Goal: Communication & Community: Answer question/provide support

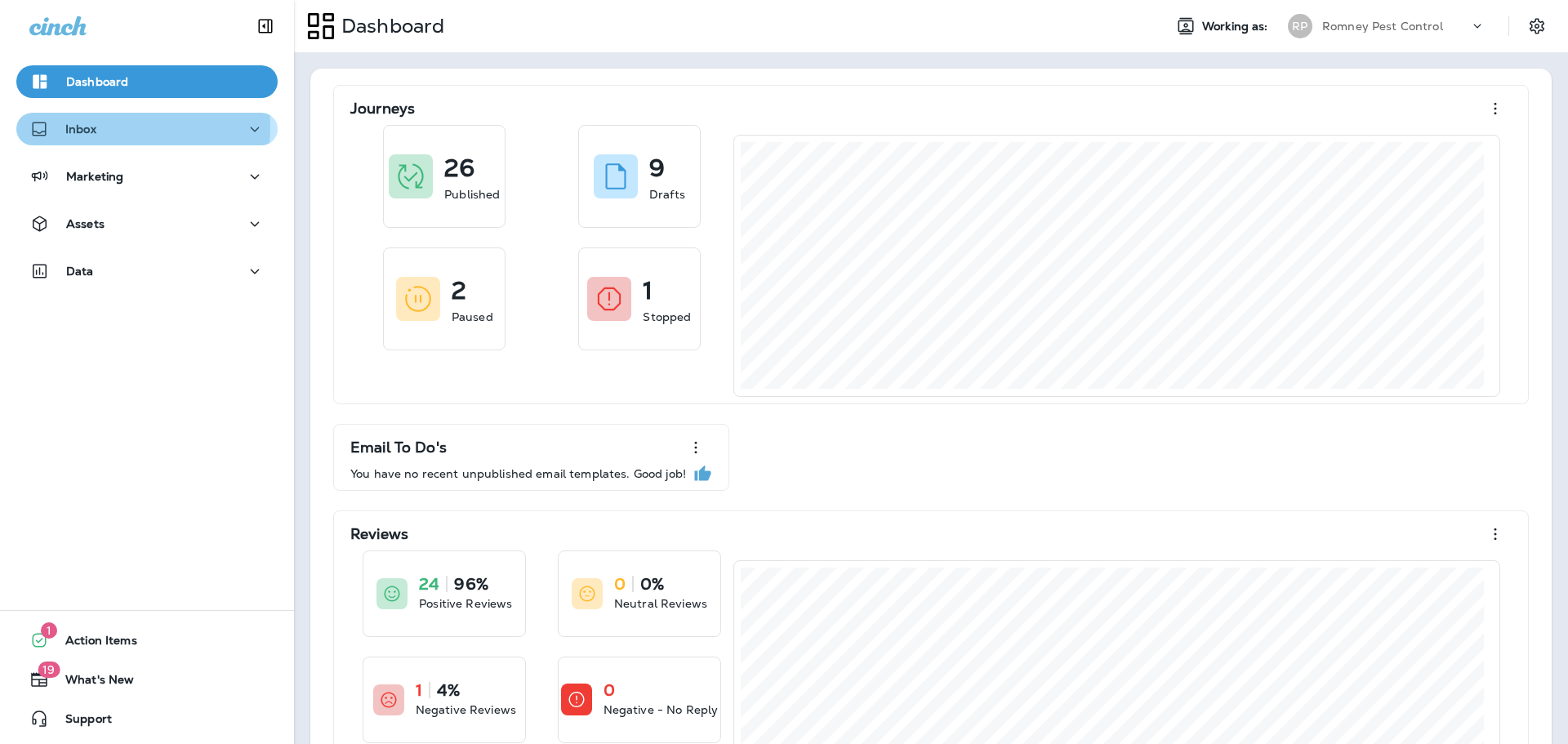
drag, startPoint x: 99, startPoint y: 127, endPoint x: 109, endPoint y: 141, distance: 17.2
click at [99, 127] on div "Inbox" at bounding box center [147, 129] width 235 height 21
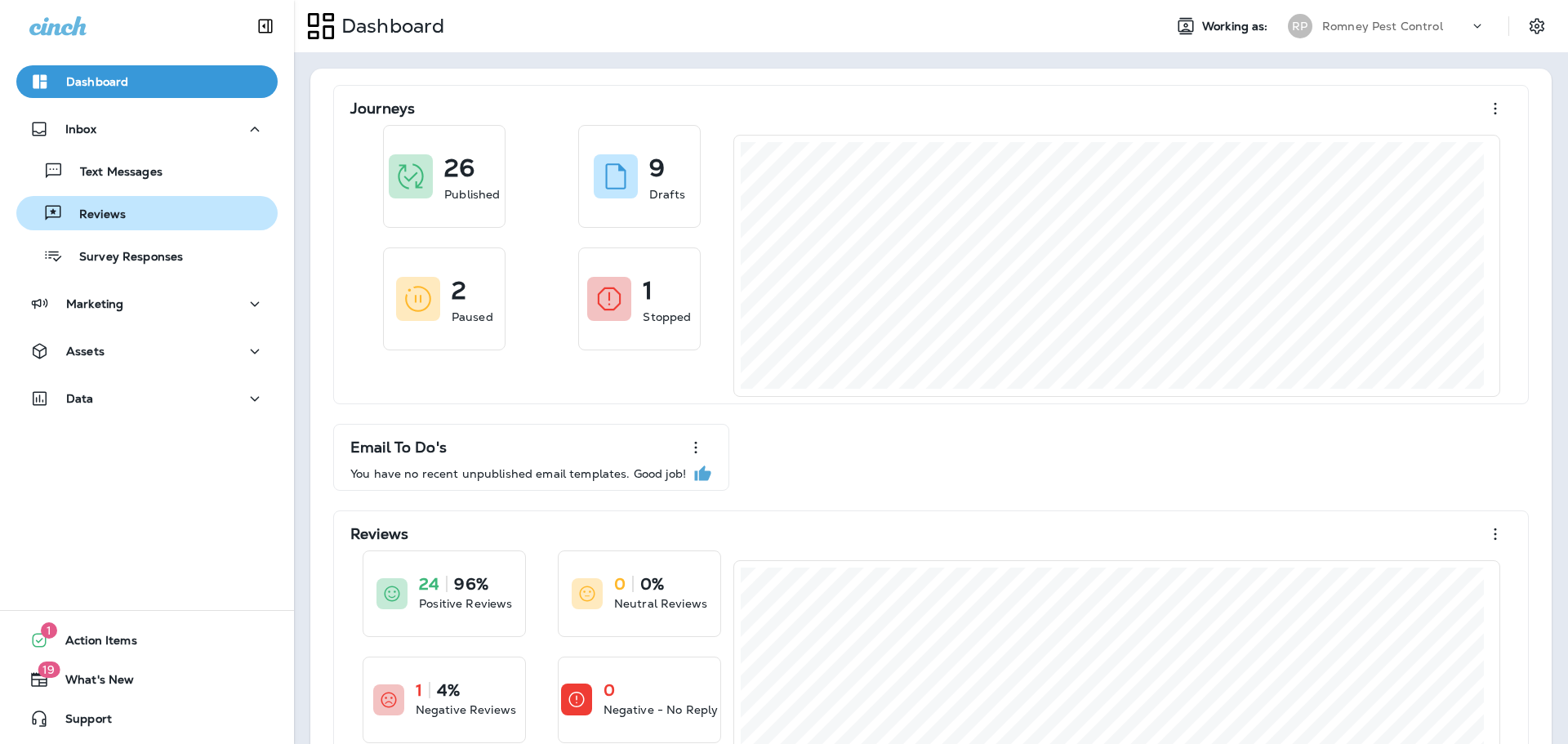
click at [134, 216] on div "Reviews" at bounding box center [146, 213] width 248 height 24
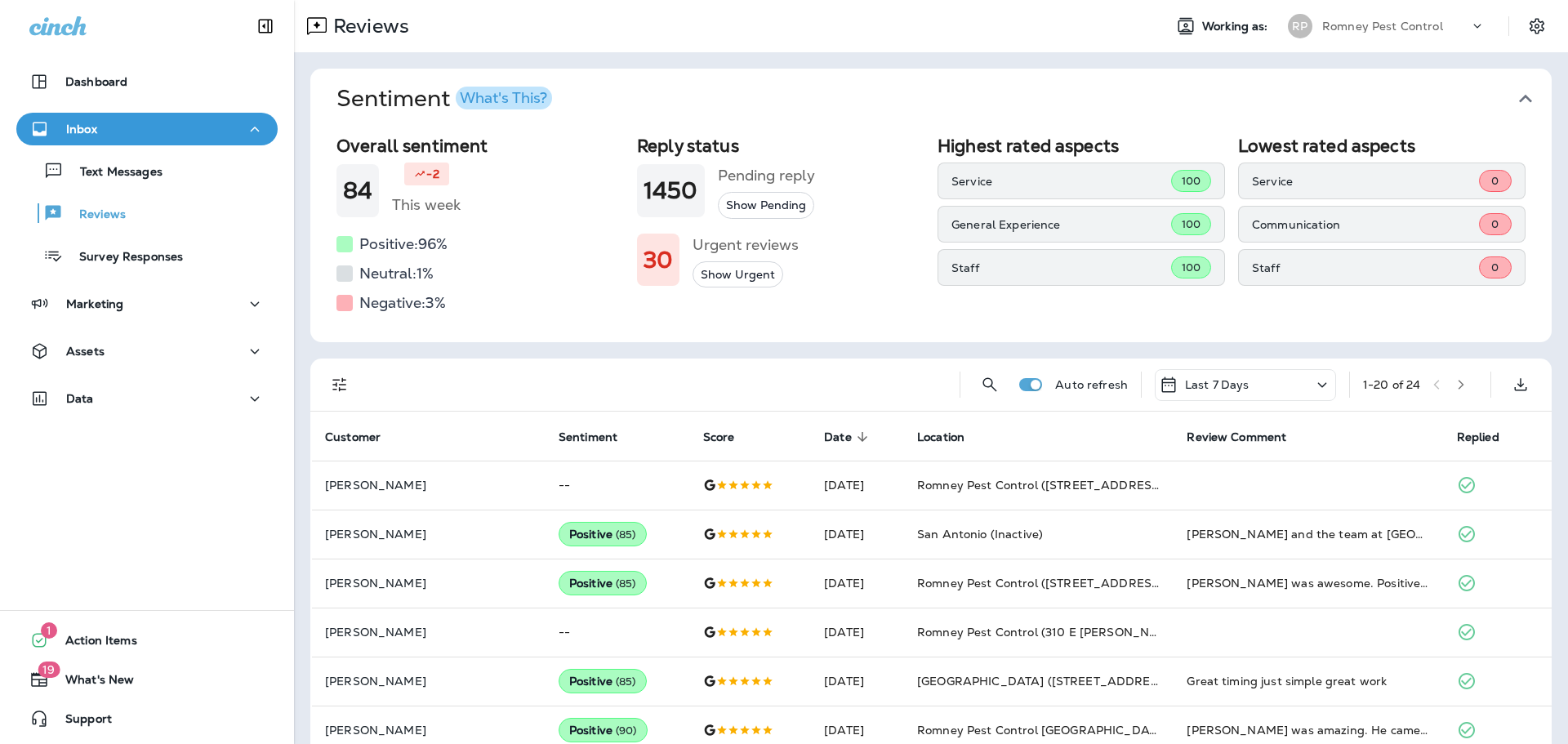
click at [1521, 89] on icon "button" at bounding box center [1526, 98] width 26 height 26
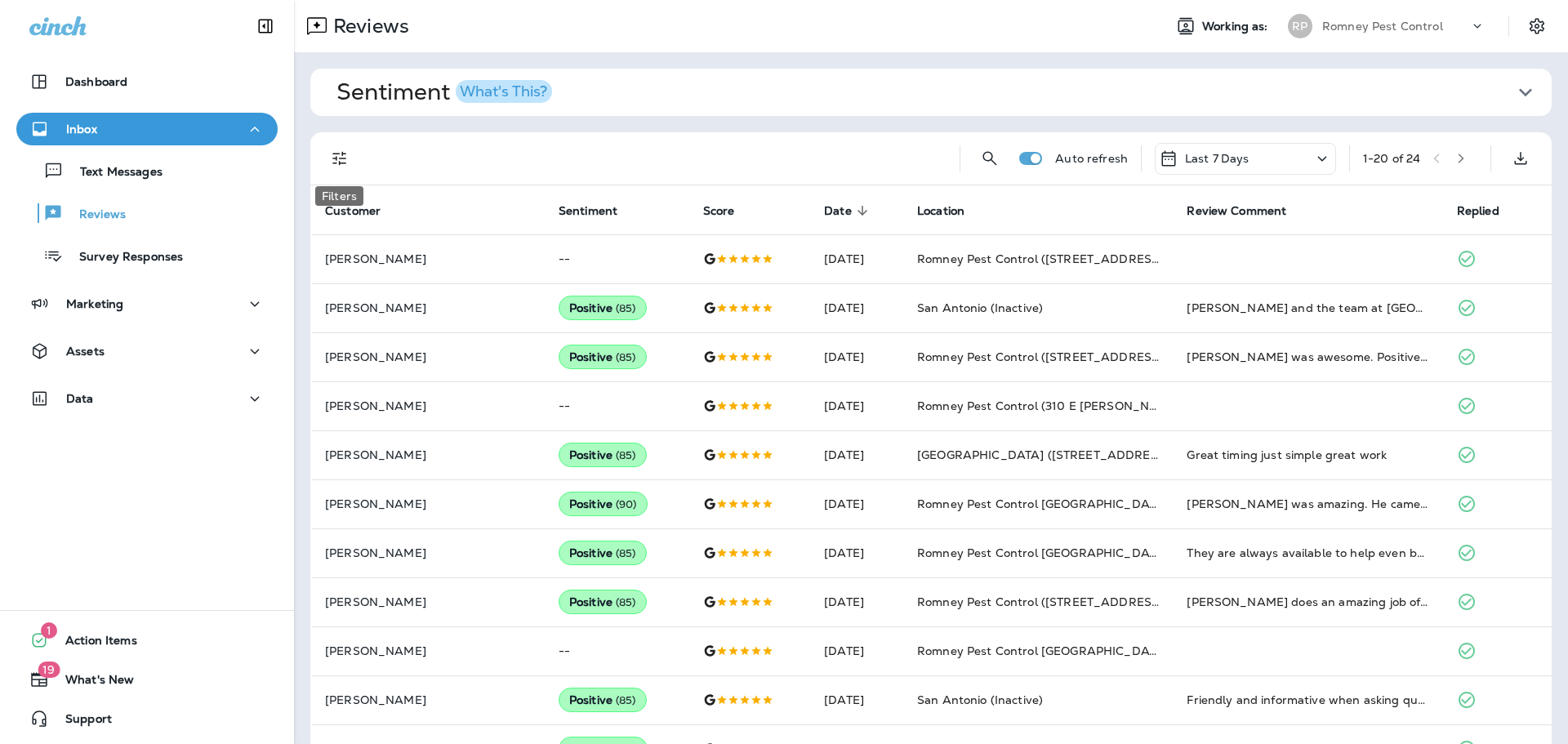
click at [348, 164] on icon "Filters" at bounding box center [340, 159] width 20 height 20
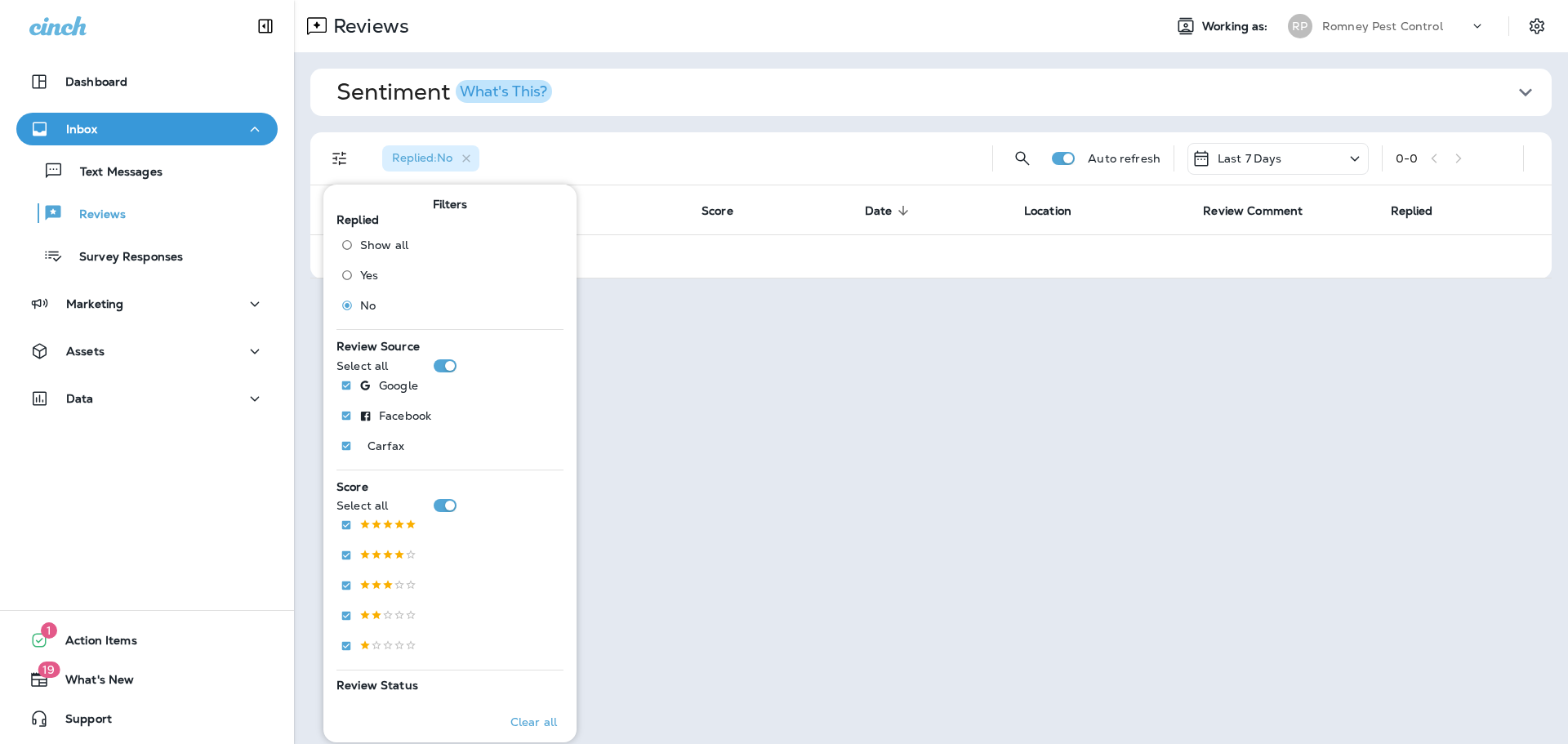
click at [1413, 31] on p "Romney Pest Control" at bounding box center [1383, 26] width 121 height 13
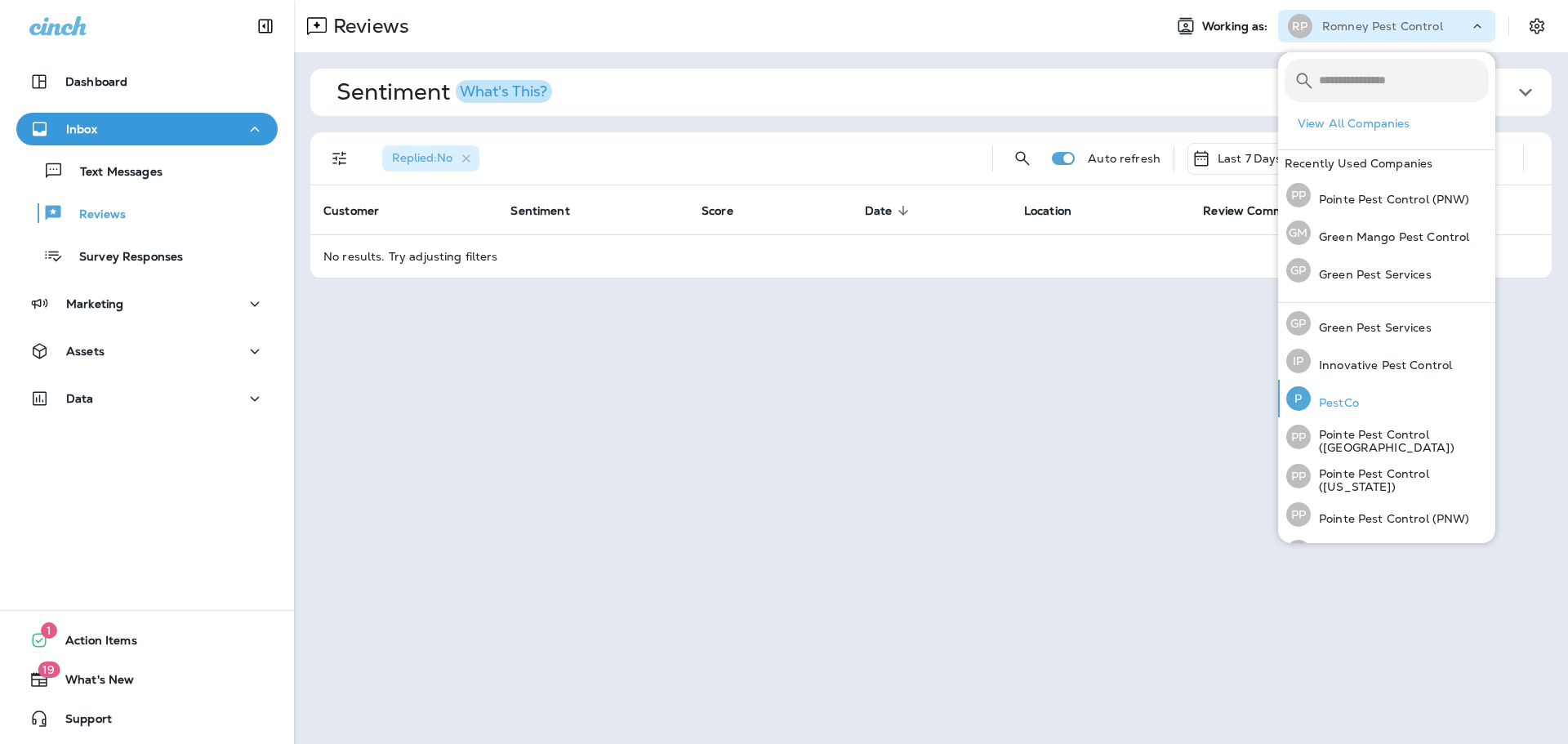
scroll to position [70, 0]
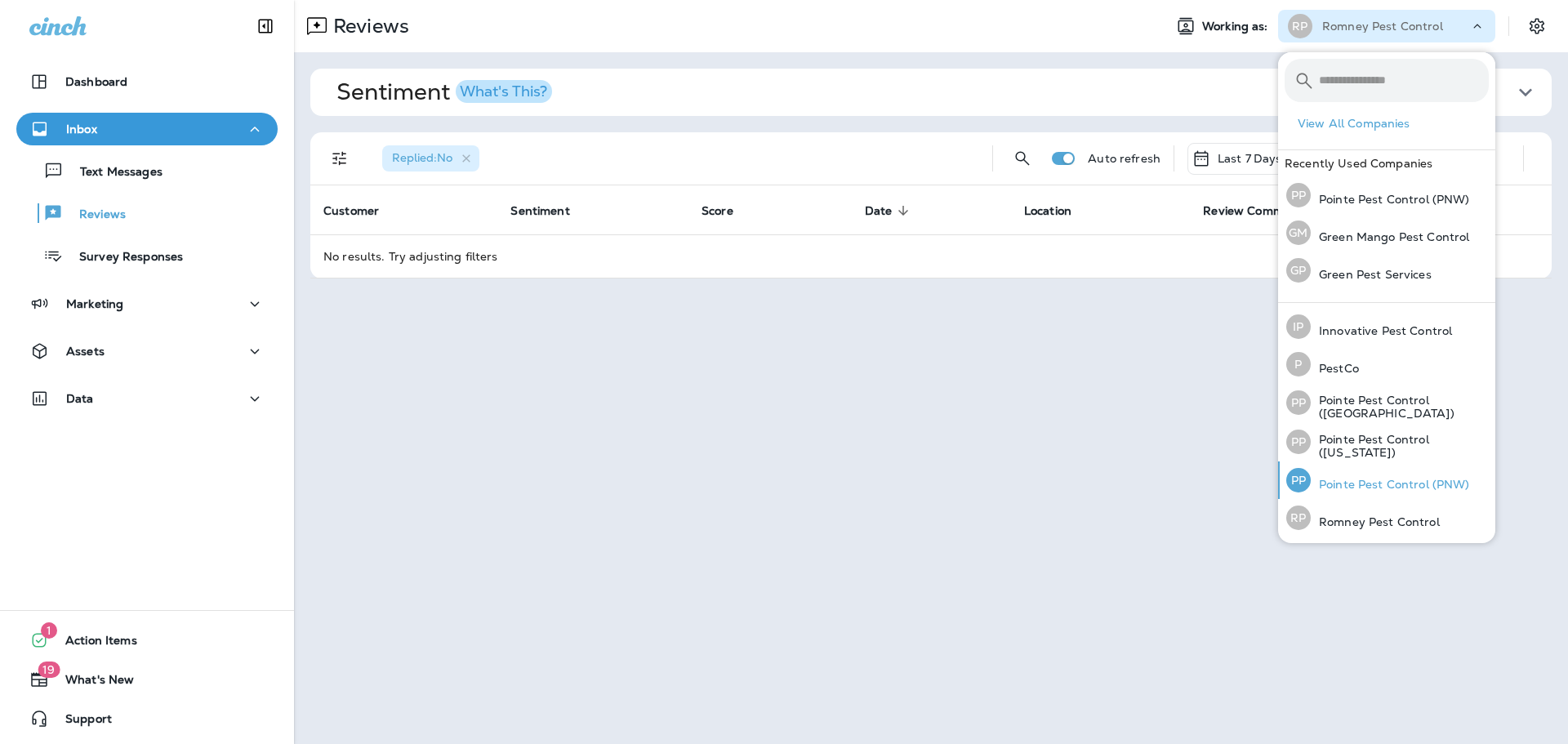
click at [1364, 485] on p "Pointe Pest Control (PNW)" at bounding box center [1390, 484] width 160 height 13
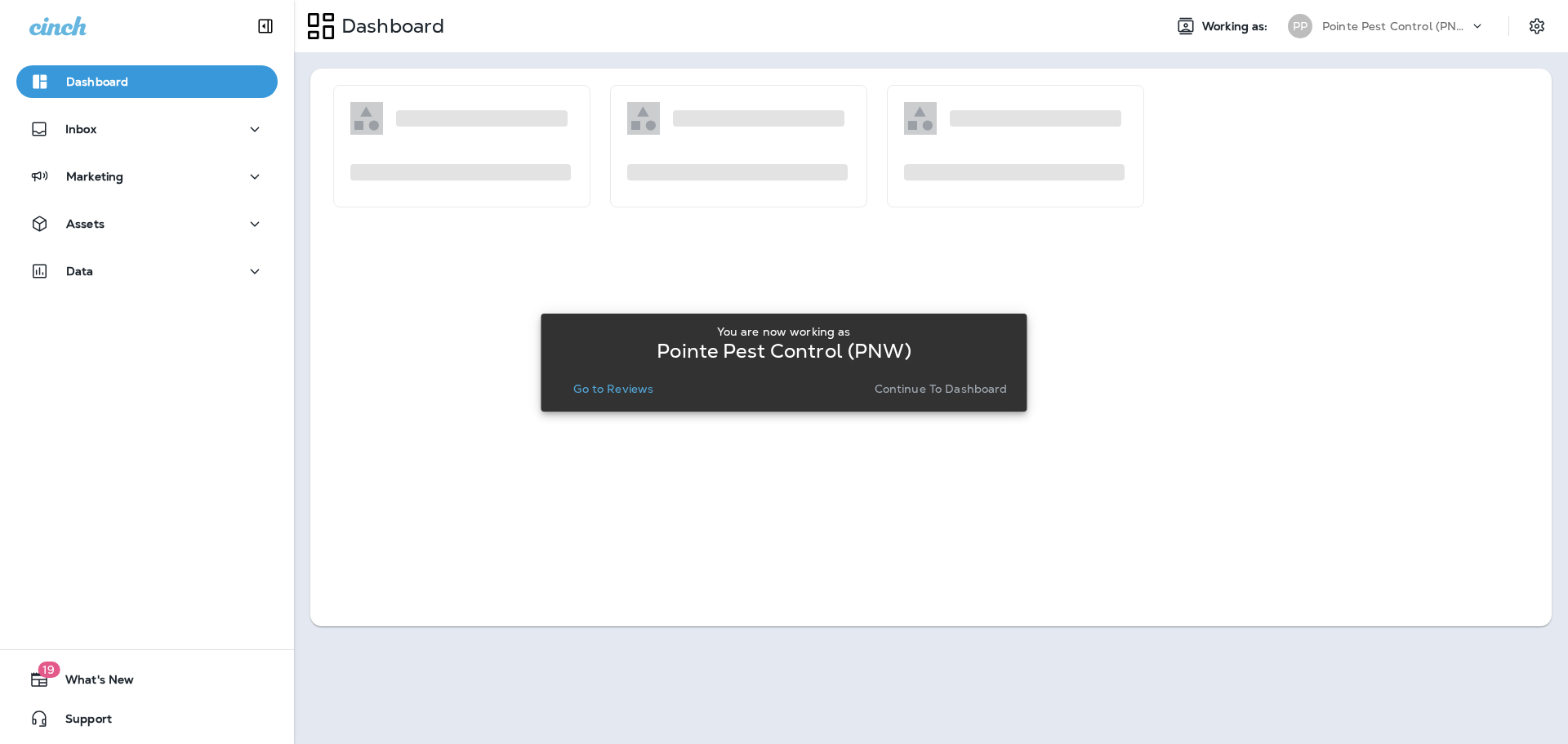
click at [605, 384] on p "Go to Reviews" at bounding box center [613, 389] width 80 height 13
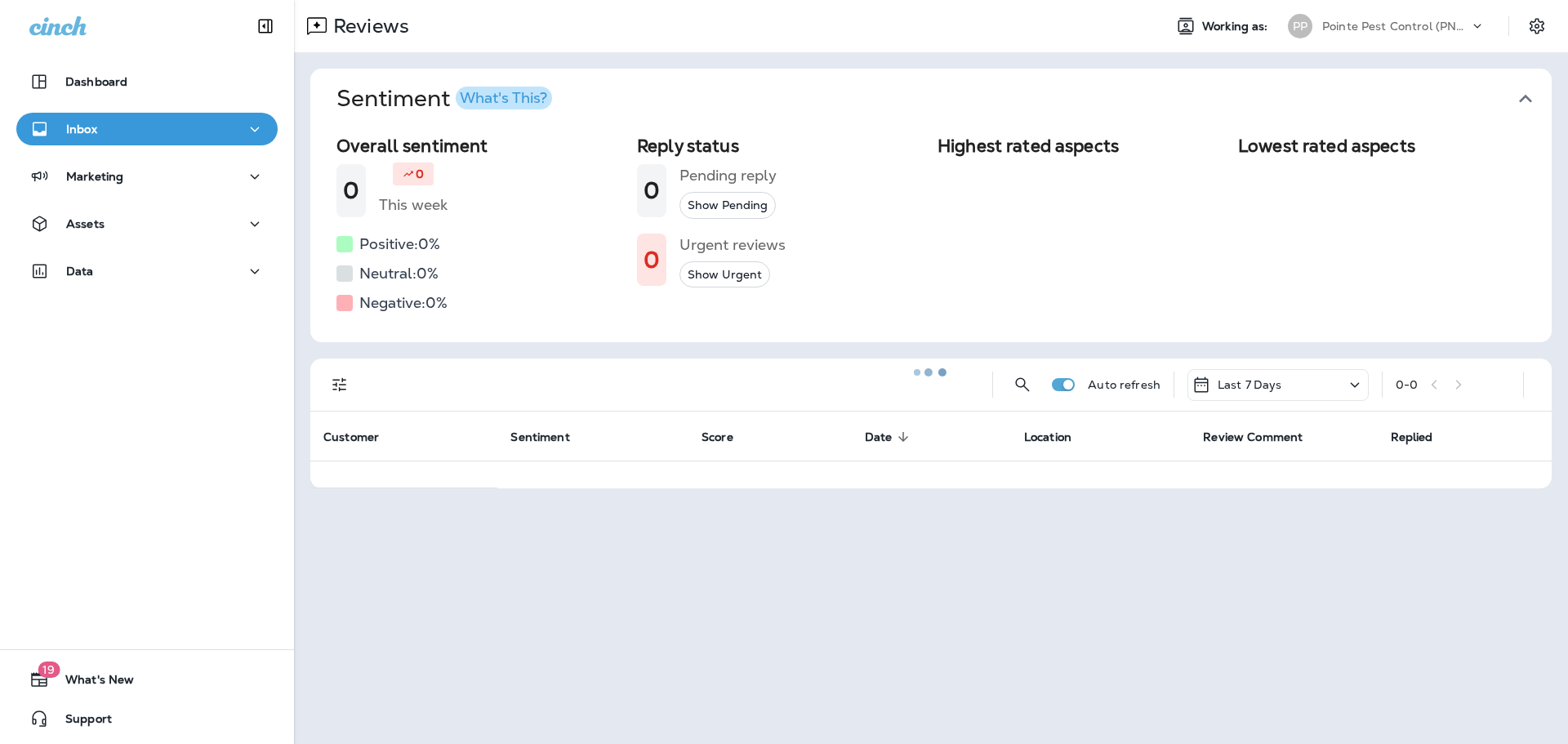
click at [1531, 99] on div at bounding box center [931, 372] width 1271 height 741
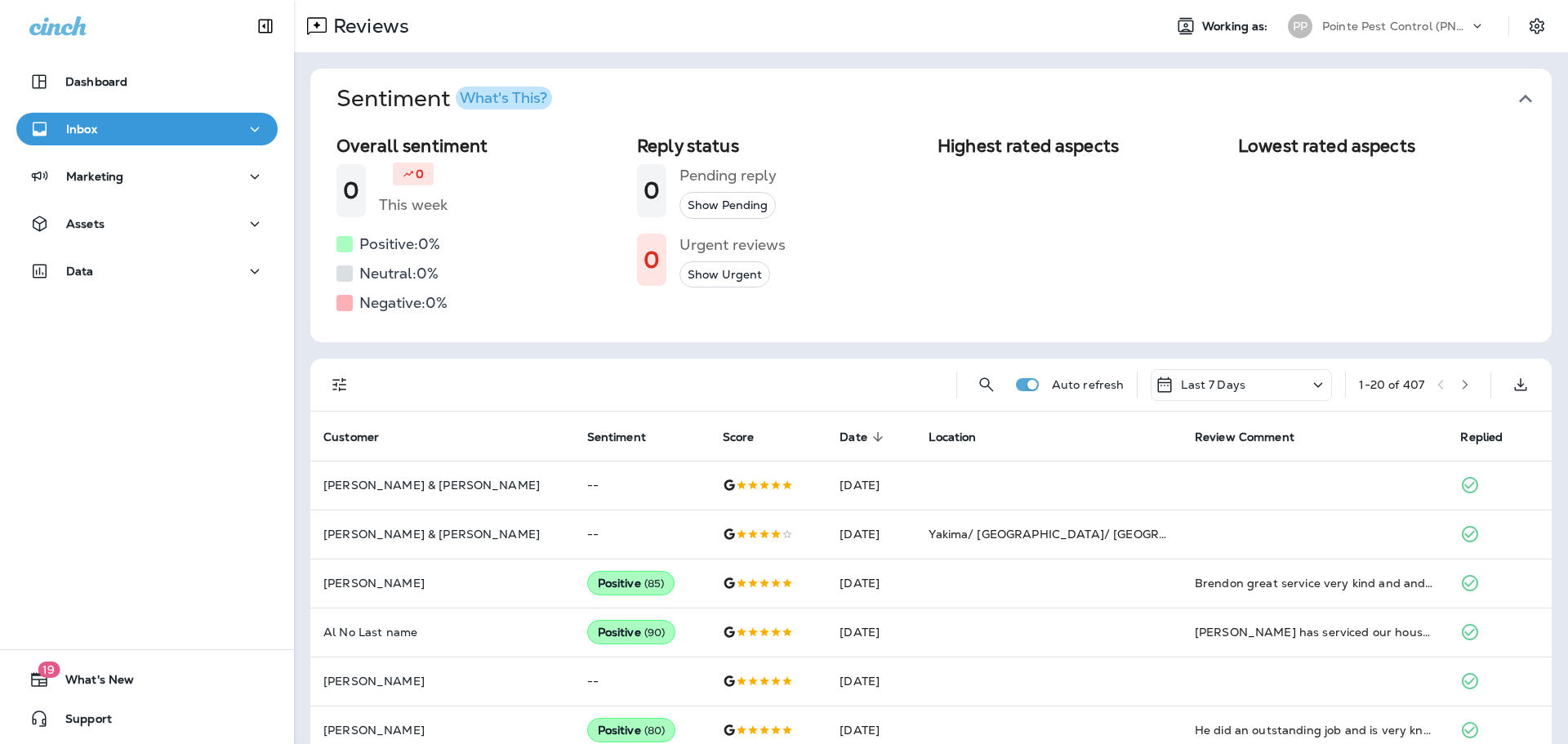
click at [1513, 95] on icon "button" at bounding box center [1526, 98] width 26 height 26
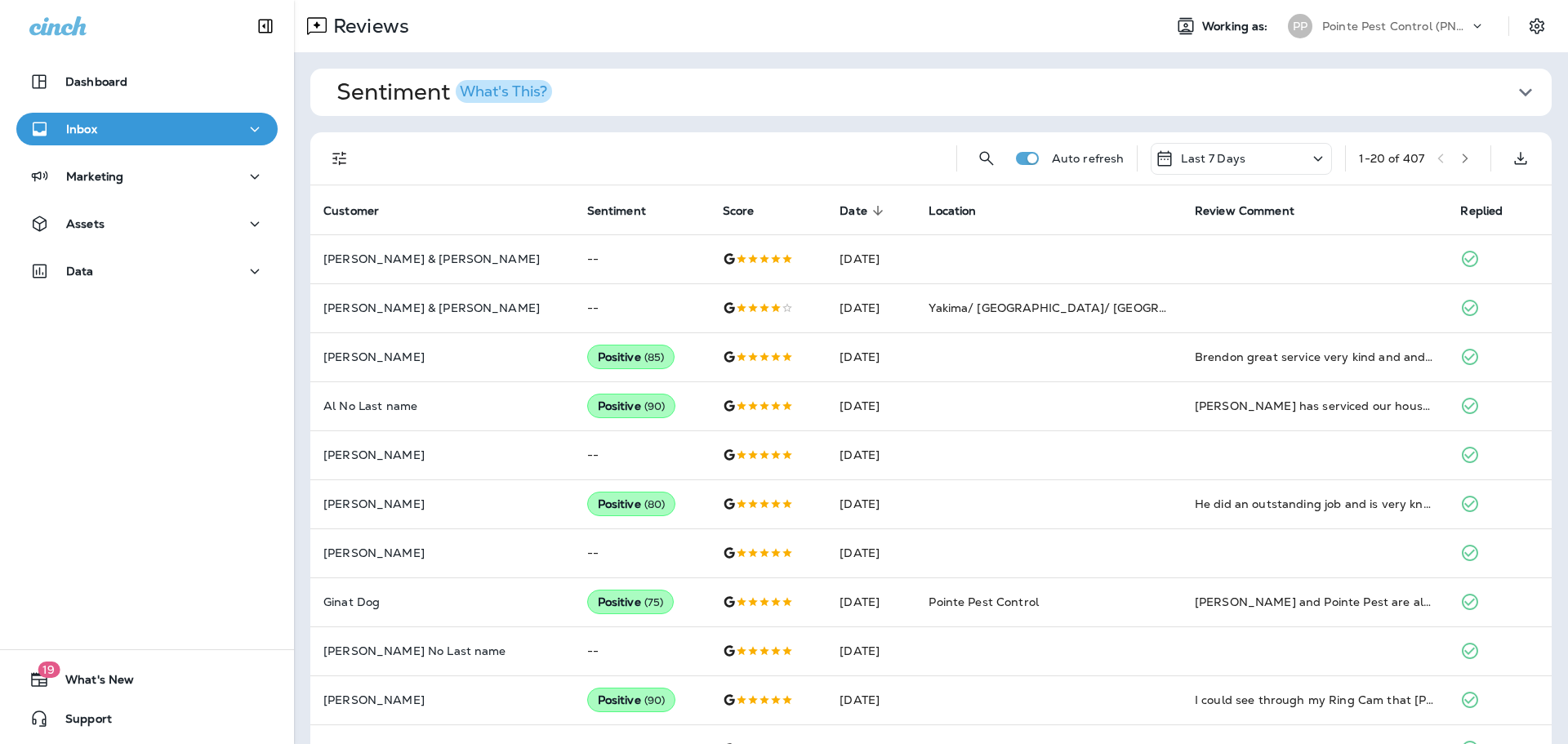
click at [328, 161] on button "Filters" at bounding box center [340, 159] width 32 height 32
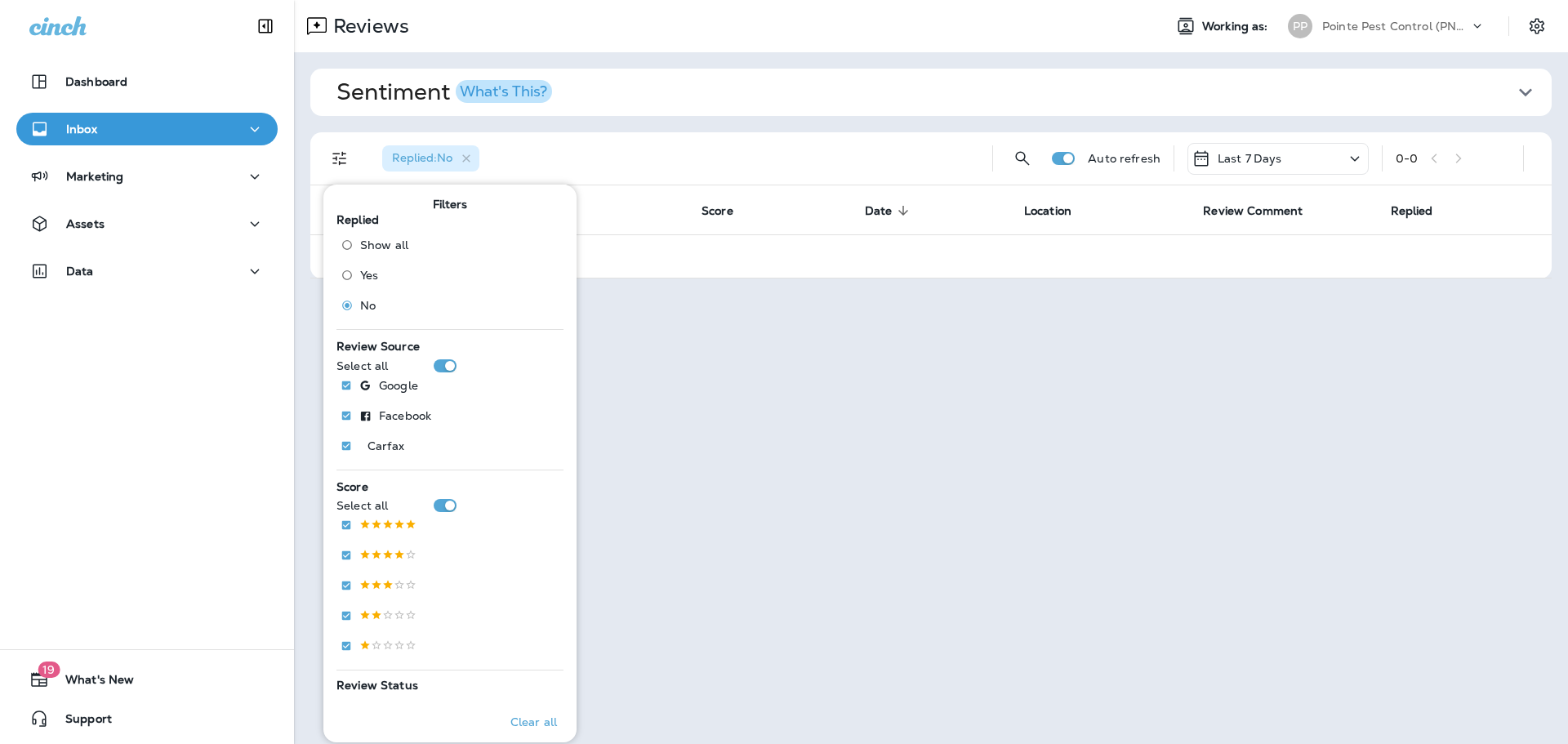
click at [793, 149] on div "Replied : No" at bounding box center [674, 159] width 610 height 52
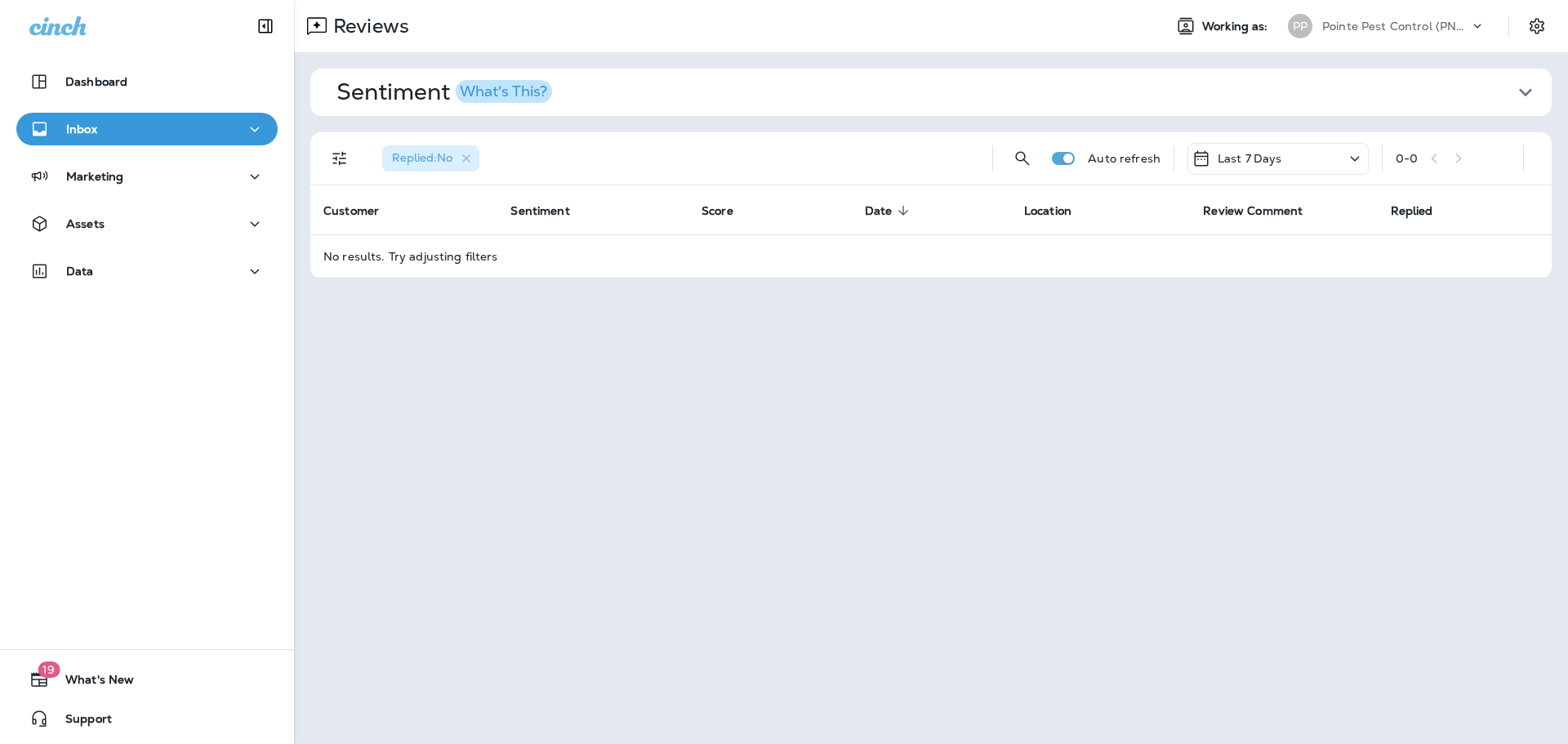
click at [1361, 24] on p "Pointe Pest Control (PNW)" at bounding box center [1396, 26] width 147 height 13
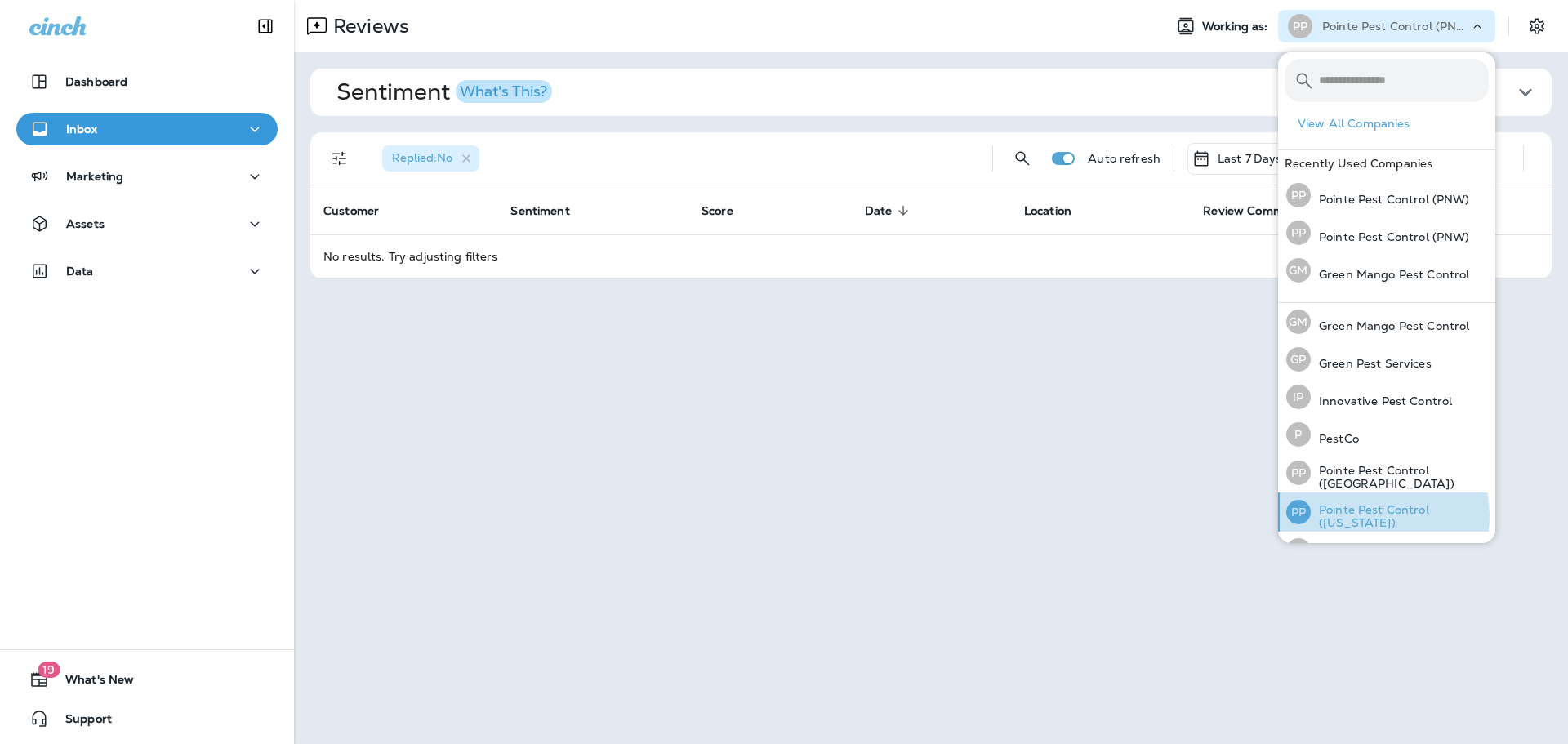
click at [1368, 515] on p "Pointe Pest Control ([US_STATE])" at bounding box center [1400, 516] width 179 height 26
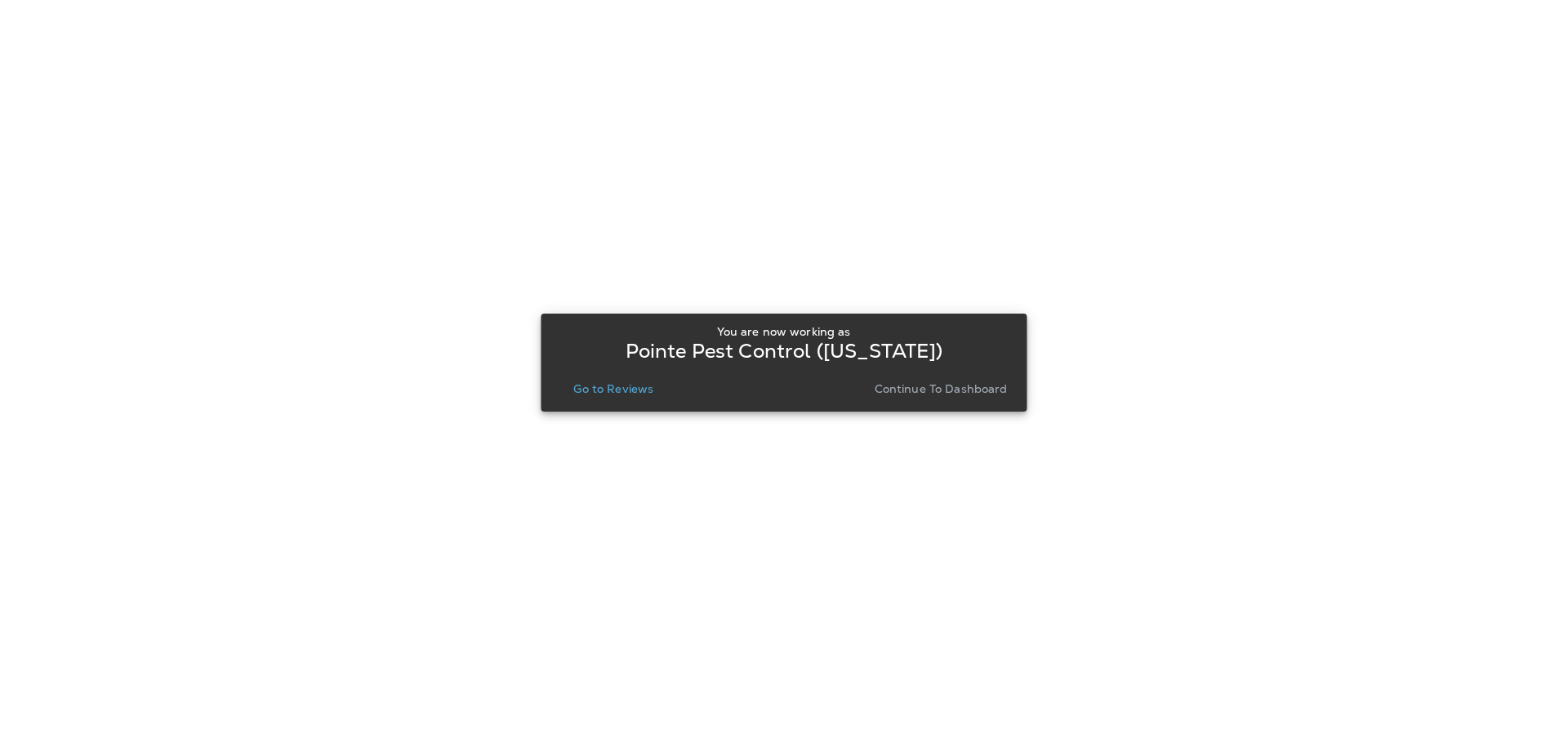
click at [606, 396] on button "Go to Reviews" at bounding box center [613, 389] width 93 height 23
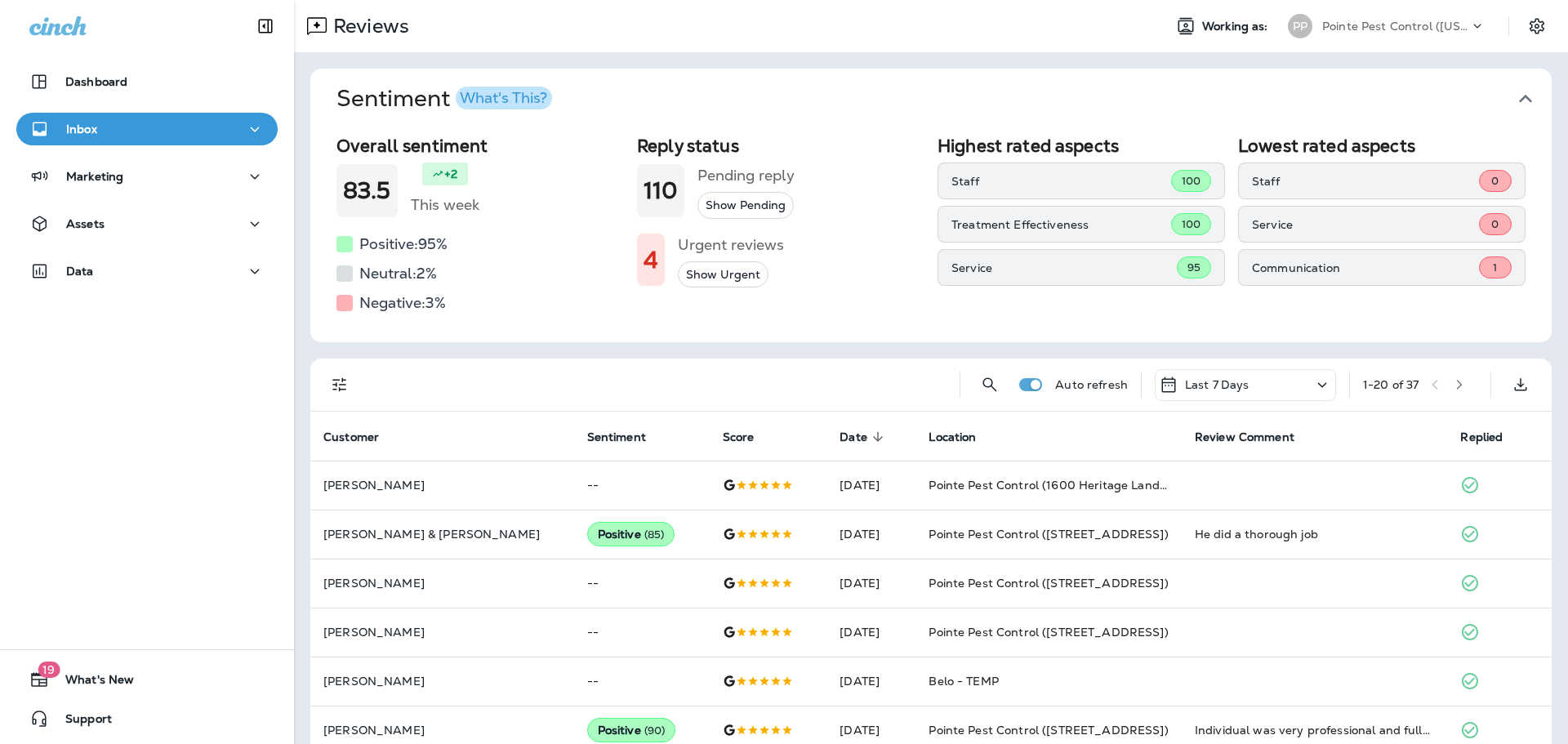
click at [1524, 92] on icon "button" at bounding box center [1526, 98] width 26 height 26
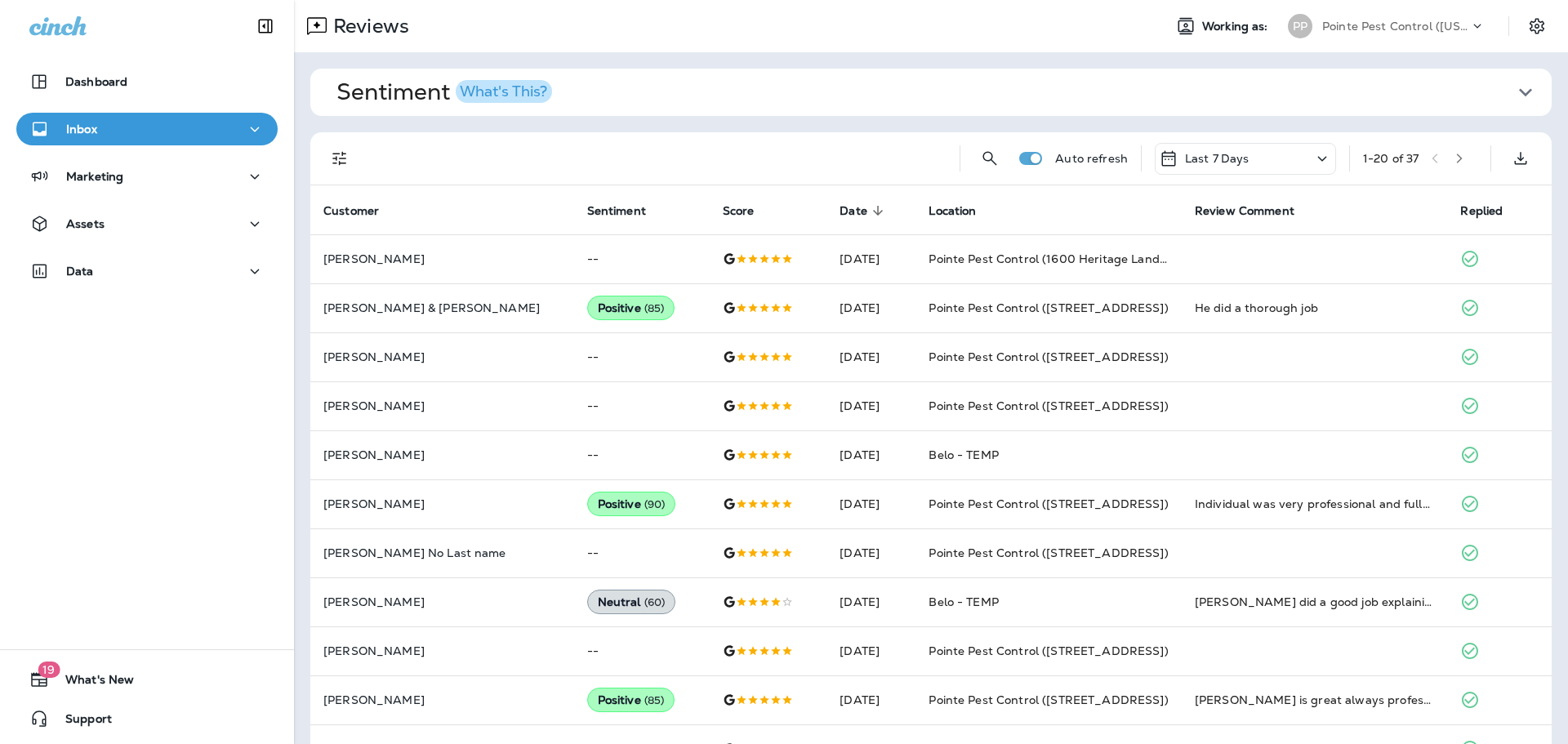
click at [337, 160] on icon "Filters" at bounding box center [340, 159] width 20 height 20
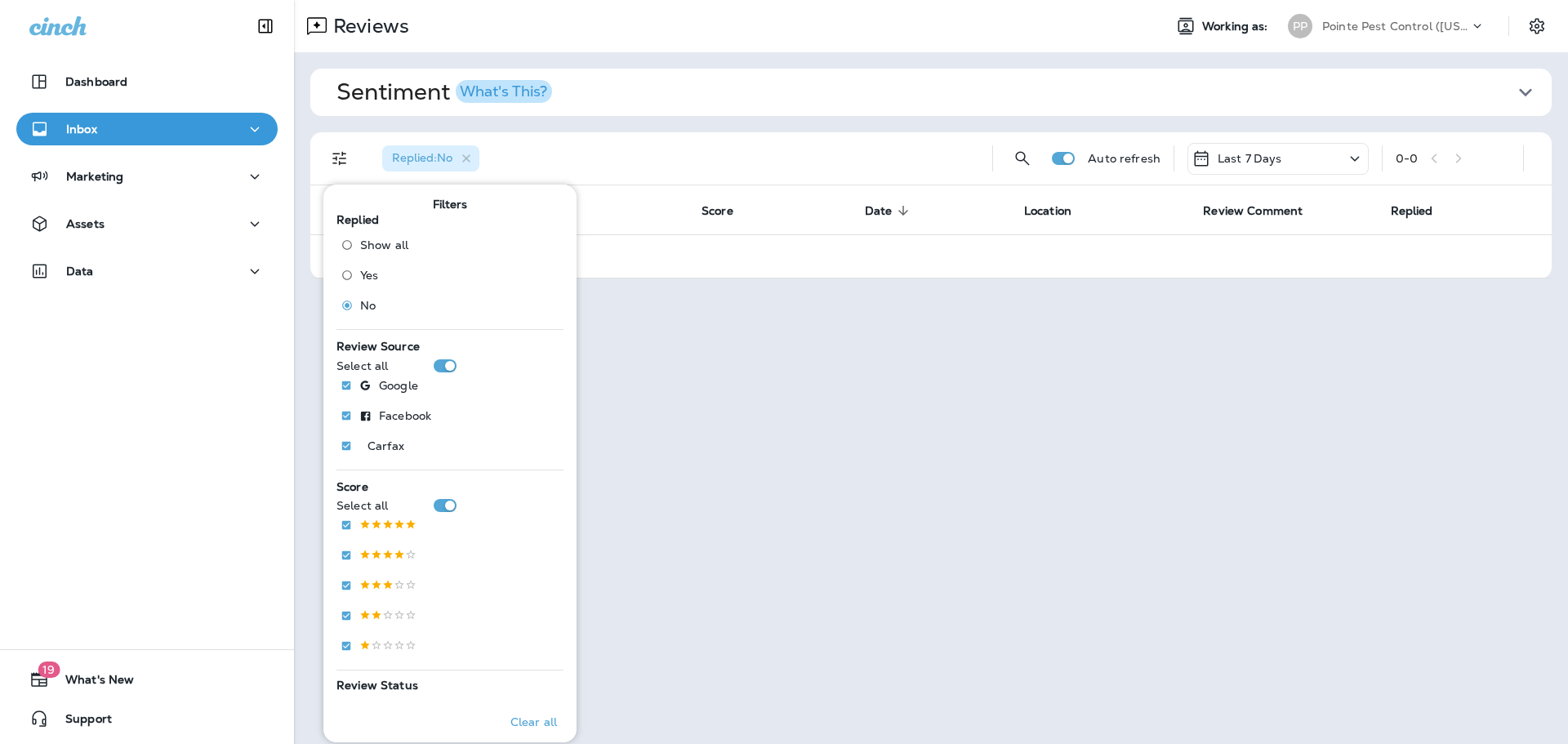
click at [1411, 41] on div "PP Pointe Pest Control ([US_STATE])" at bounding box center [1387, 26] width 217 height 32
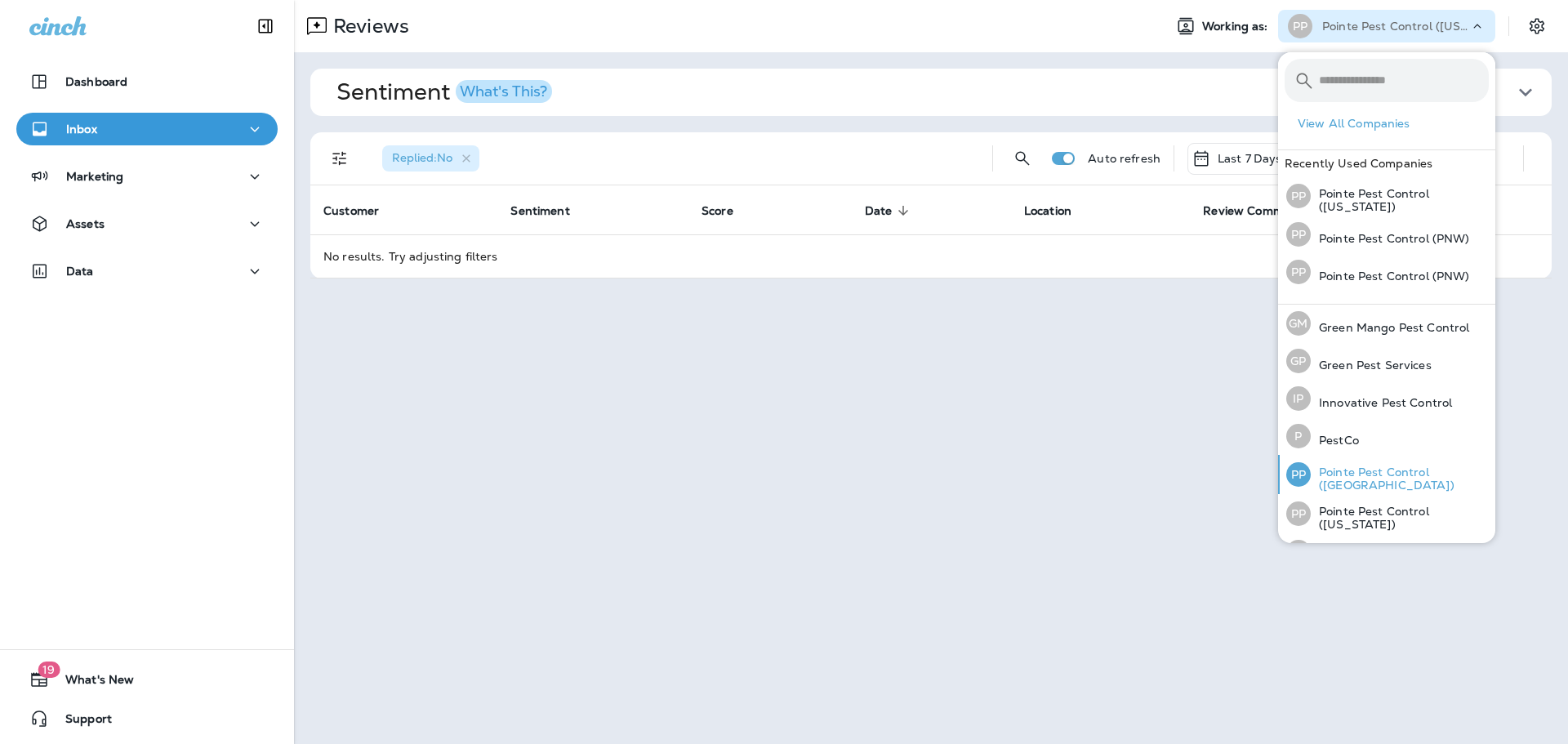
click at [1362, 491] on p "Pointe Pest Control ([GEOGRAPHIC_DATA])" at bounding box center [1400, 478] width 179 height 26
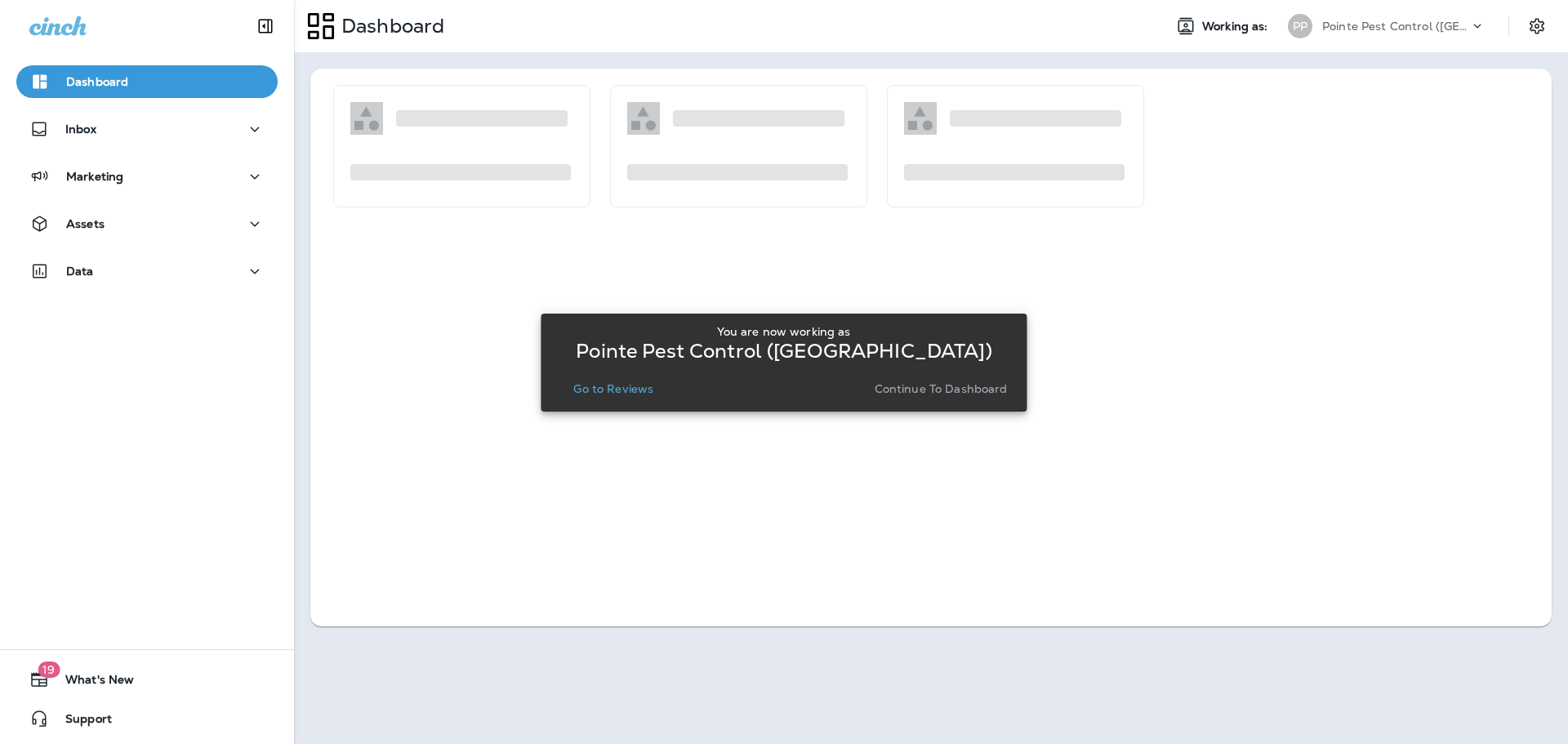
click at [604, 387] on p "Go to Reviews" at bounding box center [613, 389] width 80 height 13
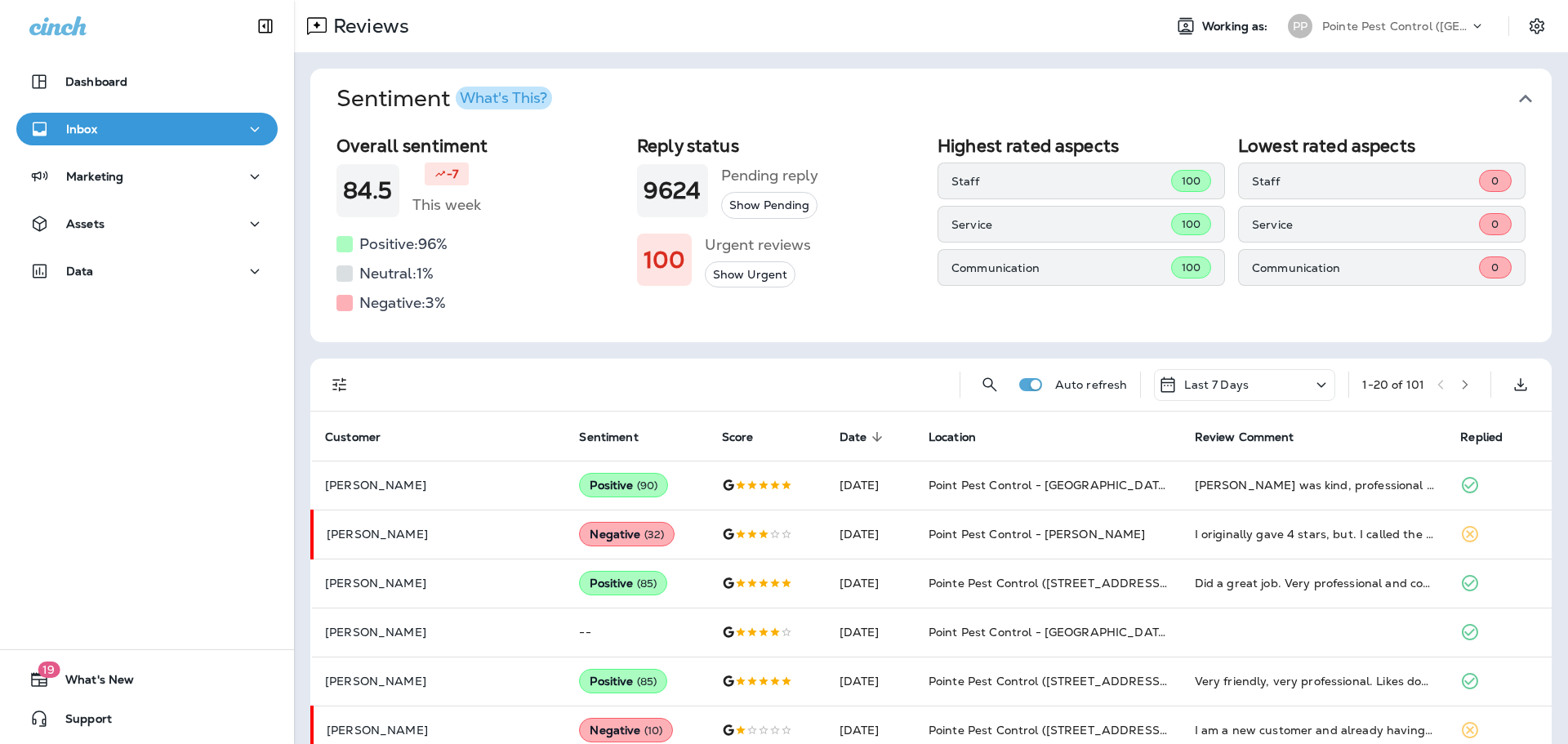
click at [1523, 100] on icon "button" at bounding box center [1526, 98] width 26 height 26
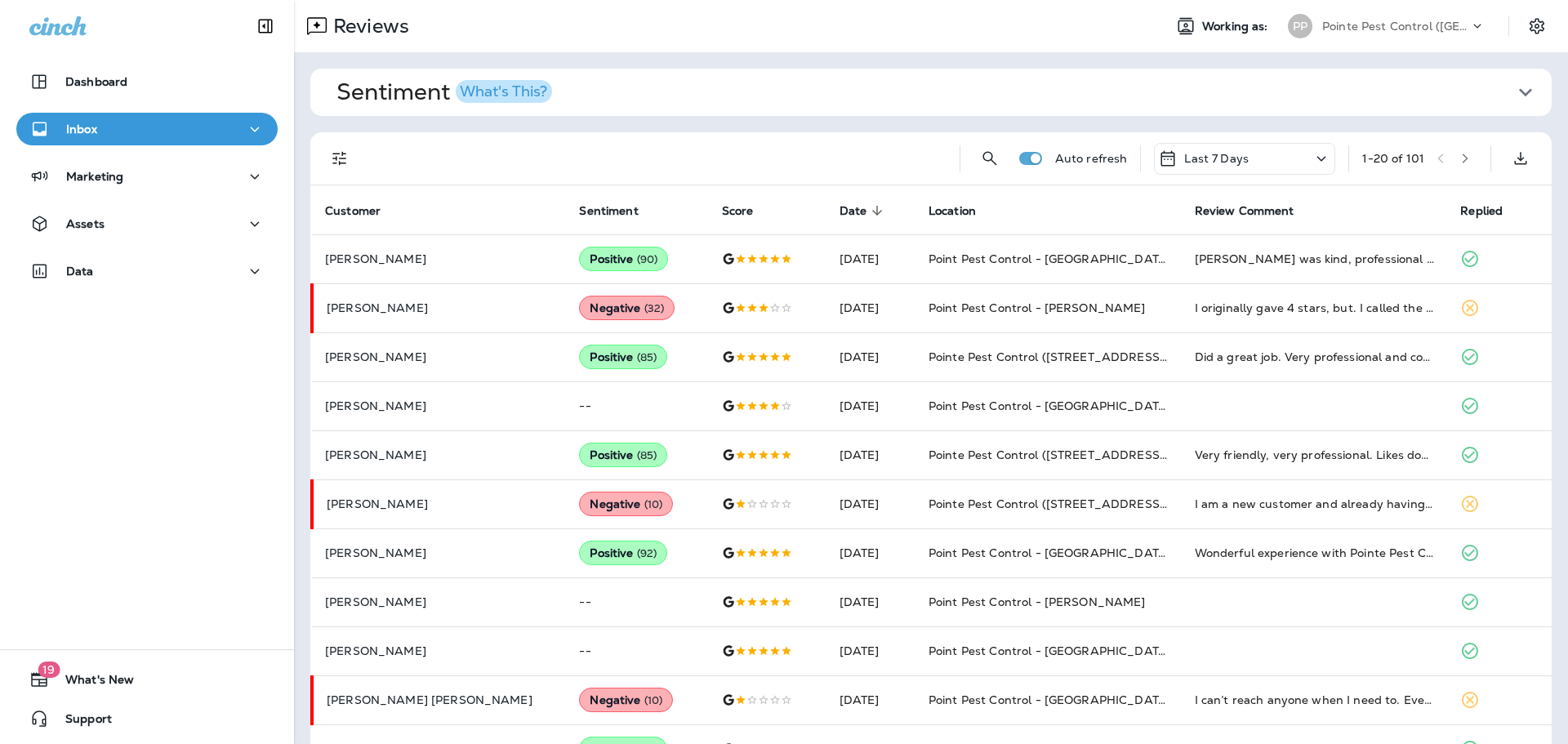
click at [345, 152] on icon "Filters" at bounding box center [340, 159] width 20 height 20
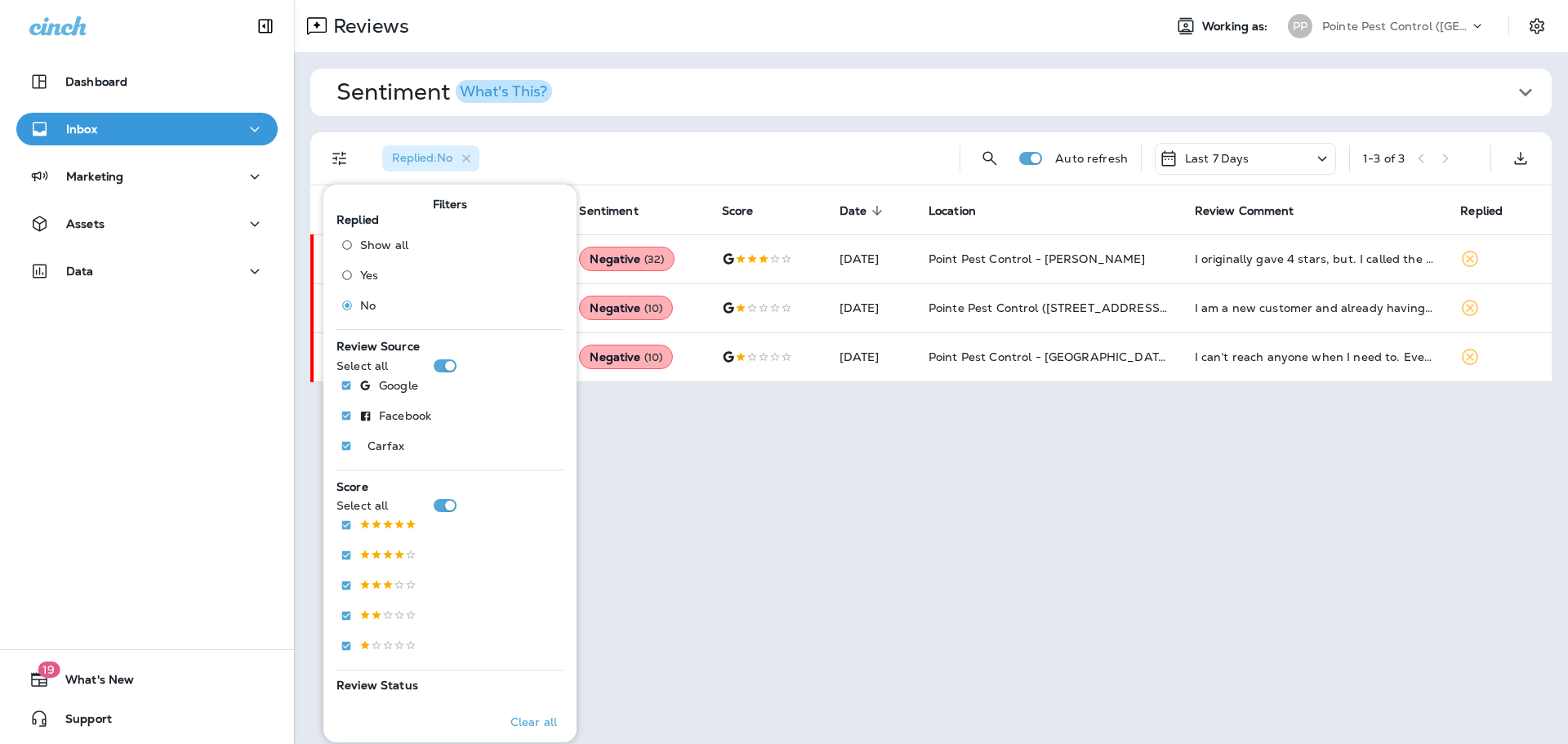
click at [656, 144] on div "Replied : No" at bounding box center [657, 159] width 578 height 52
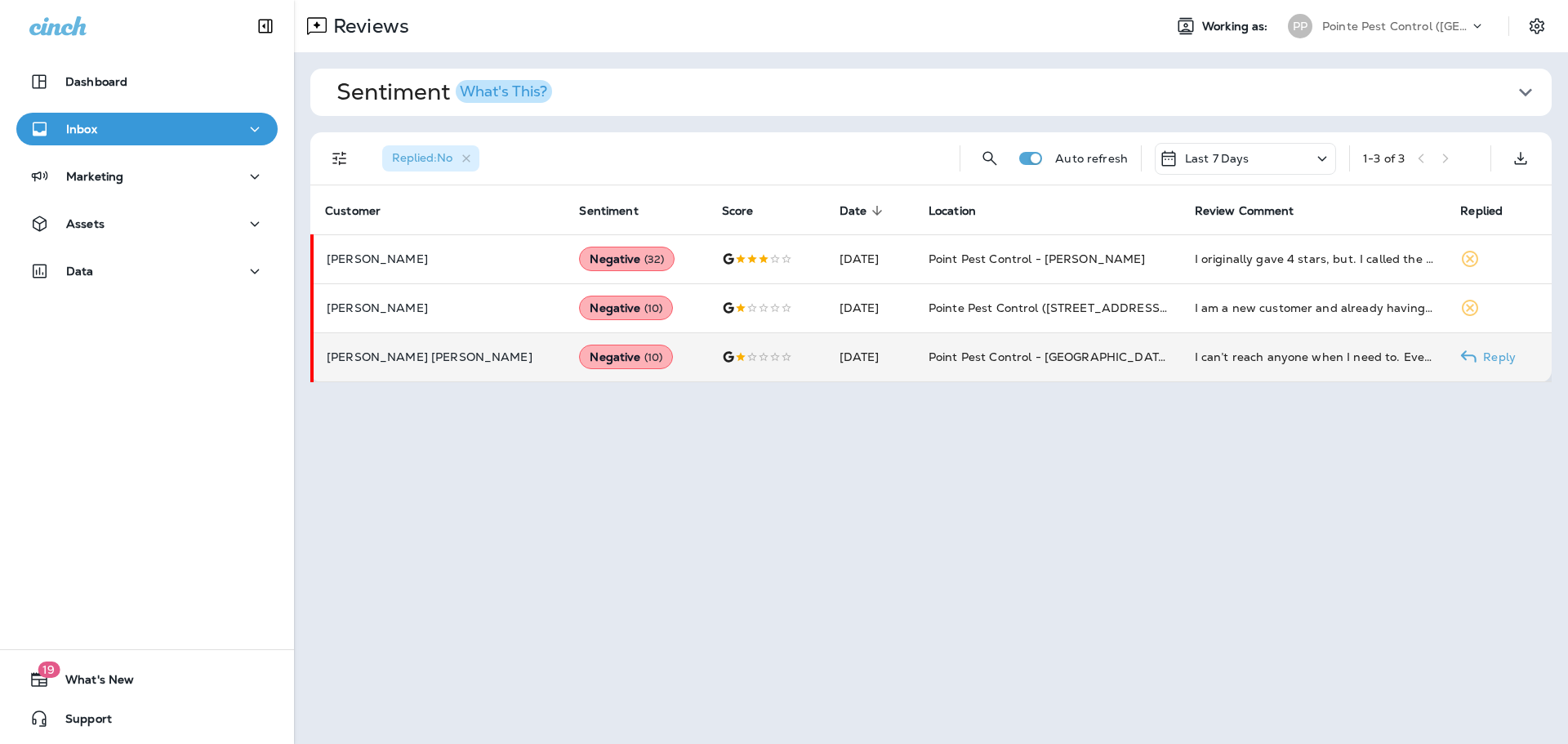
click at [717, 379] on td at bounding box center [767, 357] width 117 height 49
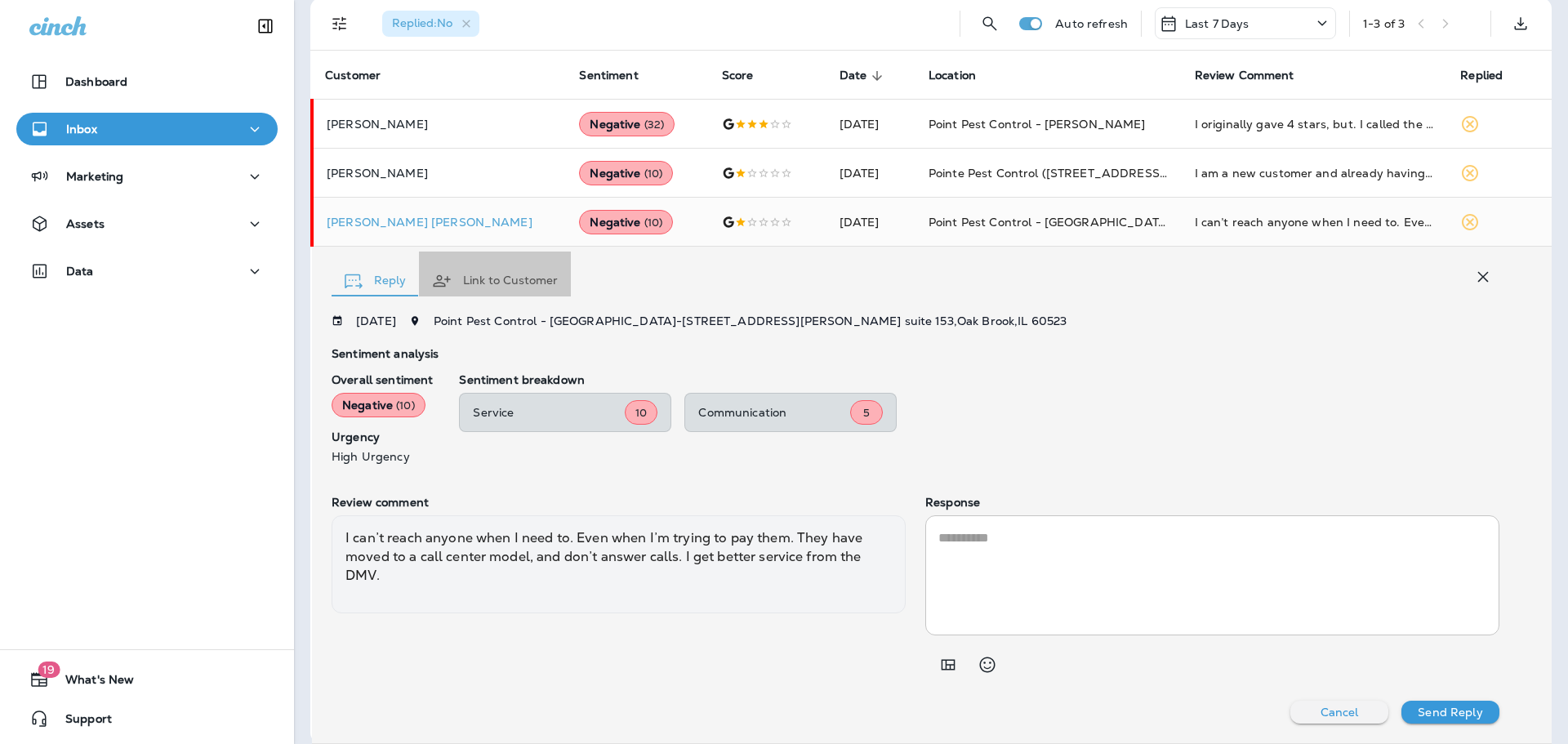
click at [508, 280] on button "Link to Customer" at bounding box center [495, 280] width 152 height 59
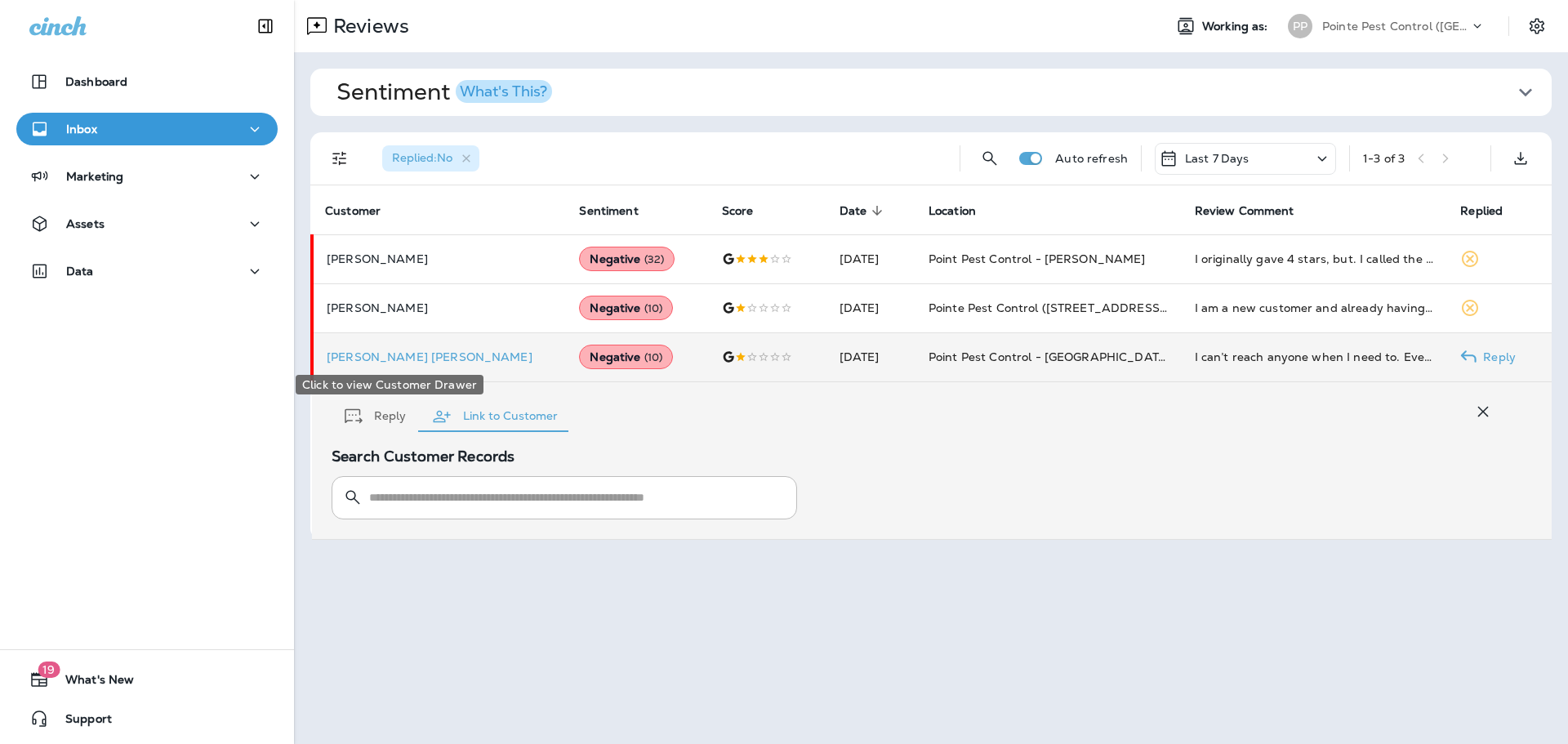
click at [369, 361] on p "[PERSON_NAME] [PERSON_NAME]" at bounding box center [439, 357] width 226 height 13
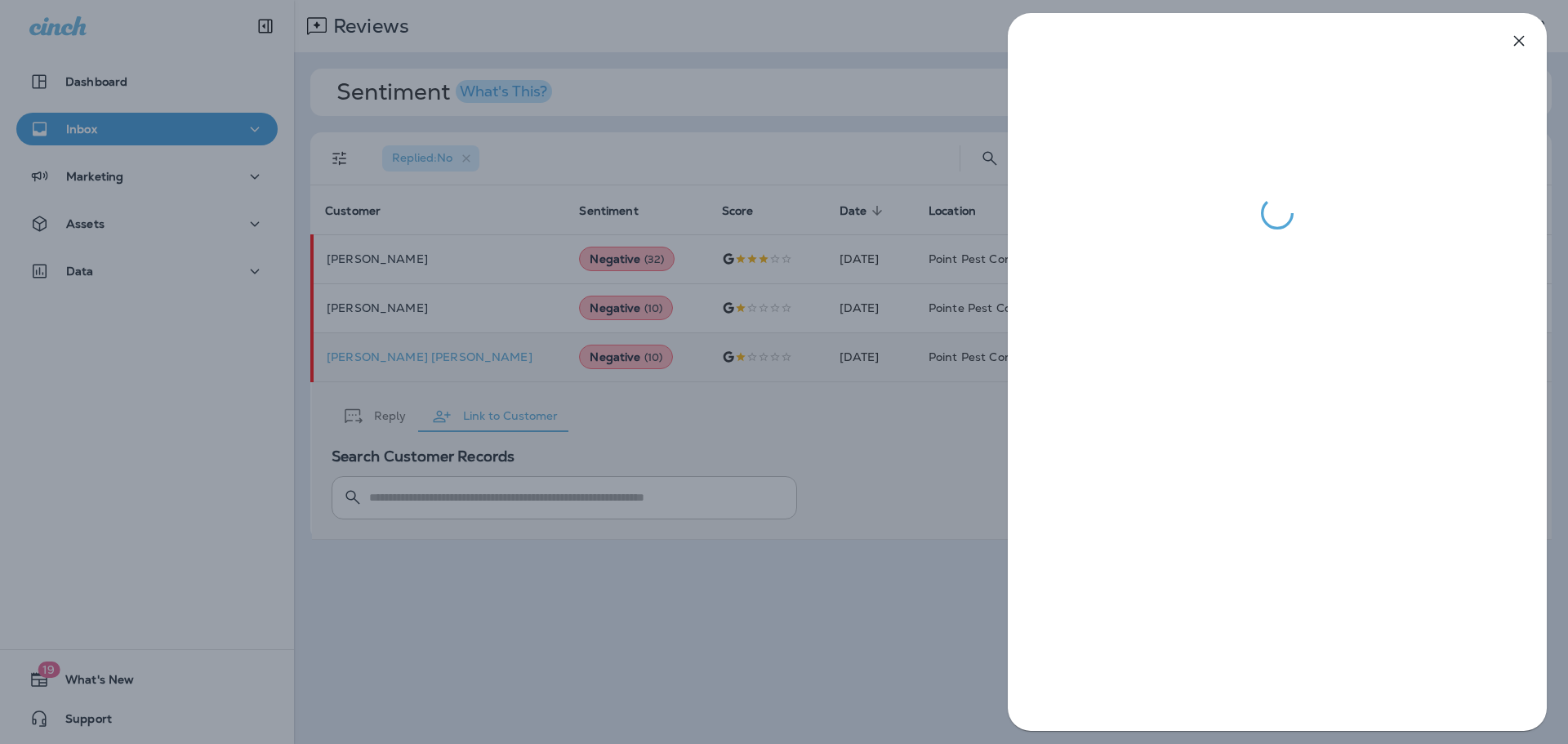
click at [601, 648] on div at bounding box center [784, 372] width 1568 height 744
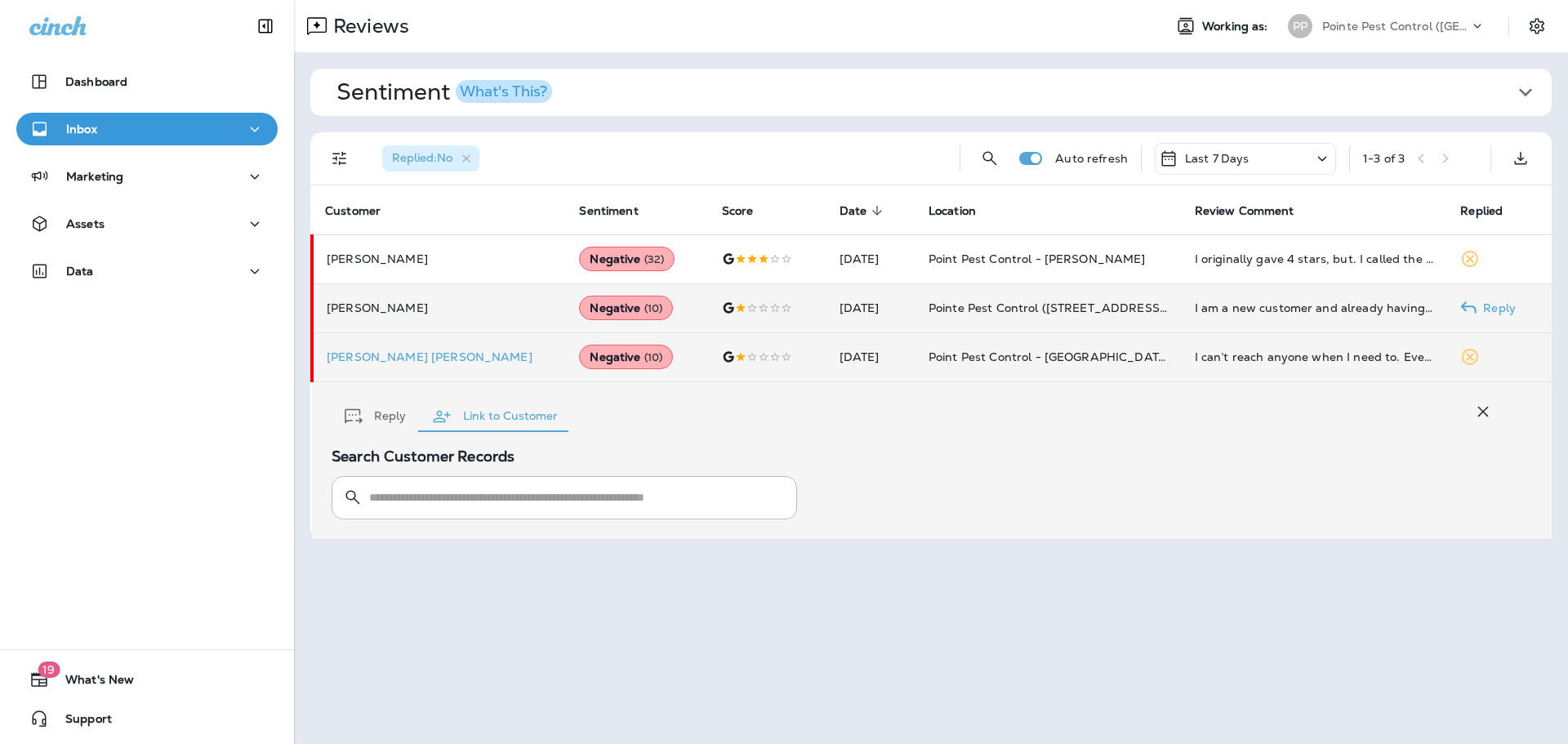
click at [385, 299] on td "[PERSON_NAME]" at bounding box center [439, 308] width 254 height 49
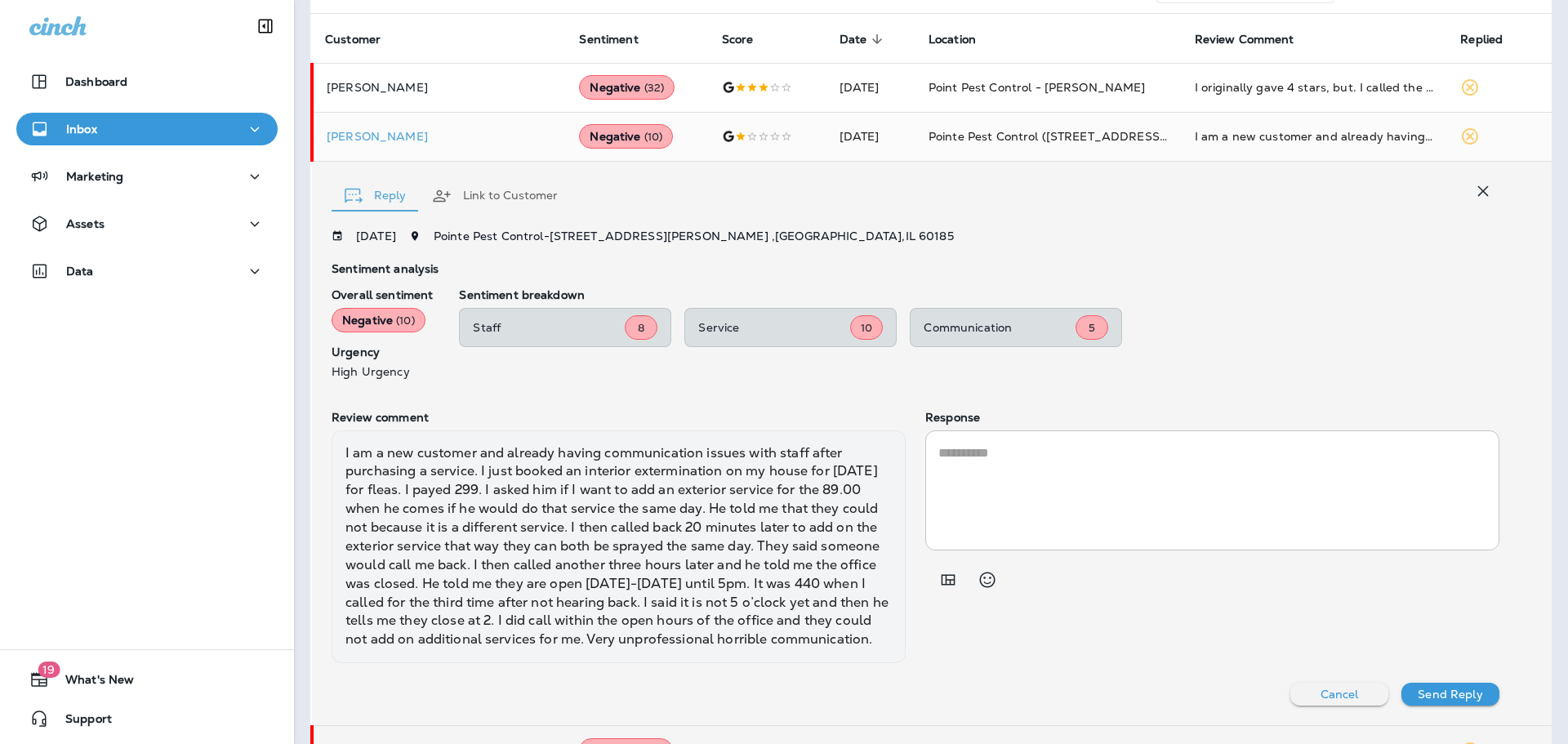
scroll to position [170, 0]
click at [506, 192] on button "Link to Customer" at bounding box center [495, 195] width 152 height 59
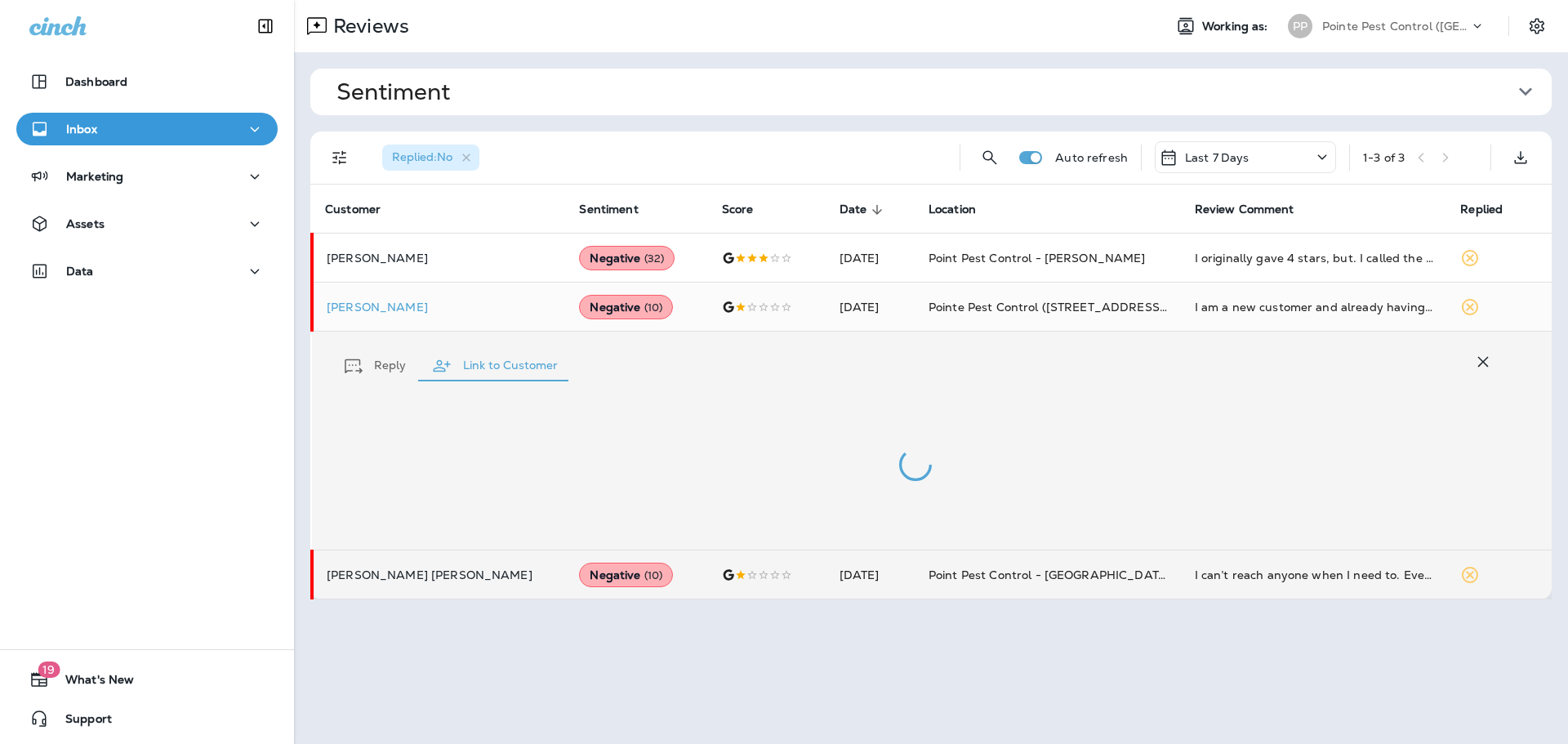
scroll to position [0, 0]
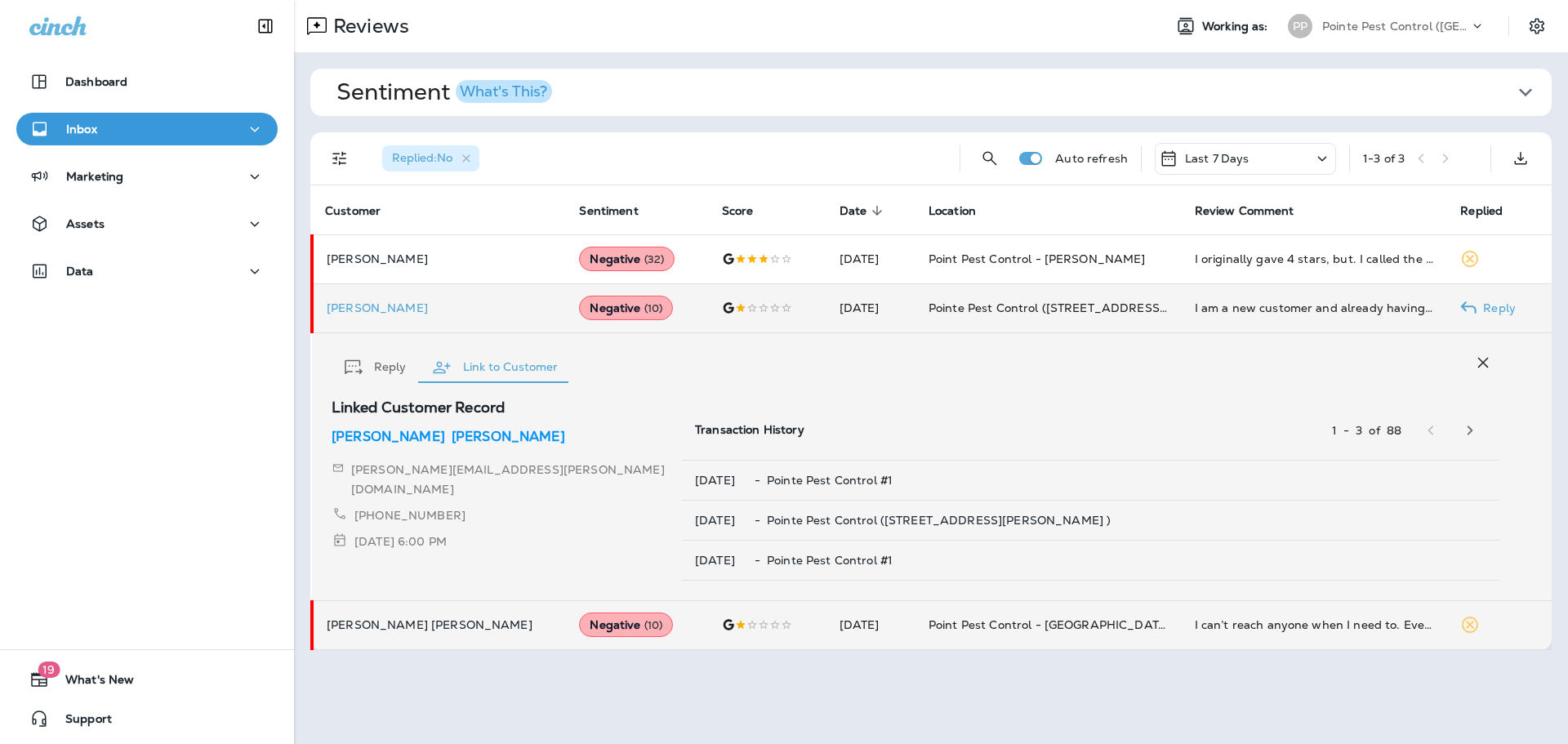
click at [916, 311] on td "Pointe Pest Control ([STREET_ADDRESS][PERSON_NAME] )" at bounding box center [1049, 308] width 266 height 49
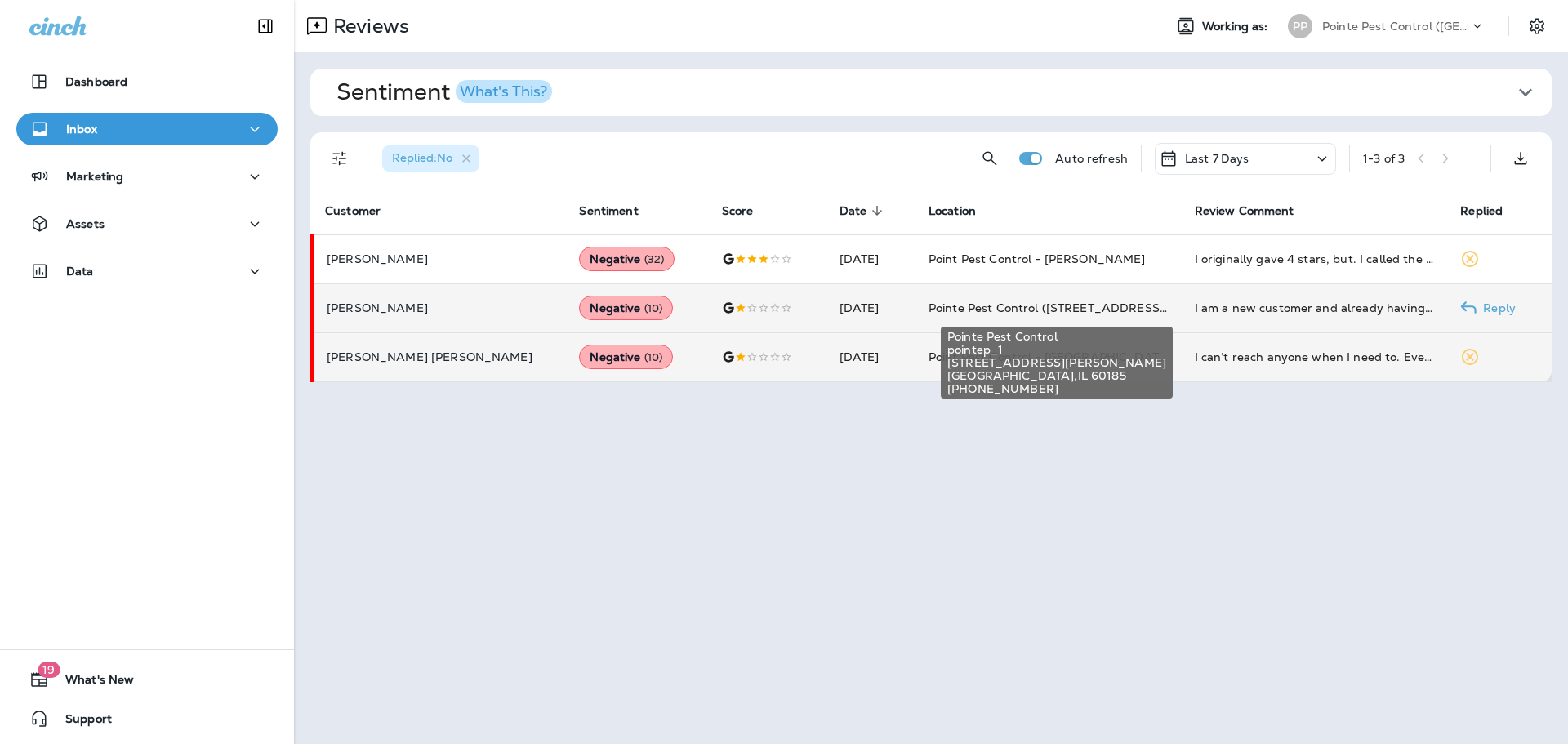
click at [982, 308] on span "Pointe Pest Control ([STREET_ADDRESS][PERSON_NAME] )" at bounding box center [1100, 308] width 344 height 14
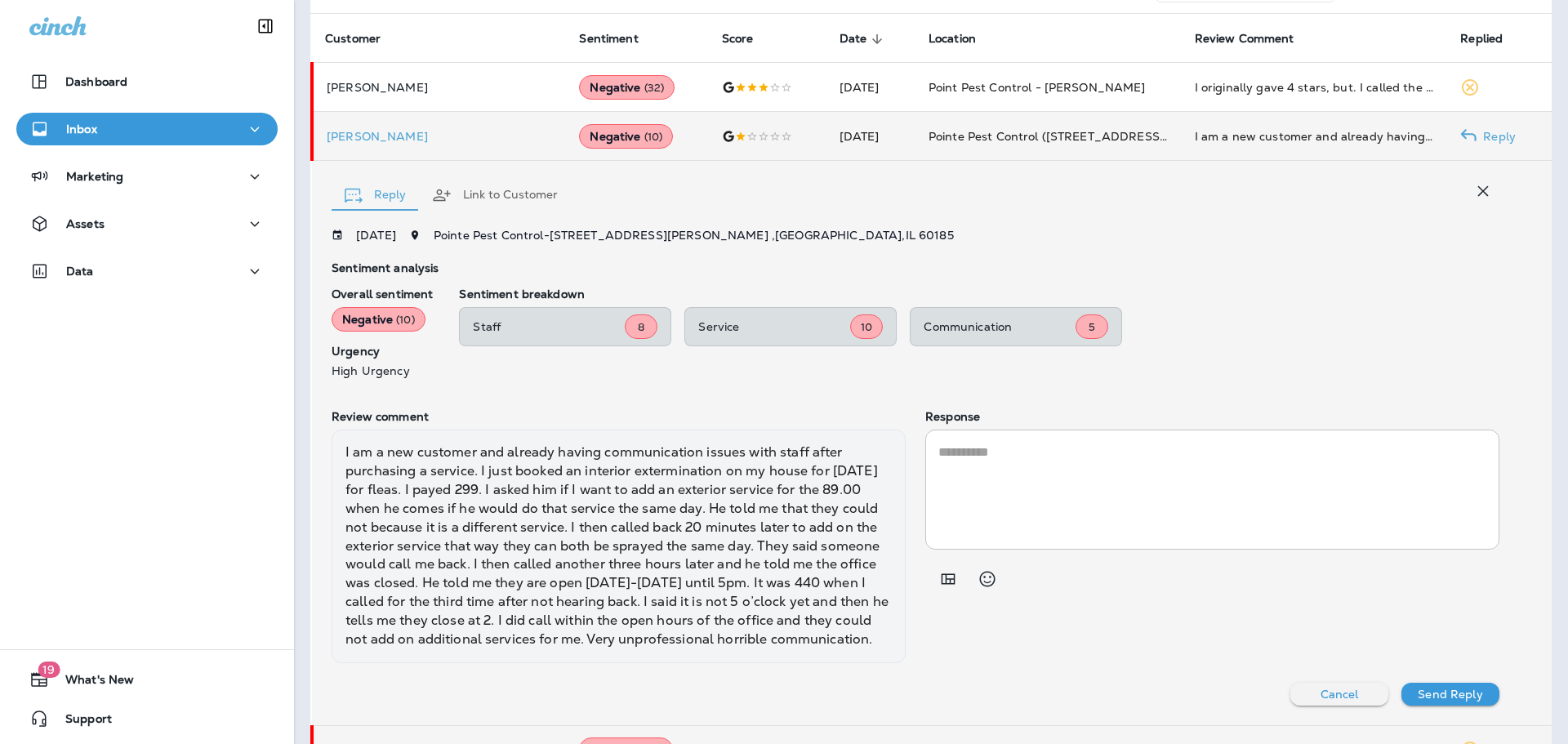
click at [1473, 198] on icon "button" at bounding box center [1483, 191] width 20 height 20
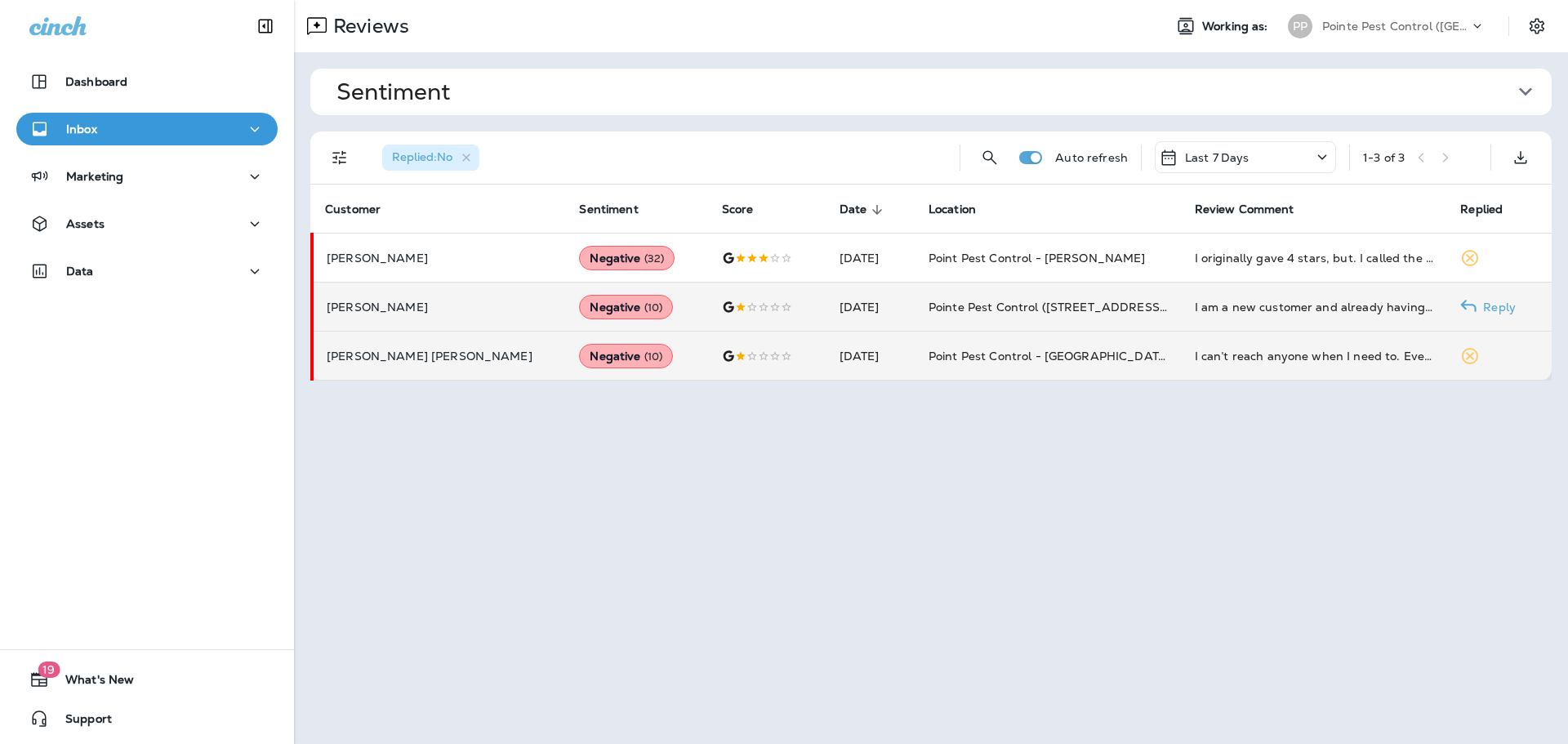
scroll to position [0, 0]
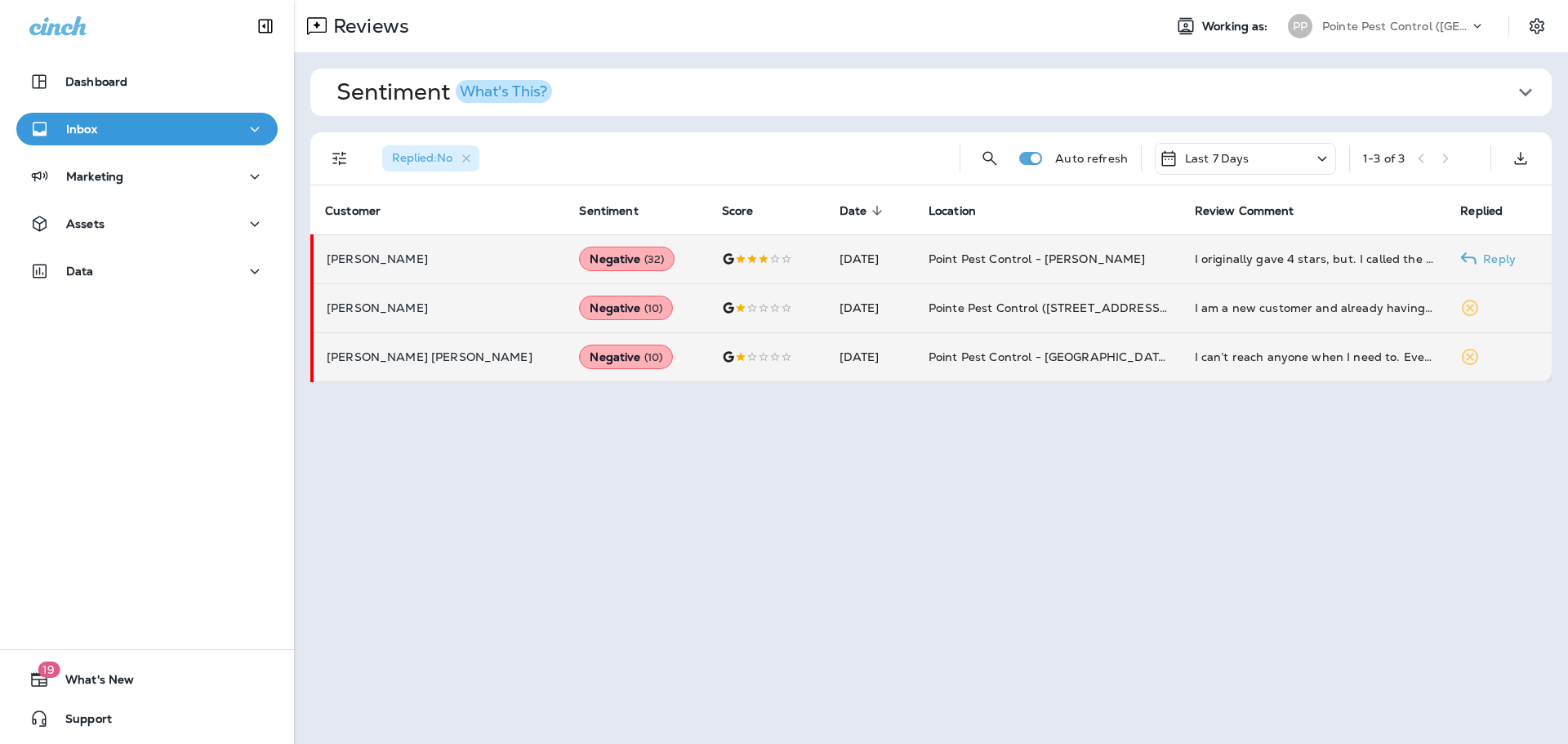
click at [993, 273] on td "Point Pest Control - [PERSON_NAME]" at bounding box center [1049, 259] width 266 height 49
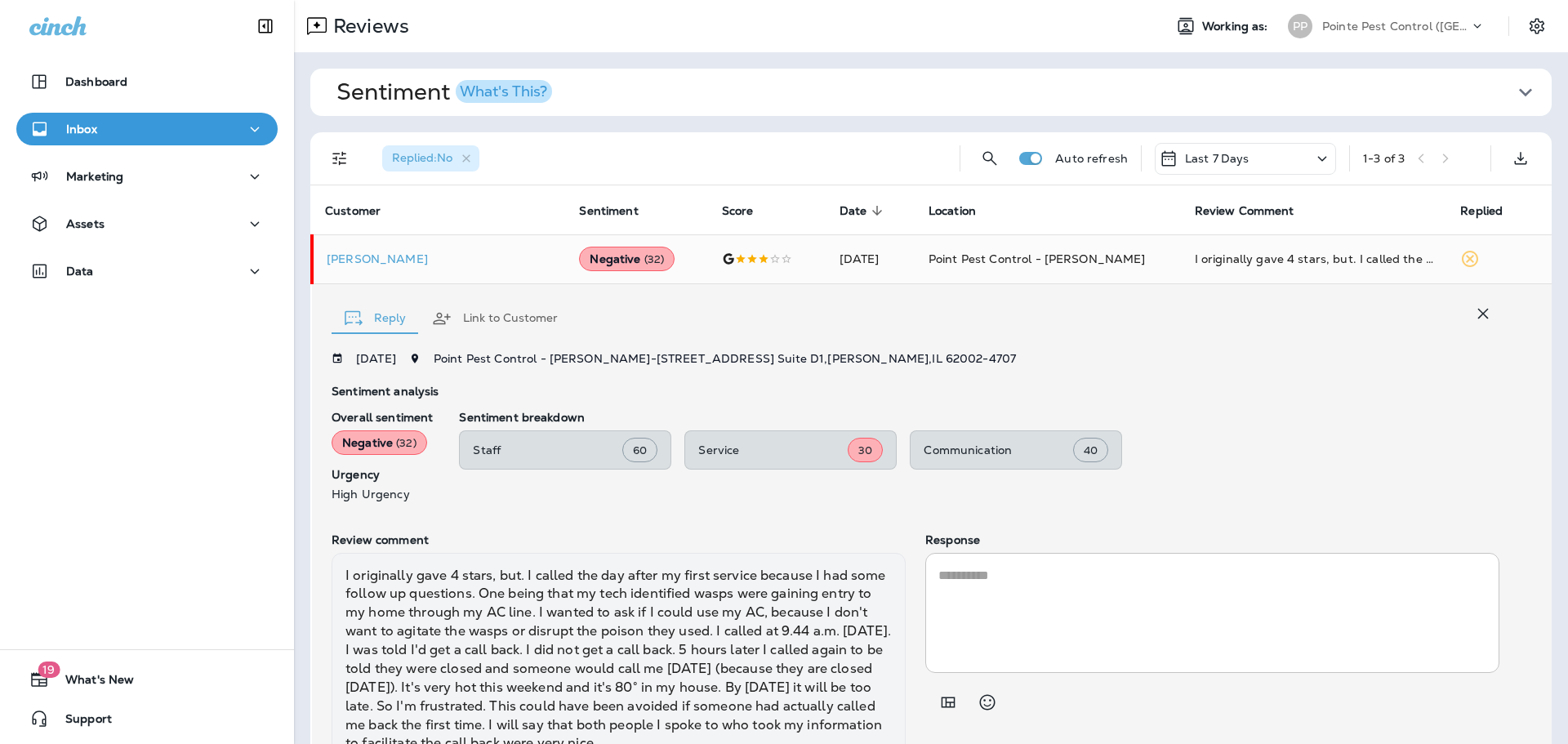
scroll to position [85, 0]
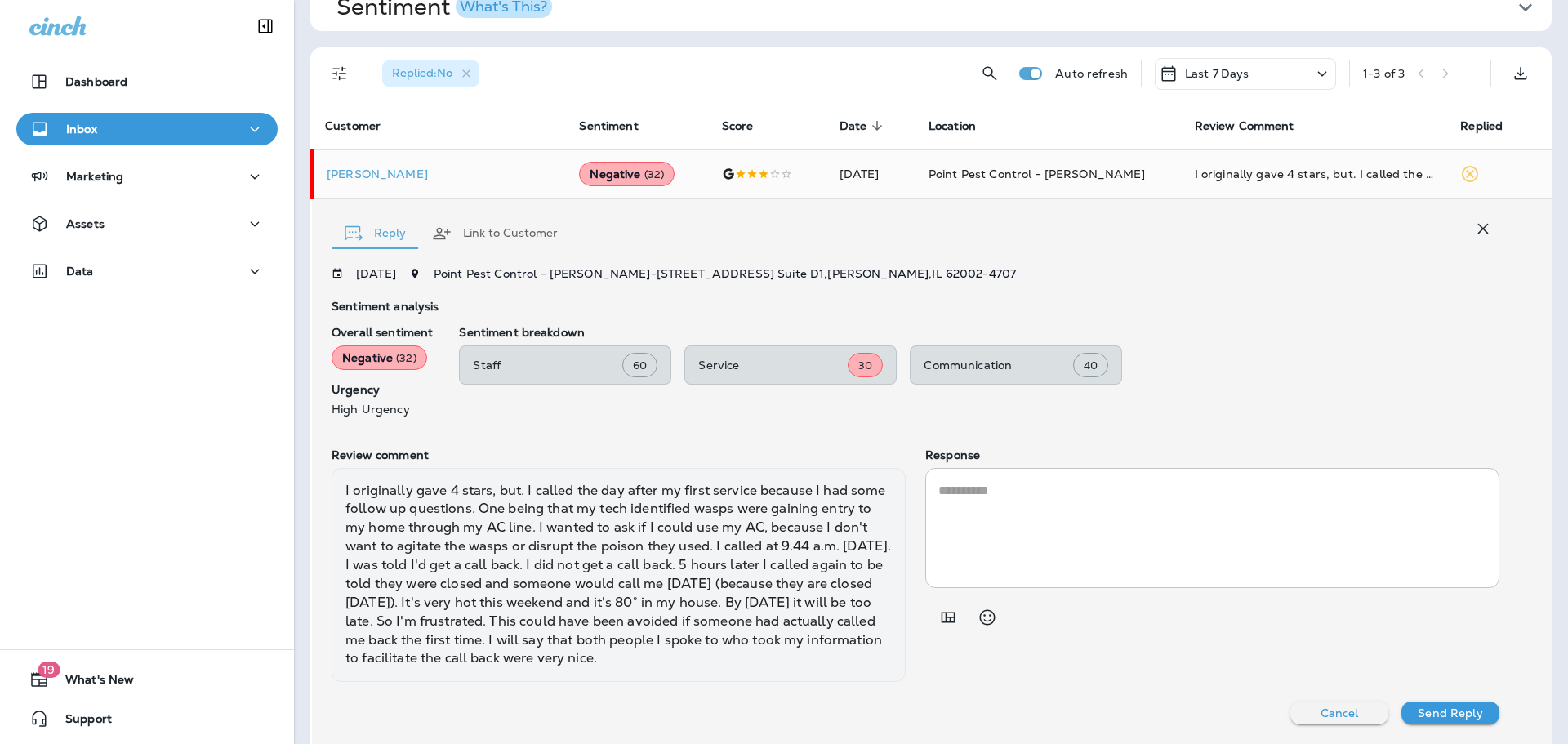
click at [493, 218] on button "Link to Customer" at bounding box center [495, 233] width 152 height 59
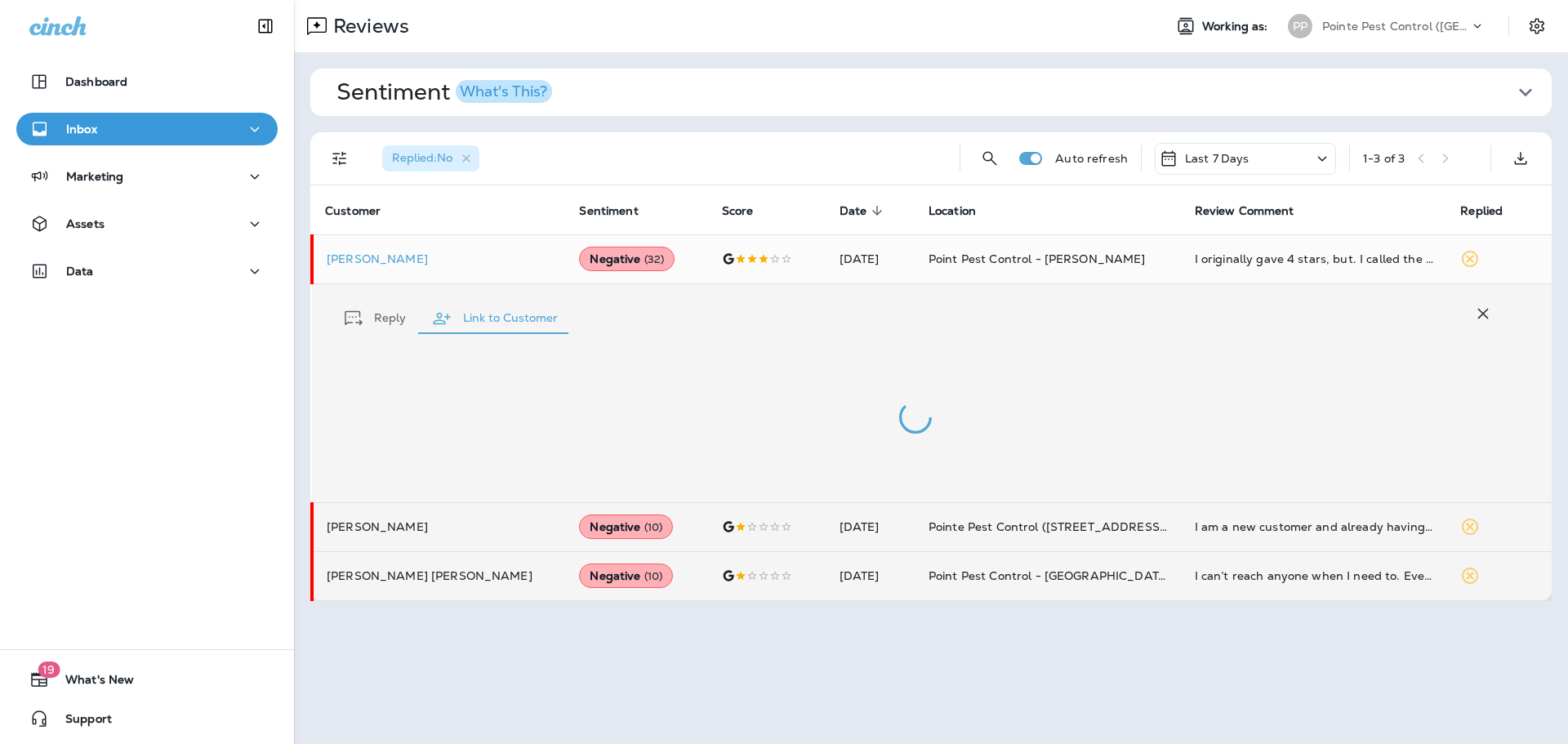
scroll to position [0, 0]
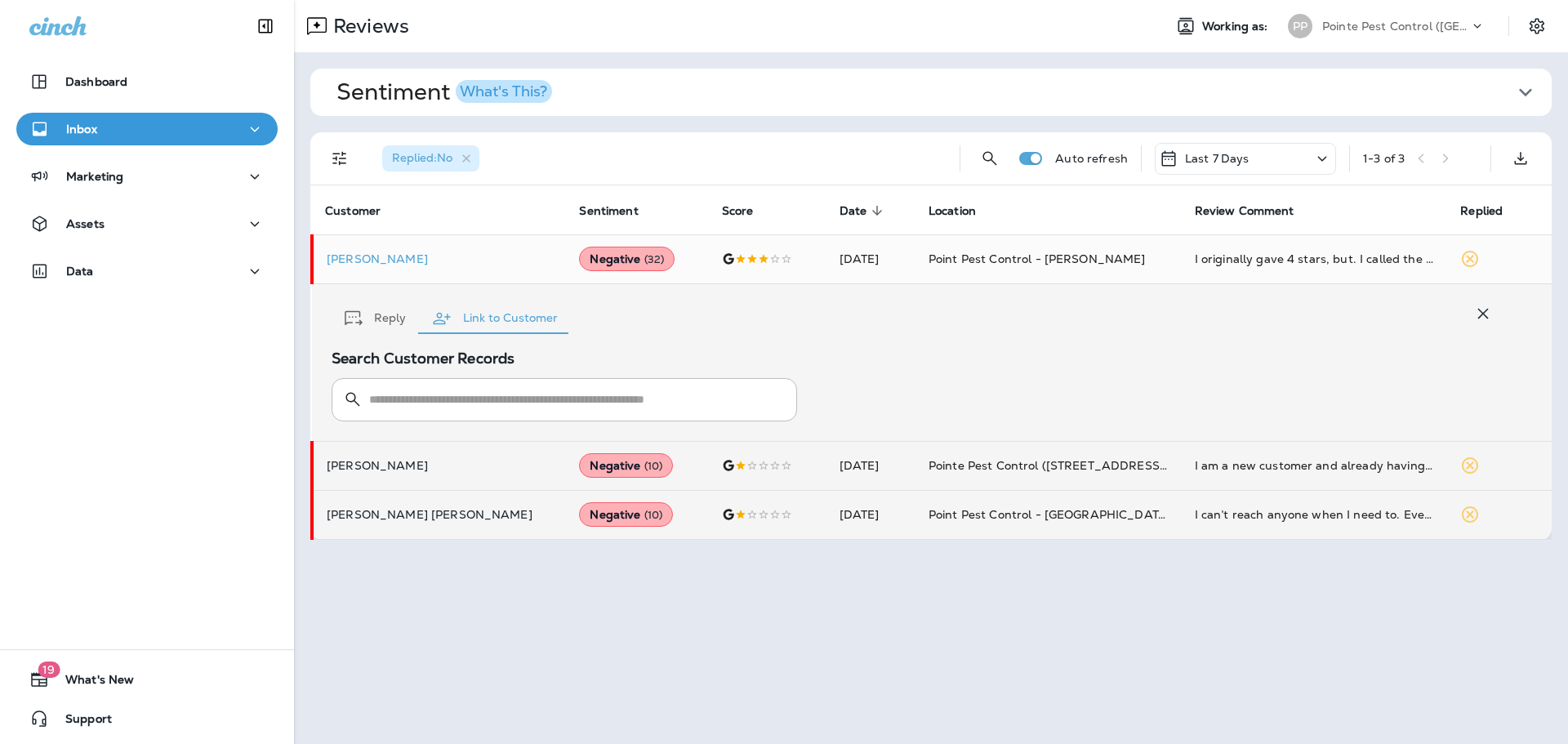
click at [1466, 22] on p "Pointe Pest Control ([GEOGRAPHIC_DATA])" at bounding box center [1396, 26] width 147 height 13
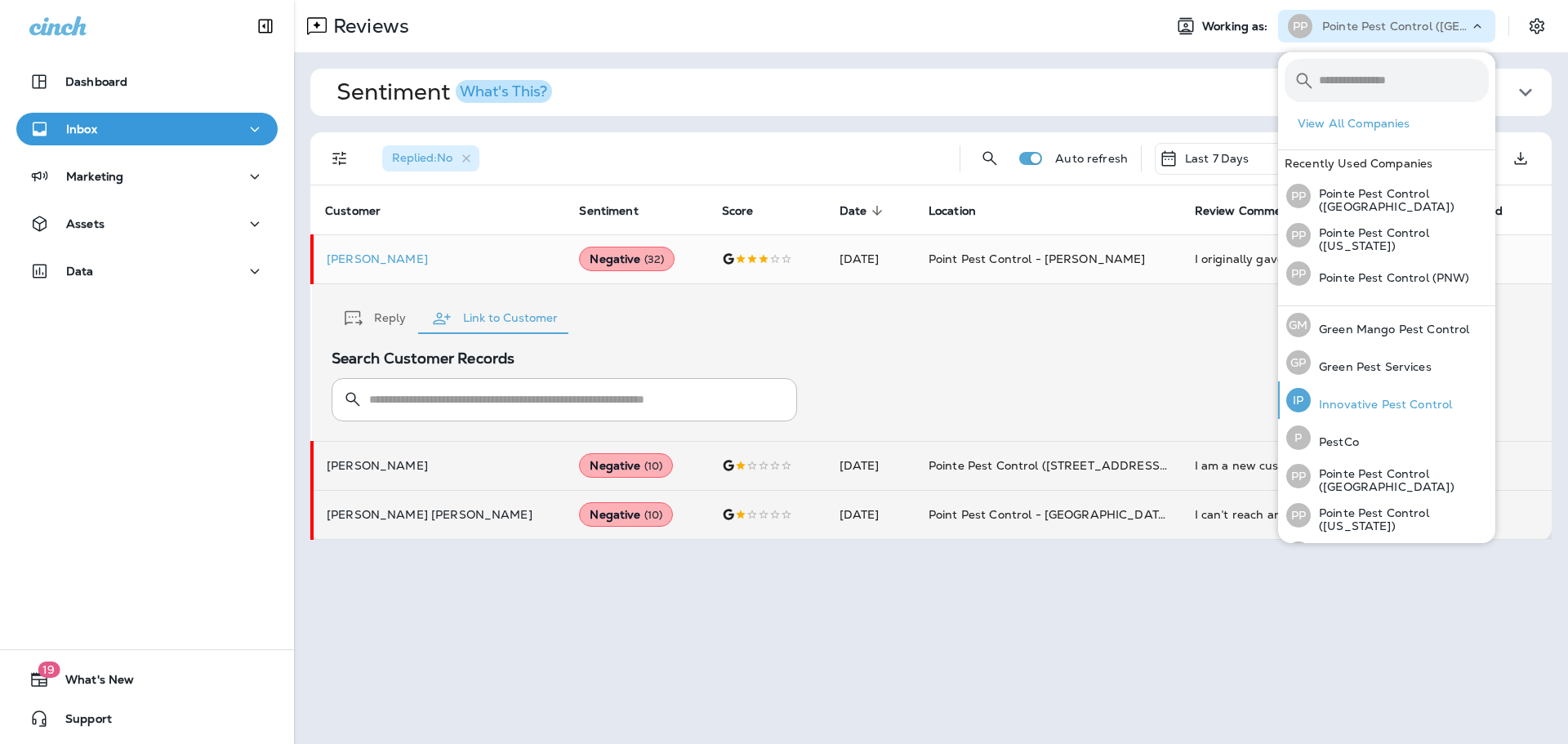
click at [1362, 400] on p "Innovative Pest Control" at bounding box center [1381, 404] width 142 height 13
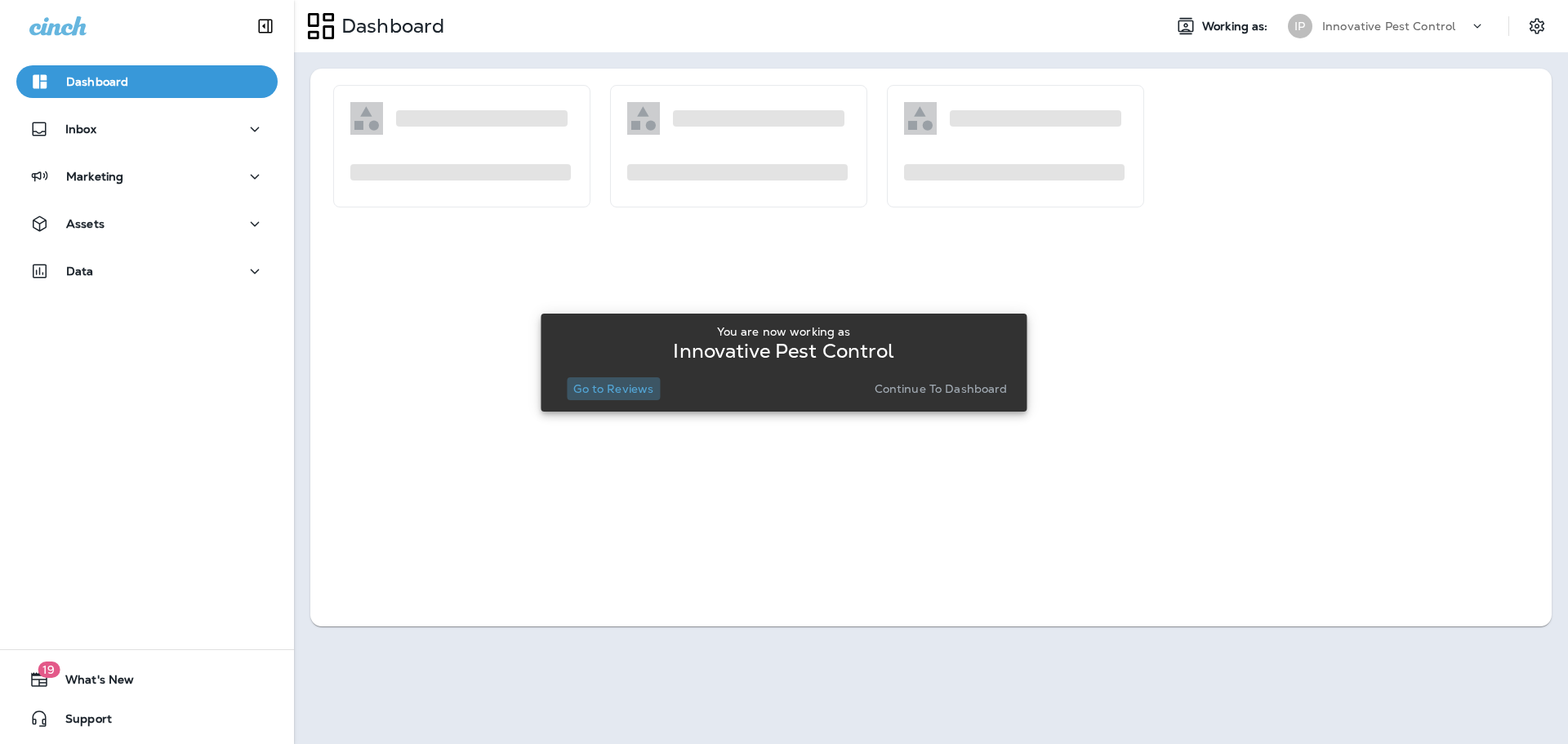
click at [644, 389] on p "Go to Reviews" at bounding box center [613, 389] width 80 height 13
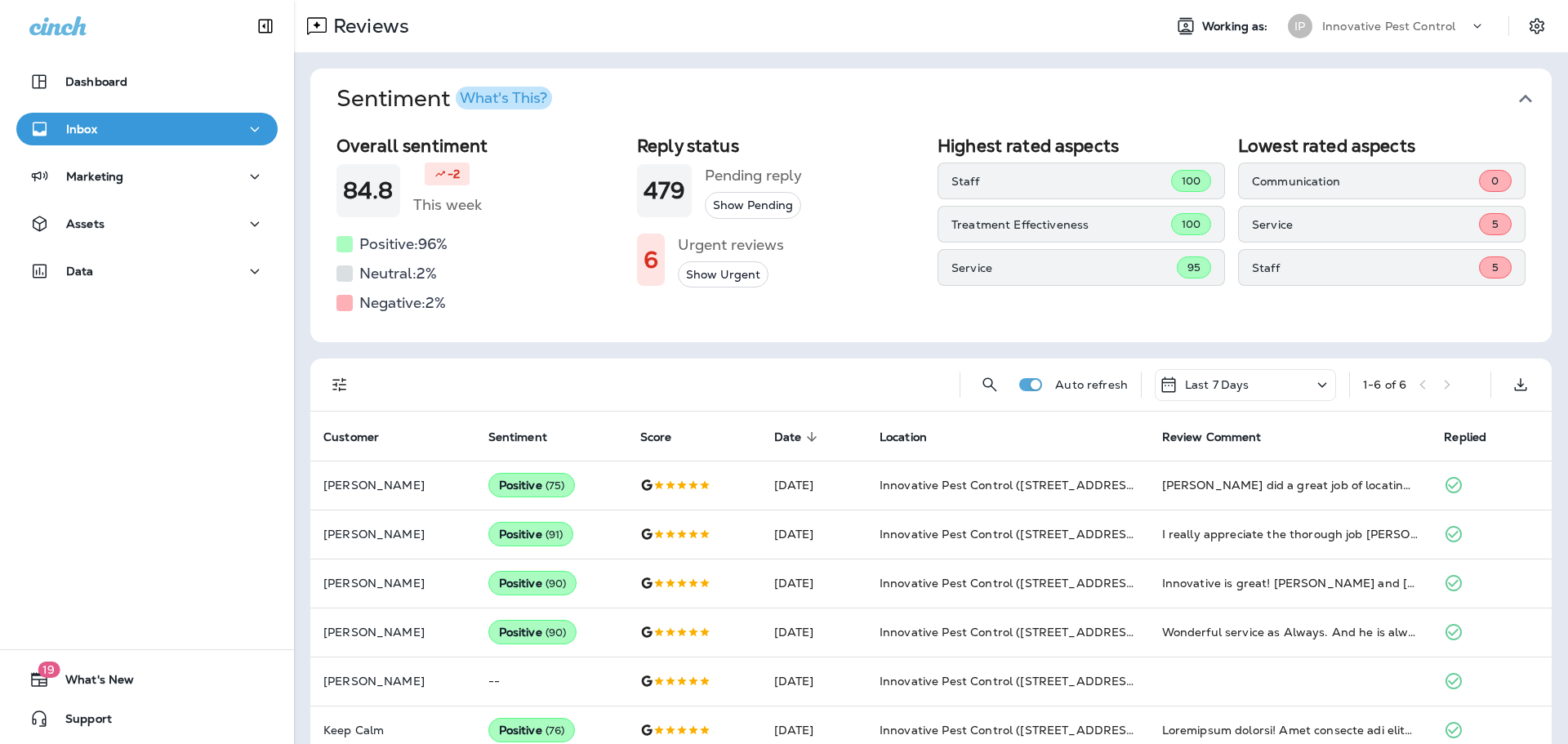
click at [1540, 97] on button "Sentiment What's This?" at bounding box center [944, 98] width 1242 height 60
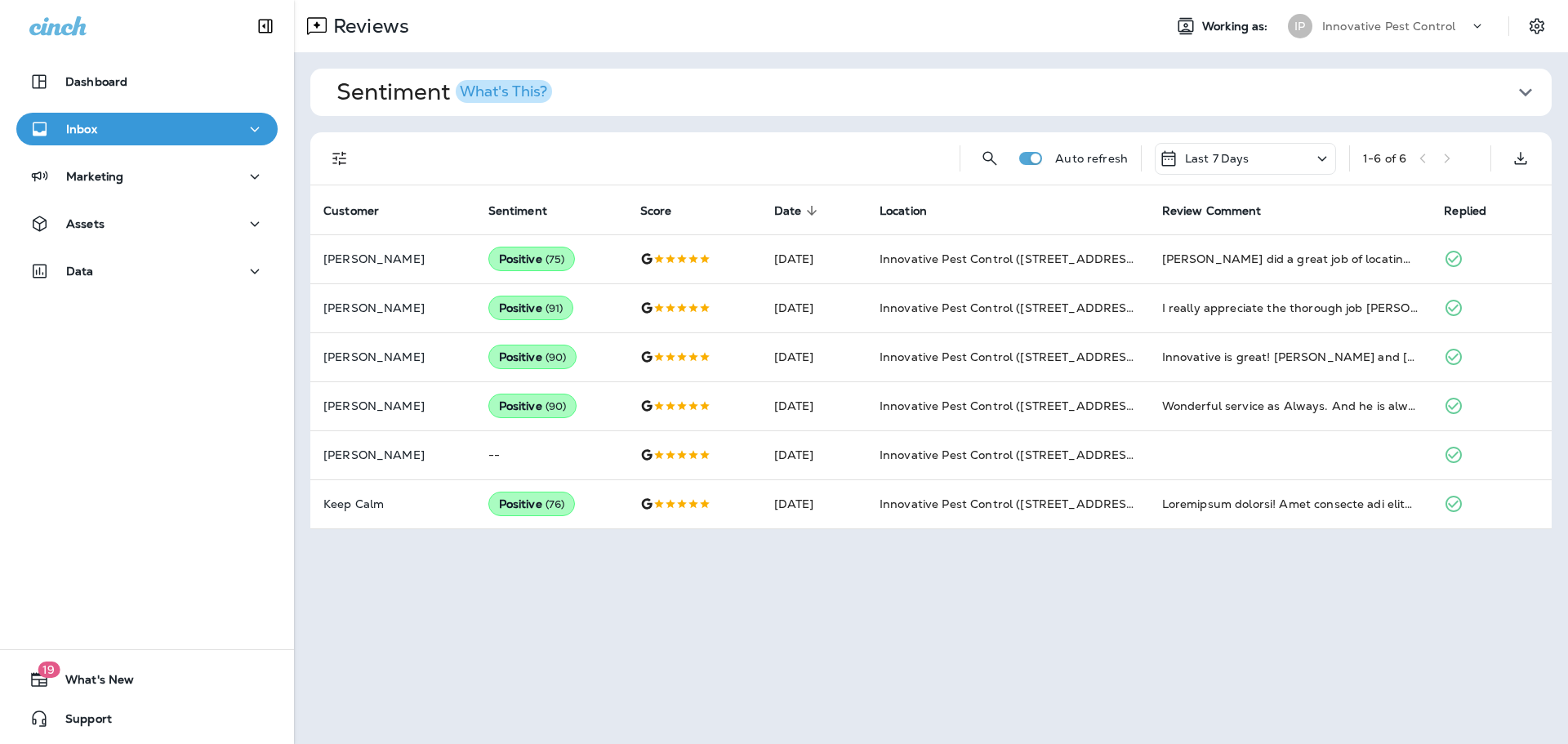
click at [1413, 18] on div "IP Innovative Pest Control" at bounding box center [1387, 26] width 217 height 32
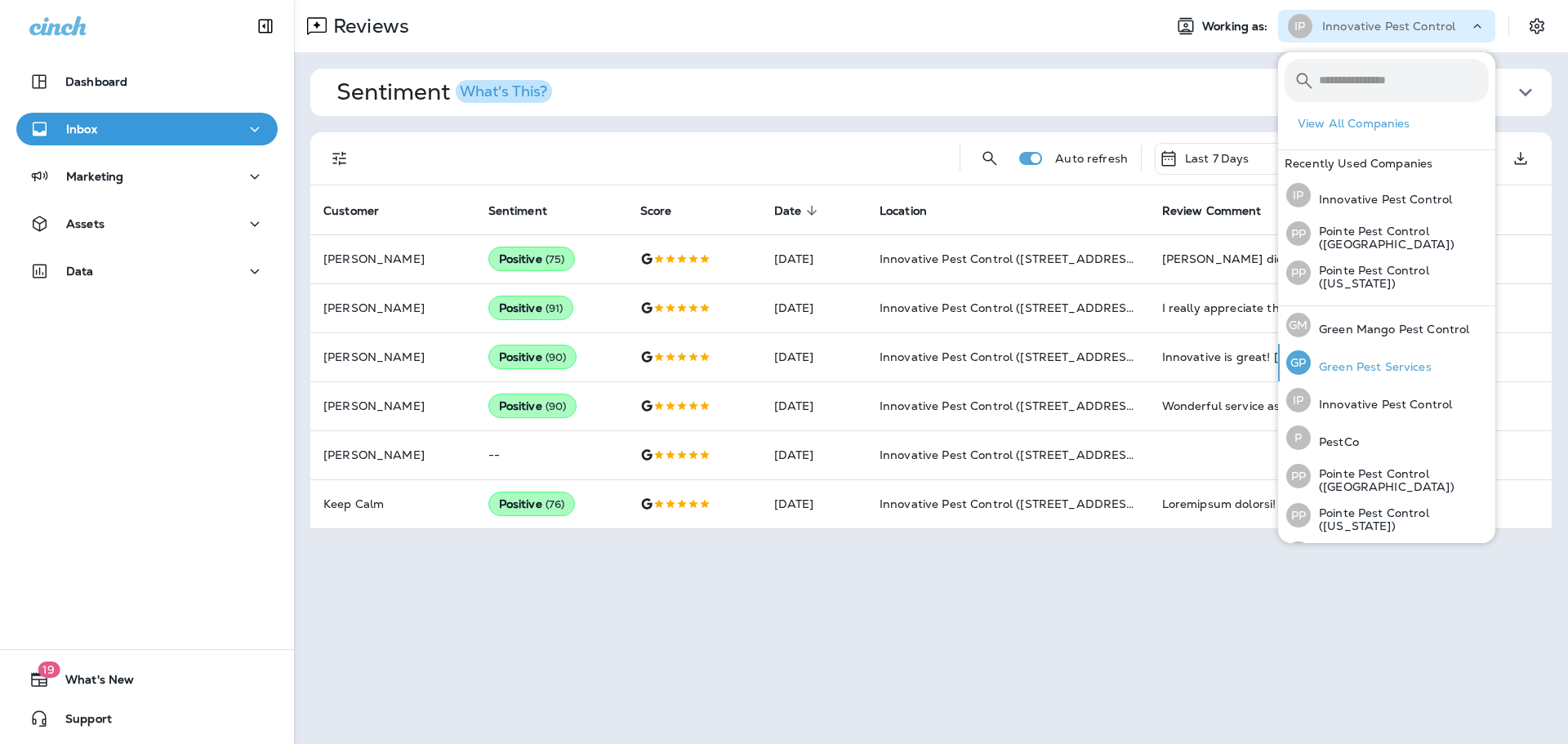
click at [1379, 362] on p "Green Pest Services" at bounding box center [1371, 367] width 121 height 13
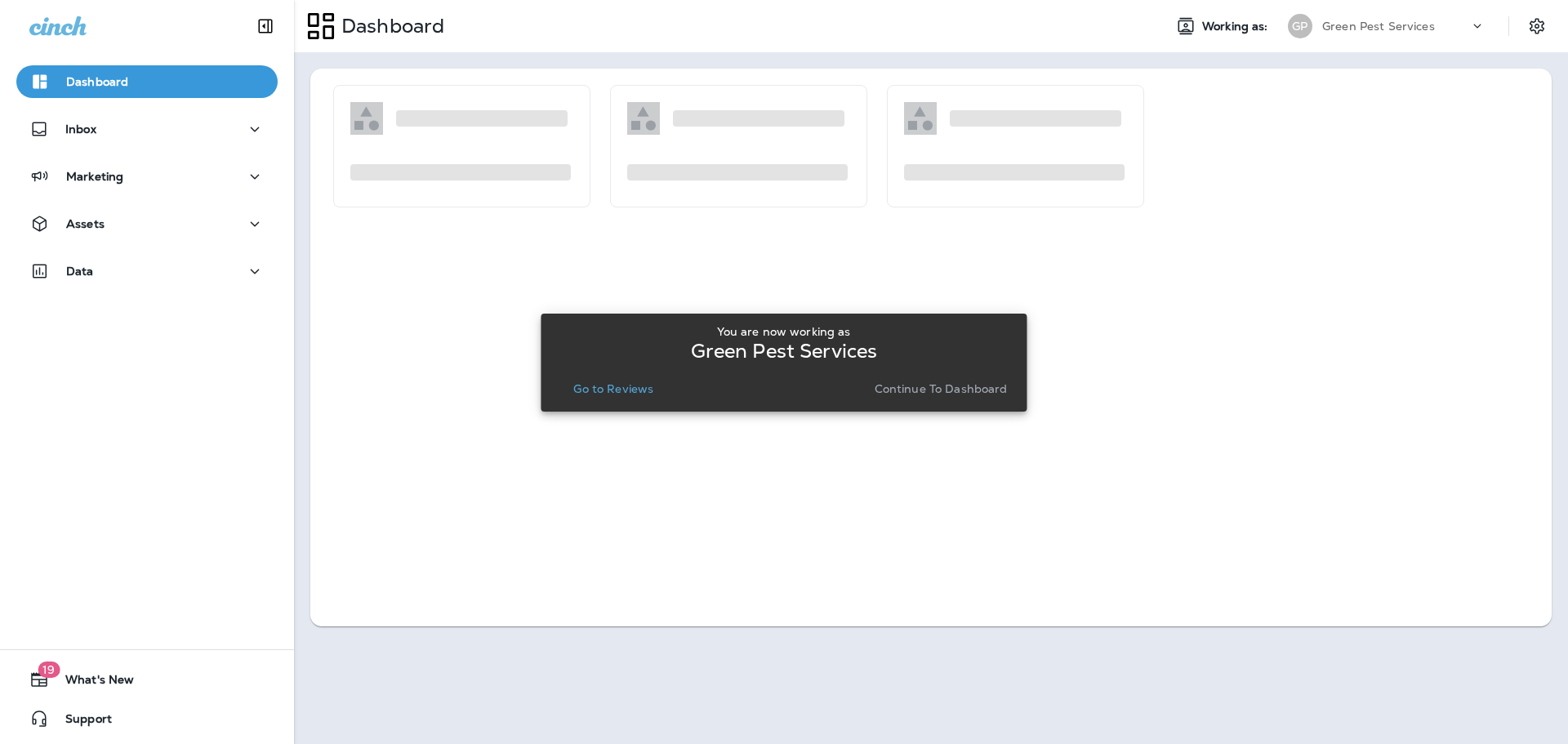
click at [595, 378] on button "Go to Reviews" at bounding box center [613, 389] width 93 height 23
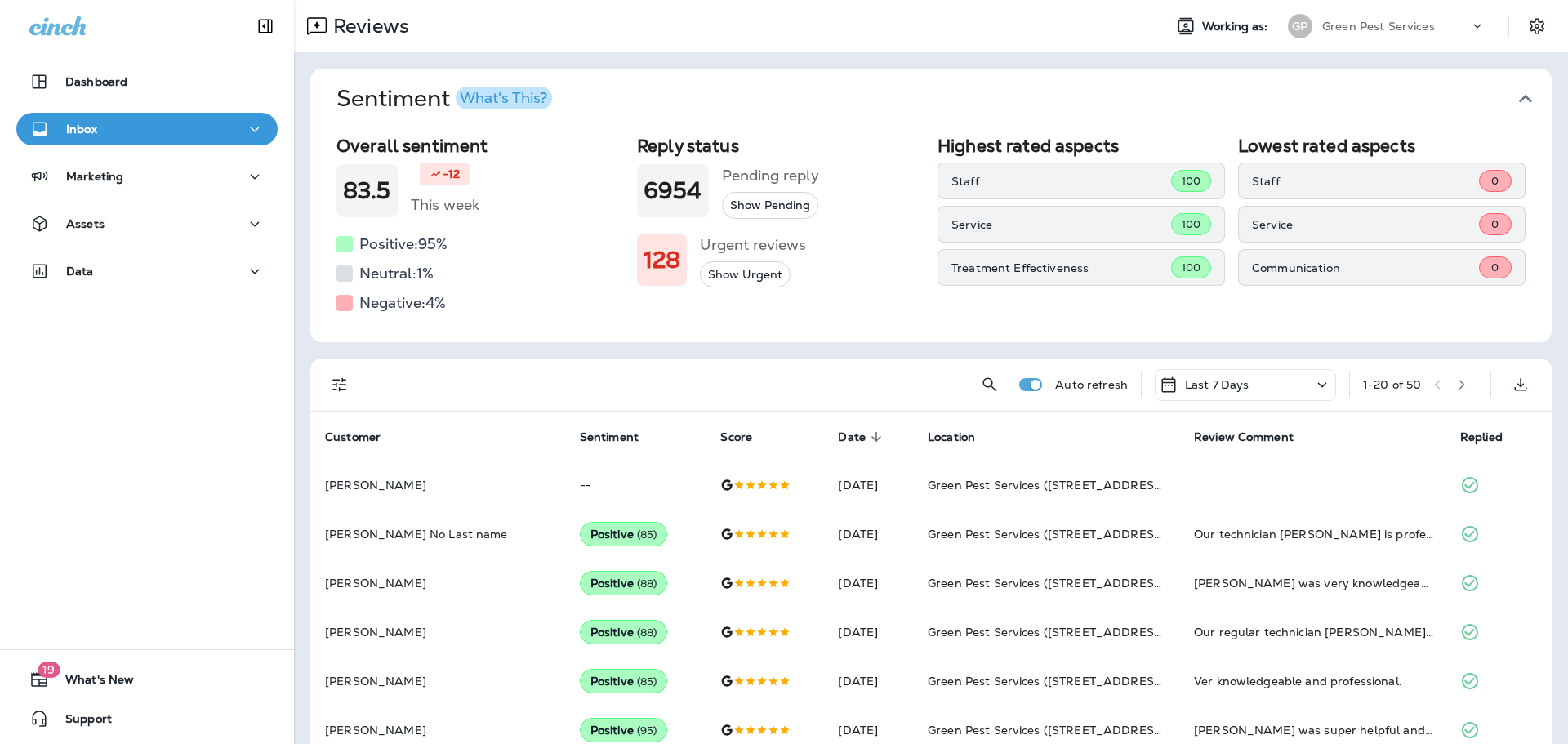
click at [1513, 93] on icon "button" at bounding box center [1526, 98] width 26 height 26
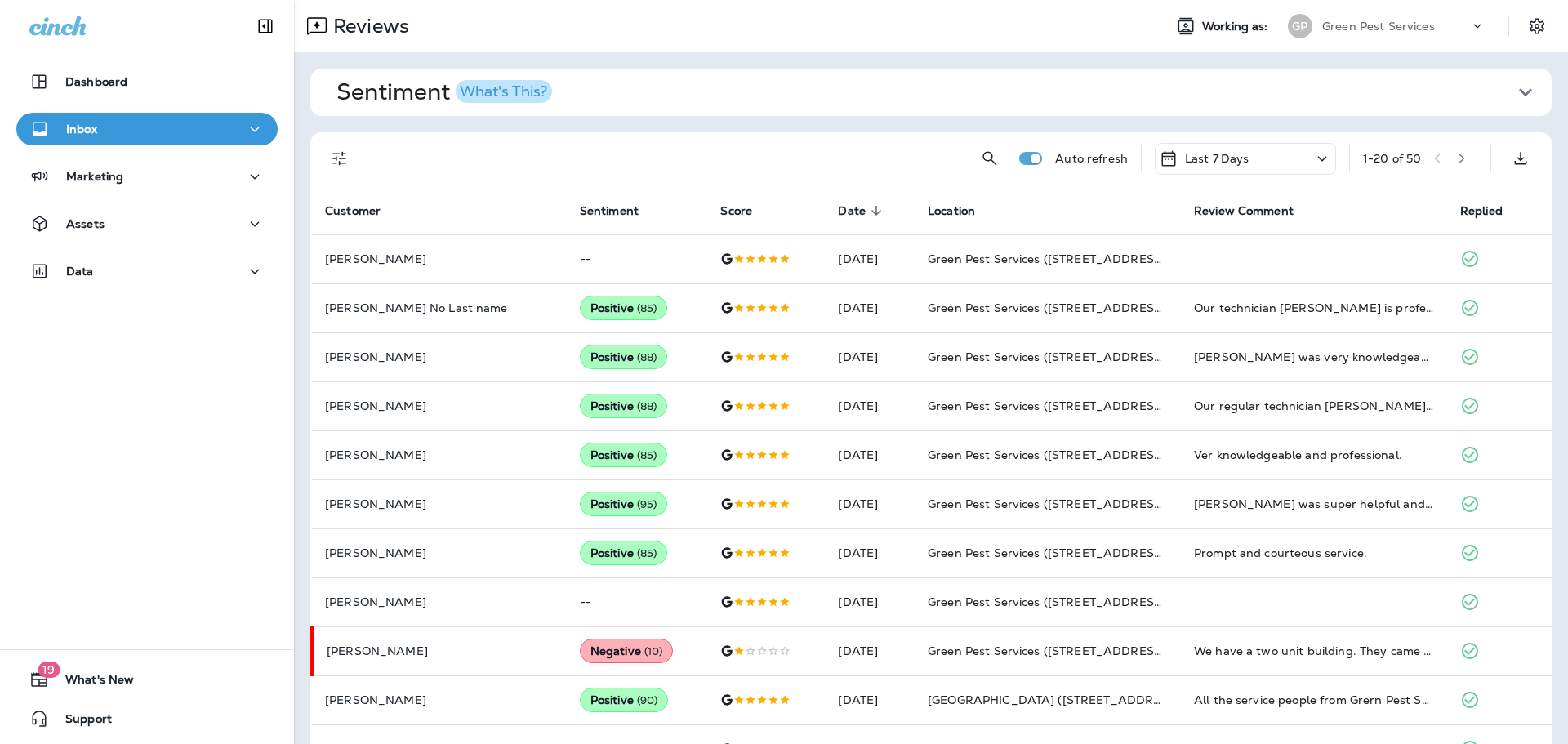
click at [344, 151] on icon "Filters" at bounding box center [340, 159] width 20 height 20
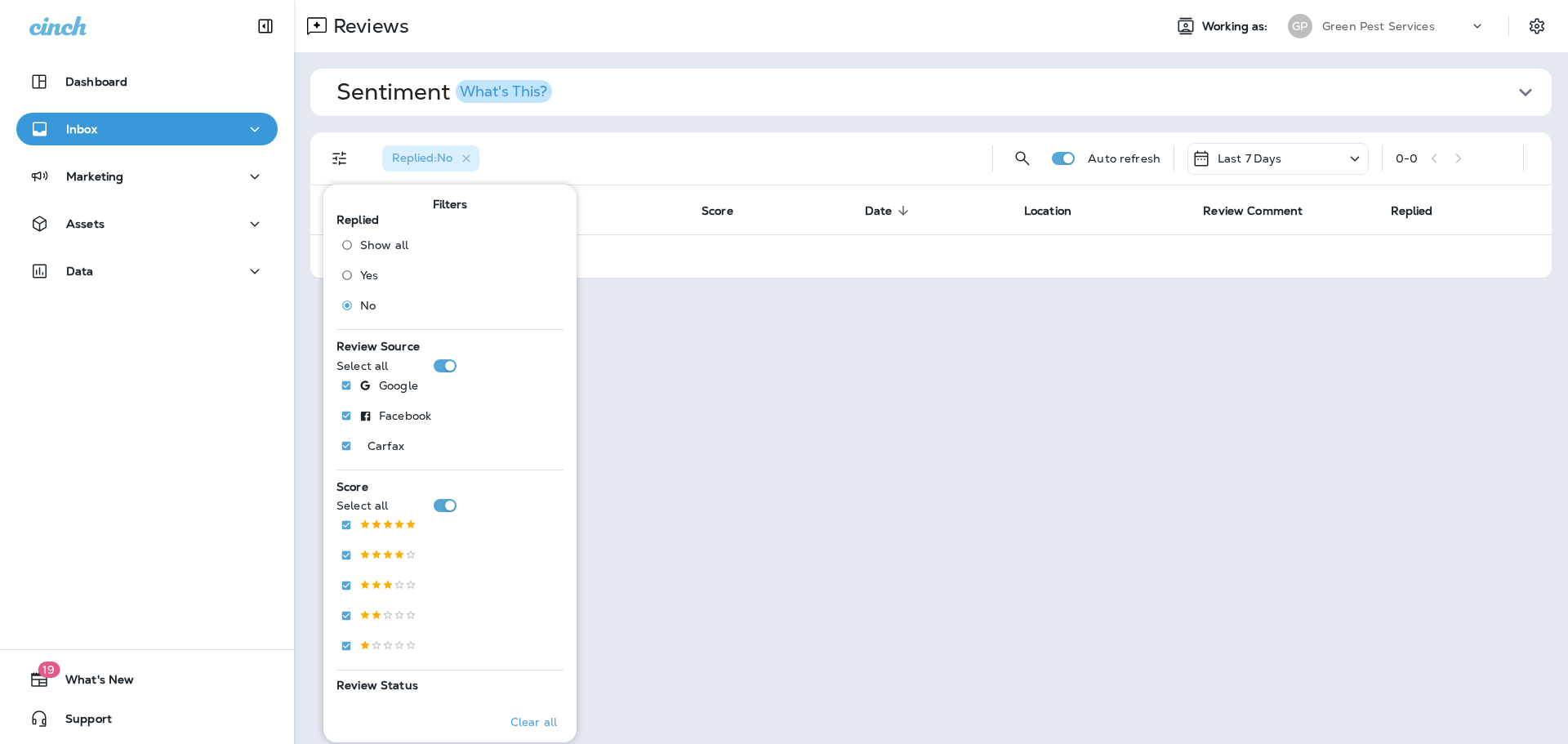
click at [1404, 25] on p "Green Pest Services" at bounding box center [1379, 26] width 113 height 13
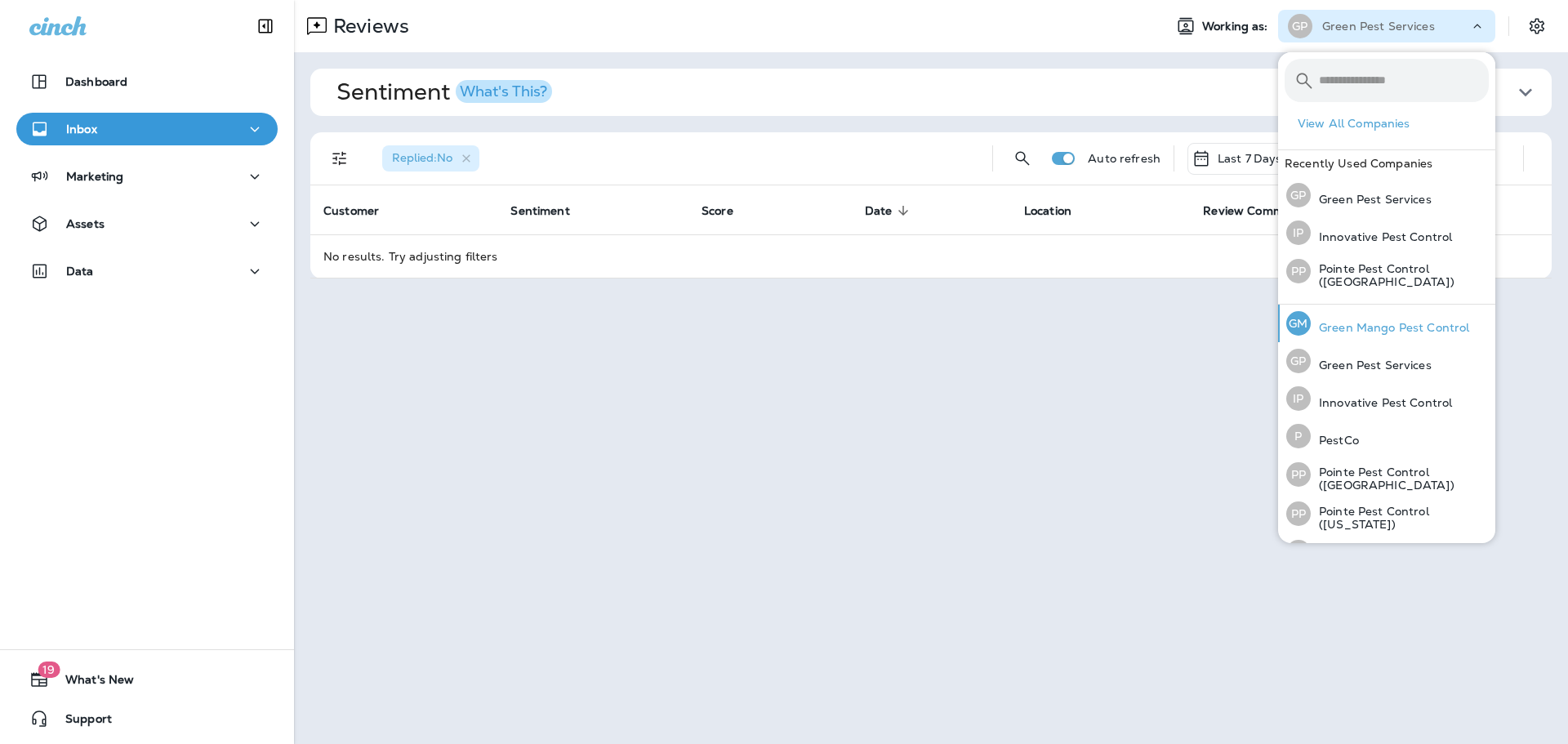
click at [1360, 321] on p "Green Mango Pest Control" at bounding box center [1390, 327] width 159 height 13
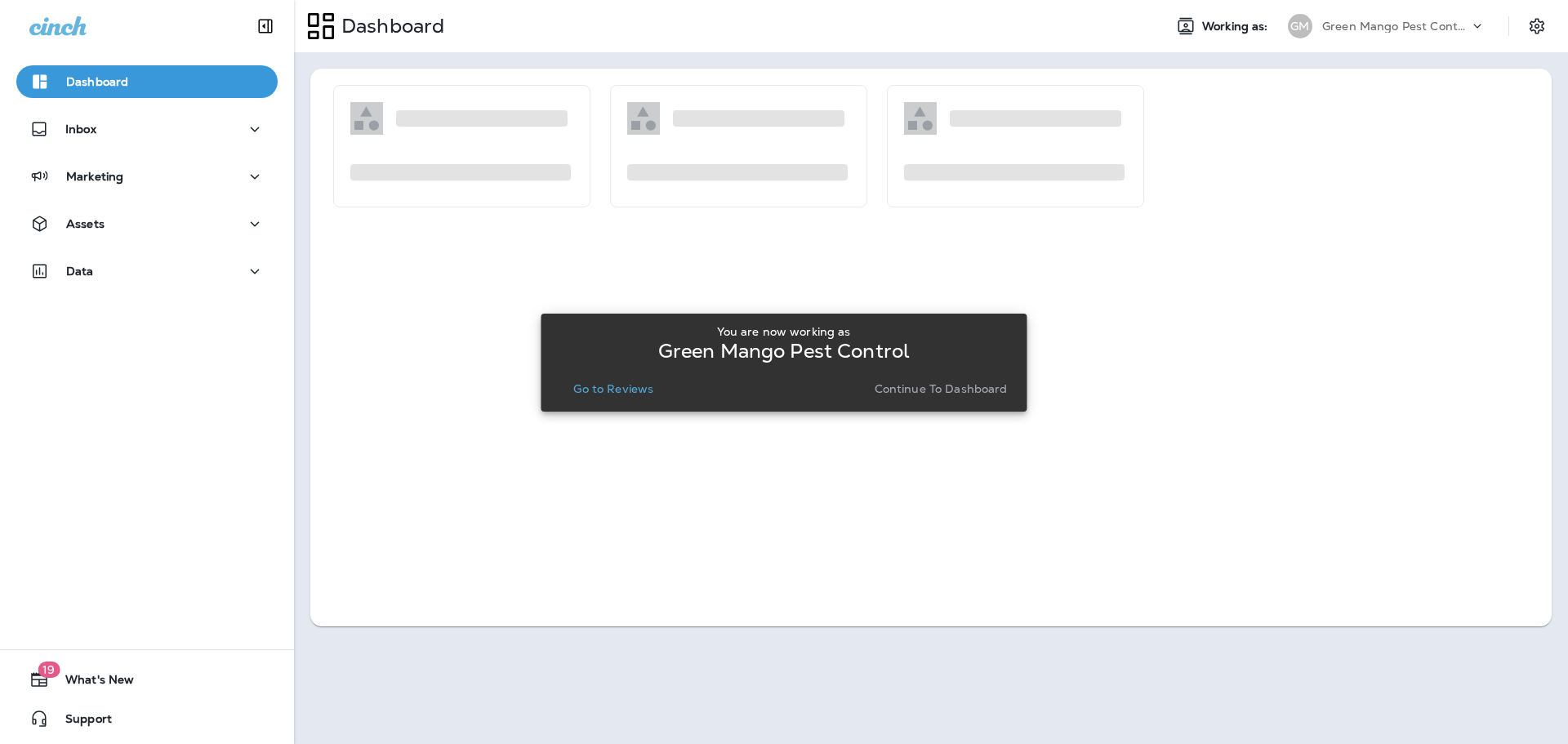
click at [638, 393] on p "Go to Reviews" at bounding box center [613, 389] width 80 height 13
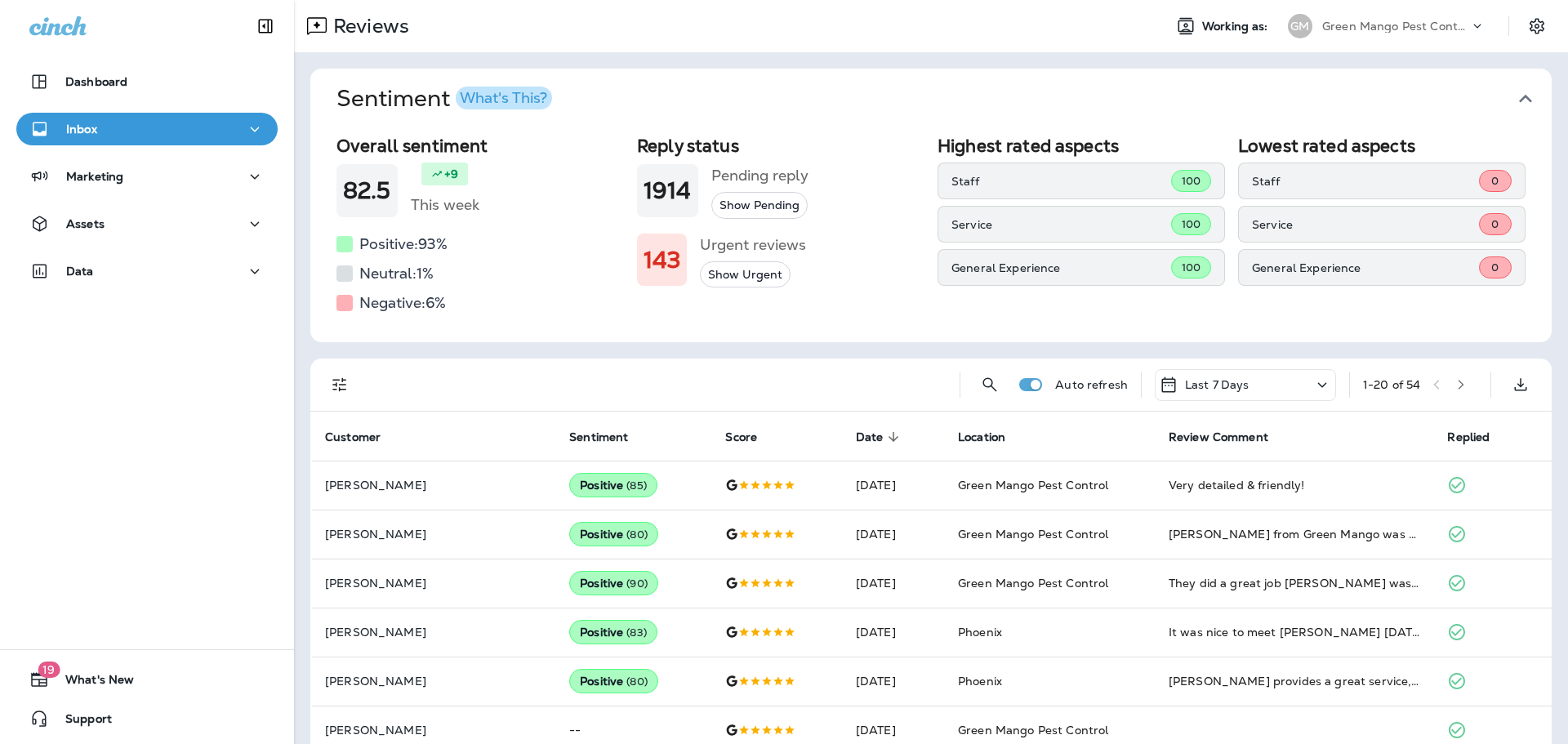
click at [1520, 91] on icon "button" at bounding box center [1526, 98] width 26 height 26
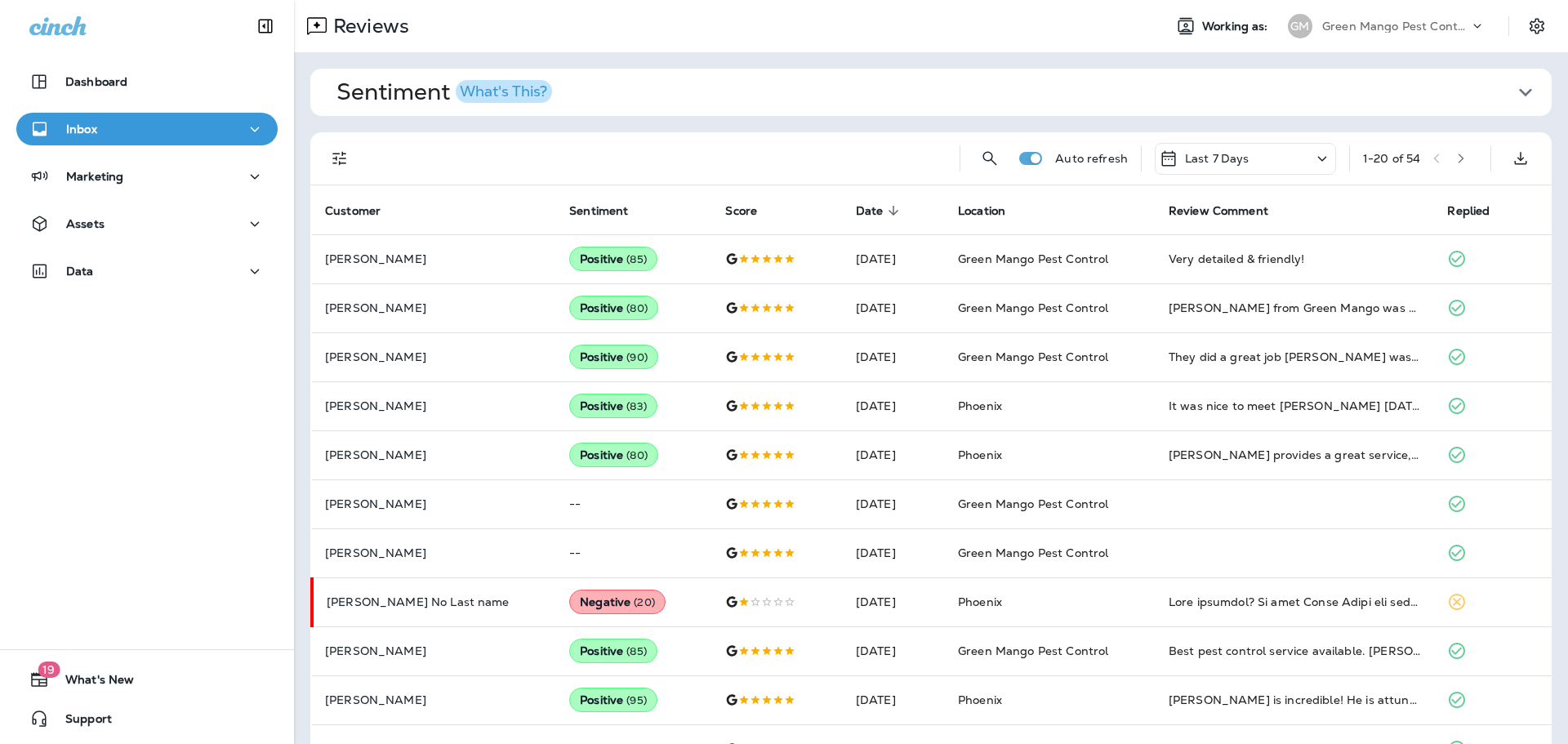
click at [324, 152] on div at bounding box center [340, 159] width 32 height 32
click at [336, 147] on button "Filters" at bounding box center [340, 159] width 32 height 32
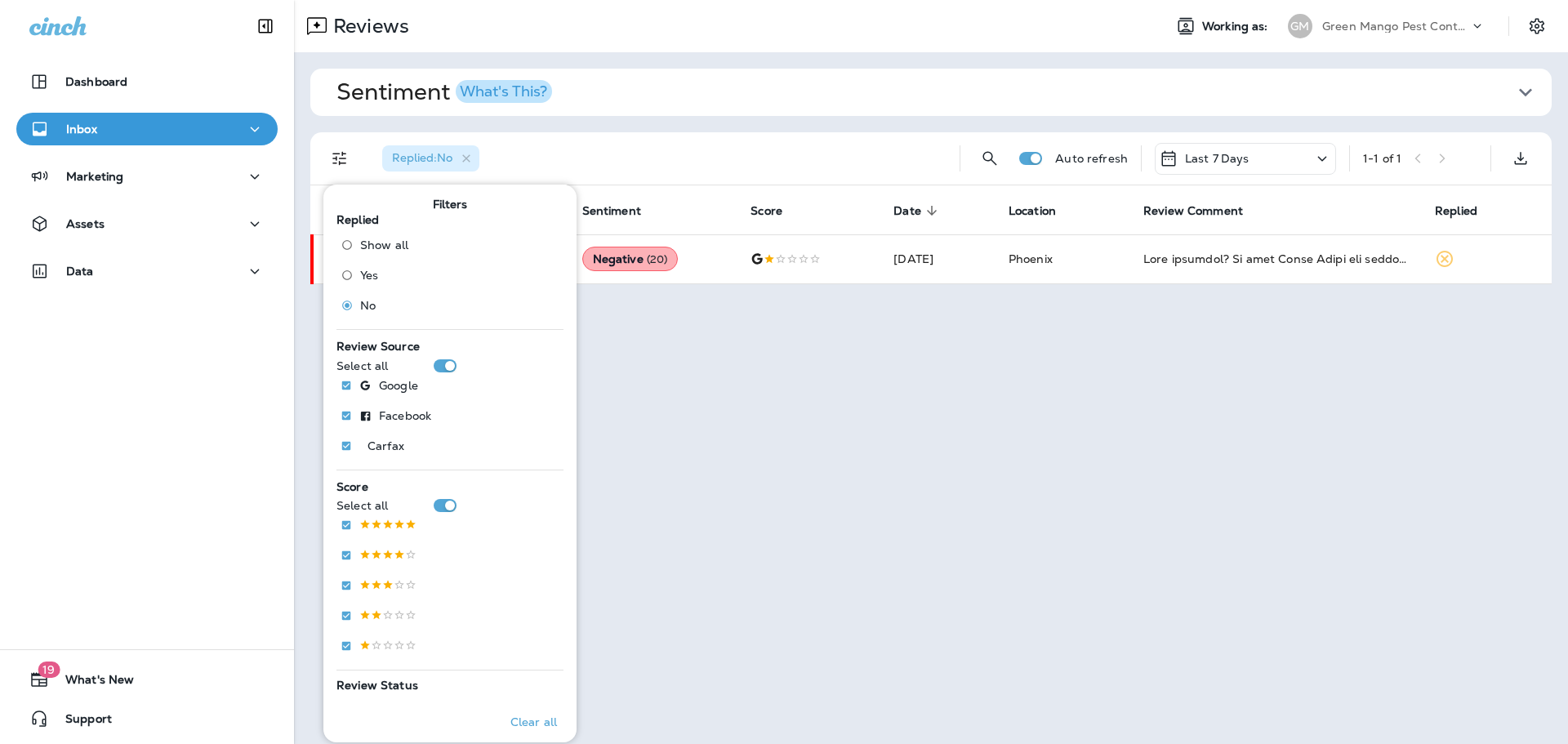
click at [646, 138] on div "Replied : No" at bounding box center [657, 159] width 578 height 52
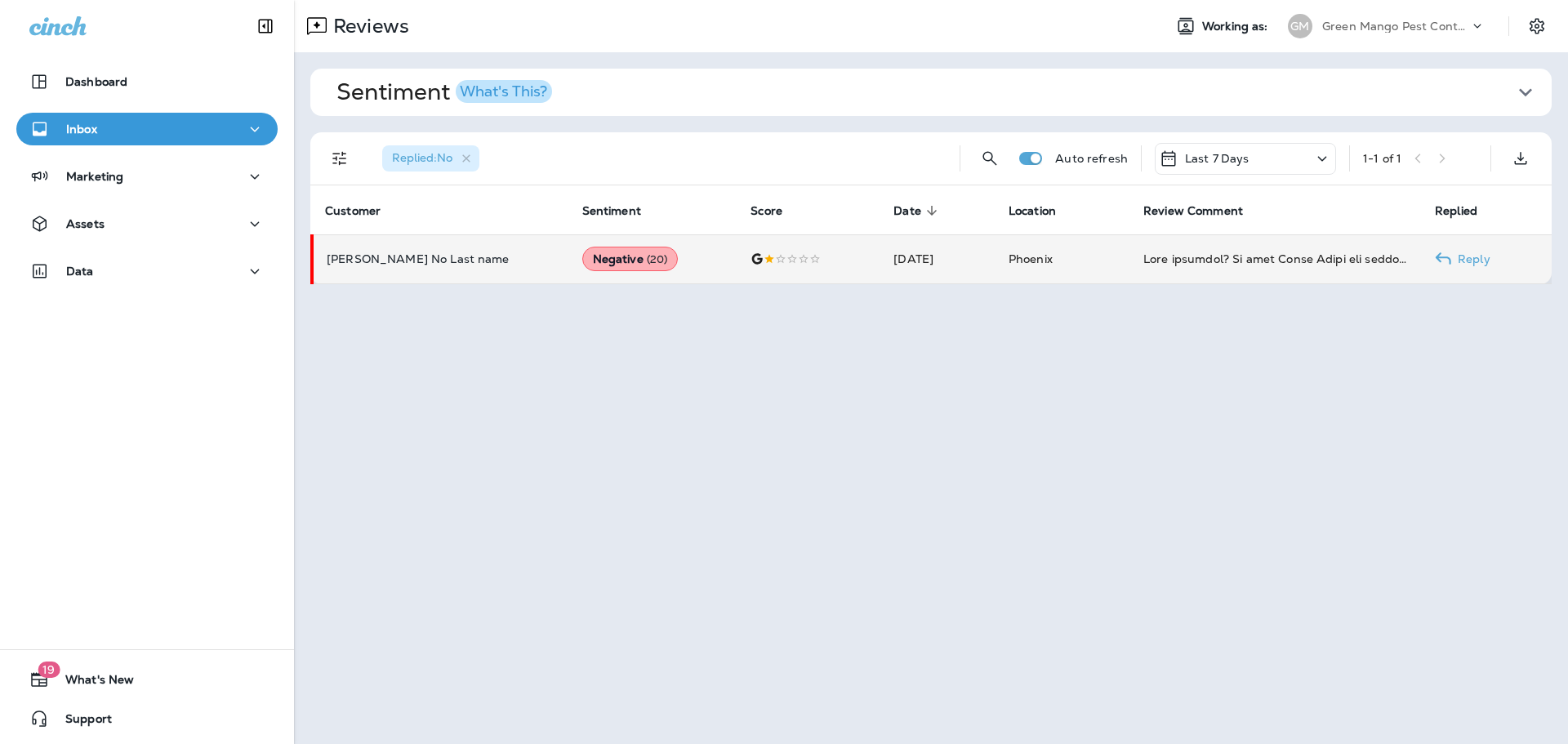
click at [584, 275] on td "Negative ( 20 )" at bounding box center [654, 259] width 170 height 49
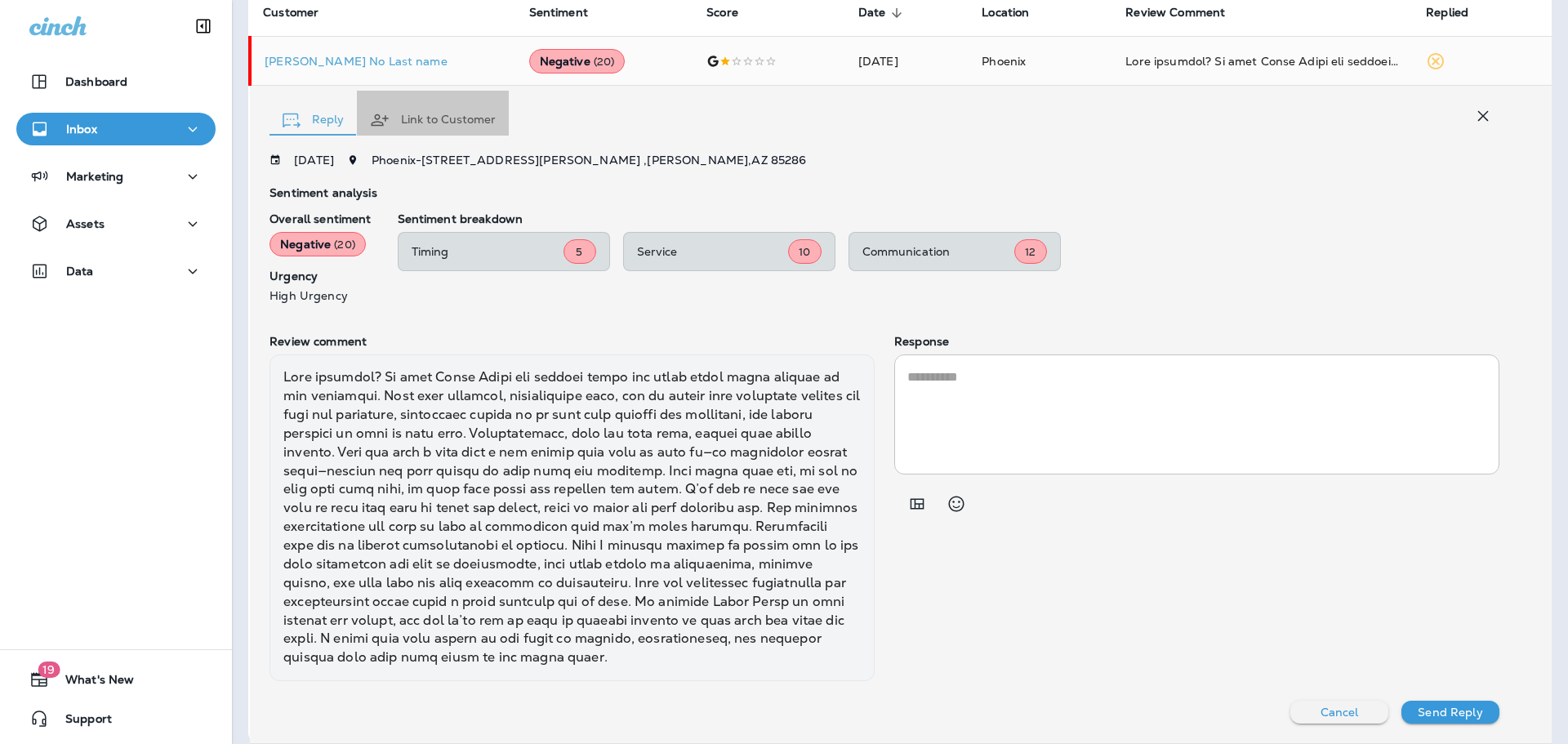
click at [475, 121] on button "Link to Customer" at bounding box center [433, 120] width 152 height 59
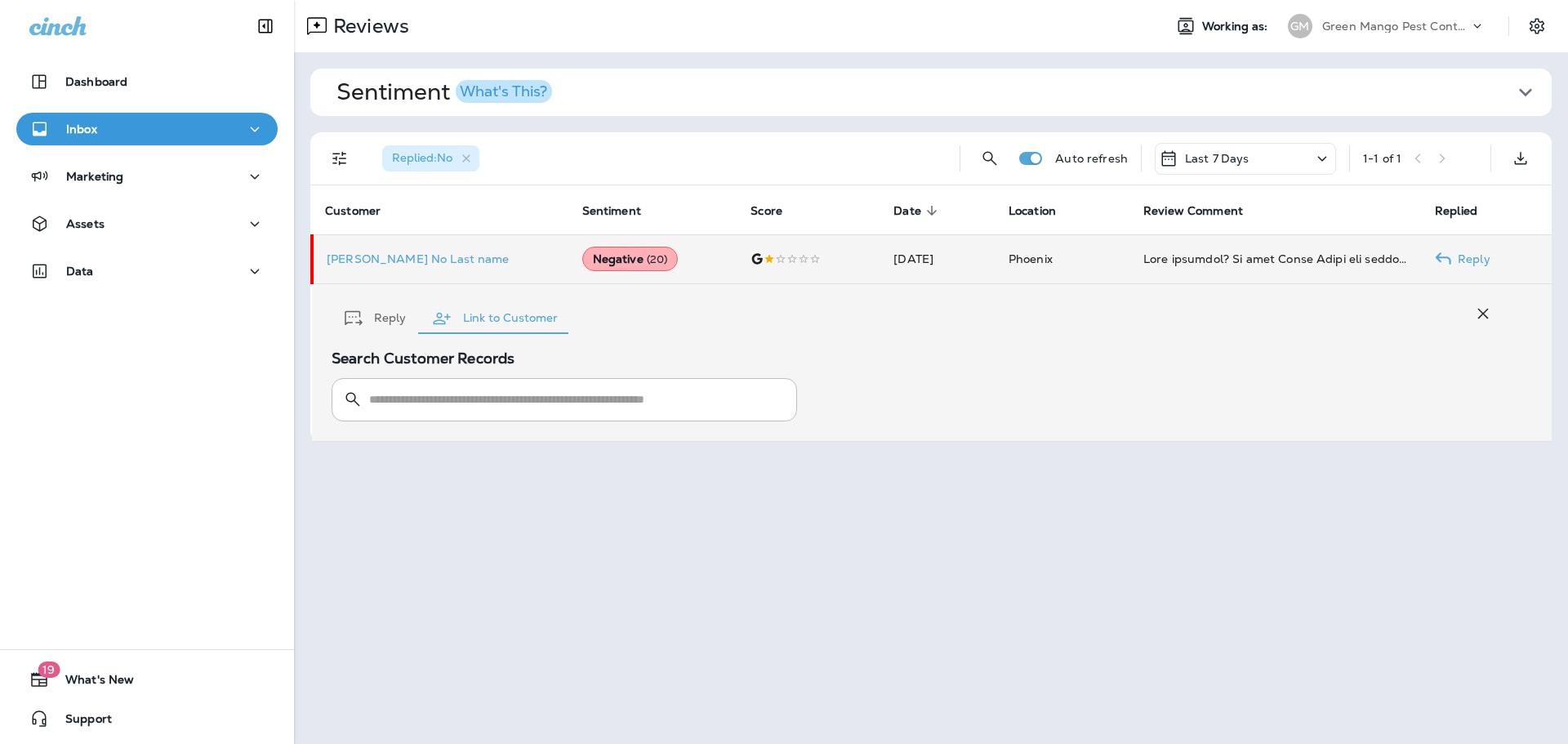
click at [368, 271] on td "[PERSON_NAME] No Last name" at bounding box center [440, 259] width 257 height 49
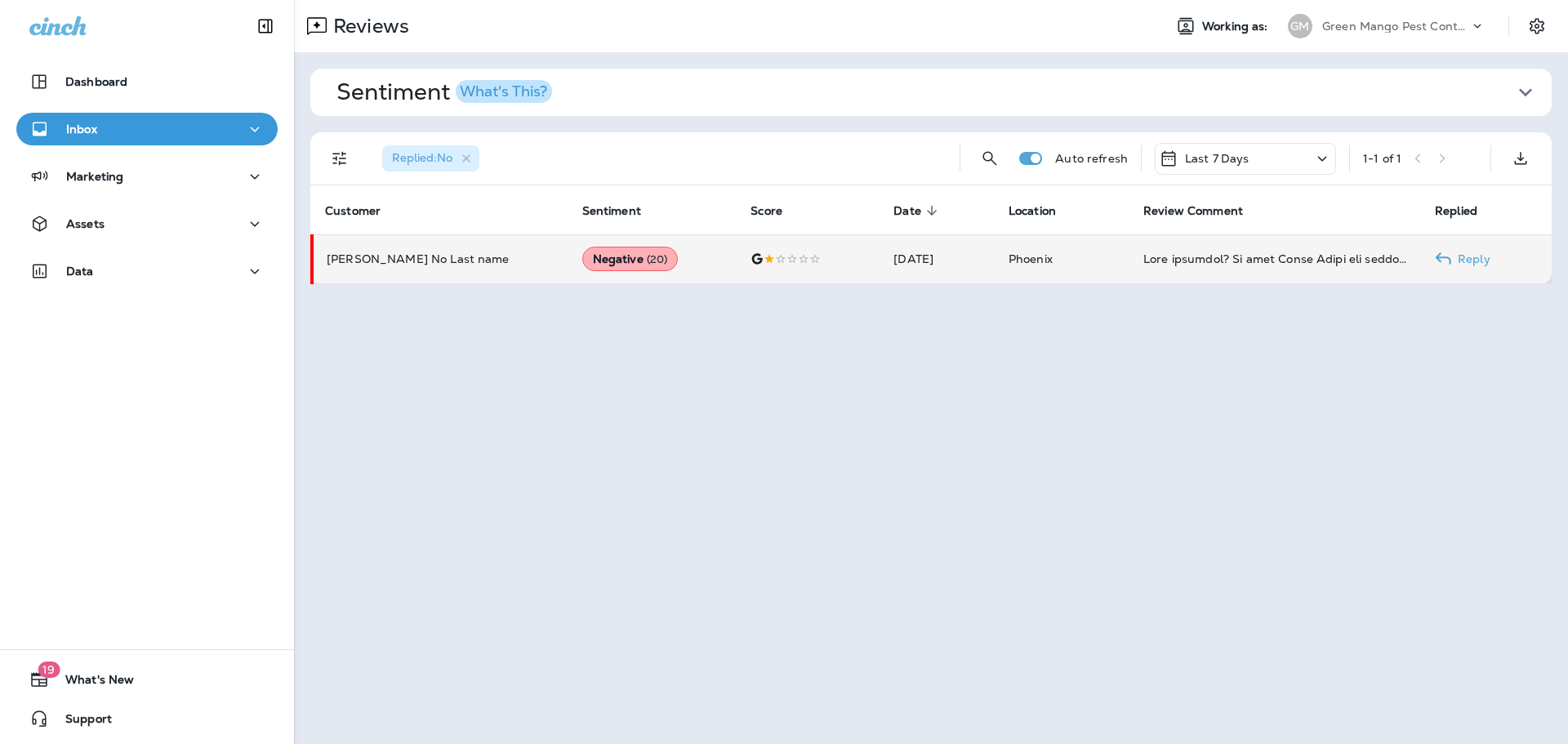
click at [361, 262] on p "[PERSON_NAME] No Last name" at bounding box center [441, 259] width 230 height 13
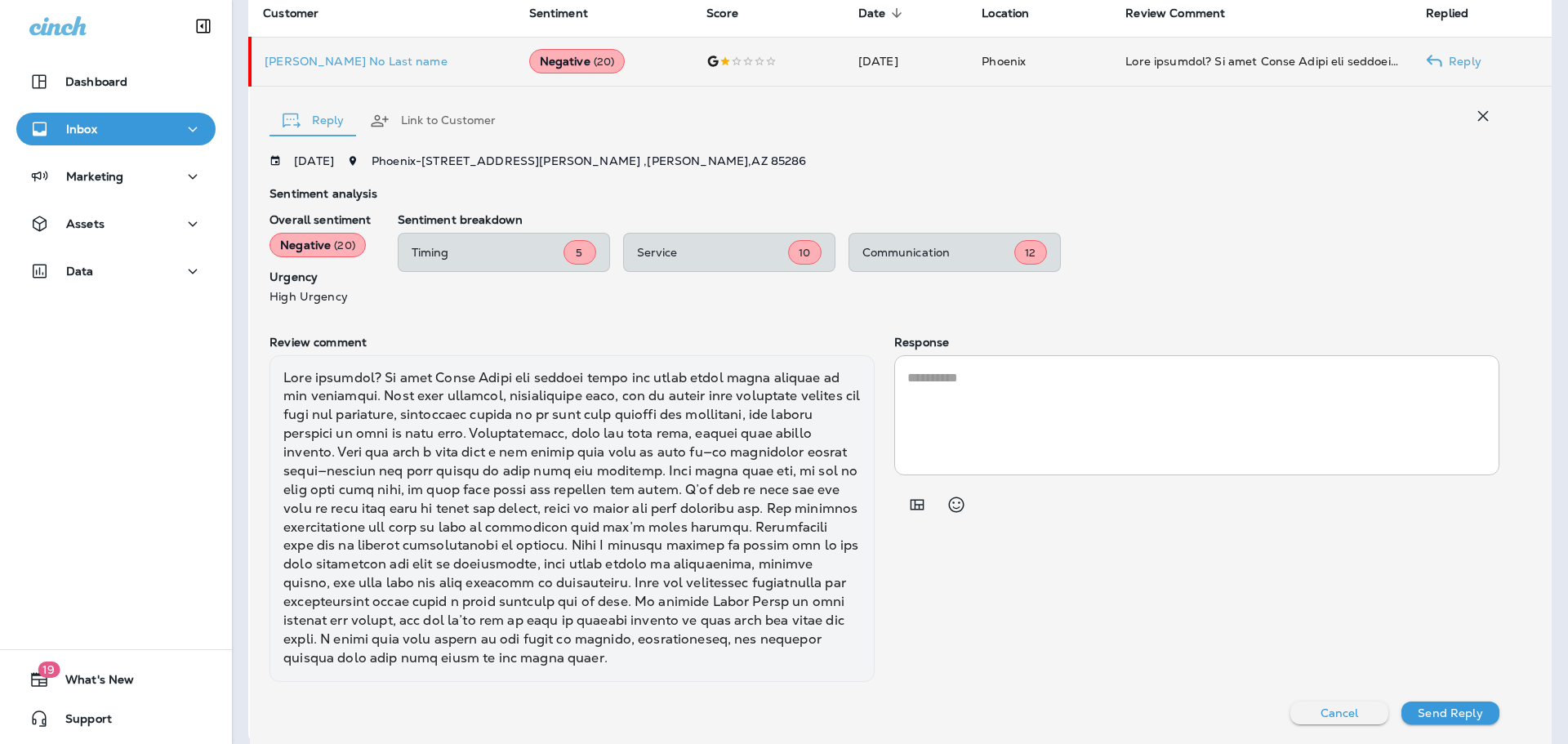
scroll to position [197, 0]
click at [313, 62] on p "[PERSON_NAME] No Last name" at bounding box center [384, 61] width 238 height 13
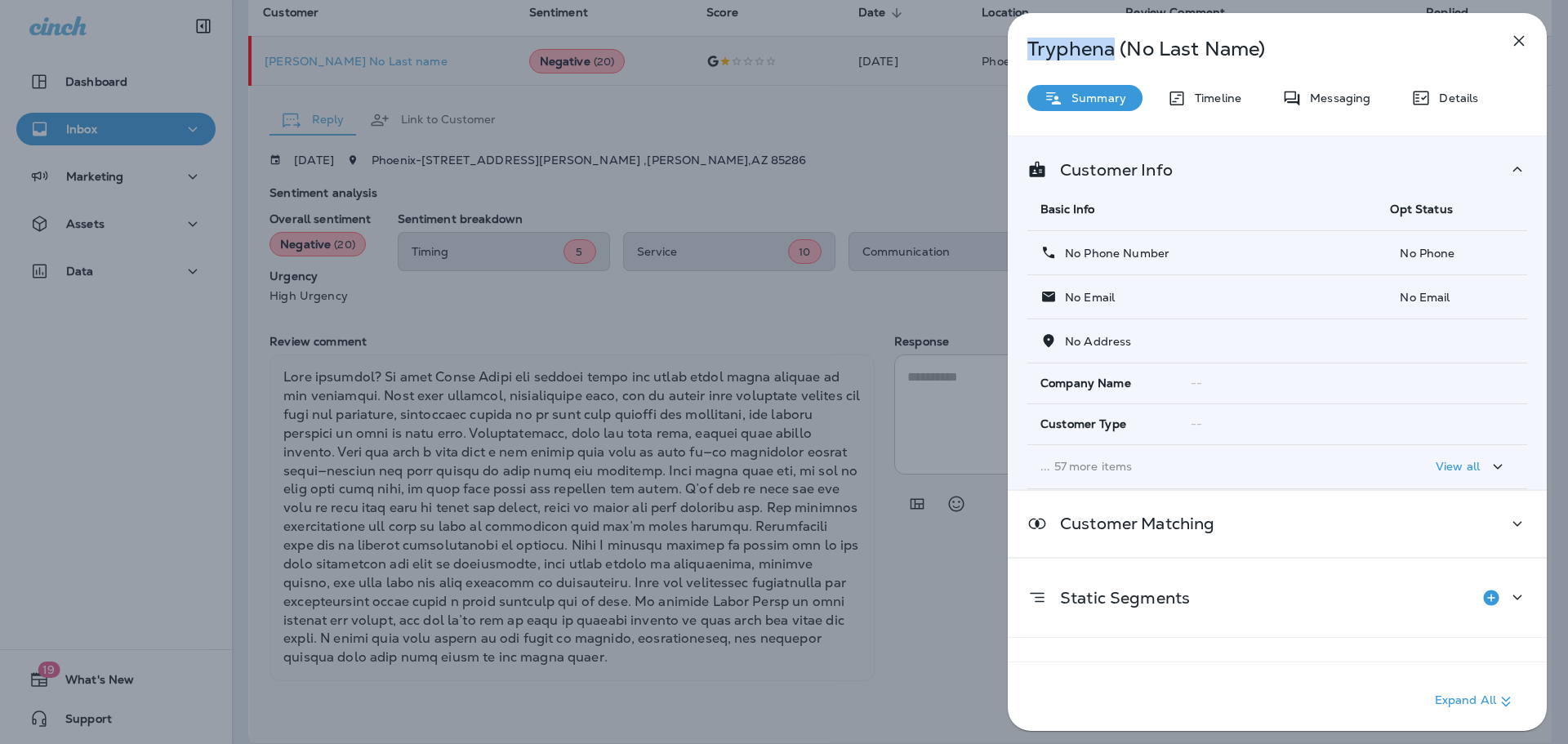
drag, startPoint x: 1115, startPoint y: 51, endPoint x: 961, endPoint y: 50, distance: 154.0
click at [961, 50] on div "[PERSON_NAME] (No Last Name) Summary Timeline Messaging Details Customer Info B…" at bounding box center [784, 372] width 1568 height 744
copy p "Tryphena"
click at [71, 261] on div "[PERSON_NAME] (No Last Name) Summary Timeline Messaging Details Customer Info B…" at bounding box center [784, 372] width 1568 height 744
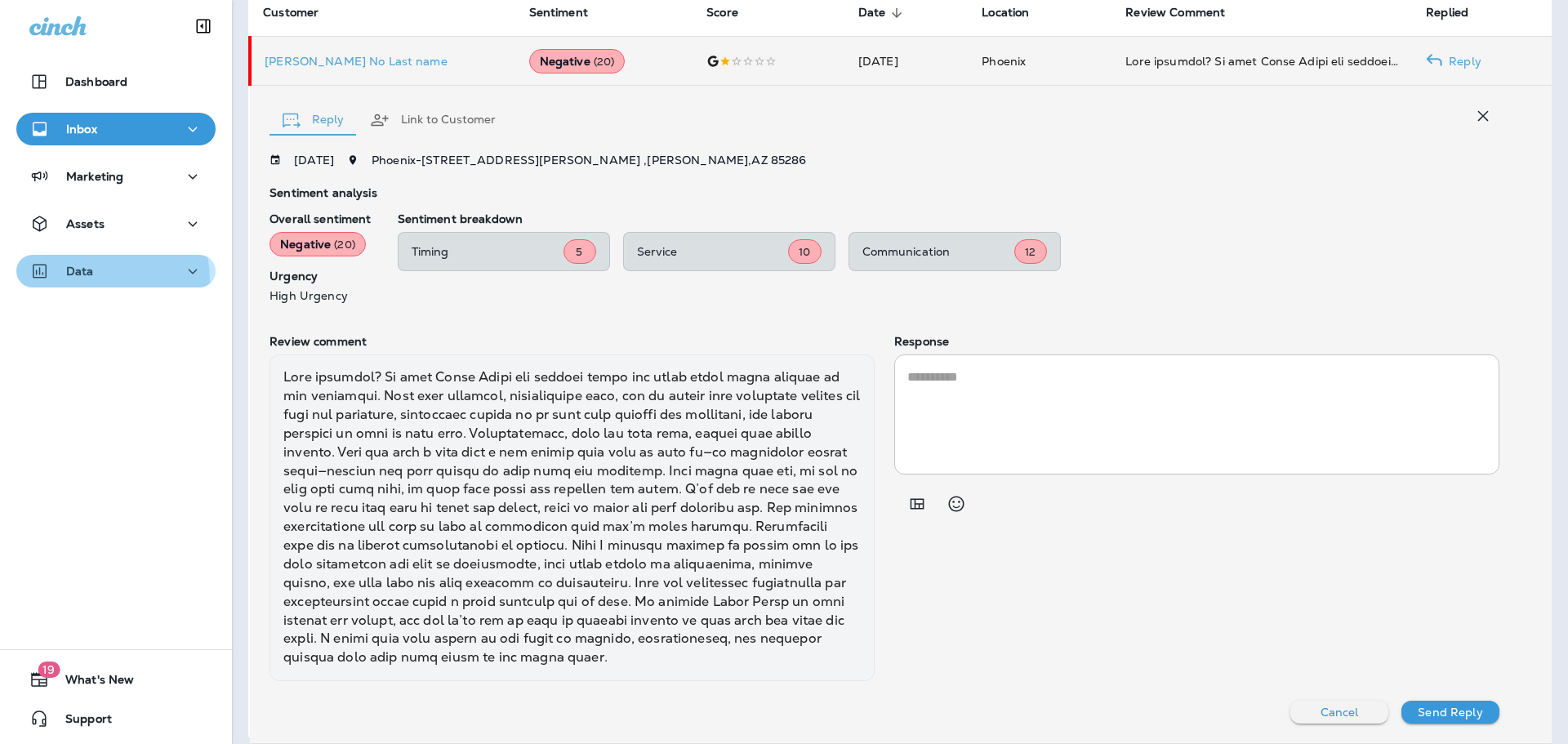
click at [71, 281] on button "Data" at bounding box center [115, 271] width 199 height 32
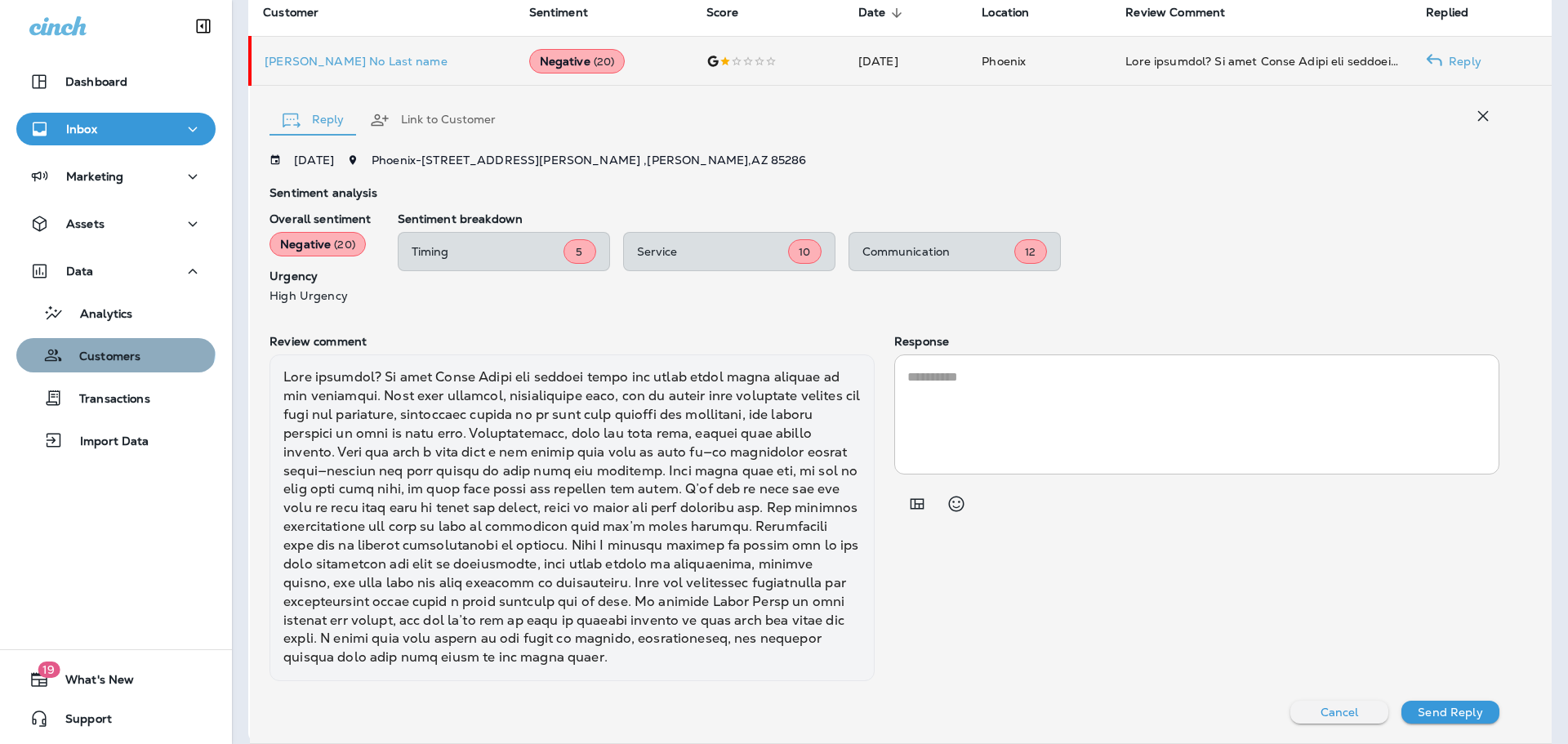
click at [114, 344] on div "Customers" at bounding box center [81, 355] width 117 height 24
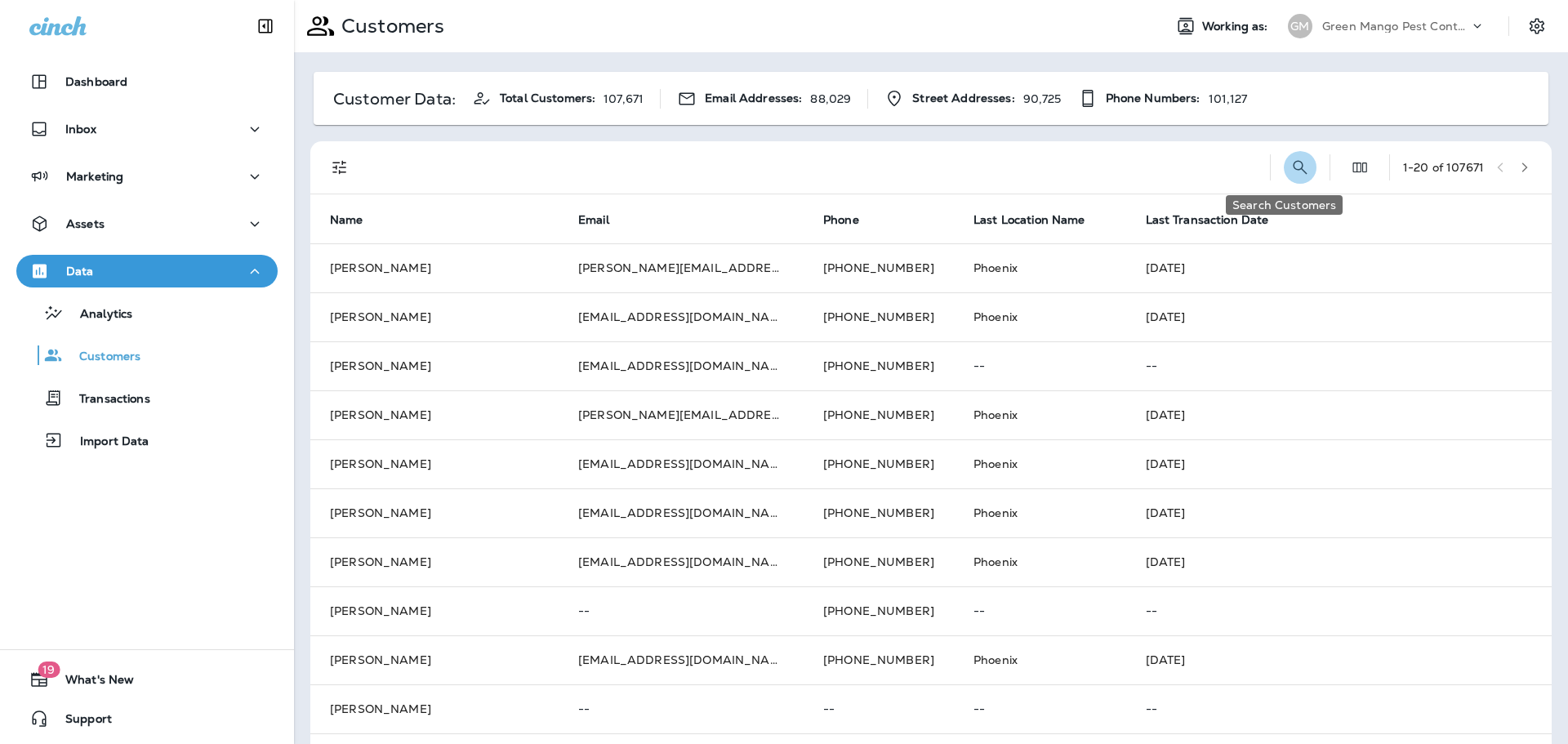
click at [1290, 160] on icon "Search Customers" at bounding box center [1300, 168] width 20 height 20
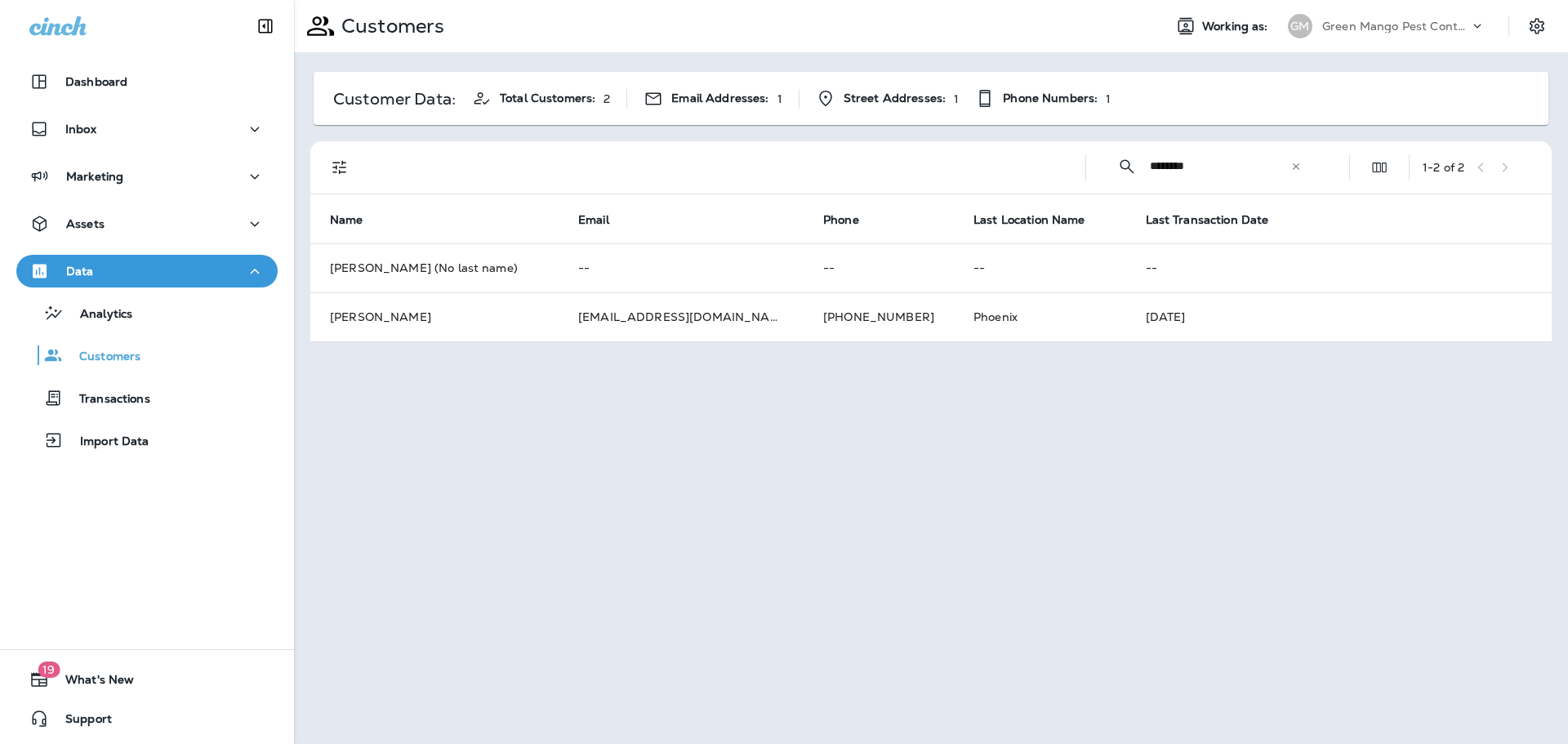
type input "********"
click at [1290, 170] on icon at bounding box center [1296, 166] width 12 height 12
click at [207, 134] on div "Inbox" at bounding box center [147, 129] width 235 height 21
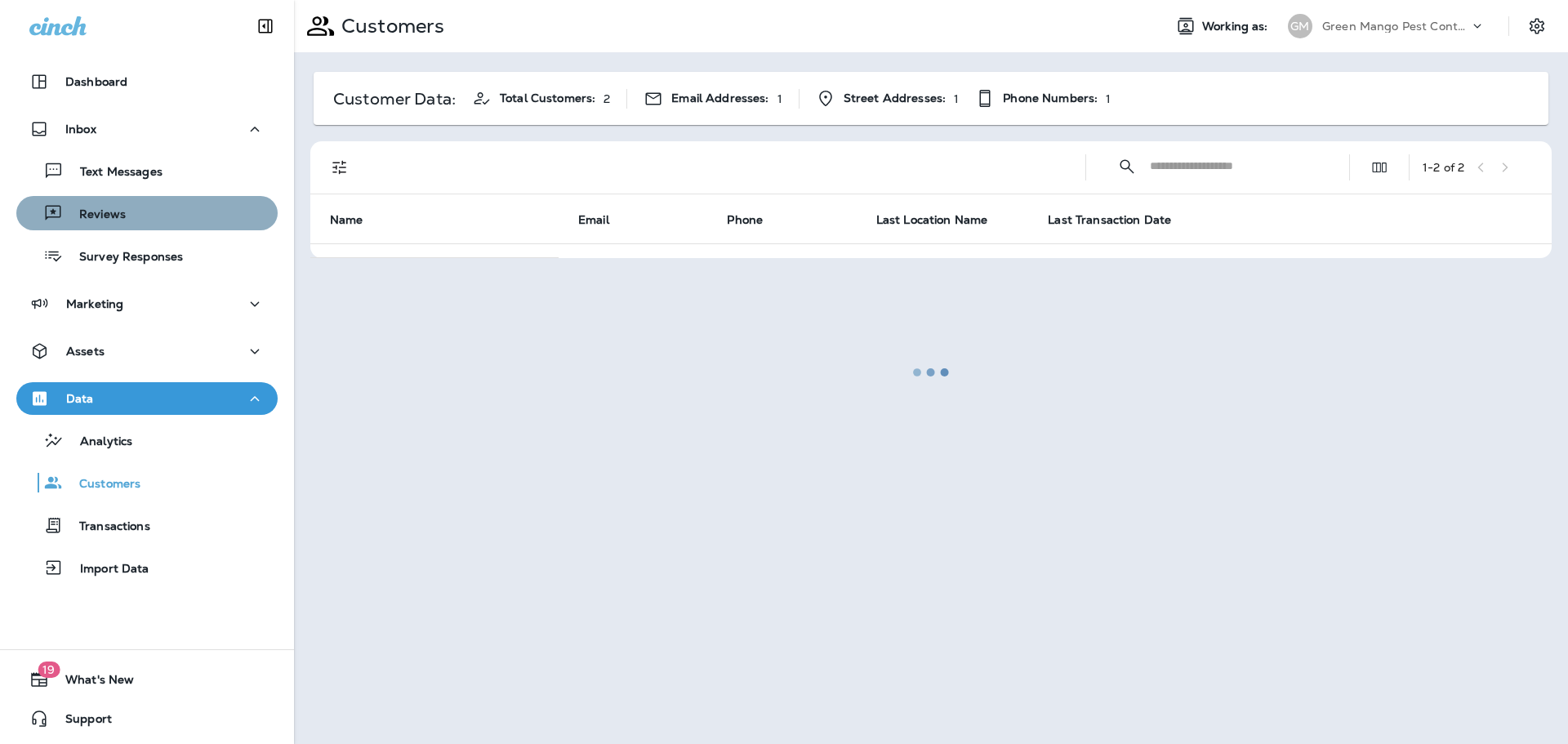
click at [219, 213] on div "Reviews" at bounding box center [146, 213] width 248 height 24
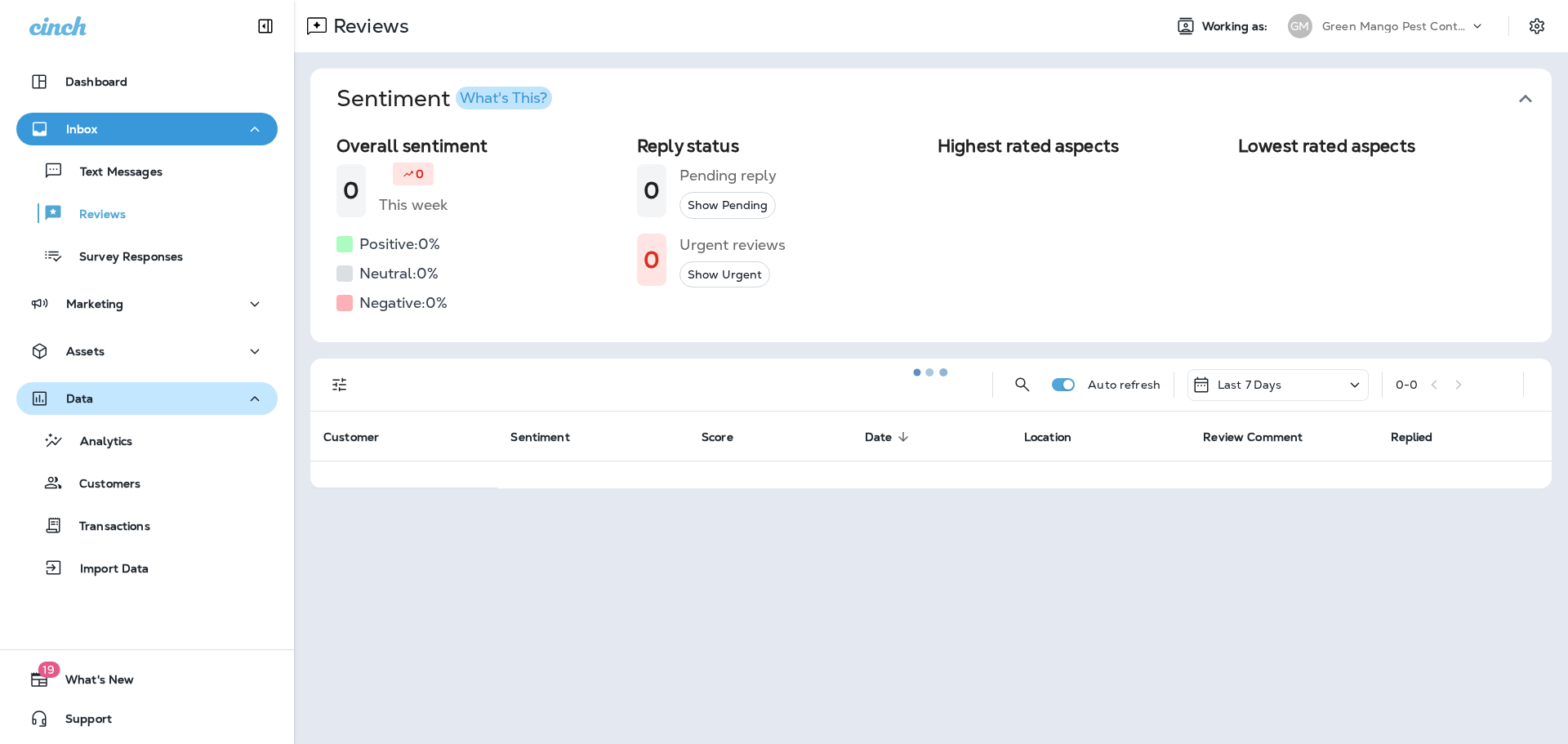
click at [196, 389] on div "Data" at bounding box center [147, 399] width 235 height 21
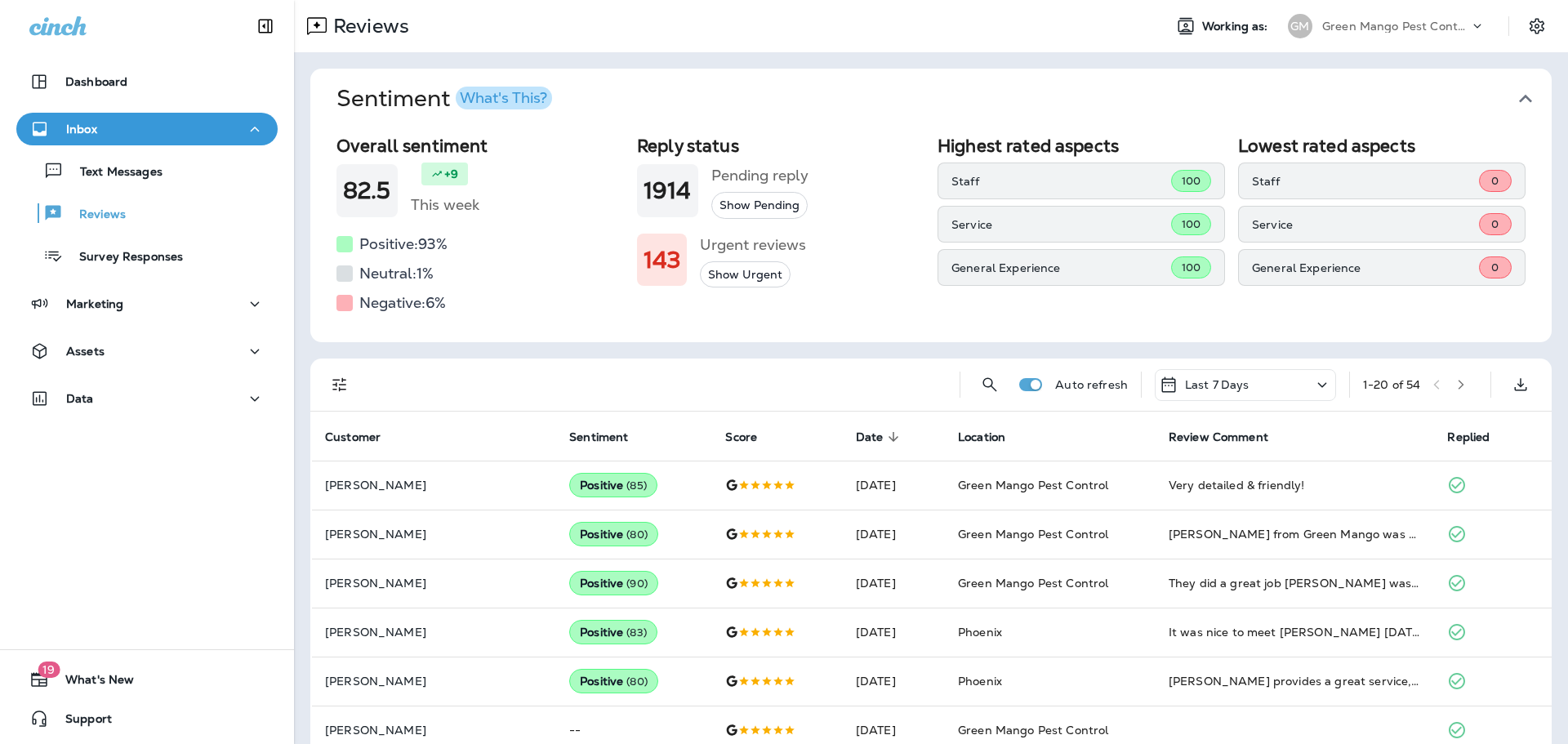
click at [1417, 32] on p "Green Mango Pest Control" at bounding box center [1396, 26] width 147 height 13
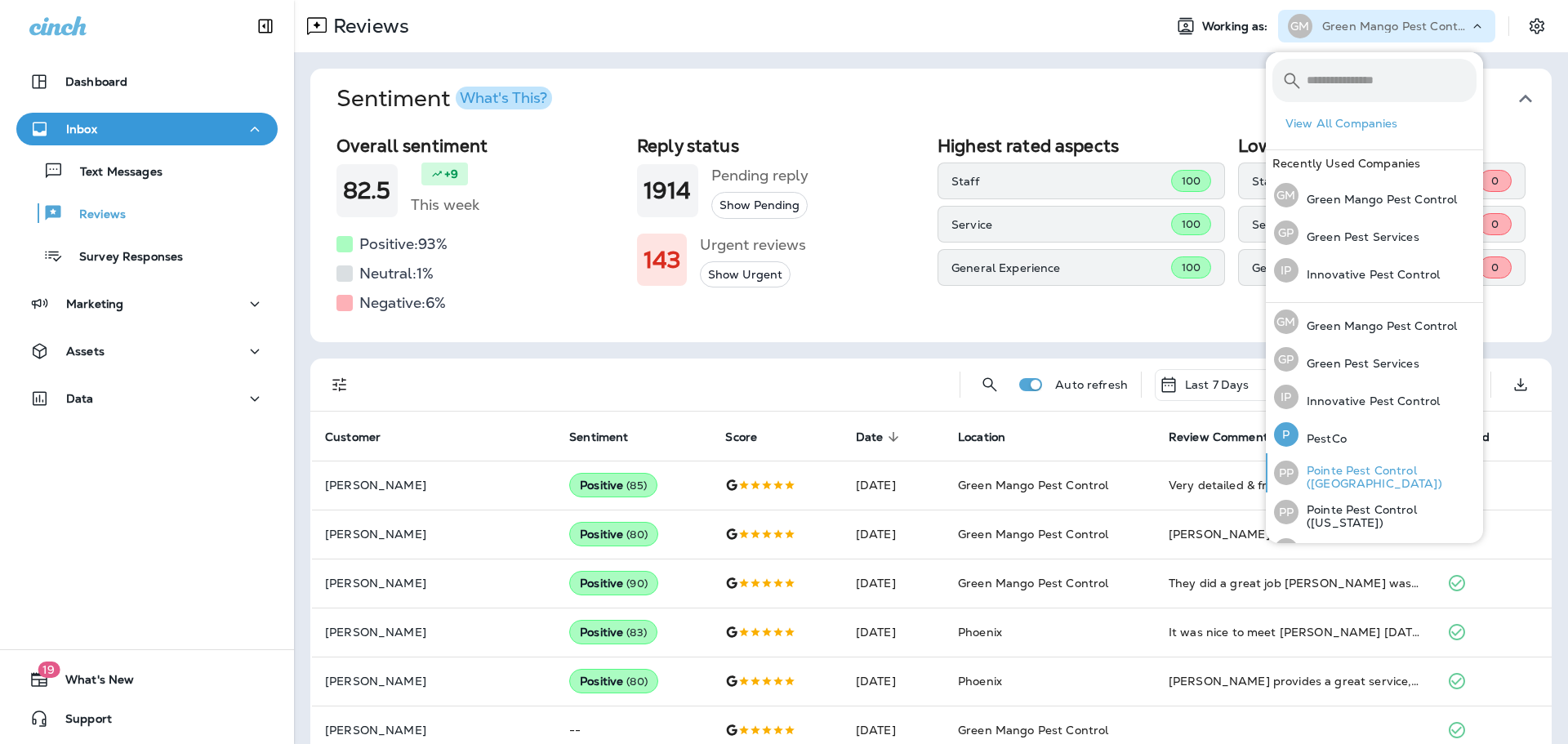
scroll to position [4, 0]
click at [1411, 466] on p "Pointe Pest Control ([GEOGRAPHIC_DATA])" at bounding box center [1388, 473] width 179 height 26
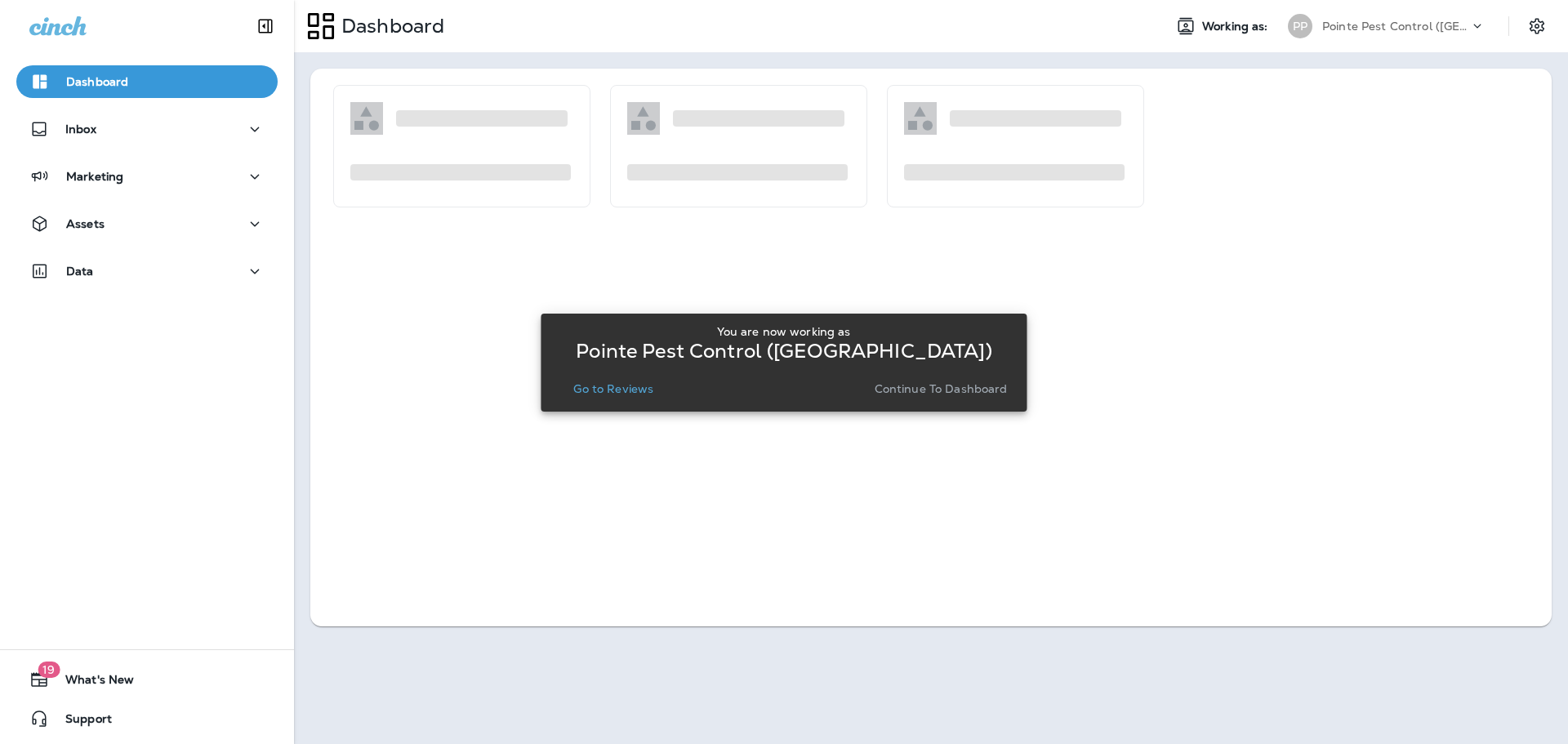
click at [595, 388] on p "Go to Reviews" at bounding box center [613, 389] width 80 height 13
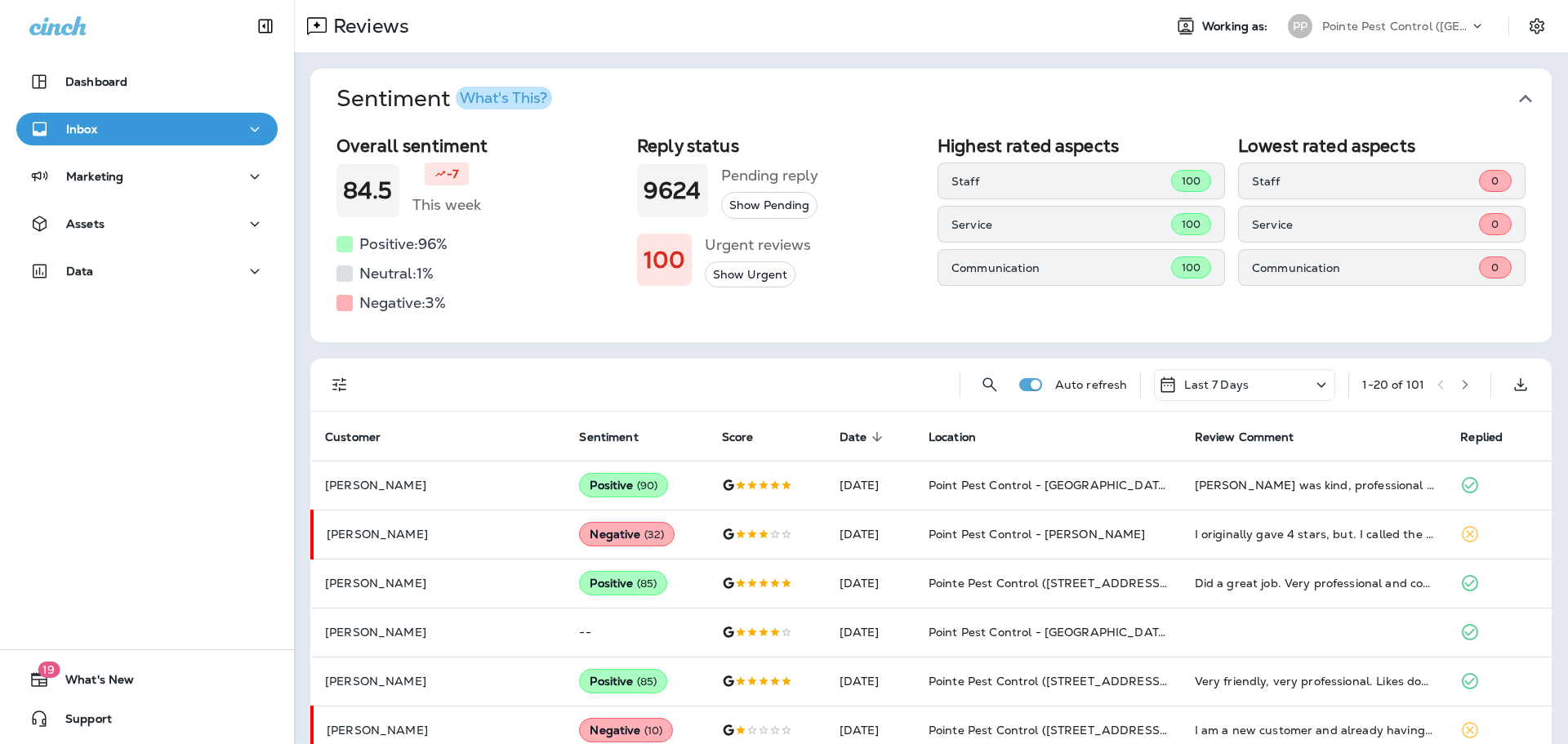
drag, startPoint x: 1526, startPoint y: 95, endPoint x: 1516, endPoint y: 96, distance: 10.0
click at [1514, 95] on button "Sentiment What's This?" at bounding box center [944, 98] width 1242 height 60
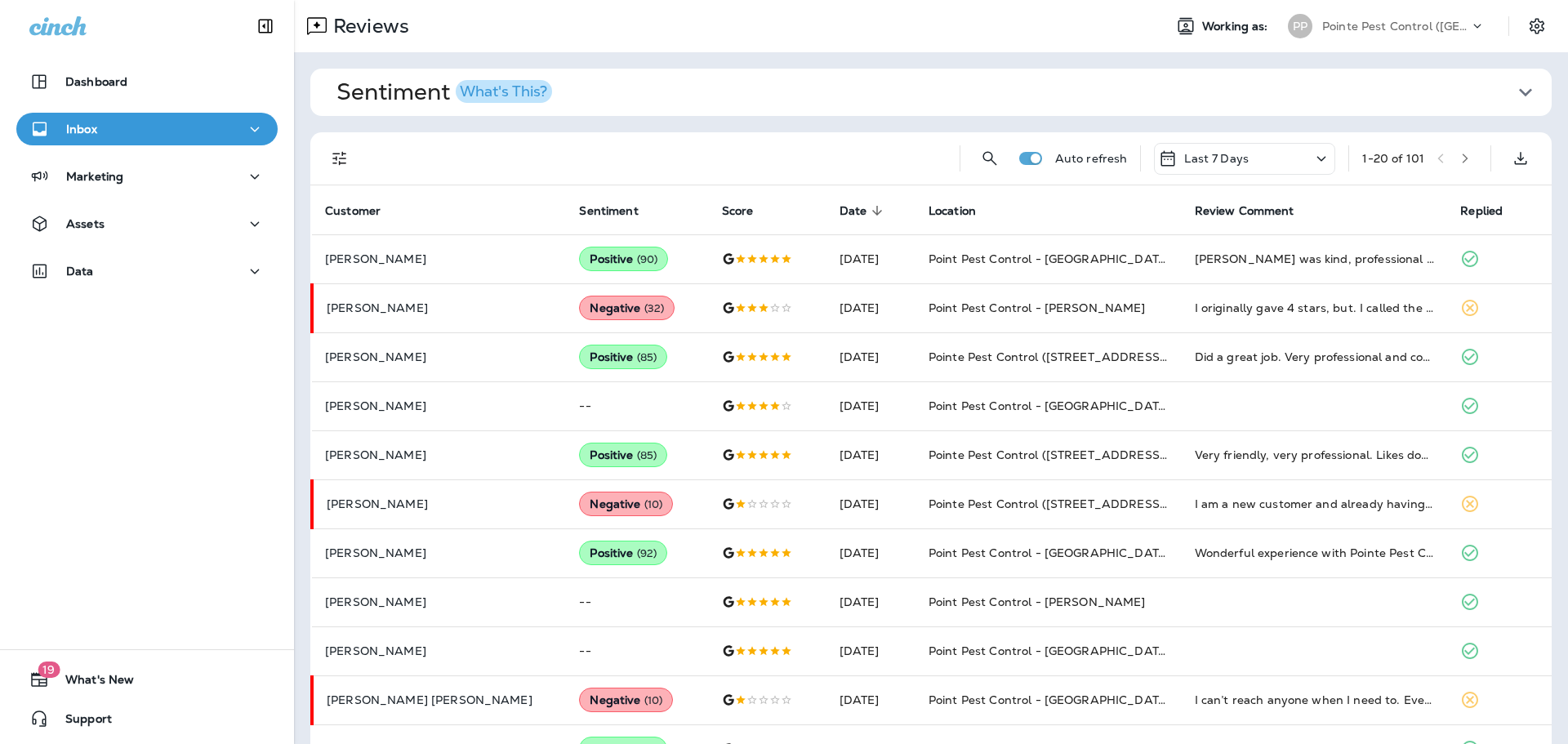
click at [329, 170] on button "Filters" at bounding box center [340, 159] width 32 height 32
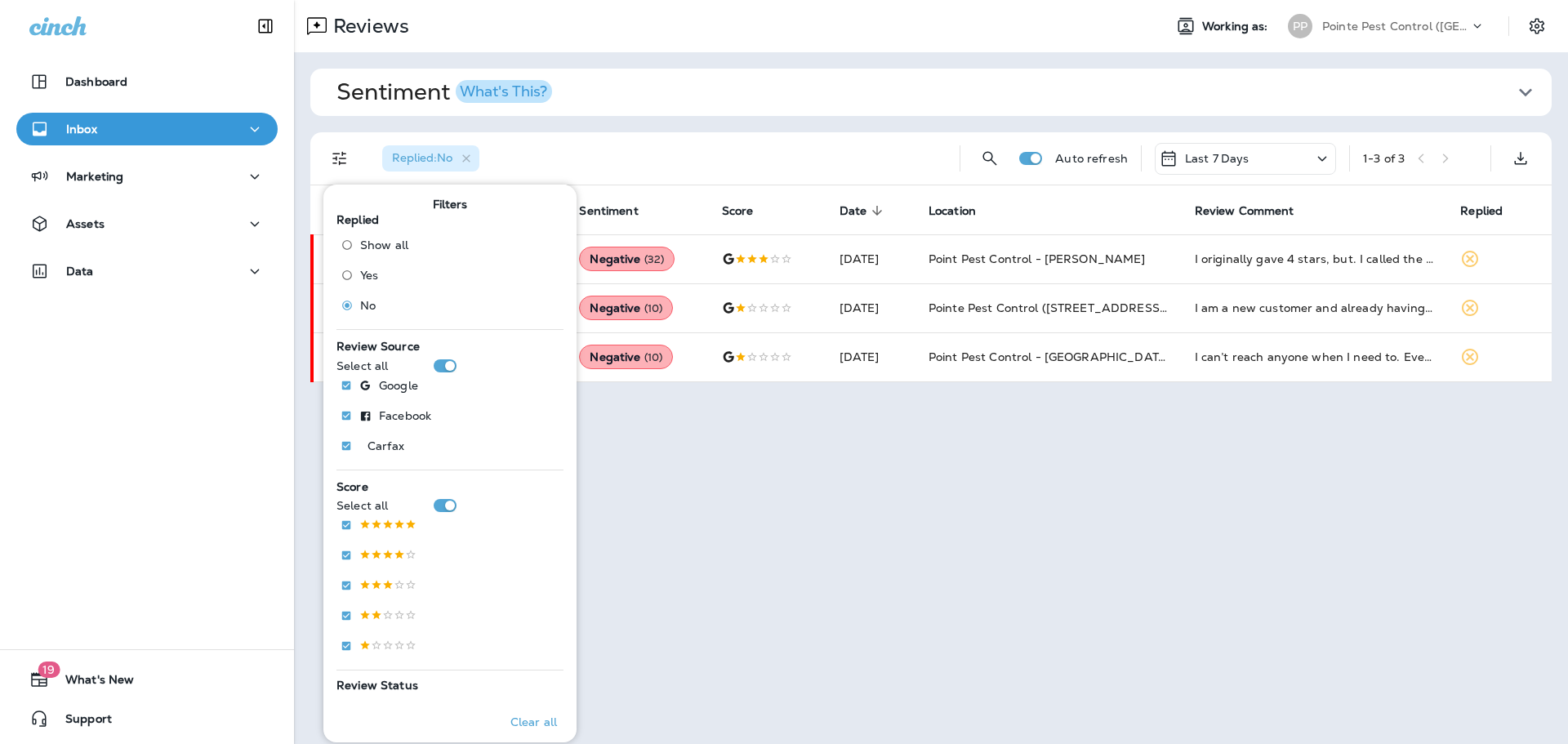
click at [631, 137] on div "Replied : No" at bounding box center [657, 159] width 578 height 52
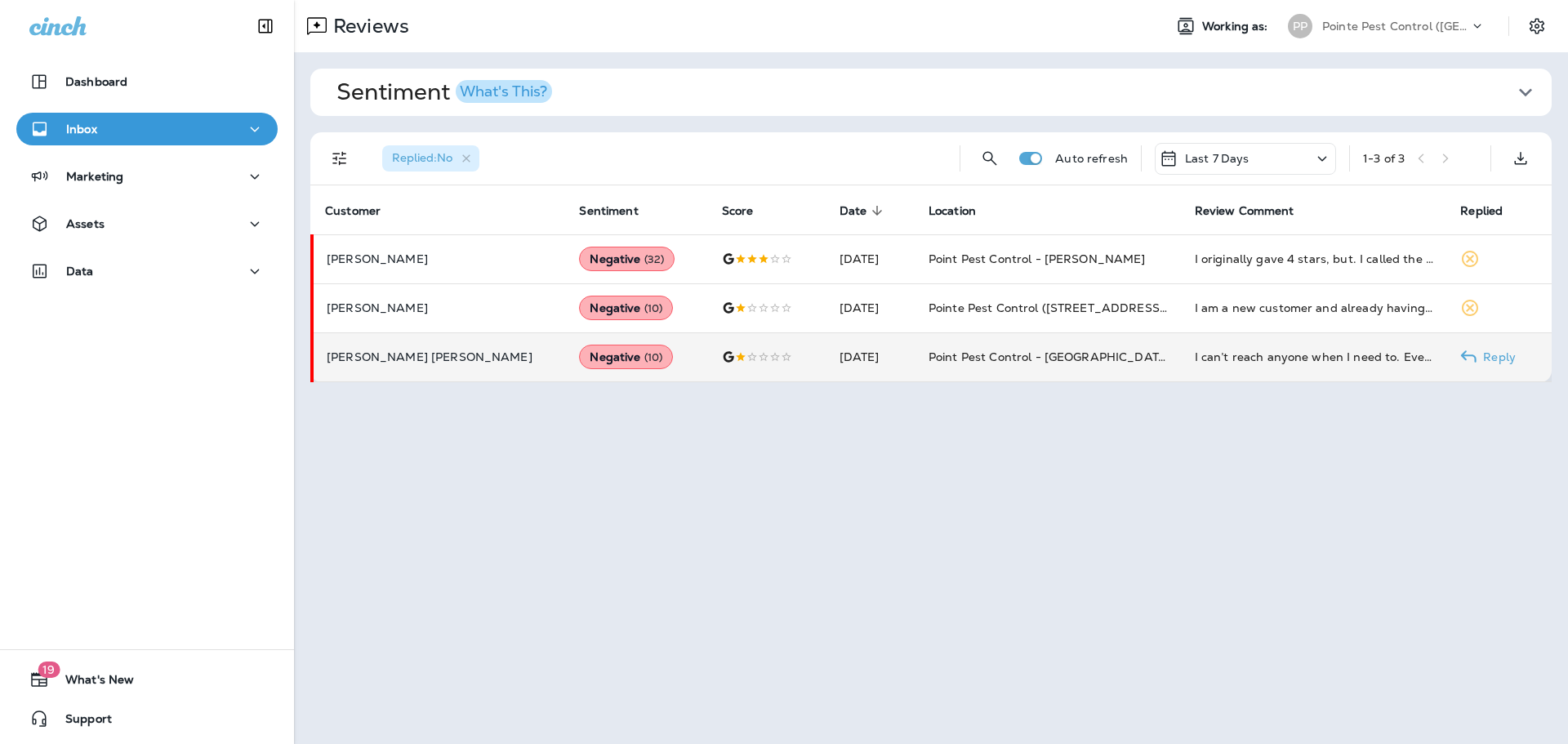
click at [645, 351] on span "( 10 )" at bounding box center [654, 357] width 19 height 14
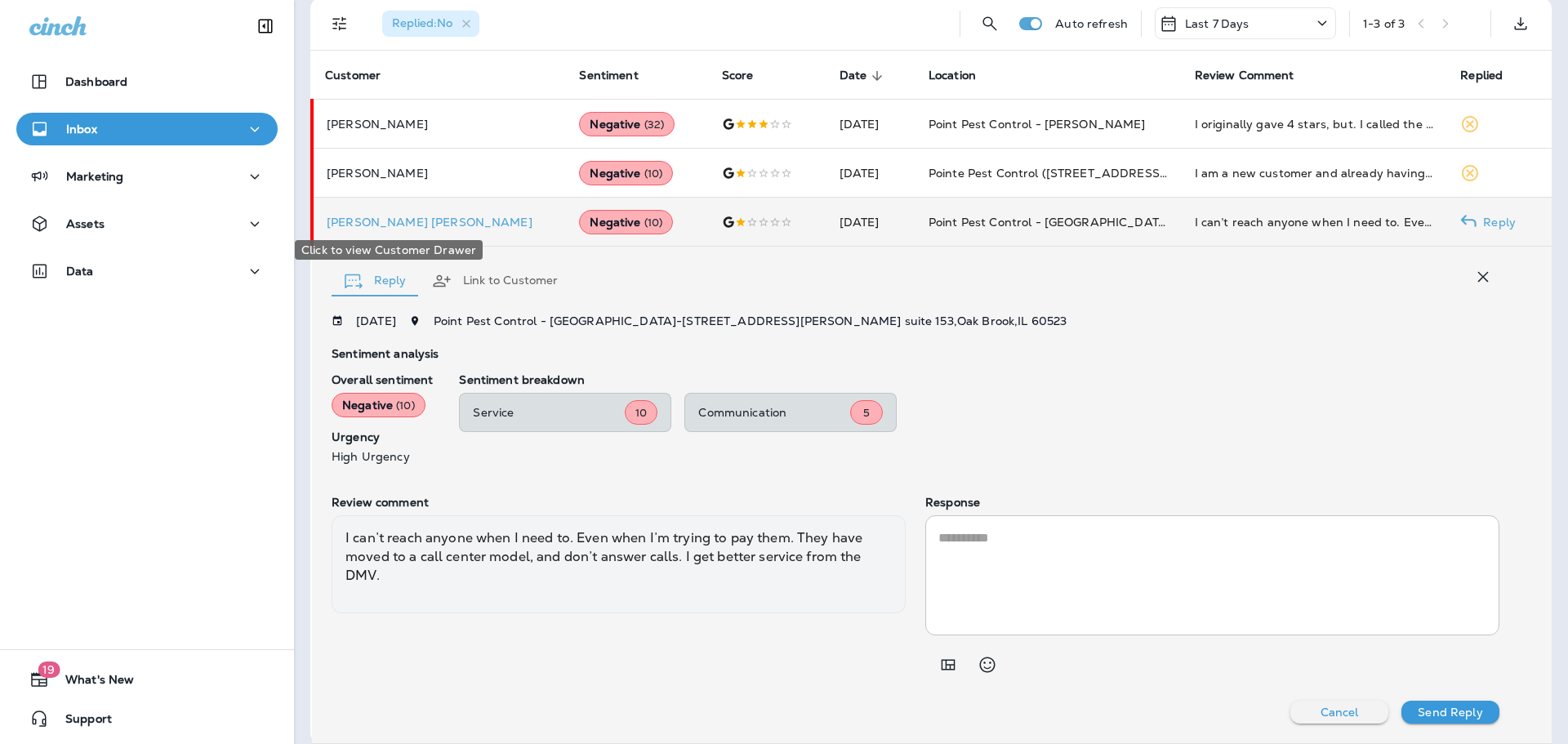
click at [403, 222] on p "[PERSON_NAME] [PERSON_NAME]" at bounding box center [439, 222] width 226 height 13
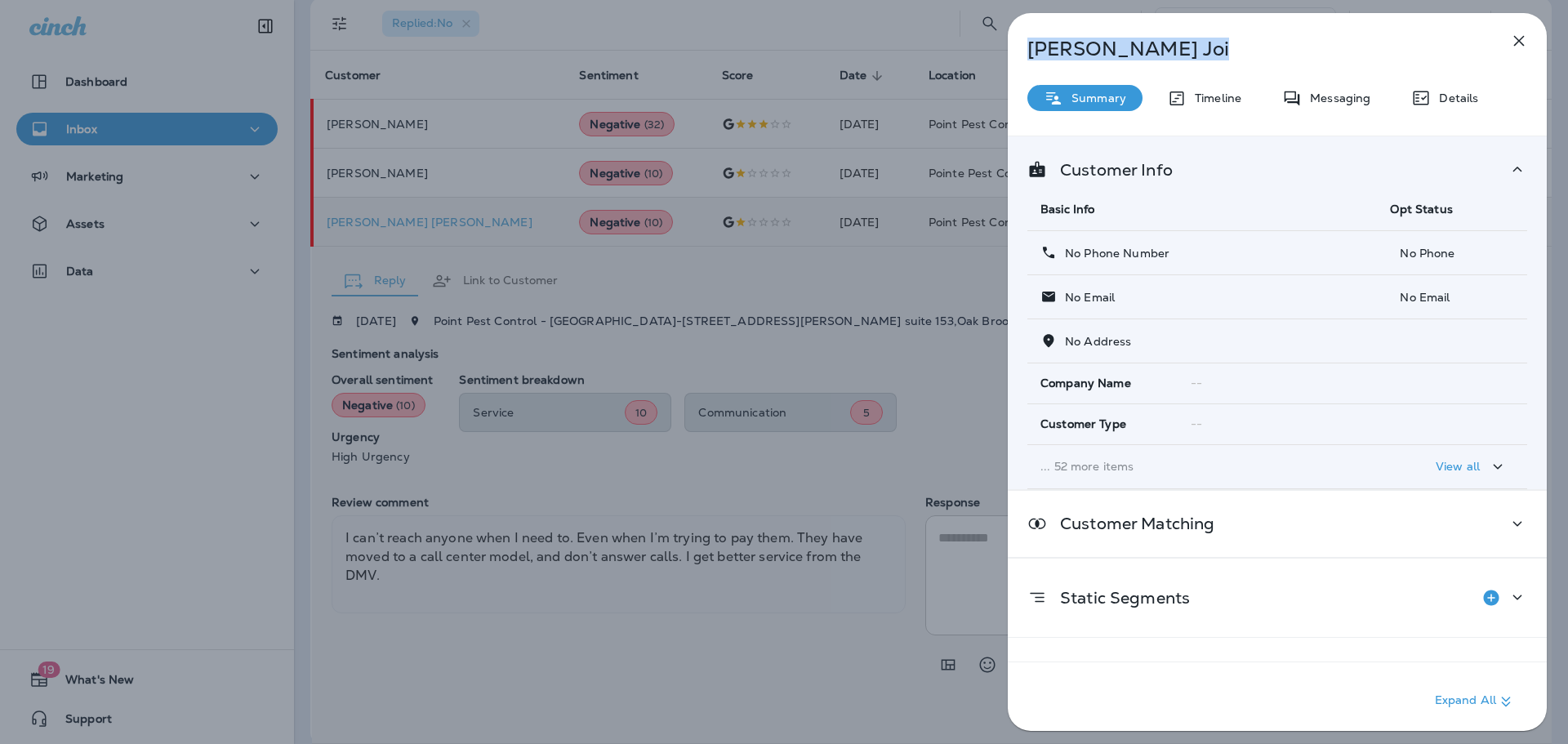
drag, startPoint x: 1196, startPoint y: 57, endPoint x: 962, endPoint y: 59, distance: 234.0
click at [962, 58] on div "[PERSON_NAME] [PERSON_NAME] Summary Timeline Messaging Details Customer Info Ba…" at bounding box center [784, 372] width 1568 height 744
copy p "[PERSON_NAME] [PERSON_NAME]"
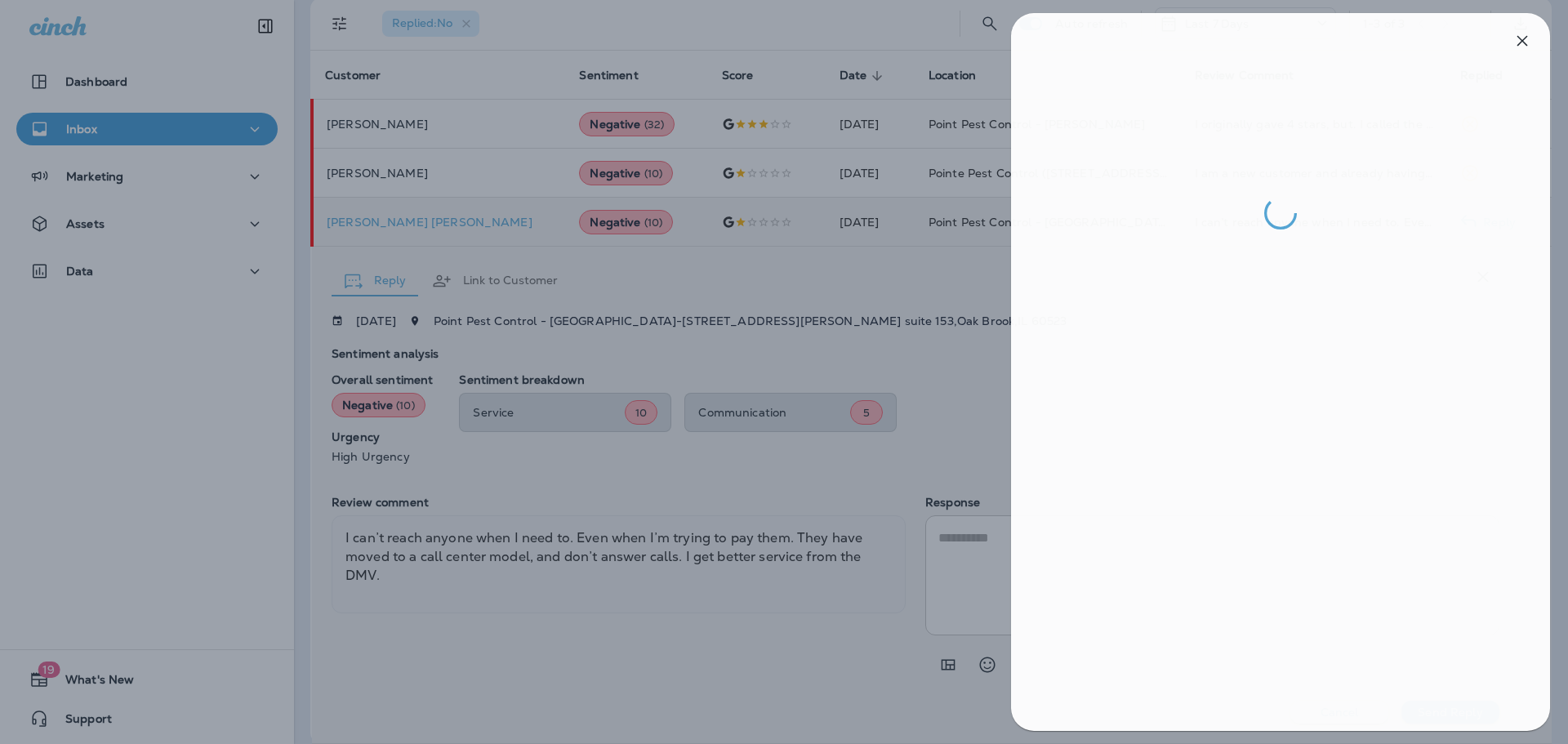
click at [136, 253] on div at bounding box center [787, 372] width 1568 height 744
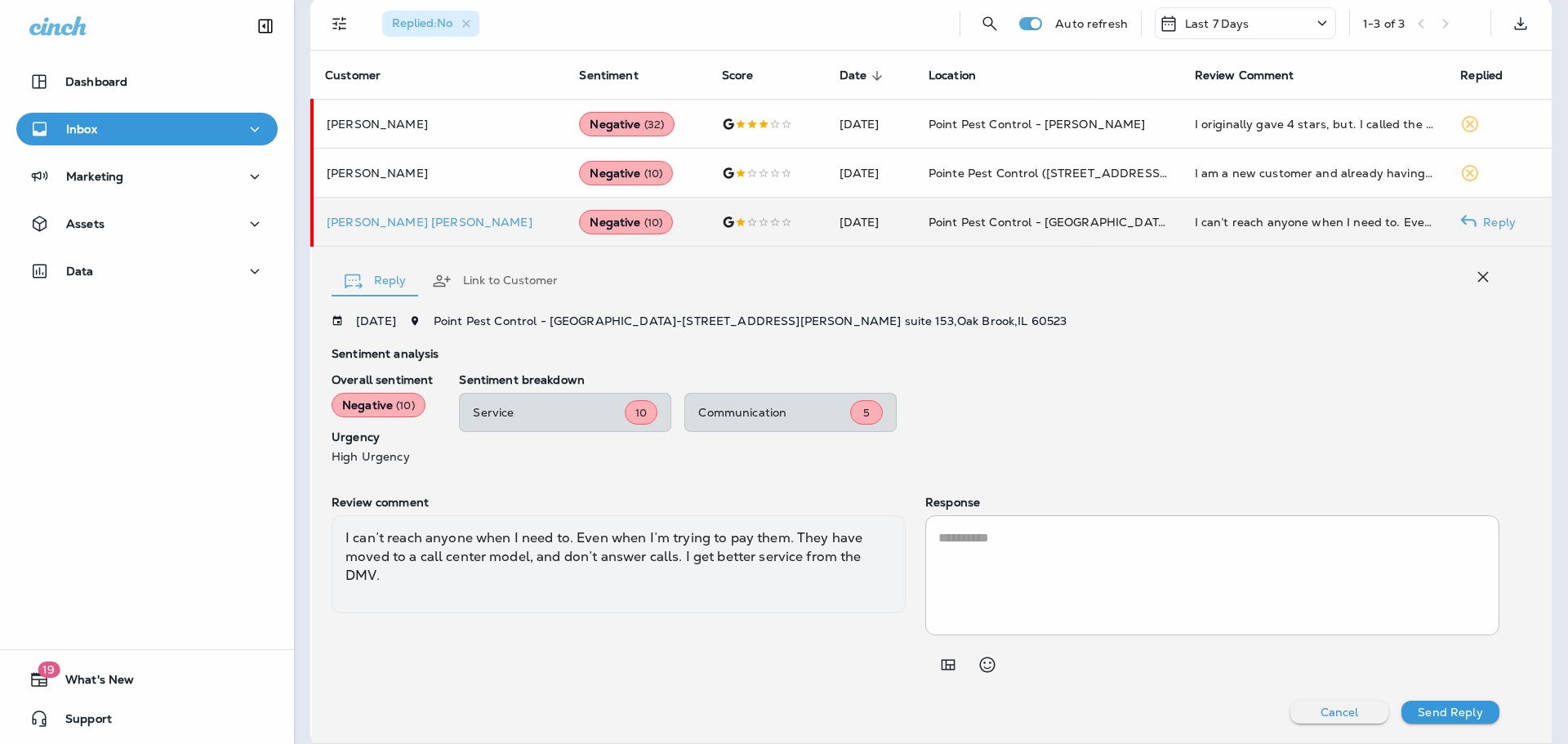
click at [123, 279] on div at bounding box center [784, 372] width 1568 height 744
click at [113, 278] on div "Data" at bounding box center [147, 271] width 235 height 21
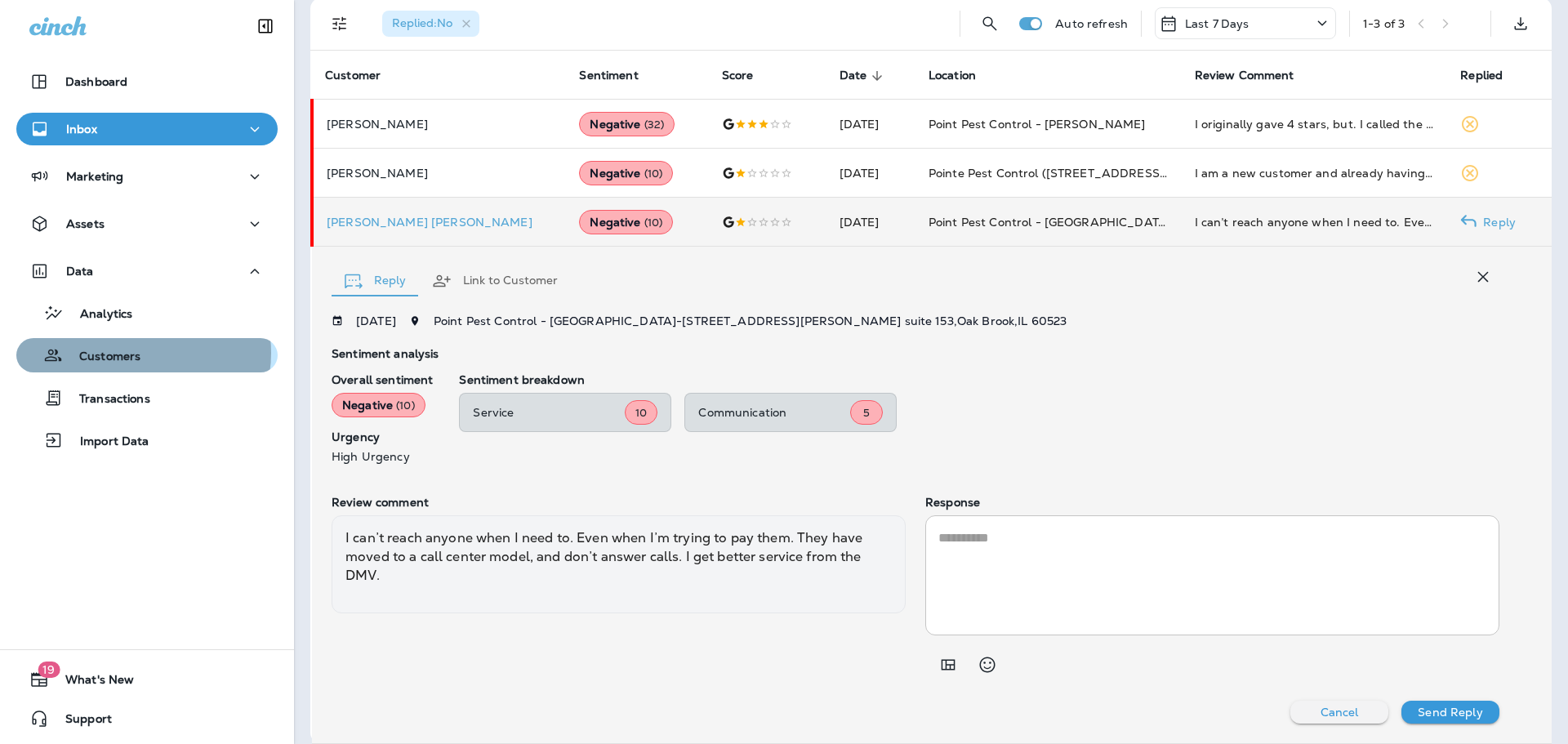
click at [134, 353] on p "Customers" at bounding box center [102, 357] width 78 height 15
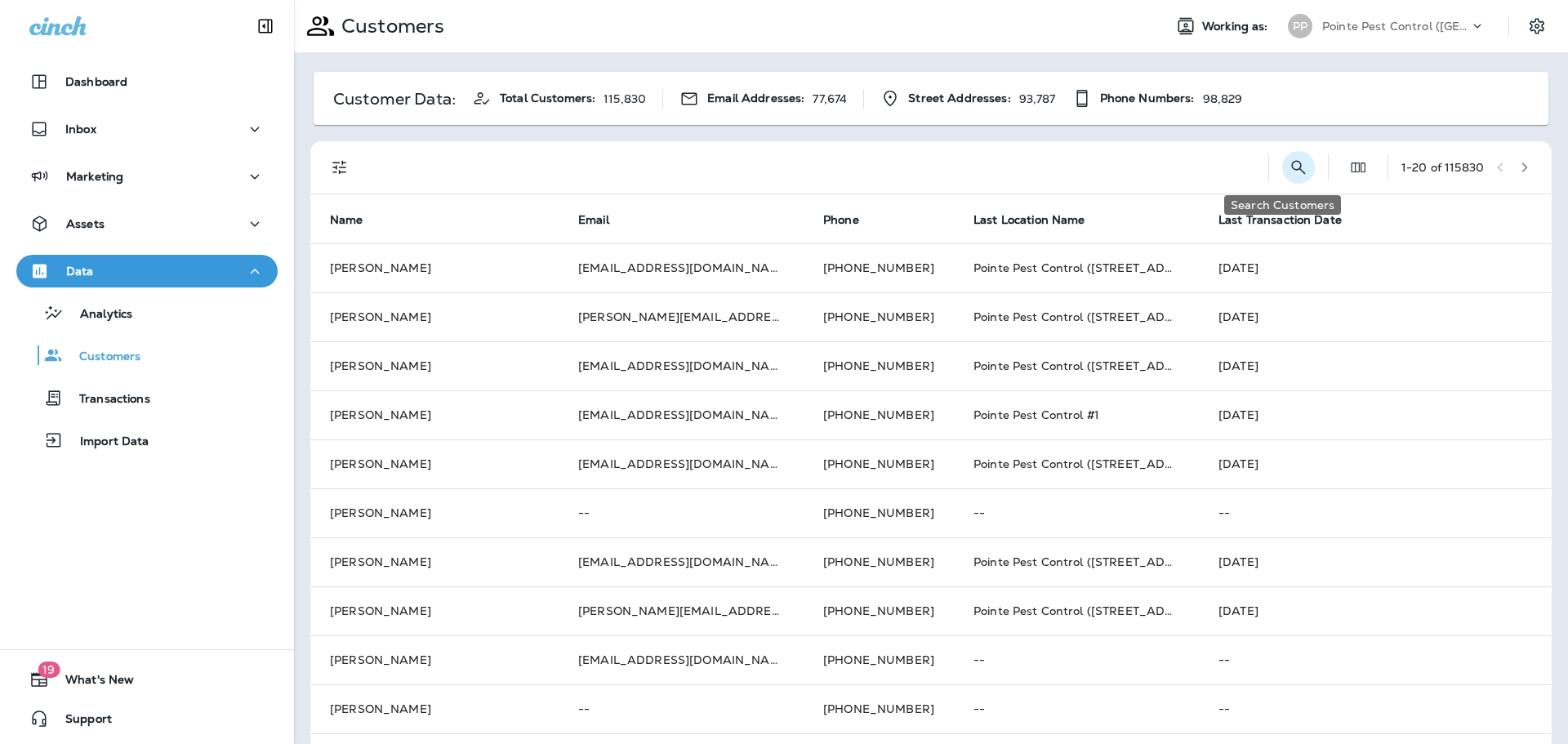
click at [1295, 170] on button "Search Customers" at bounding box center [1298, 168] width 32 height 32
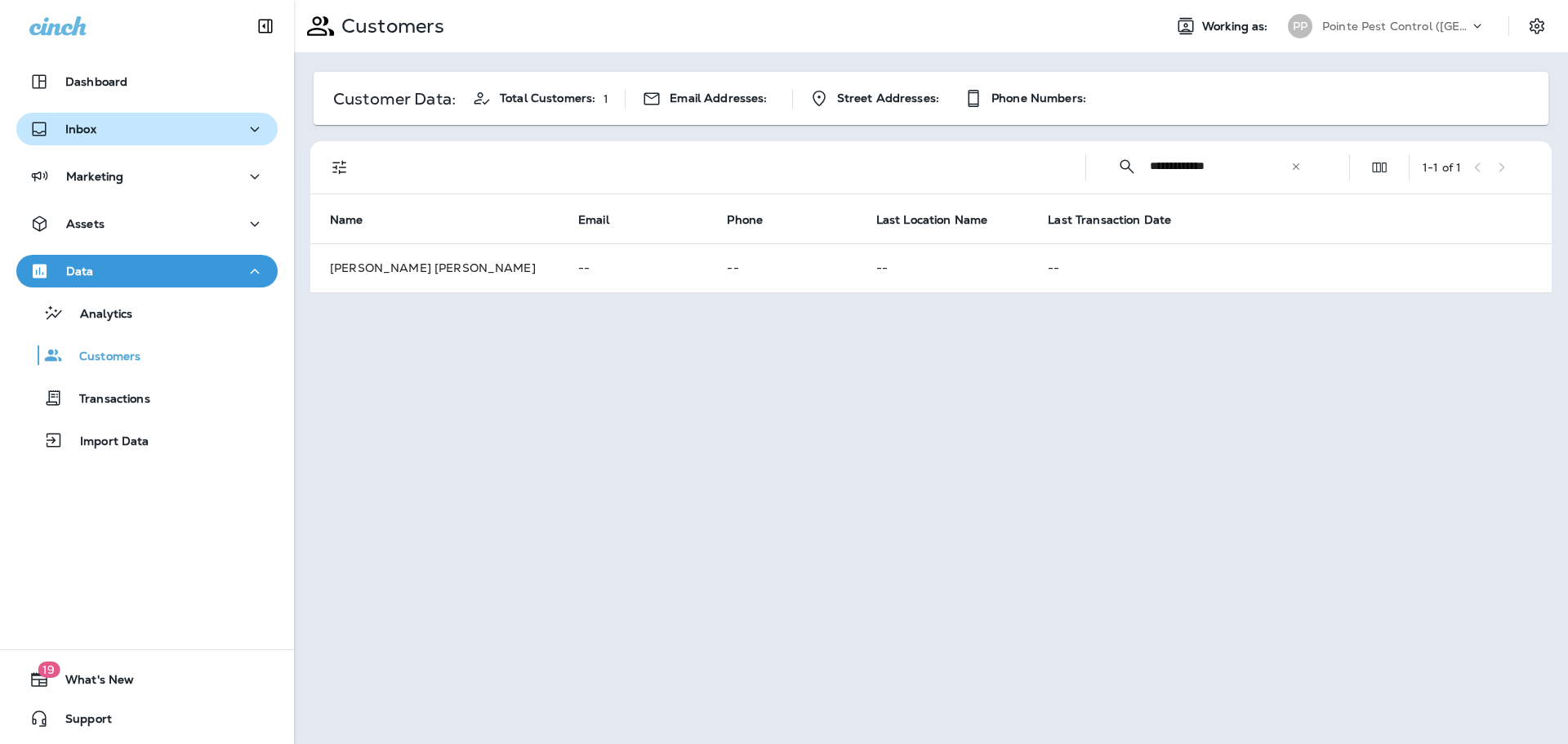
type input "**********"
click at [83, 138] on div "Inbox" at bounding box center [63, 129] width 67 height 21
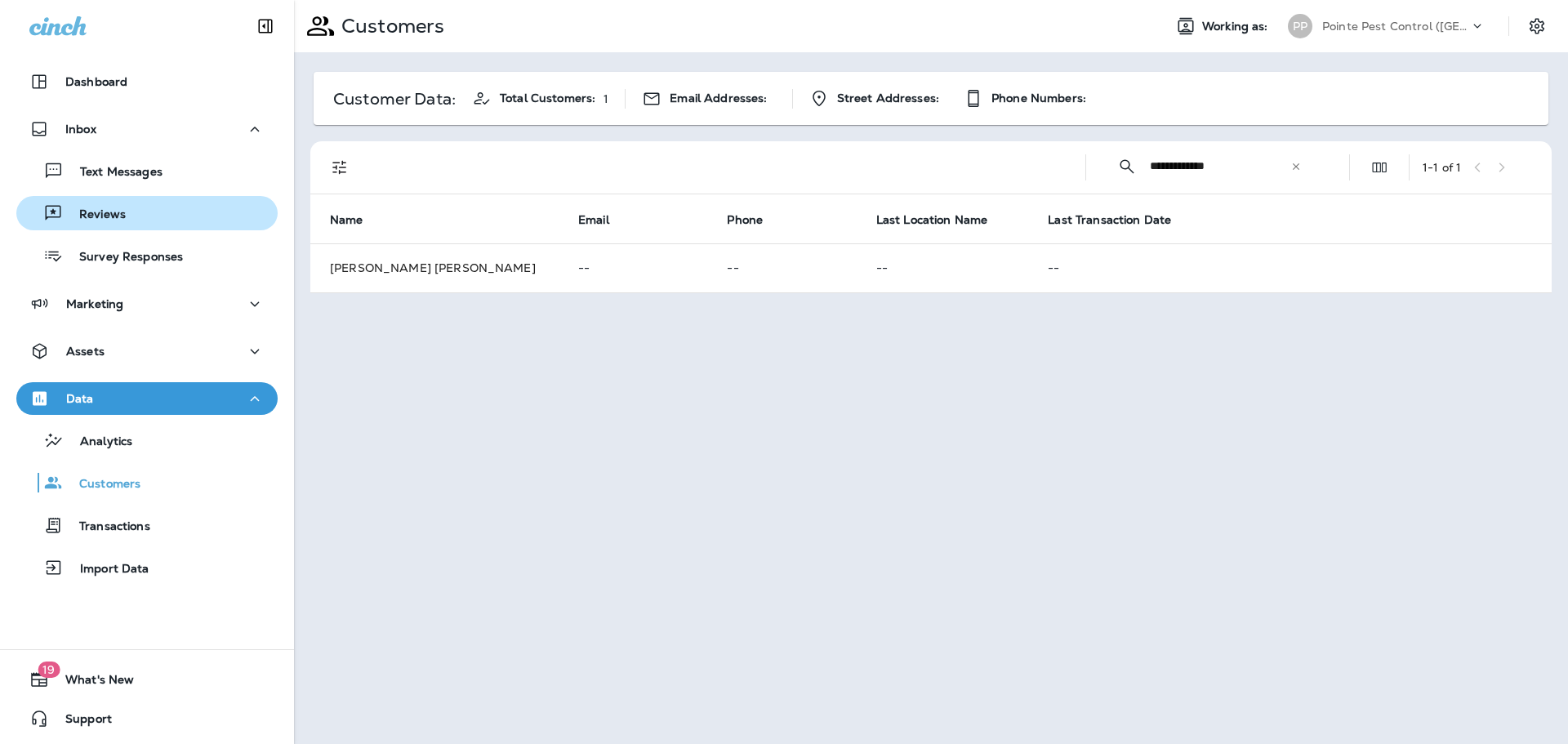
click at [123, 222] on p "Reviews" at bounding box center [95, 215] width 63 height 15
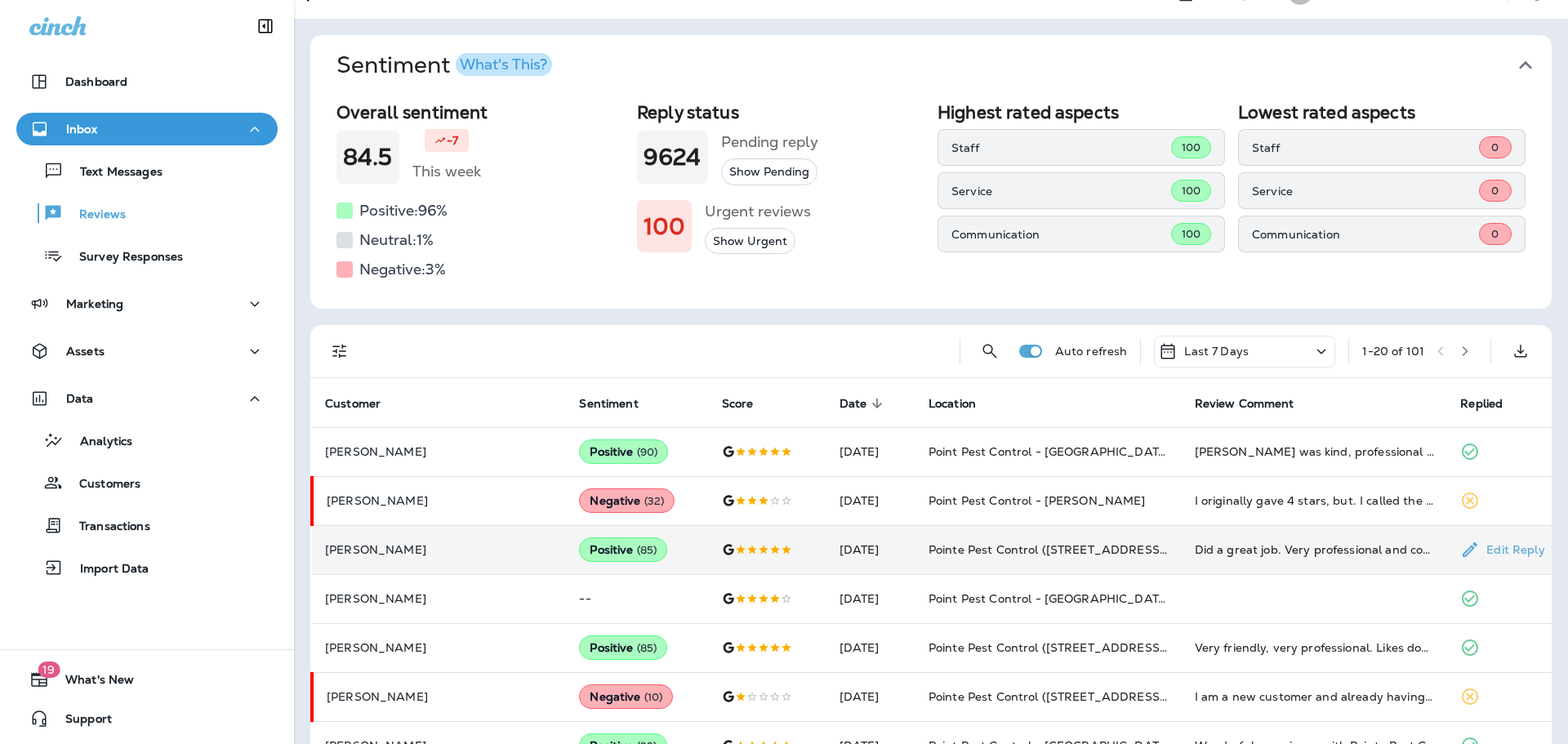
click at [709, 527] on td at bounding box center [767, 550] width 117 height 49
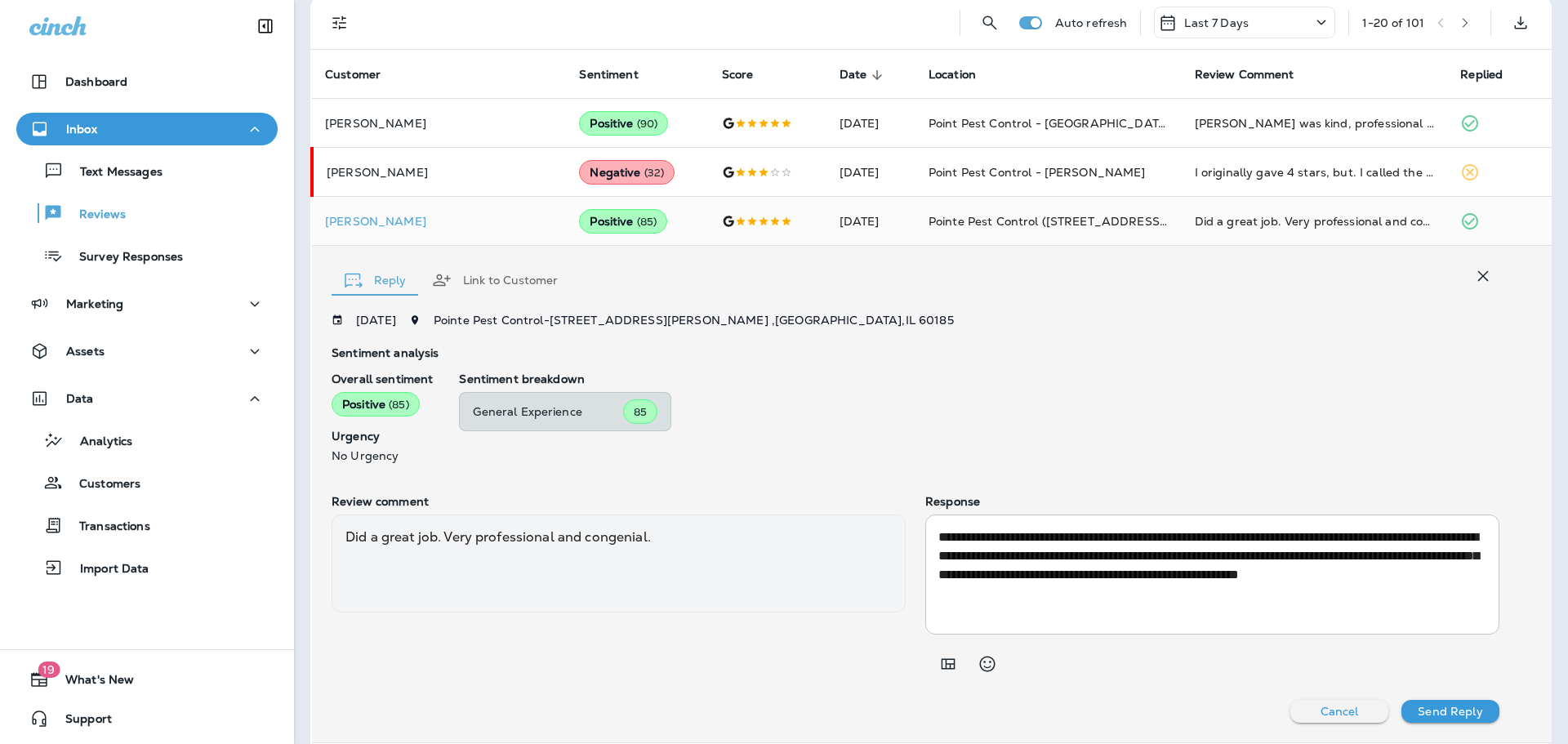
scroll to position [361, 0]
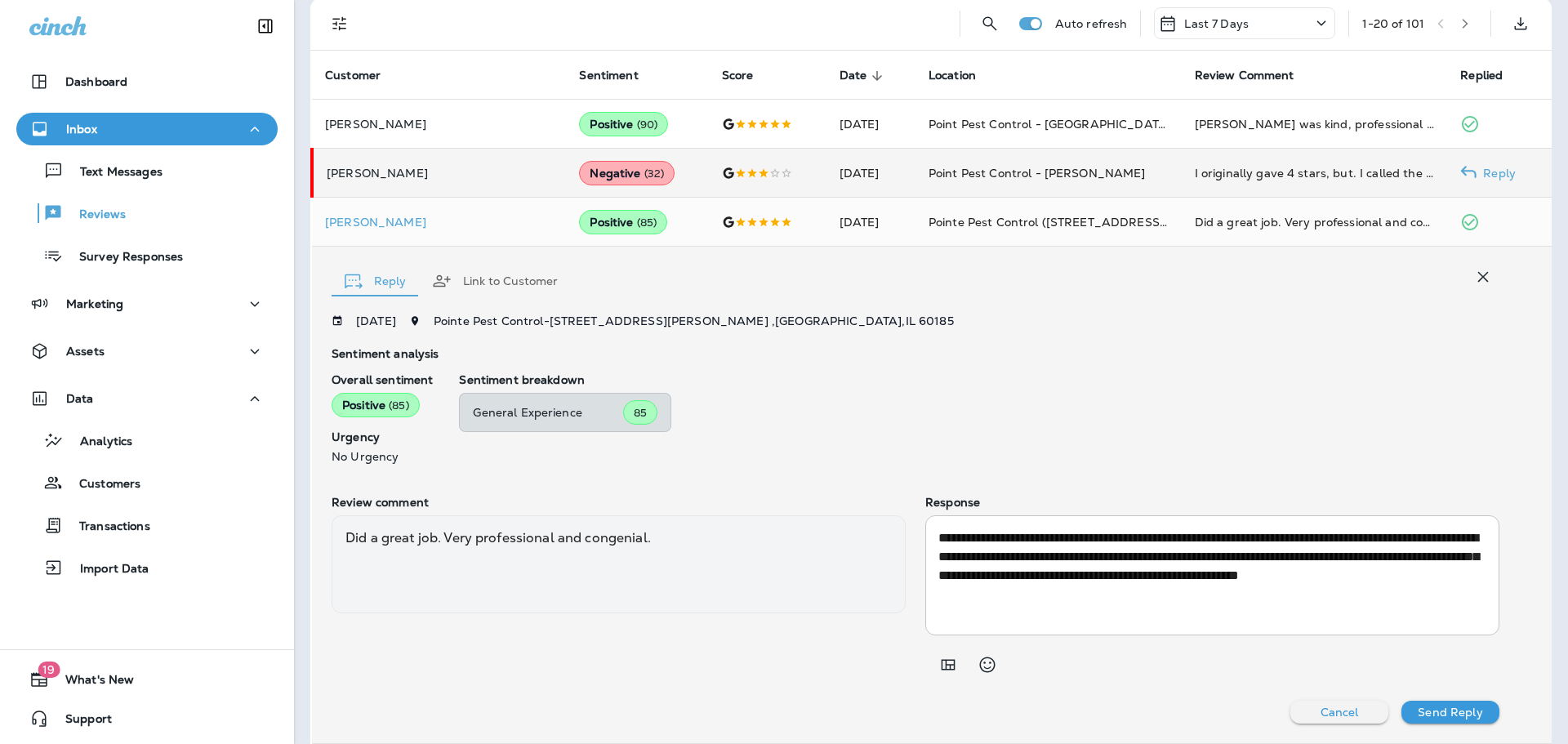
click at [579, 172] on div "Negative ( 32 )" at bounding box center [627, 172] width 96 height 24
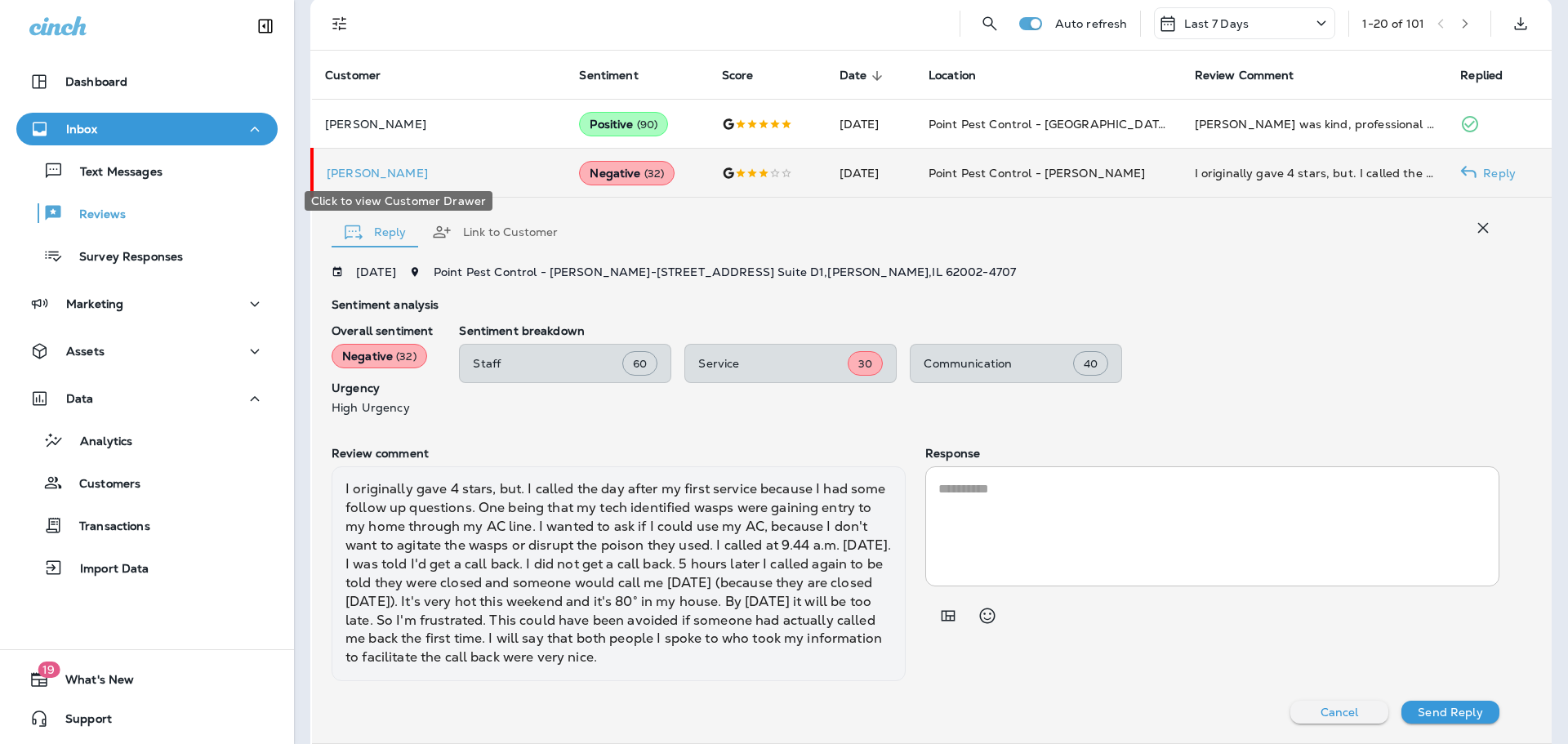
click at [404, 180] on div "Click to view Customer Drawer" at bounding box center [399, 196] width 191 height 32
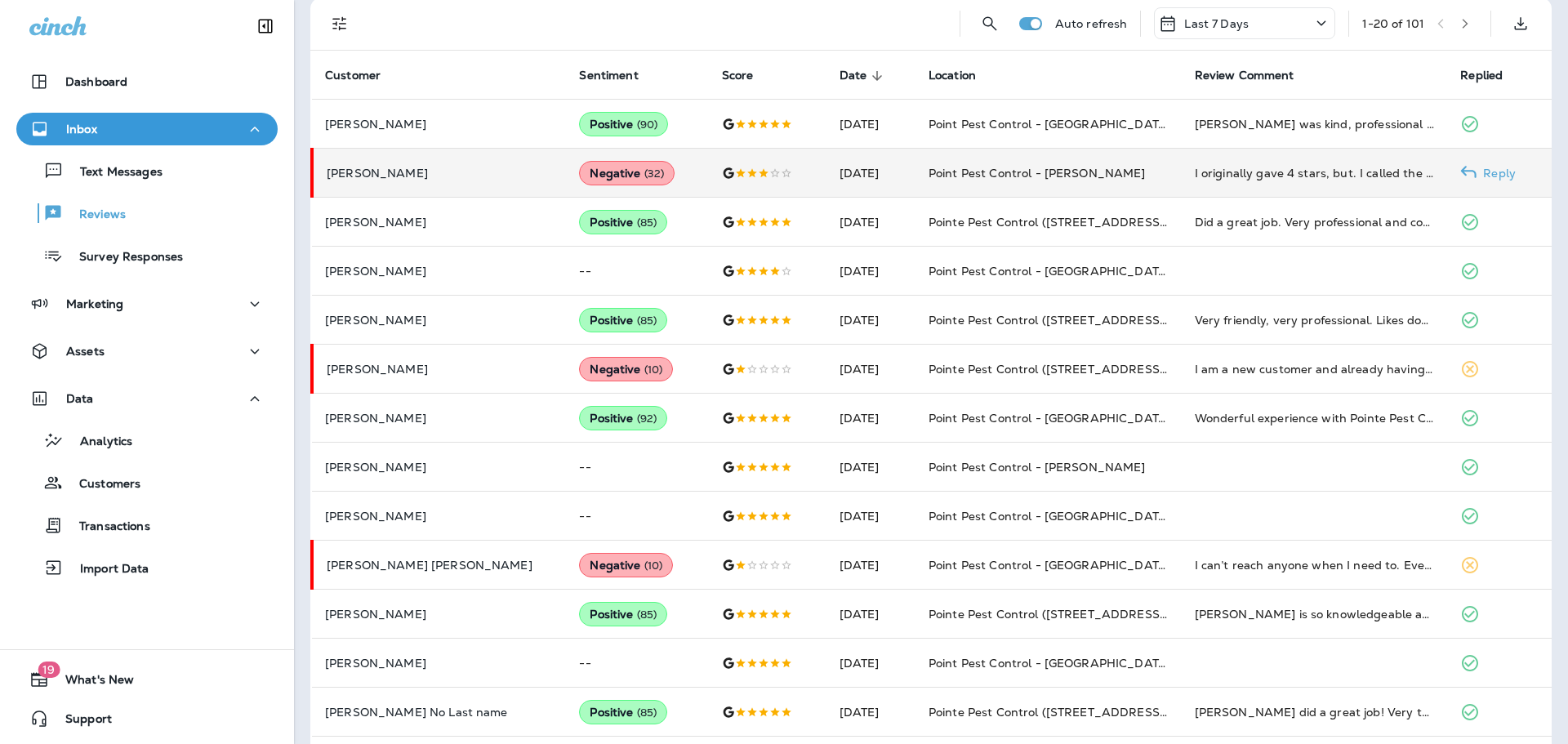
click at [399, 171] on p "[PERSON_NAME]" at bounding box center [439, 173] width 226 height 13
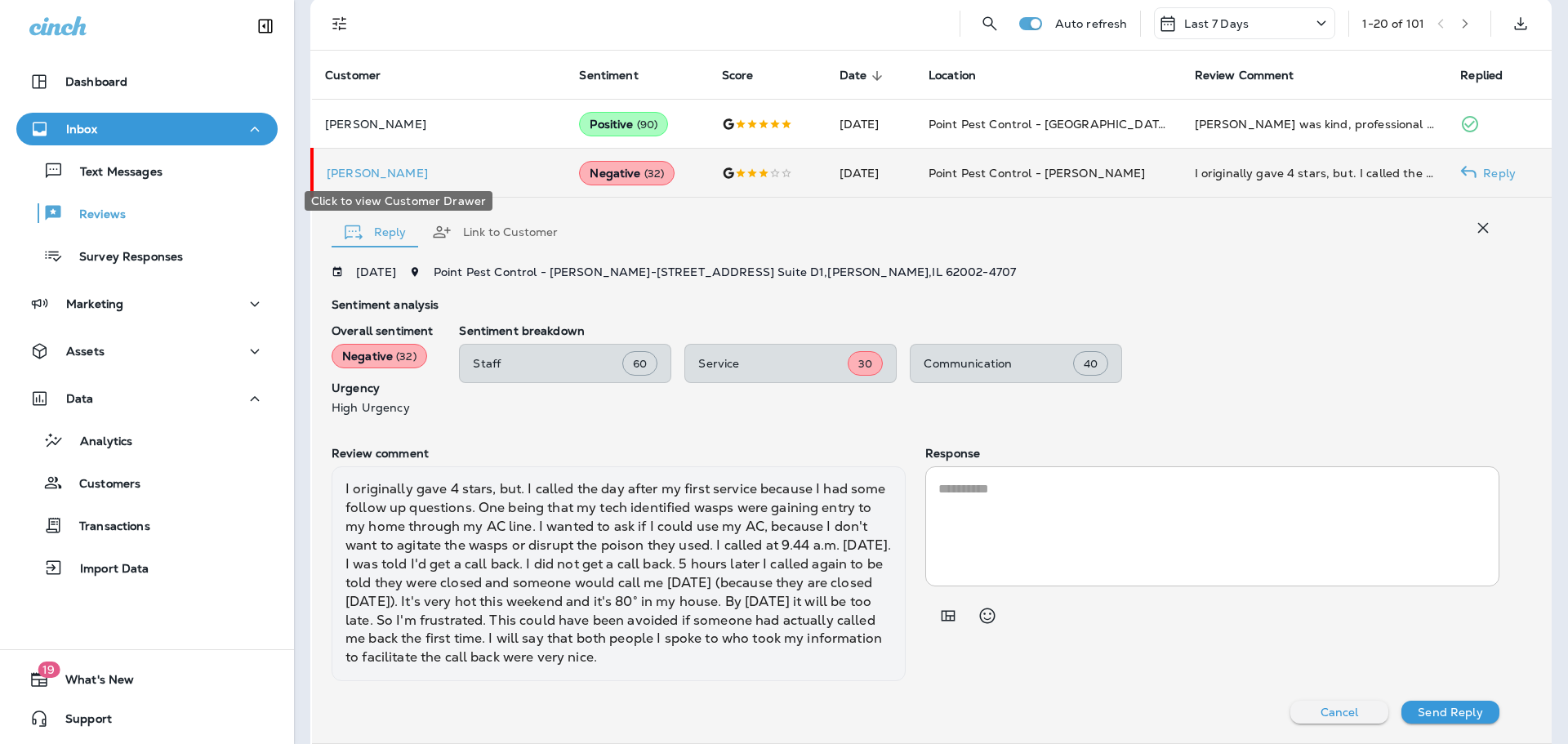
click at [399, 171] on p "[PERSON_NAME]" at bounding box center [439, 173] width 226 height 13
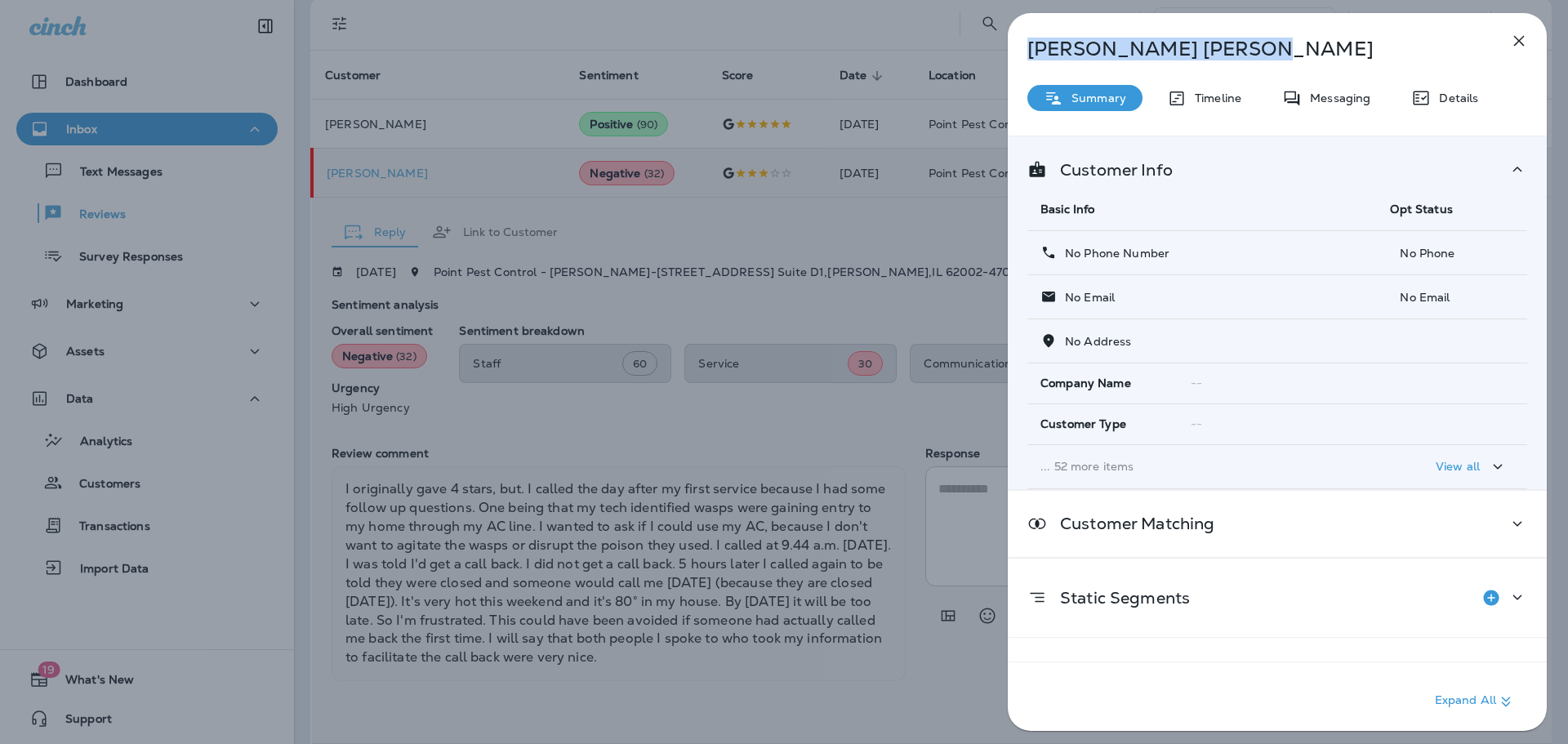
drag, startPoint x: 1197, startPoint y: 43, endPoint x: 1022, endPoint y: 52, distance: 175.2
click at [1022, 52] on div "[PERSON_NAME]" at bounding box center [1251, 49] width 485 height 23
copy p "[PERSON_NAME]"
click at [884, 132] on div "[PERSON_NAME] Summary Timeline Messaging Details Customer Info Basic Info Opt S…" at bounding box center [784, 372] width 1568 height 744
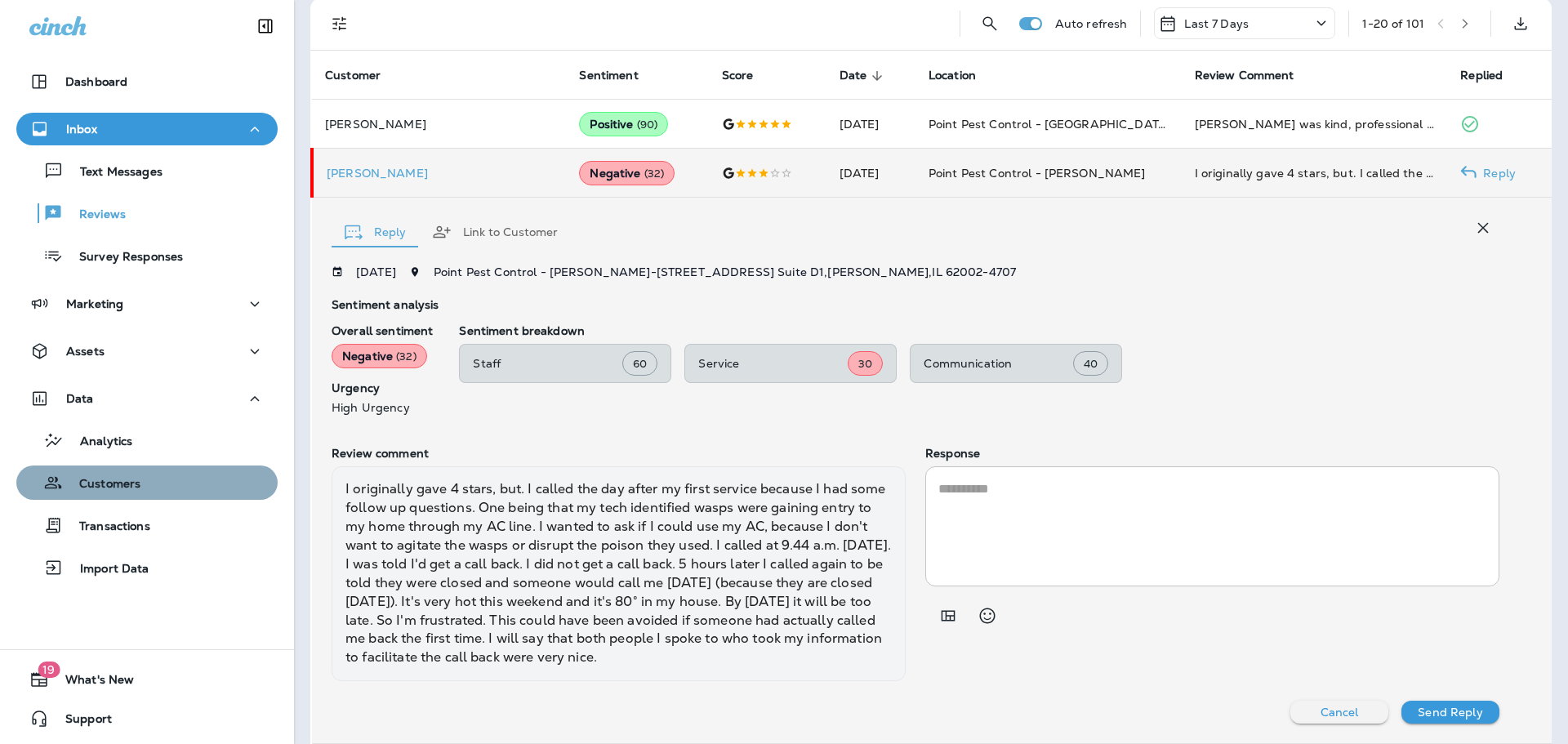
click at [152, 483] on div "Customers" at bounding box center [146, 482] width 248 height 24
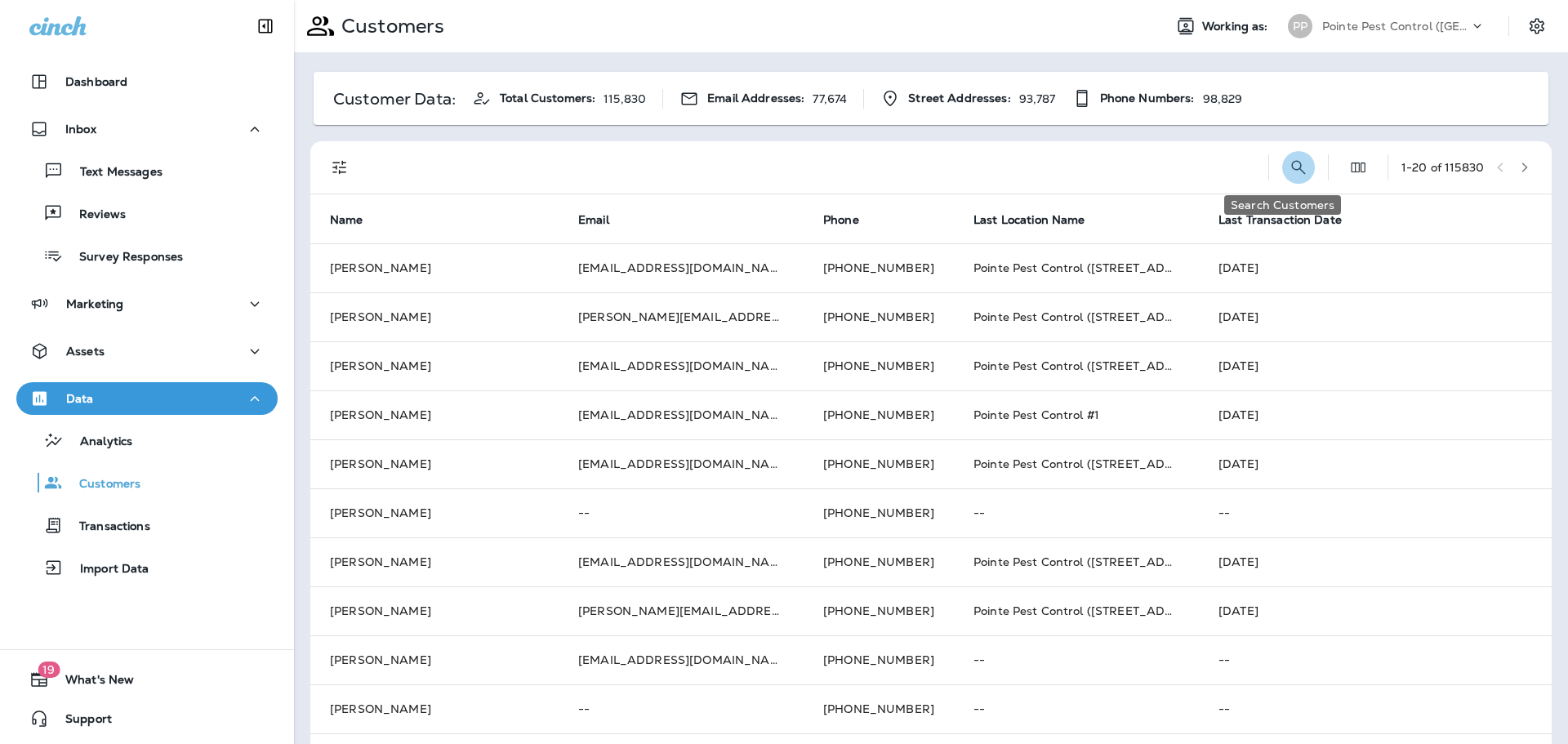
click at [1282, 163] on button "Search Customers" at bounding box center [1298, 168] width 32 height 32
type input "**********"
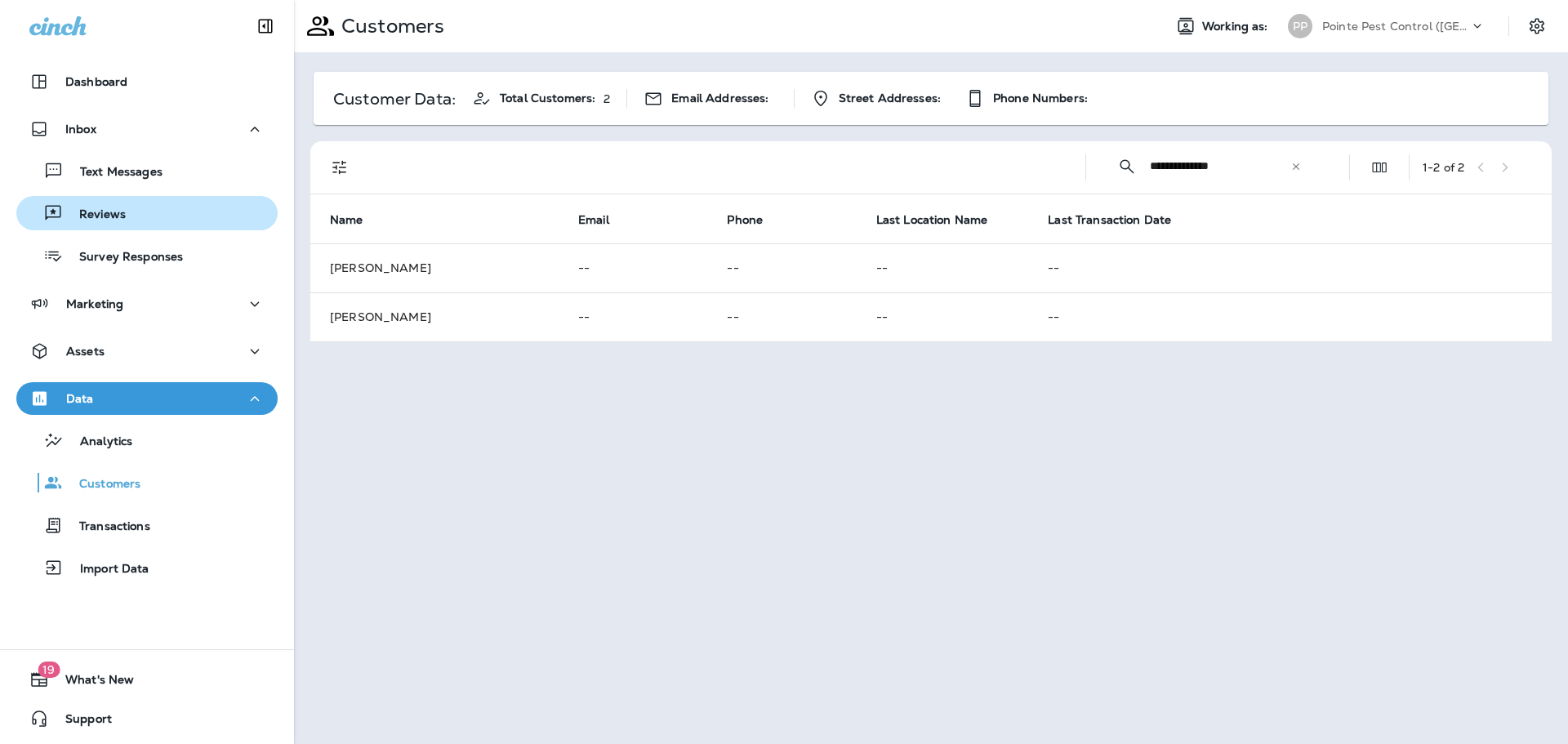
click at [162, 207] on div "Reviews" at bounding box center [146, 213] width 248 height 24
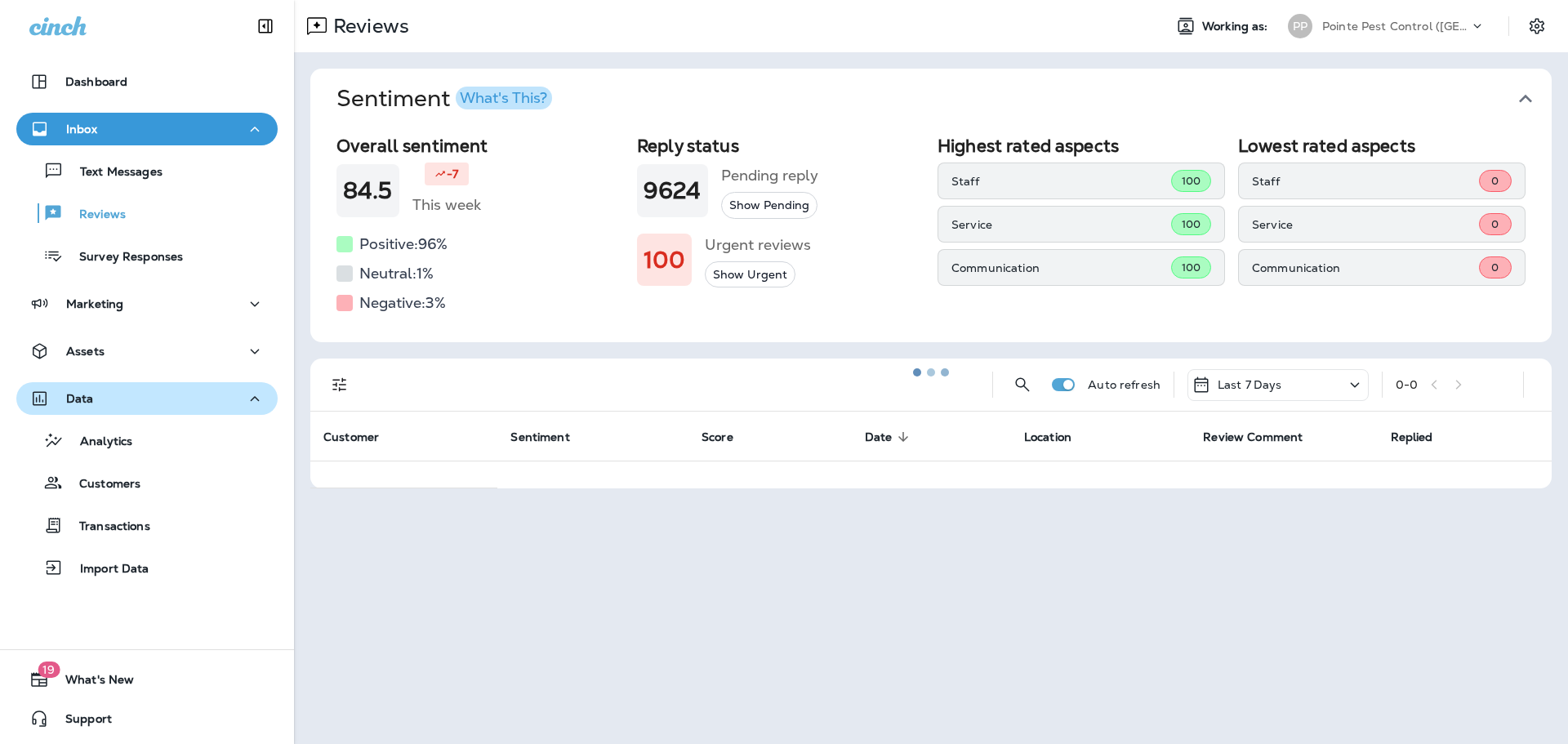
click at [245, 396] on icon "button" at bounding box center [255, 399] width 20 height 21
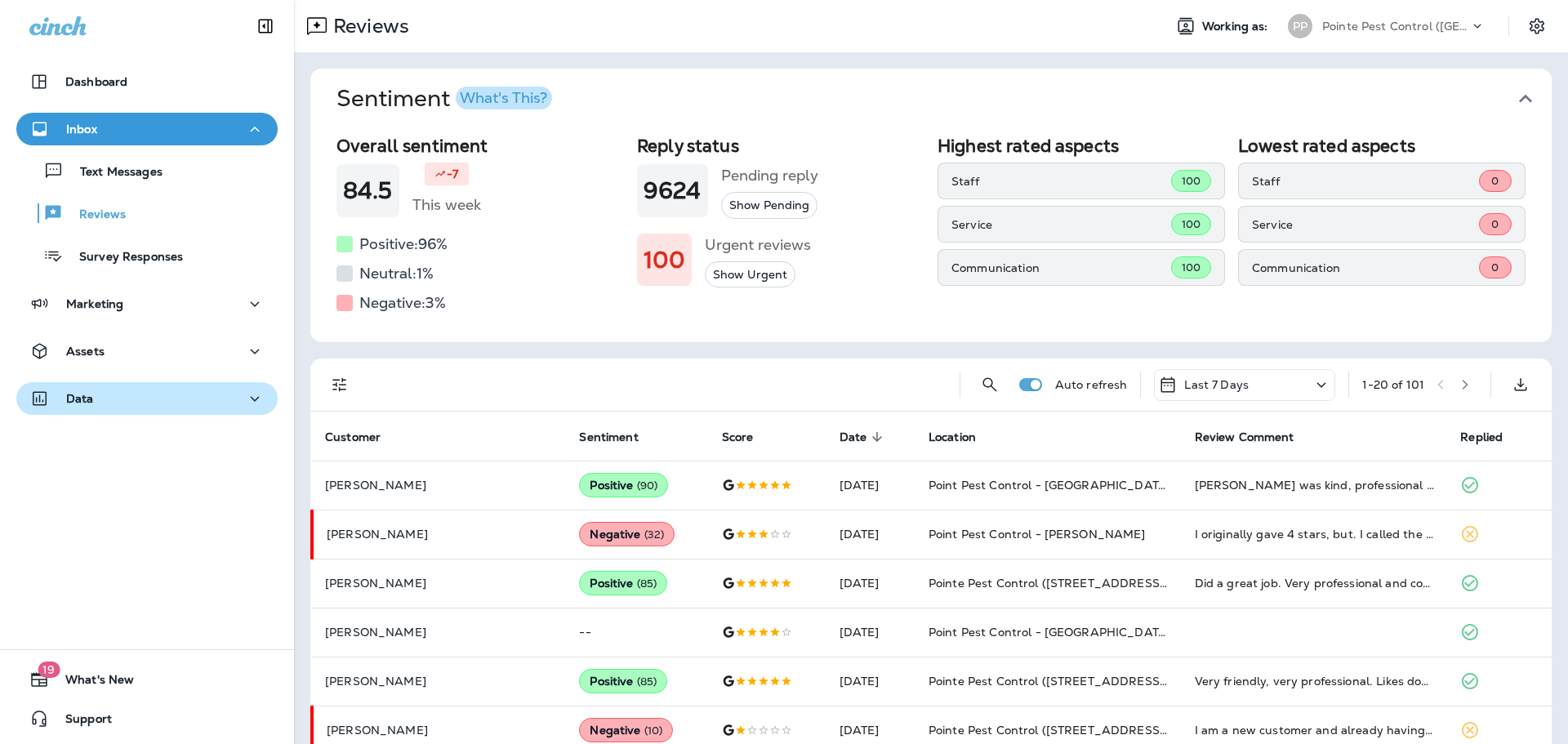
click at [1513, 92] on icon "button" at bounding box center [1526, 98] width 26 height 26
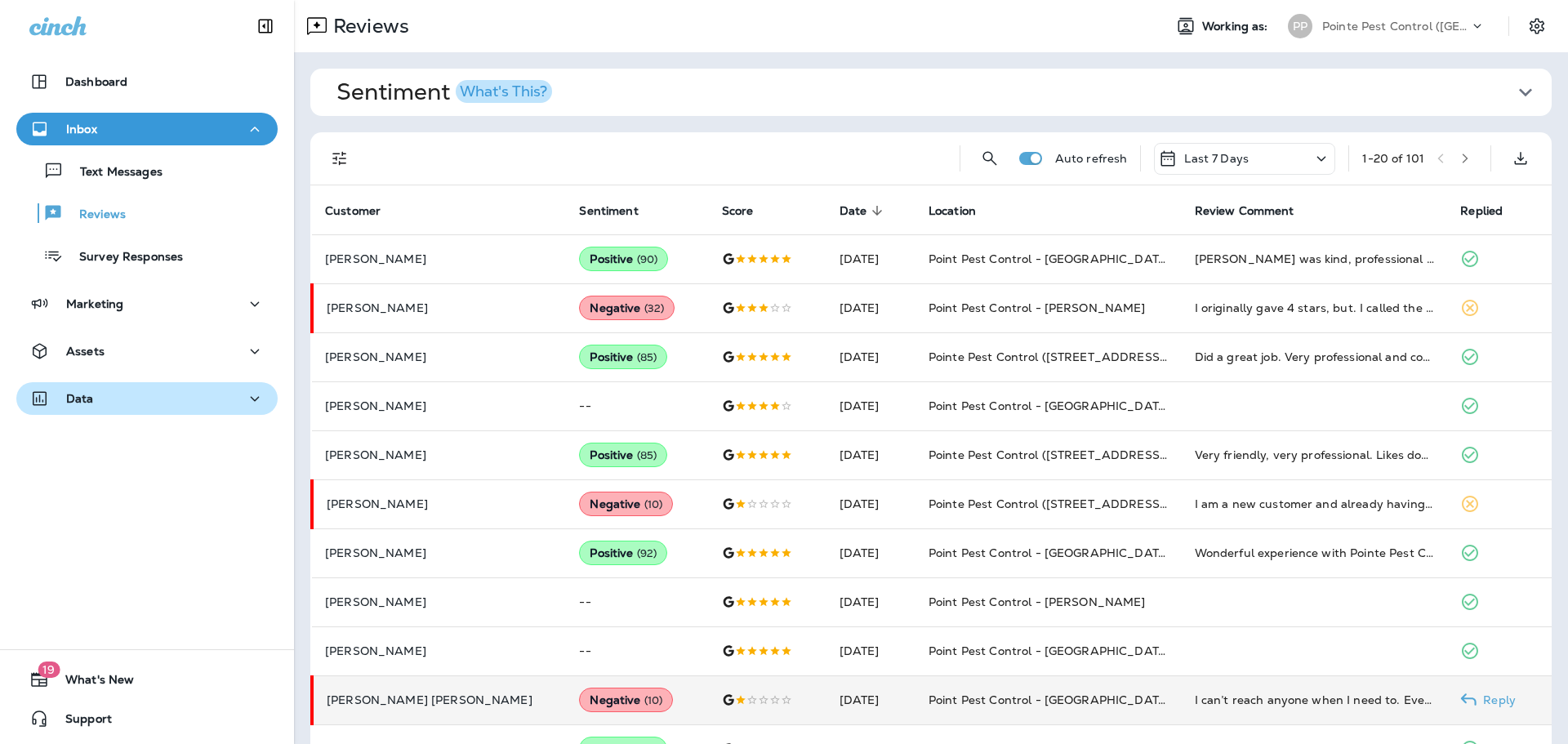
click at [724, 708] on td at bounding box center [767, 700] width 117 height 49
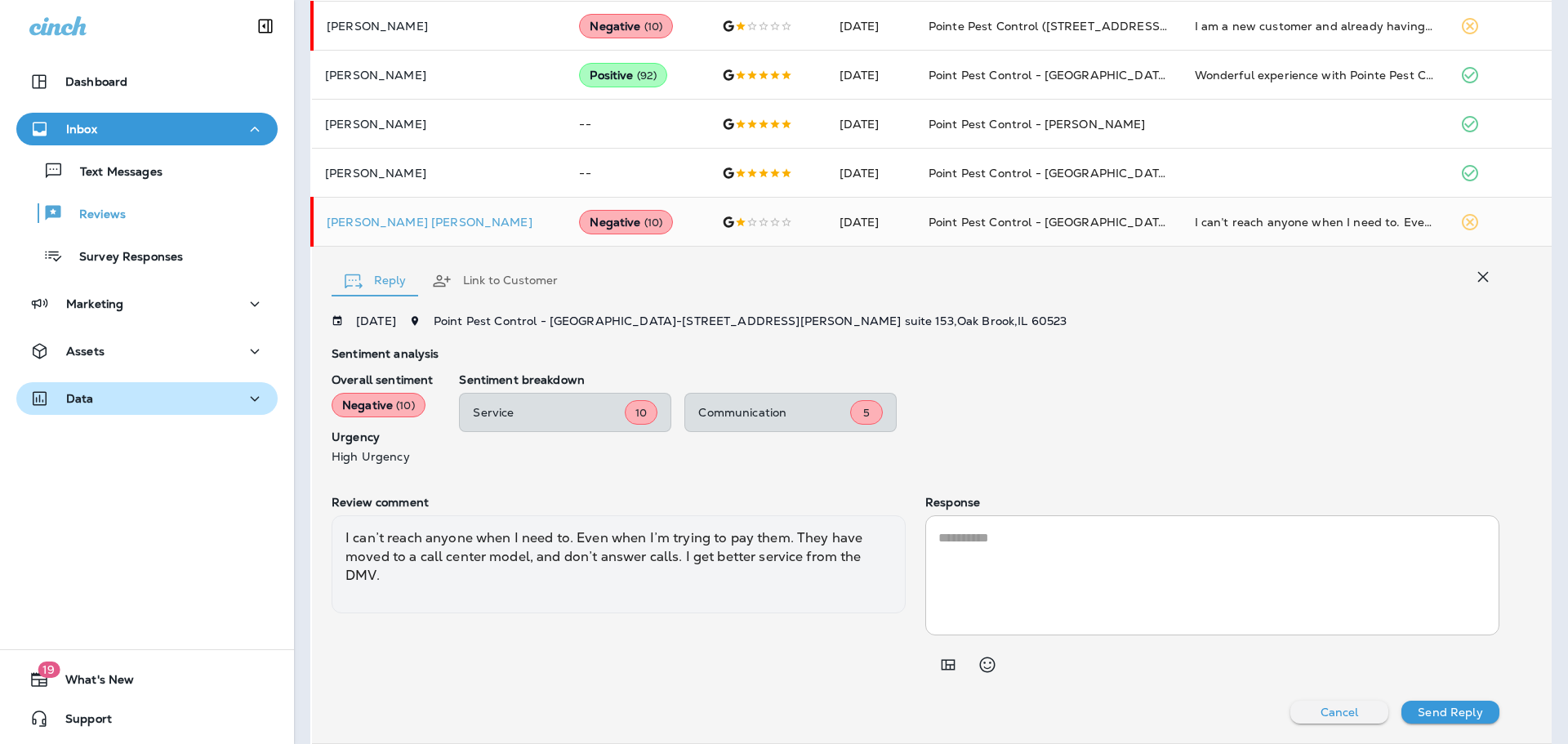
click at [1475, 287] on button "button" at bounding box center [1483, 277] width 32 height 32
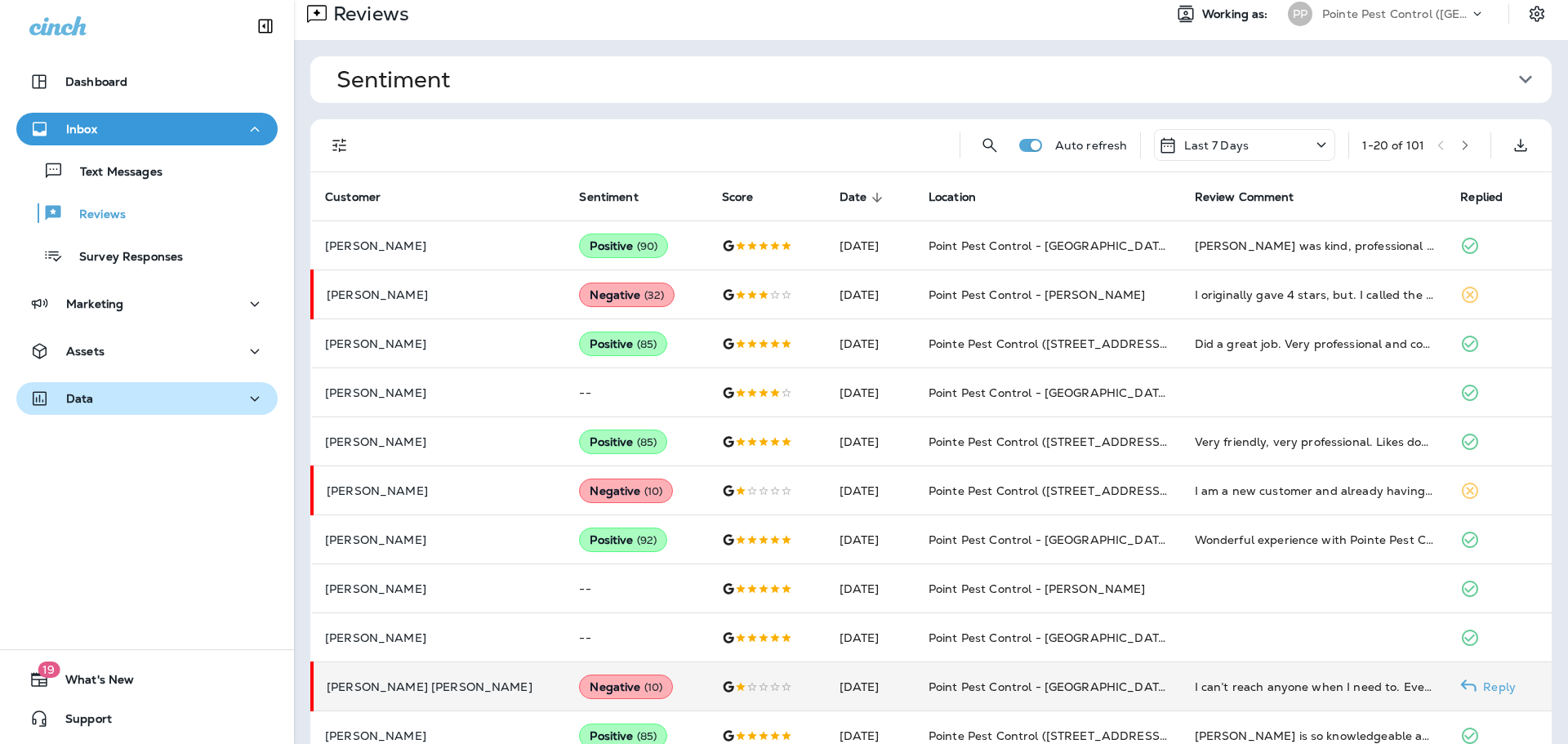
scroll to position [0, 0]
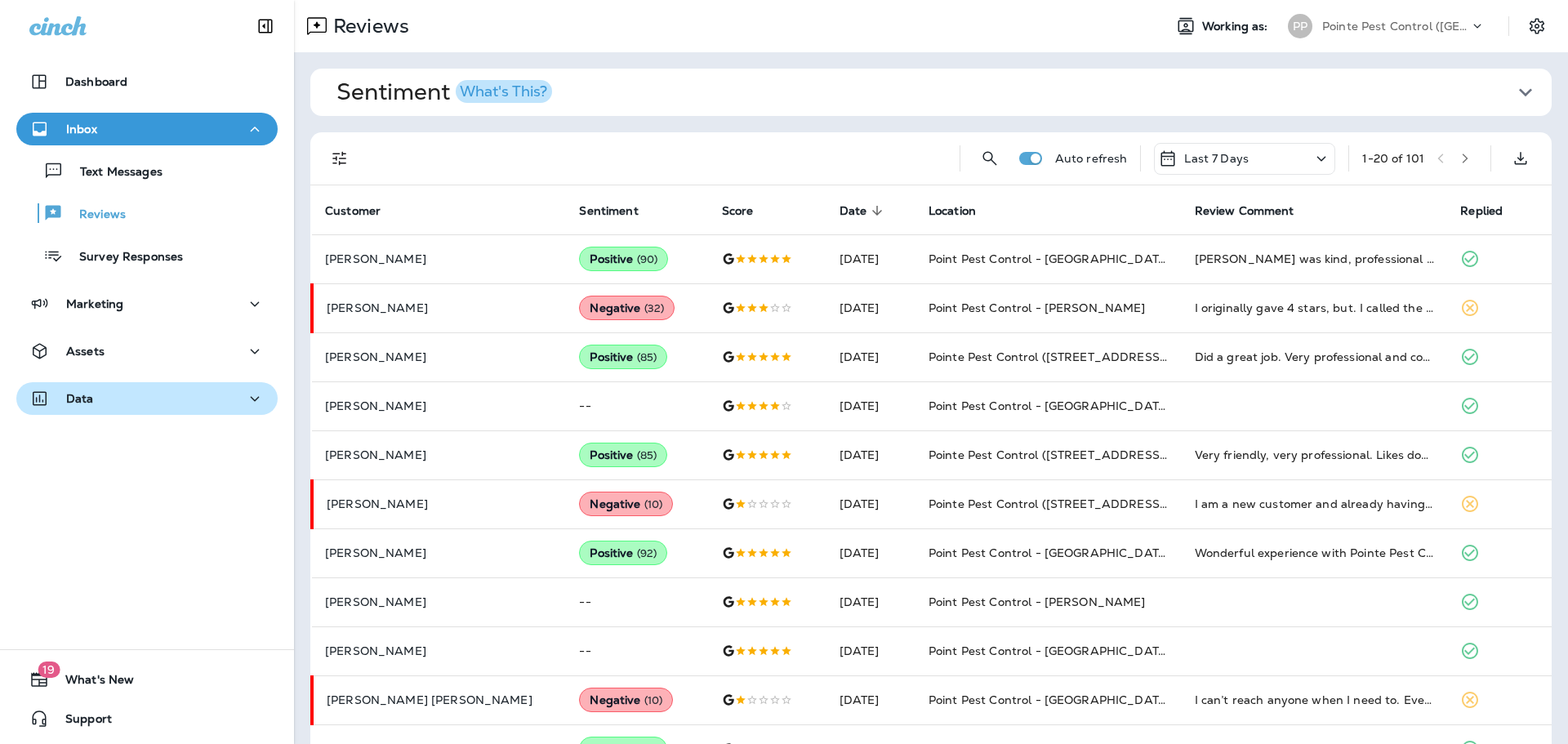
click at [351, 167] on button "Filters" at bounding box center [340, 159] width 32 height 32
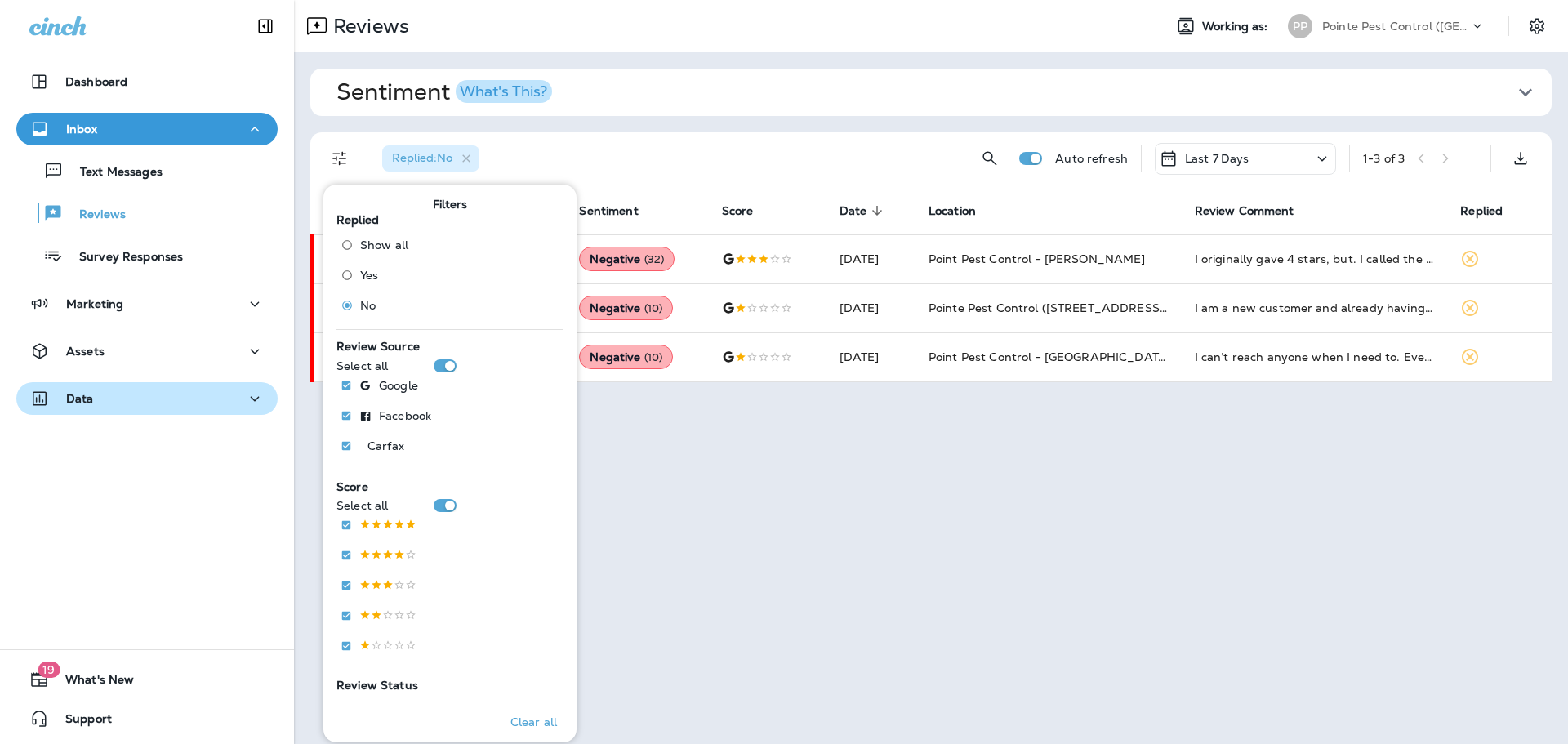
click at [674, 143] on div "Replied : No" at bounding box center [657, 159] width 578 height 52
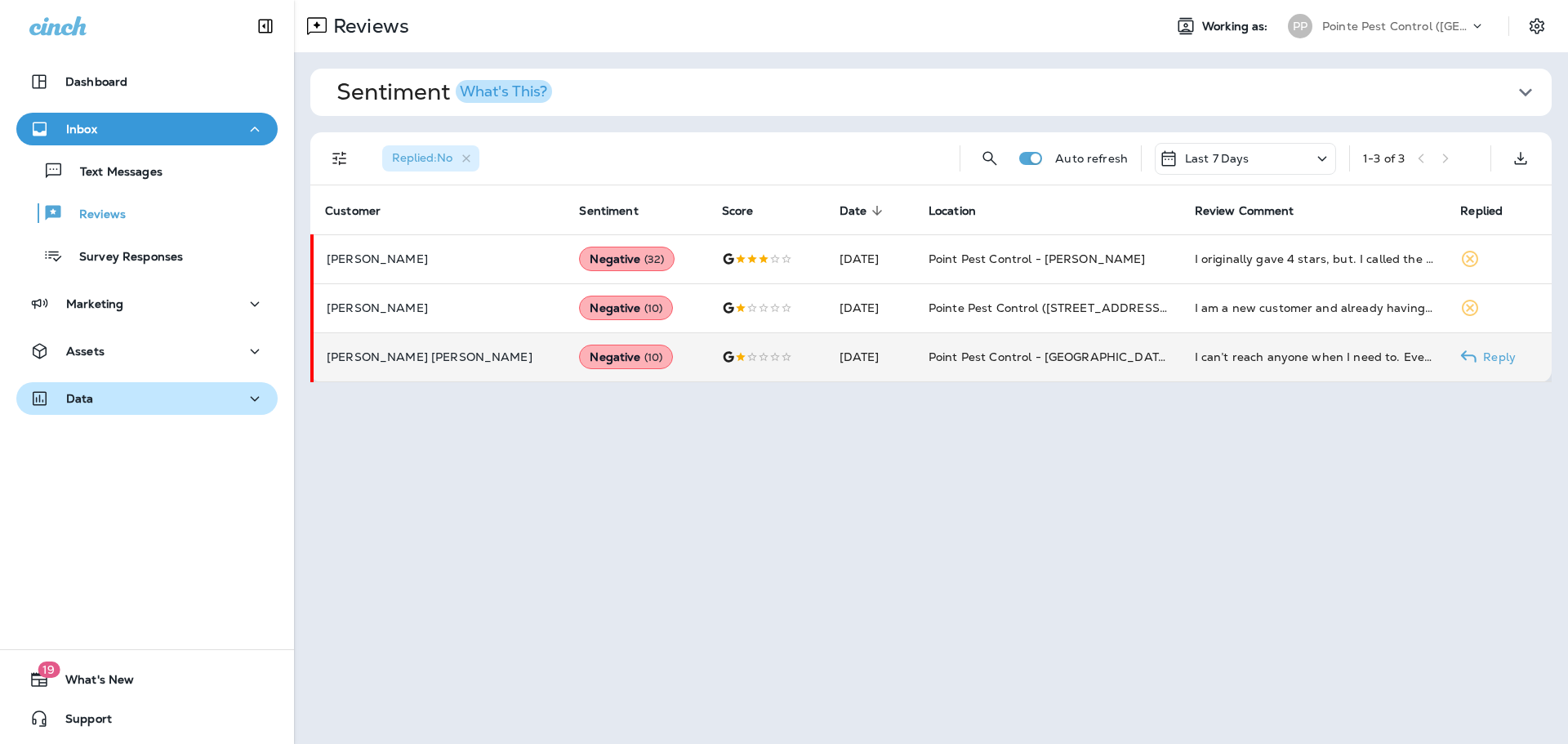
click at [741, 366] on td at bounding box center [767, 357] width 117 height 49
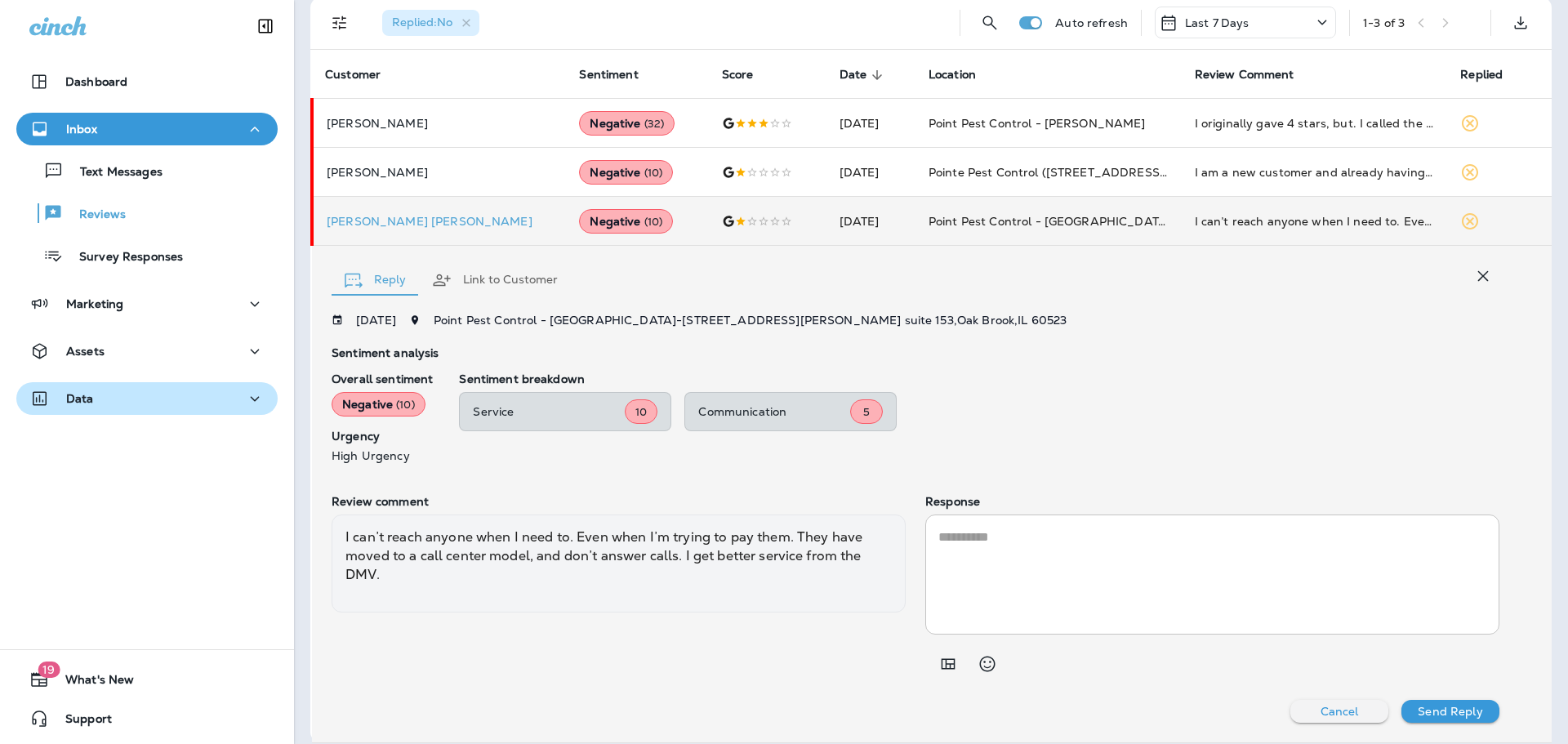
scroll to position [134, 0]
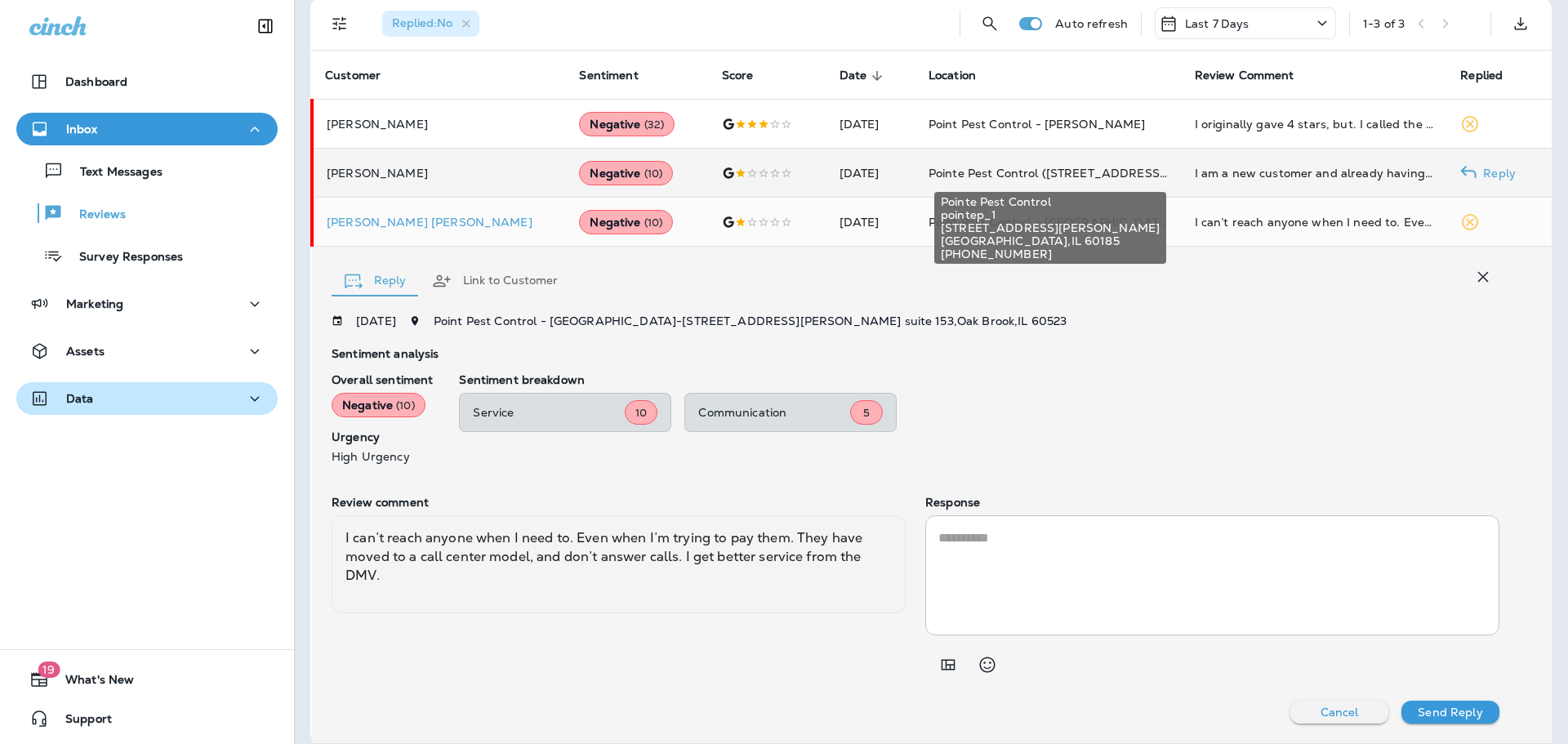
click at [1038, 166] on span "Pointe Pest Control ([STREET_ADDRESS][PERSON_NAME] )" at bounding box center [1100, 173] width 344 height 14
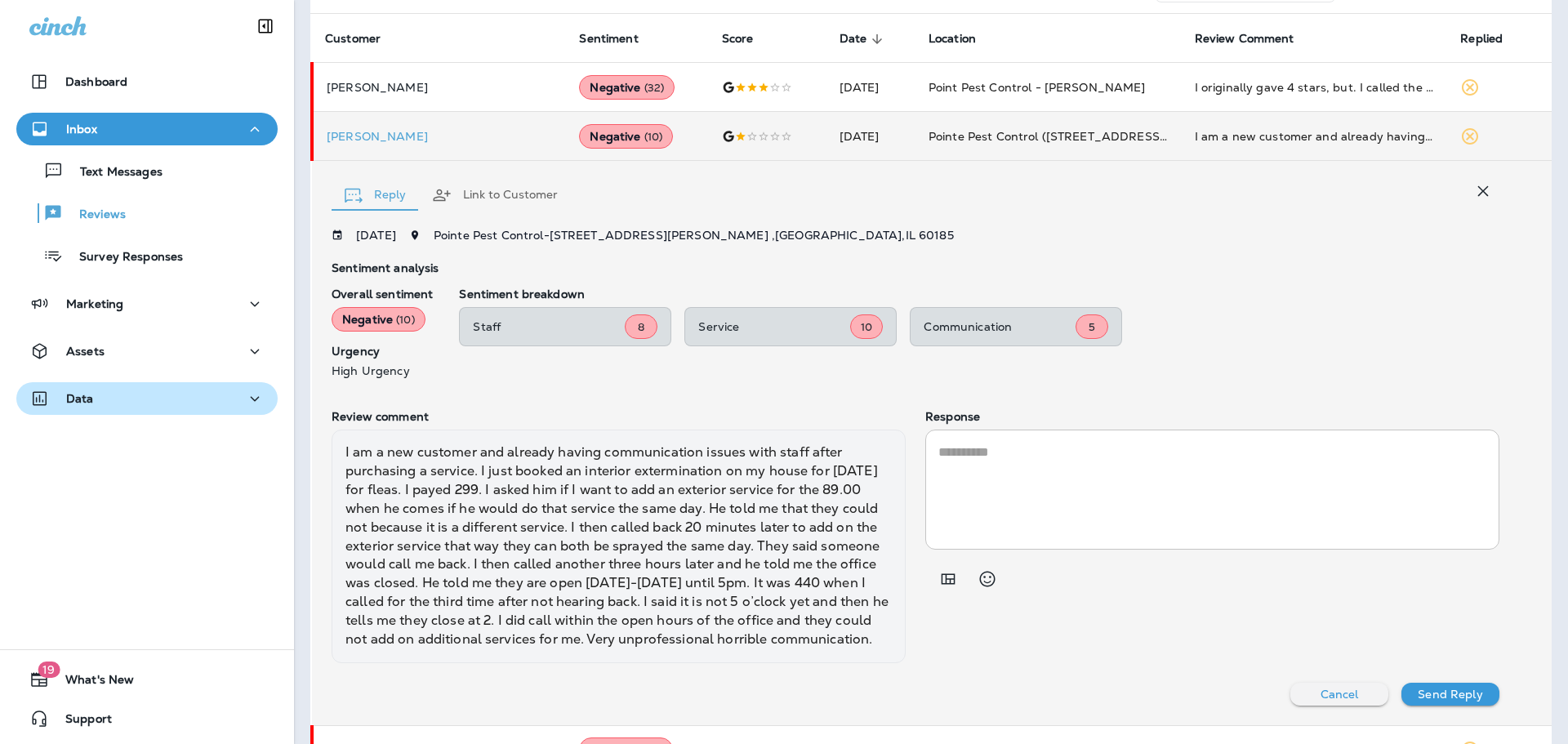
scroll to position [146, 0]
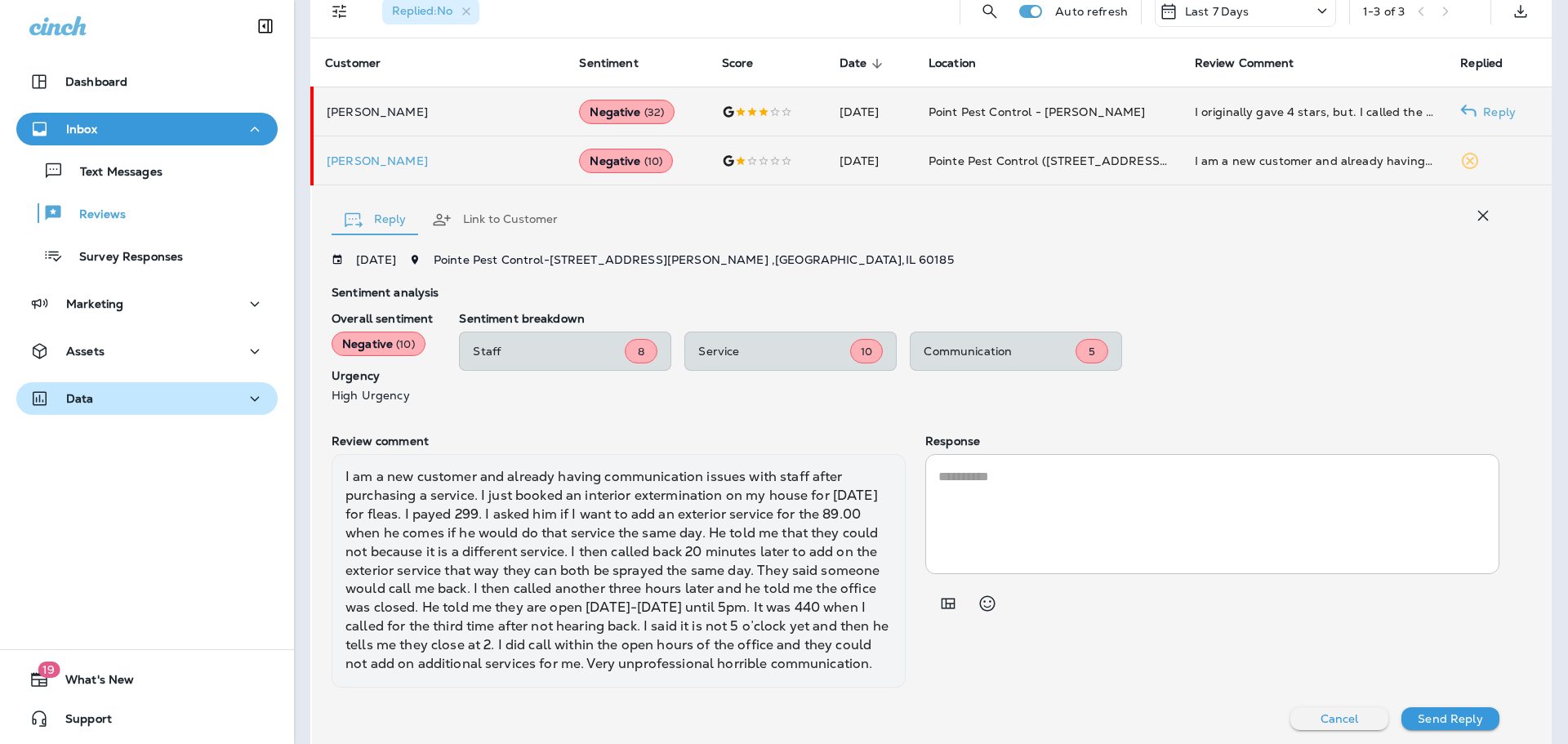
click at [832, 112] on td "[DATE]" at bounding box center [871, 112] width 89 height 49
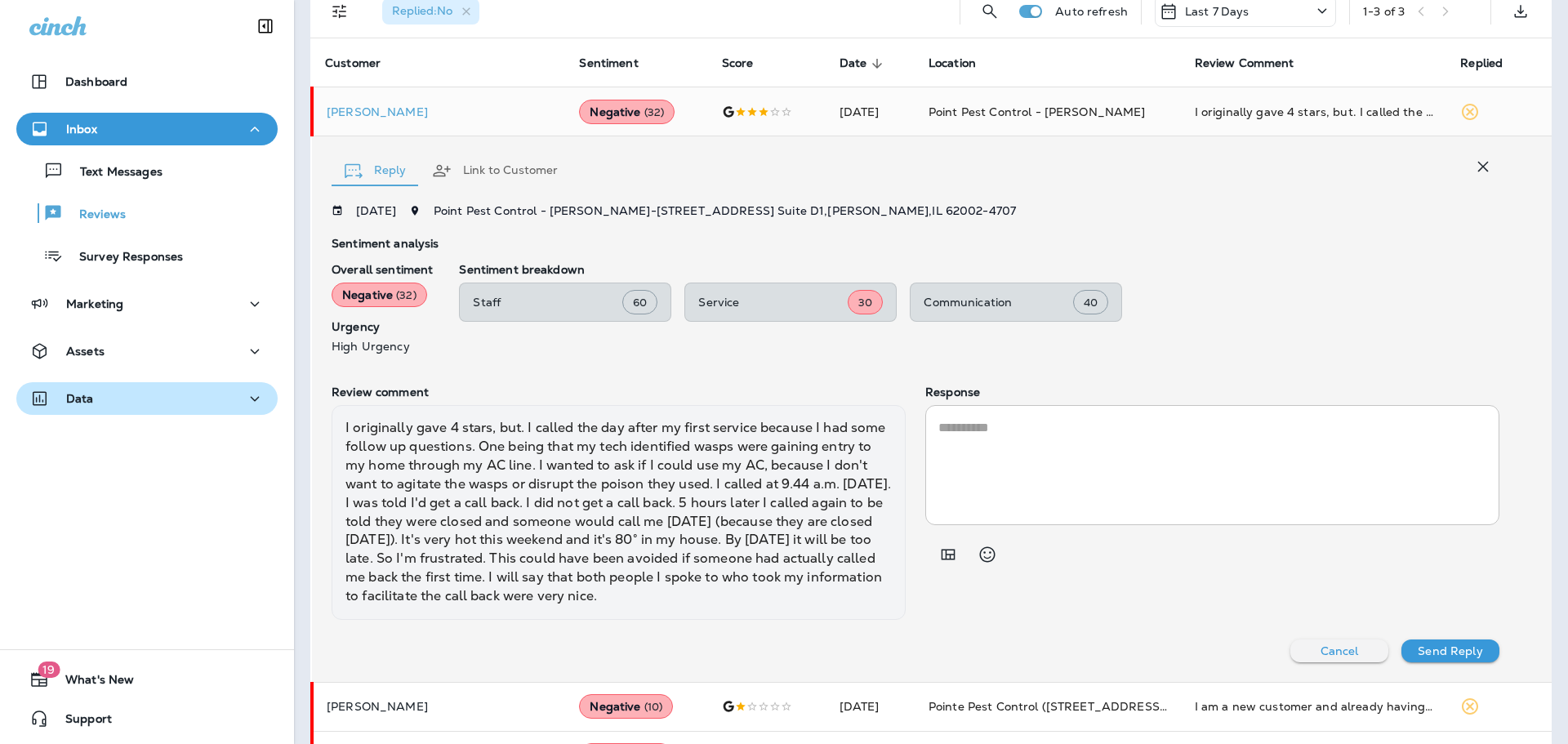
click at [1040, 473] on textarea at bounding box center [1213, 465] width 548 height 94
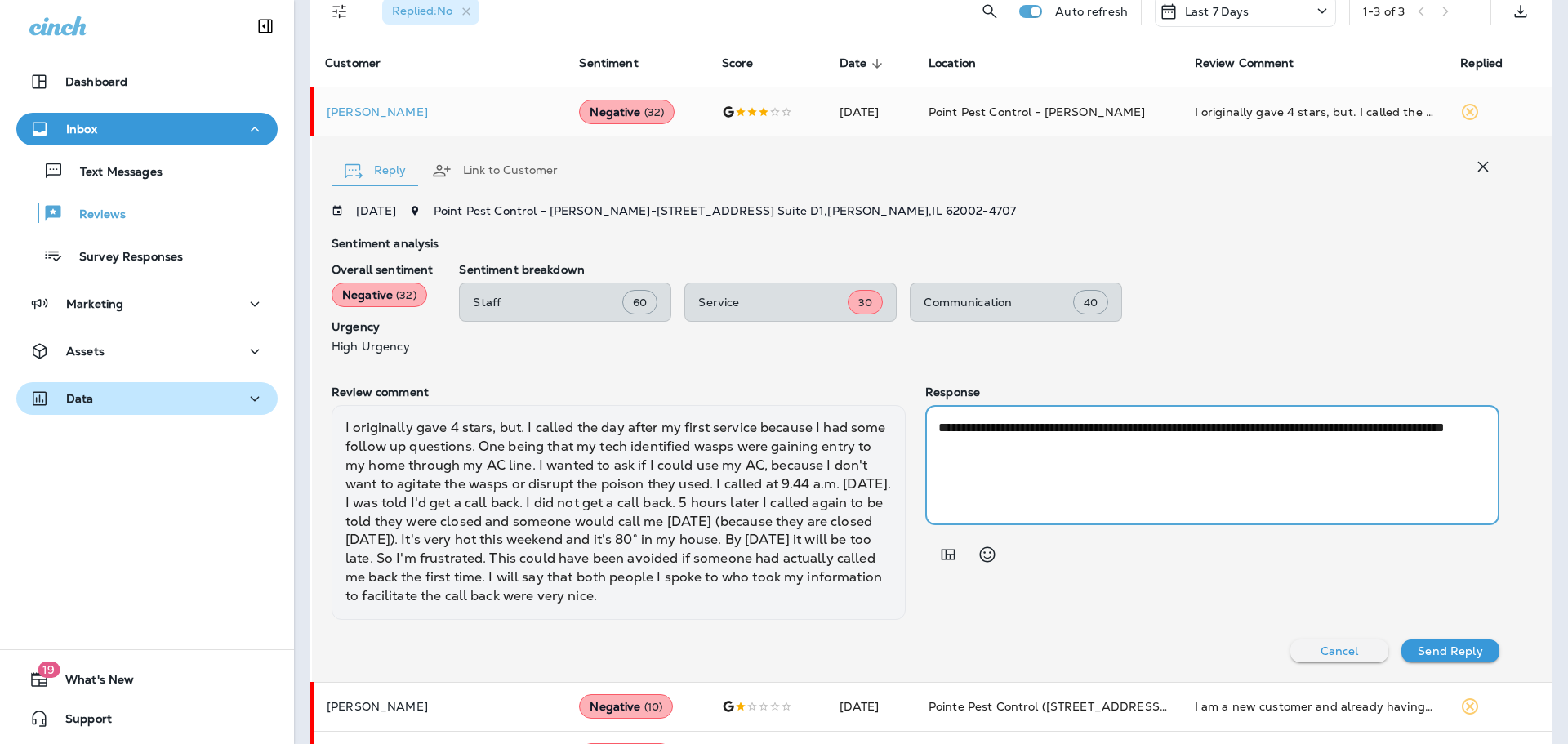
drag, startPoint x: 1042, startPoint y: 447, endPoint x: 987, endPoint y: 436, distance: 56.1
click at [987, 436] on textarea "**********" at bounding box center [1210, 465] width 543 height 94
paste textarea "**********"
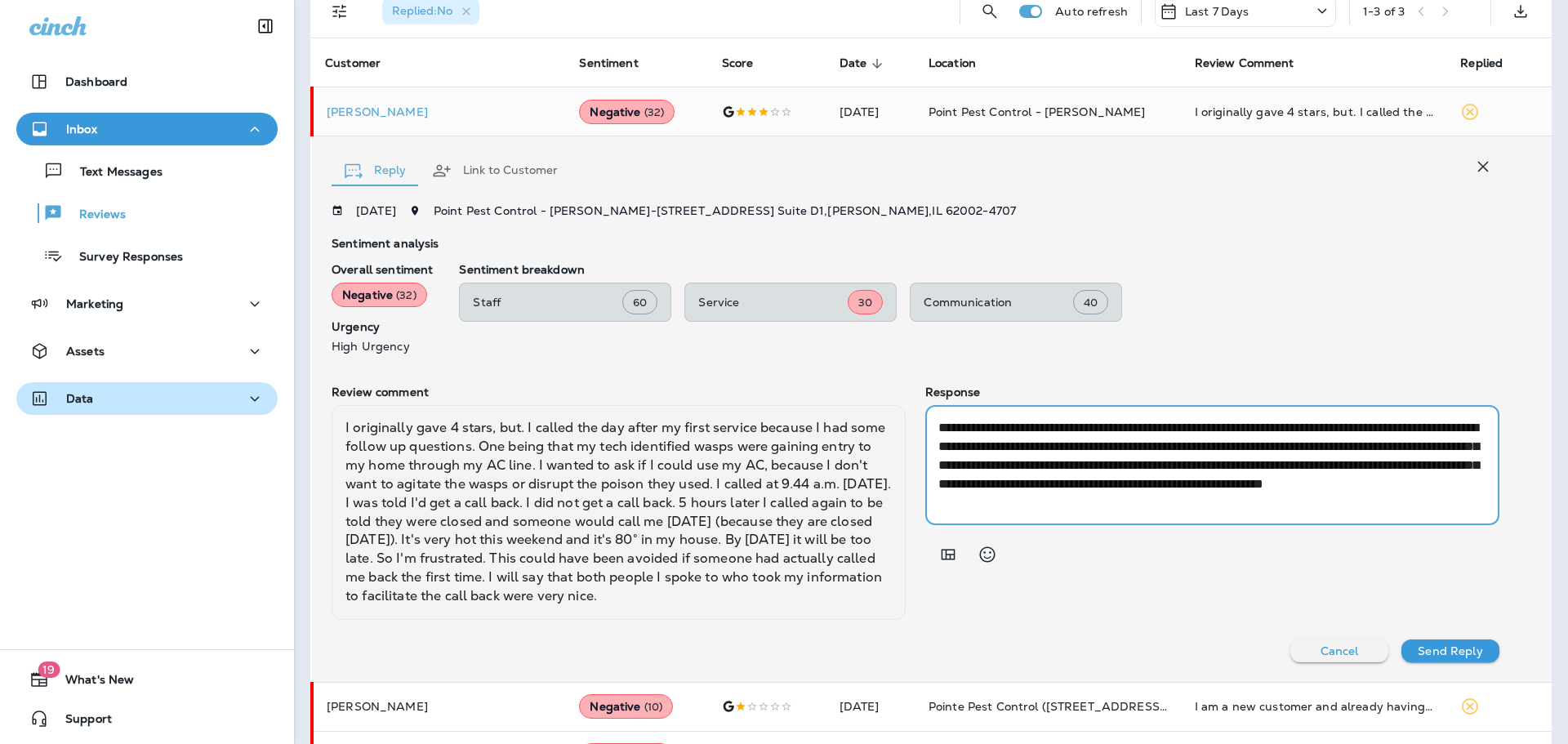
click at [991, 426] on textarea "**********" at bounding box center [1210, 465] width 543 height 94
drag, startPoint x: 1057, startPoint y: 466, endPoint x: 1235, endPoint y: 446, distance: 179.1
click at [1235, 446] on textarea "**********" at bounding box center [1210, 465] width 543 height 94
drag, startPoint x: 968, startPoint y: 484, endPoint x: 1023, endPoint y: 465, distance: 58.2
click at [1023, 465] on textarea "**********" at bounding box center [1210, 465] width 543 height 94
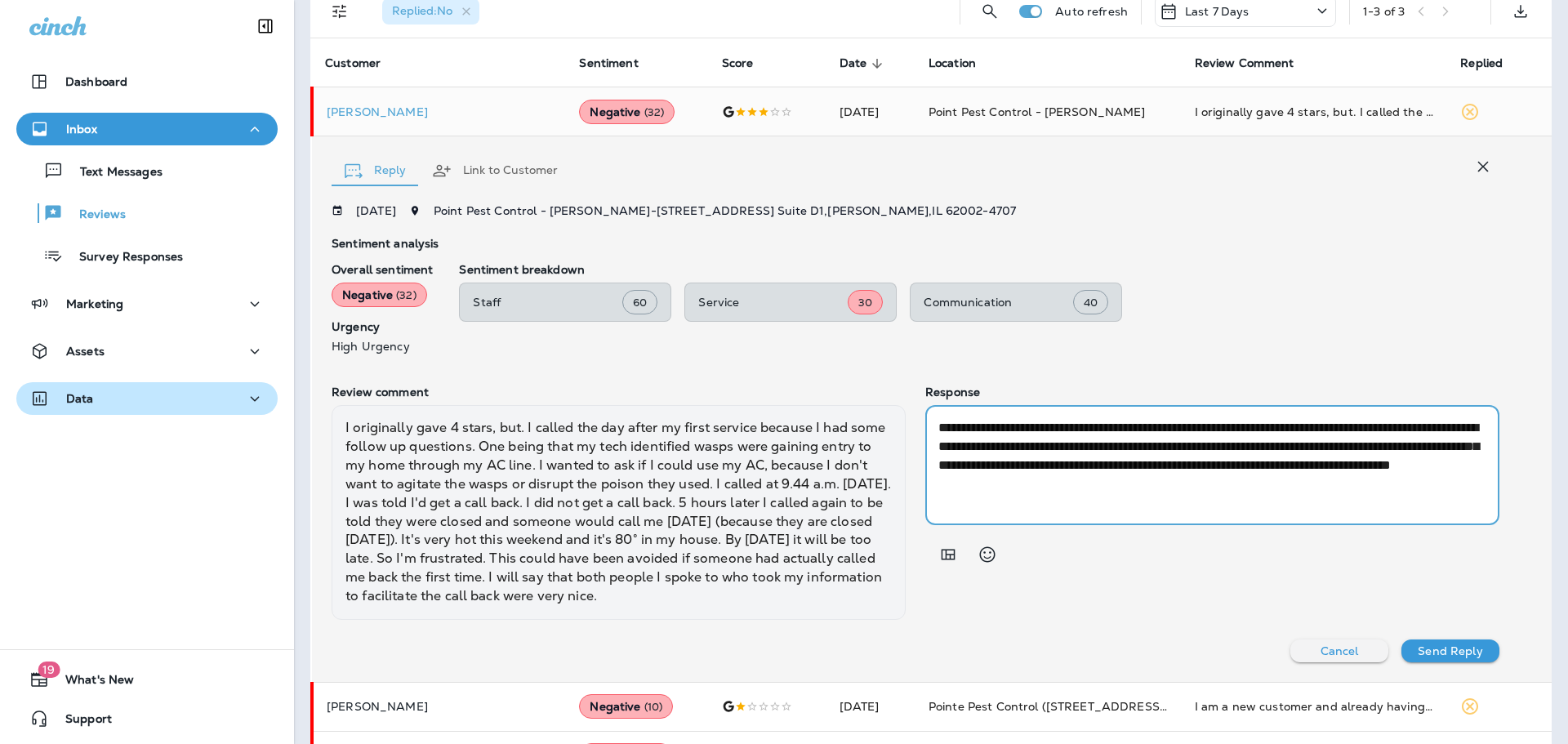
click at [1296, 473] on textarea "**********" at bounding box center [1210, 465] width 543 height 94
drag, startPoint x: 1365, startPoint y: 500, endPoint x: 1369, endPoint y: 510, distance: 10.8
click at [1365, 501] on textarea "**********" at bounding box center [1210, 465] width 543 height 94
type textarea "**********"
click at [1429, 648] on p "Send Reply" at bounding box center [1451, 651] width 65 height 13
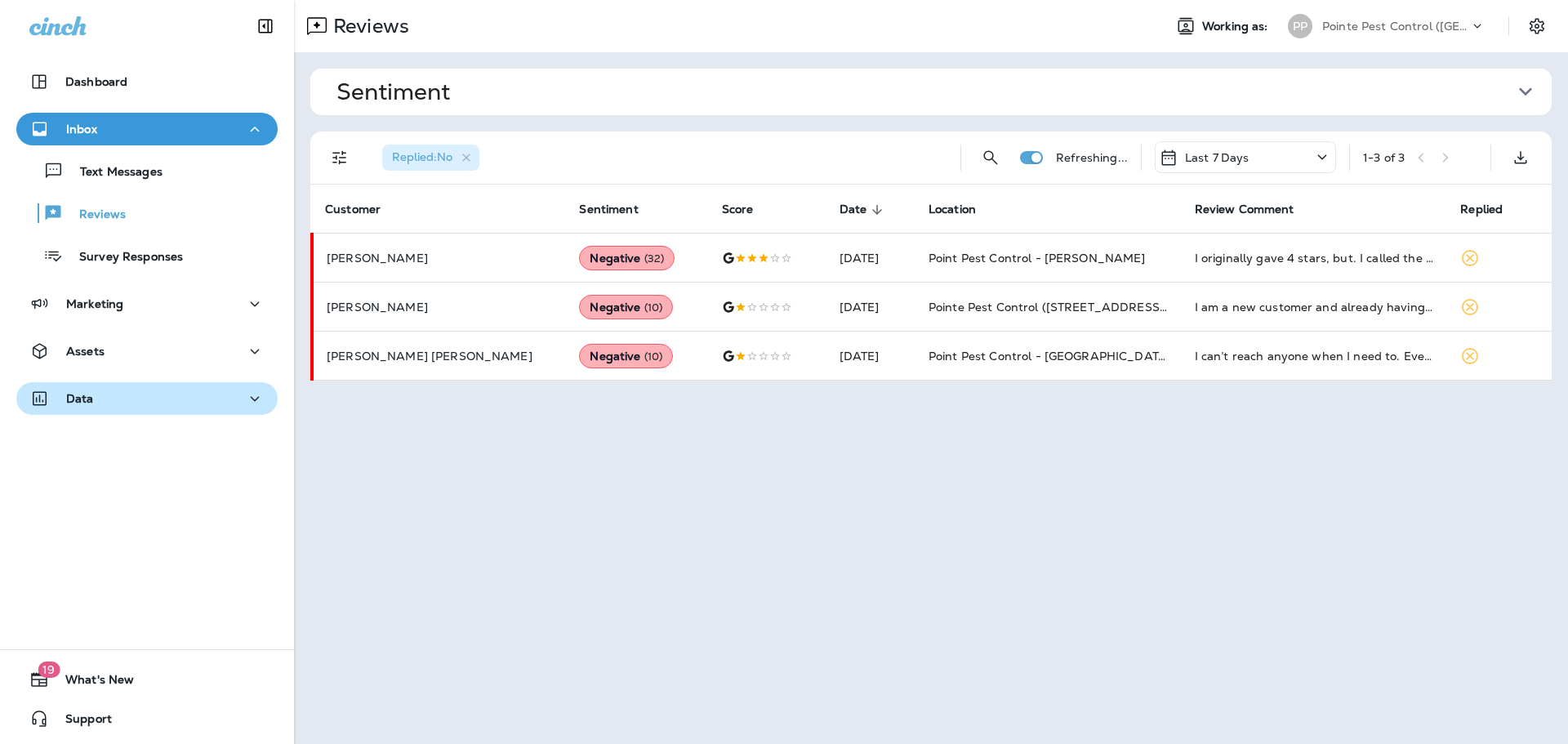
scroll to position [0, 0]
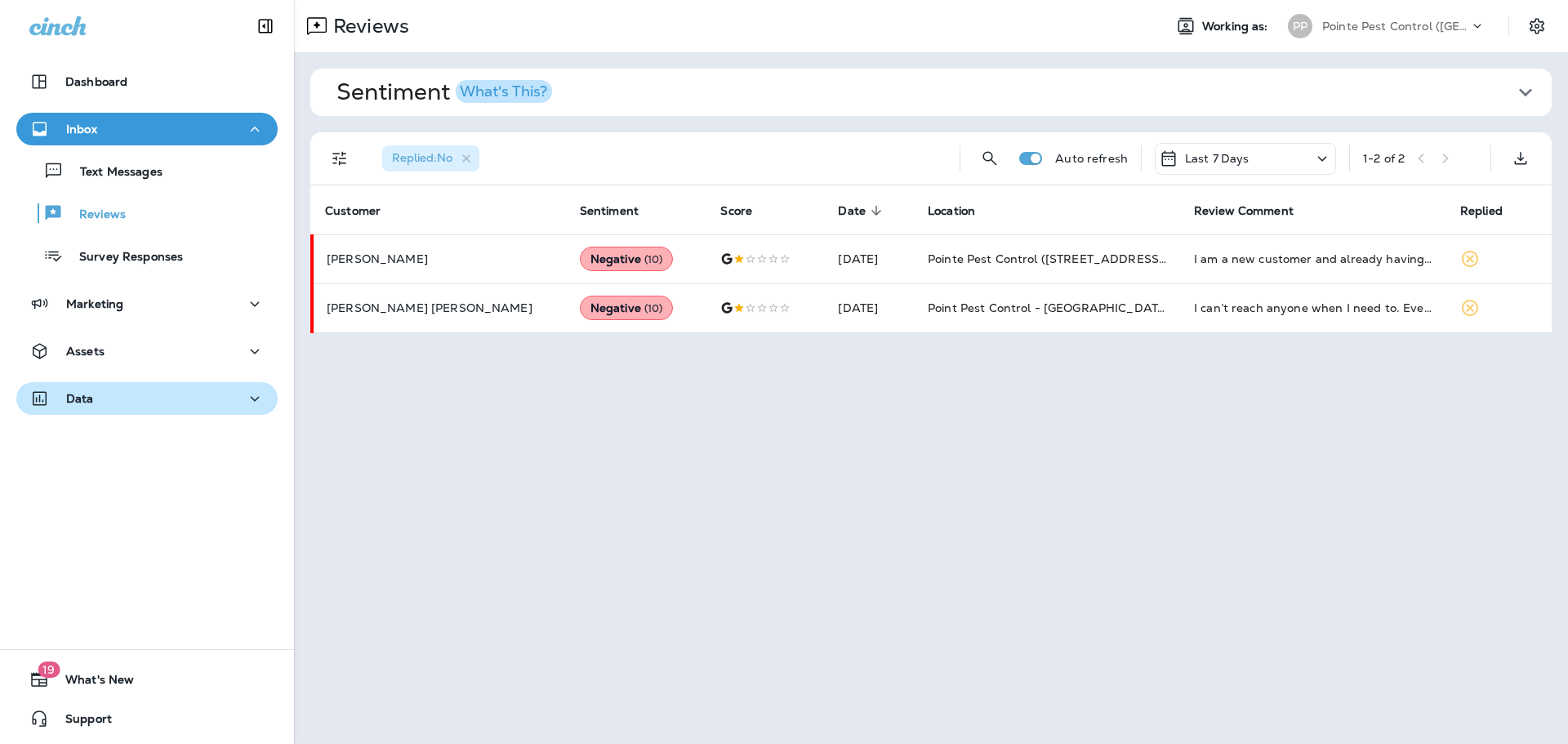
click at [948, 356] on div "Reviews Working as: PP Pointe Pest Control ([GEOGRAPHIC_DATA]) Sentiment What's…" at bounding box center [931, 372] width 1274 height 744
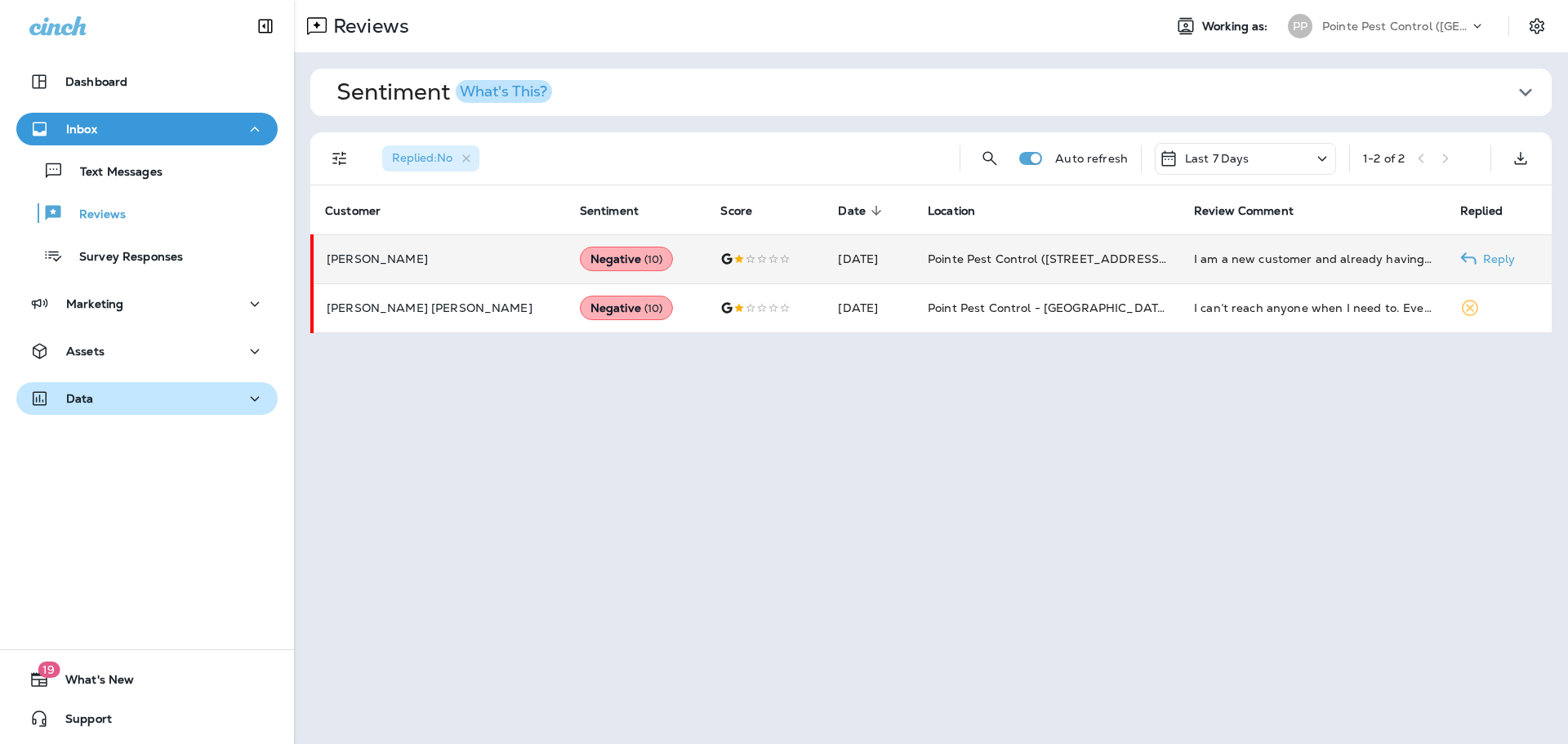
click at [1004, 248] on td "Pointe Pest Control ([STREET_ADDRESS][PERSON_NAME] )" at bounding box center [1048, 259] width 266 height 49
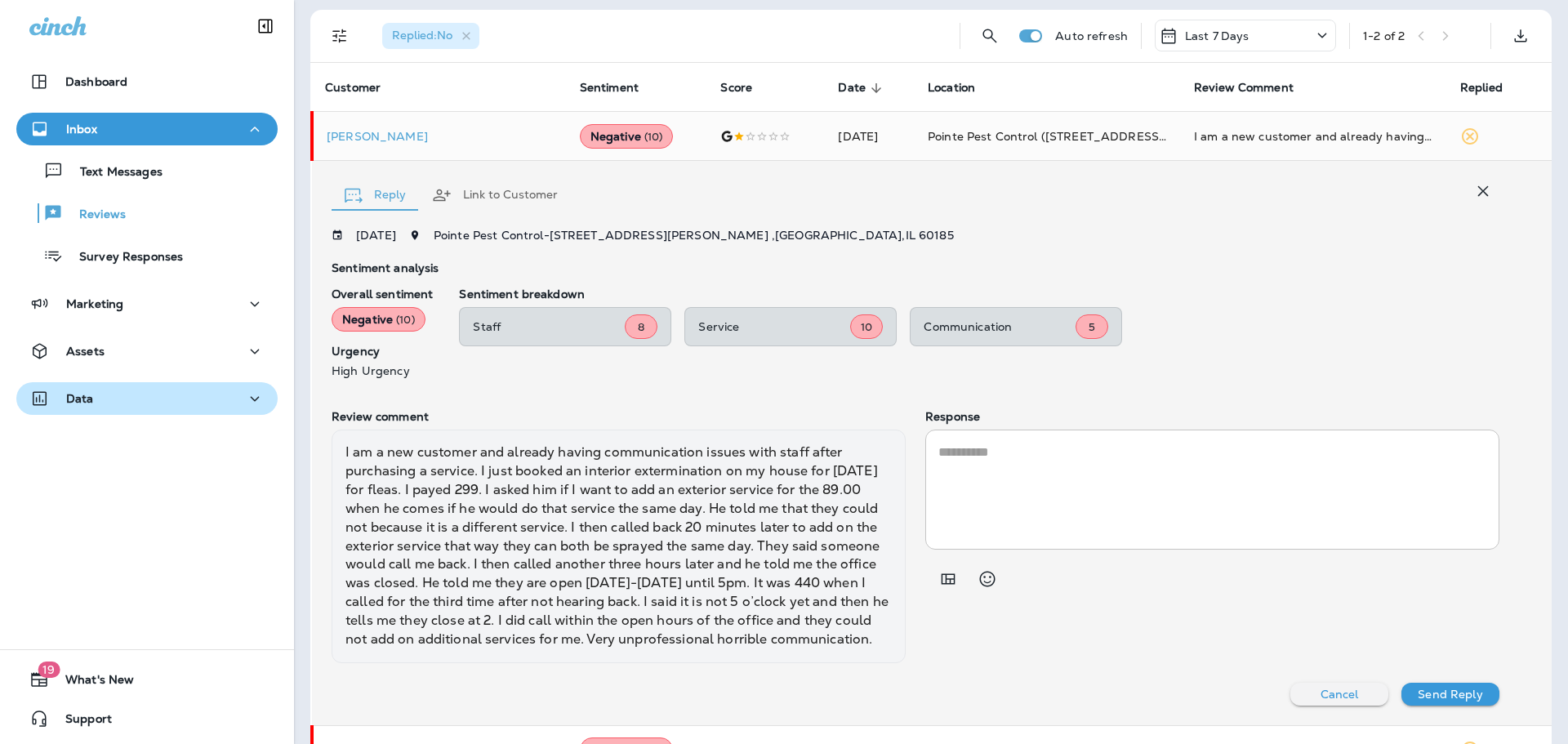
click at [491, 187] on button "Link to Customer" at bounding box center [495, 195] width 152 height 59
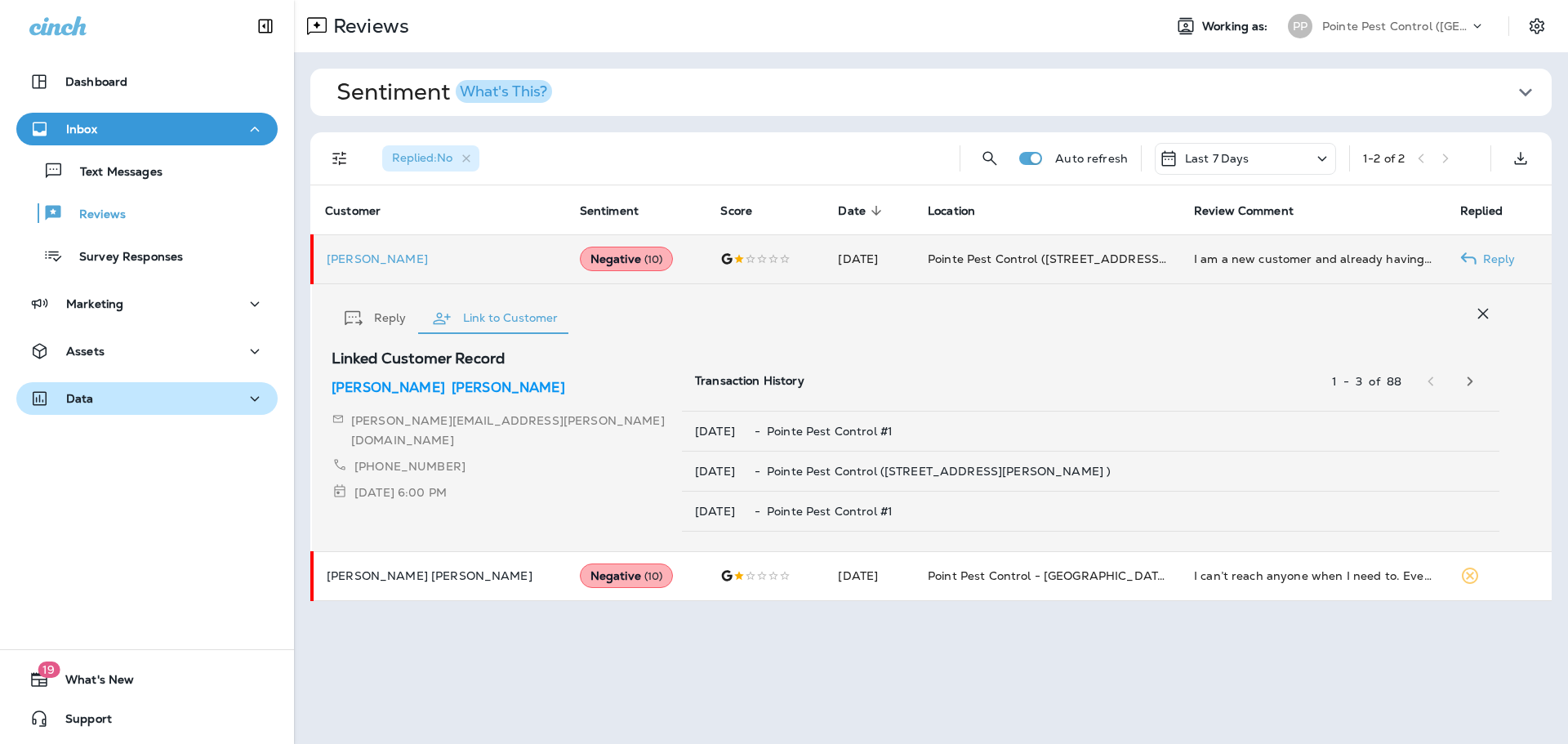
click at [376, 257] on p "[PERSON_NAME]" at bounding box center [440, 259] width 227 height 13
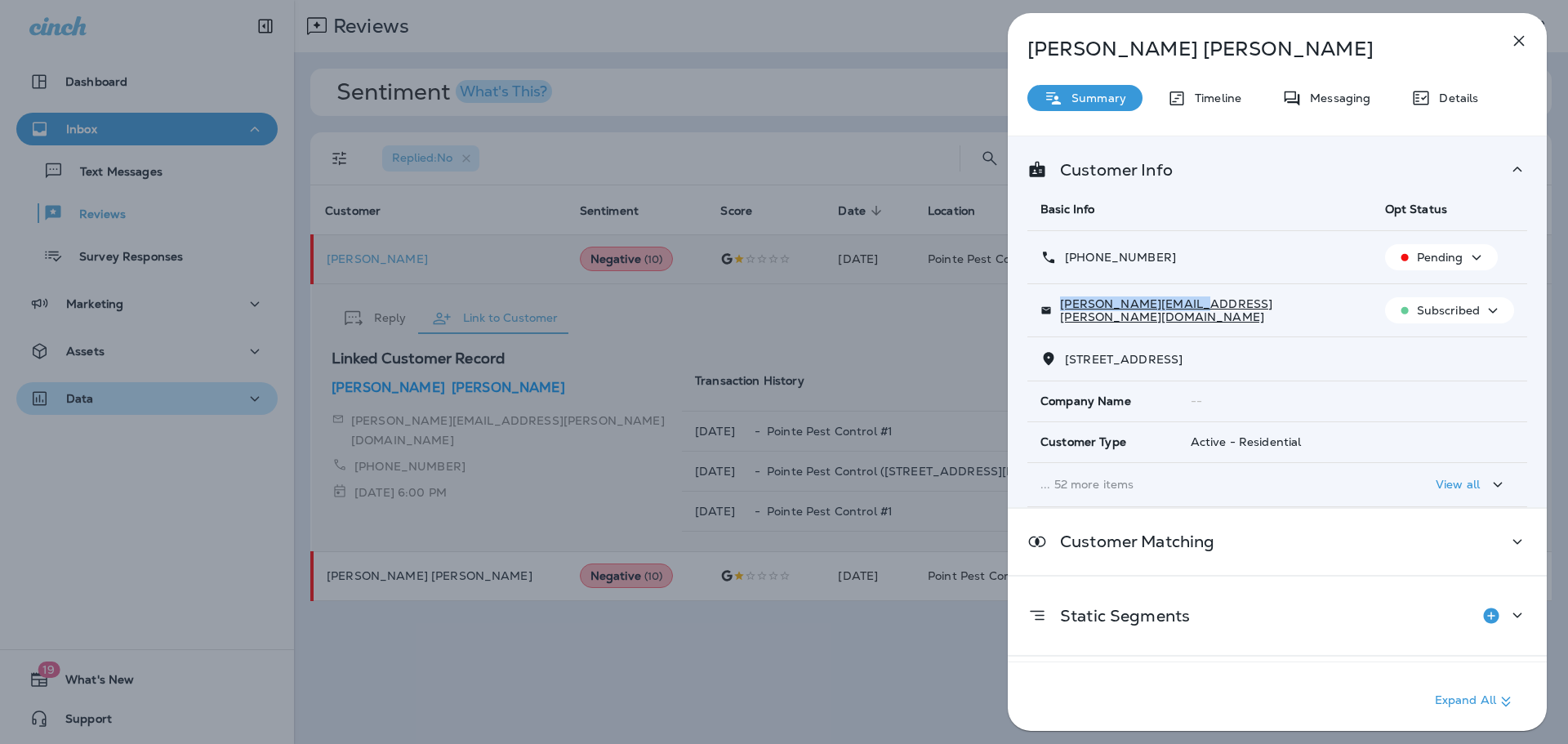
drag, startPoint x: 1198, startPoint y: 311, endPoint x: 1065, endPoint y: 315, distance: 133.1
click at [1066, 315] on div "[PERSON_NAME][EMAIL_ADDRESS][PERSON_NAME][DOMAIN_NAME]" at bounding box center [1199, 310] width 318 height 26
copy p "[PERSON_NAME][EMAIL_ADDRESS][PERSON_NAME][DOMAIN_NAME]"
drag, startPoint x: 1167, startPoint y: 257, endPoint x: 1079, endPoint y: 263, distance: 88.2
click at [1079, 263] on div "[PHONE_NUMBER]" at bounding box center [1199, 257] width 318 height 17
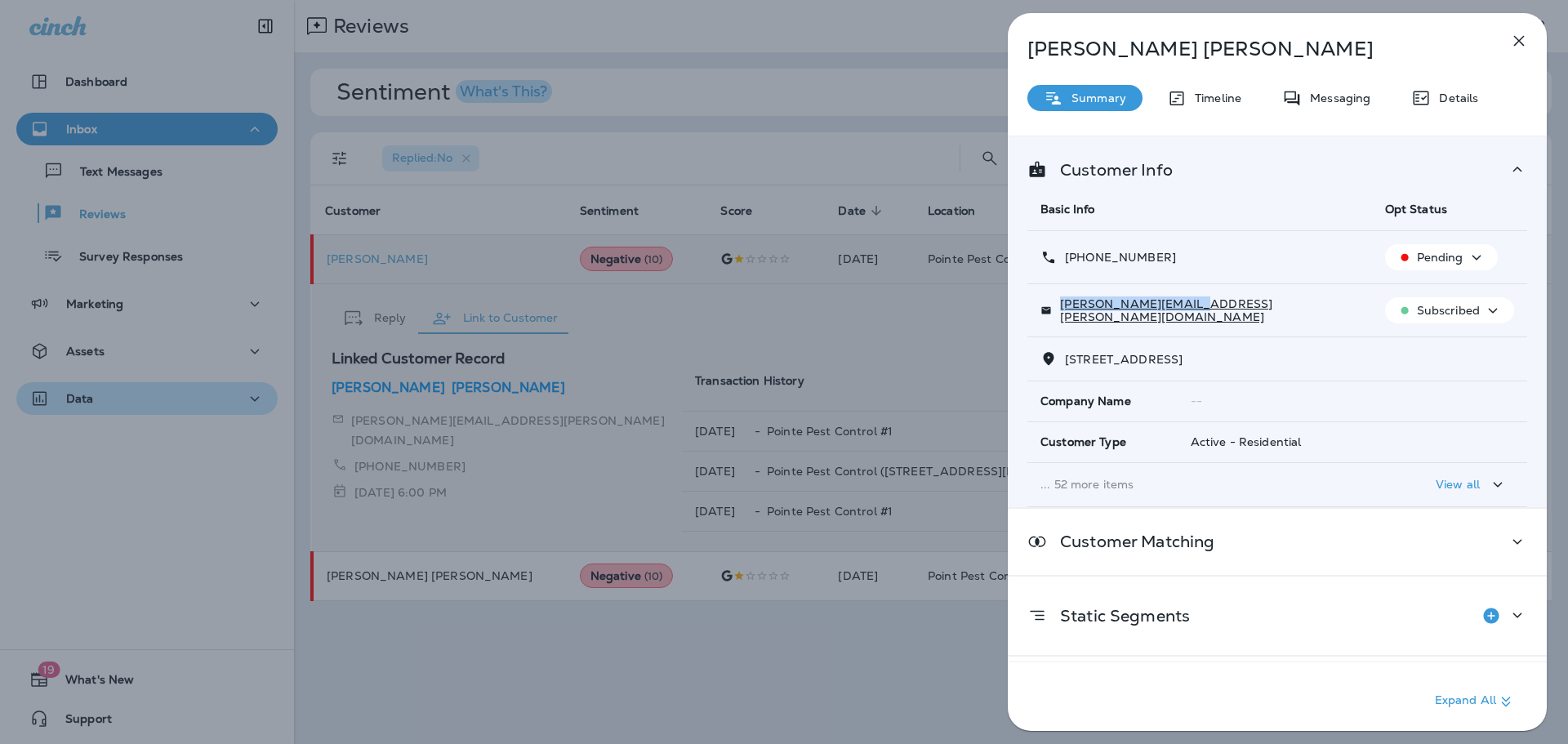
copy p "[PHONE_NUMBER]"
click at [713, 326] on div "[PERSON_NAME] Summary Timeline Messaging Details Customer Info Basic Info Opt S…" at bounding box center [784, 372] width 1568 height 744
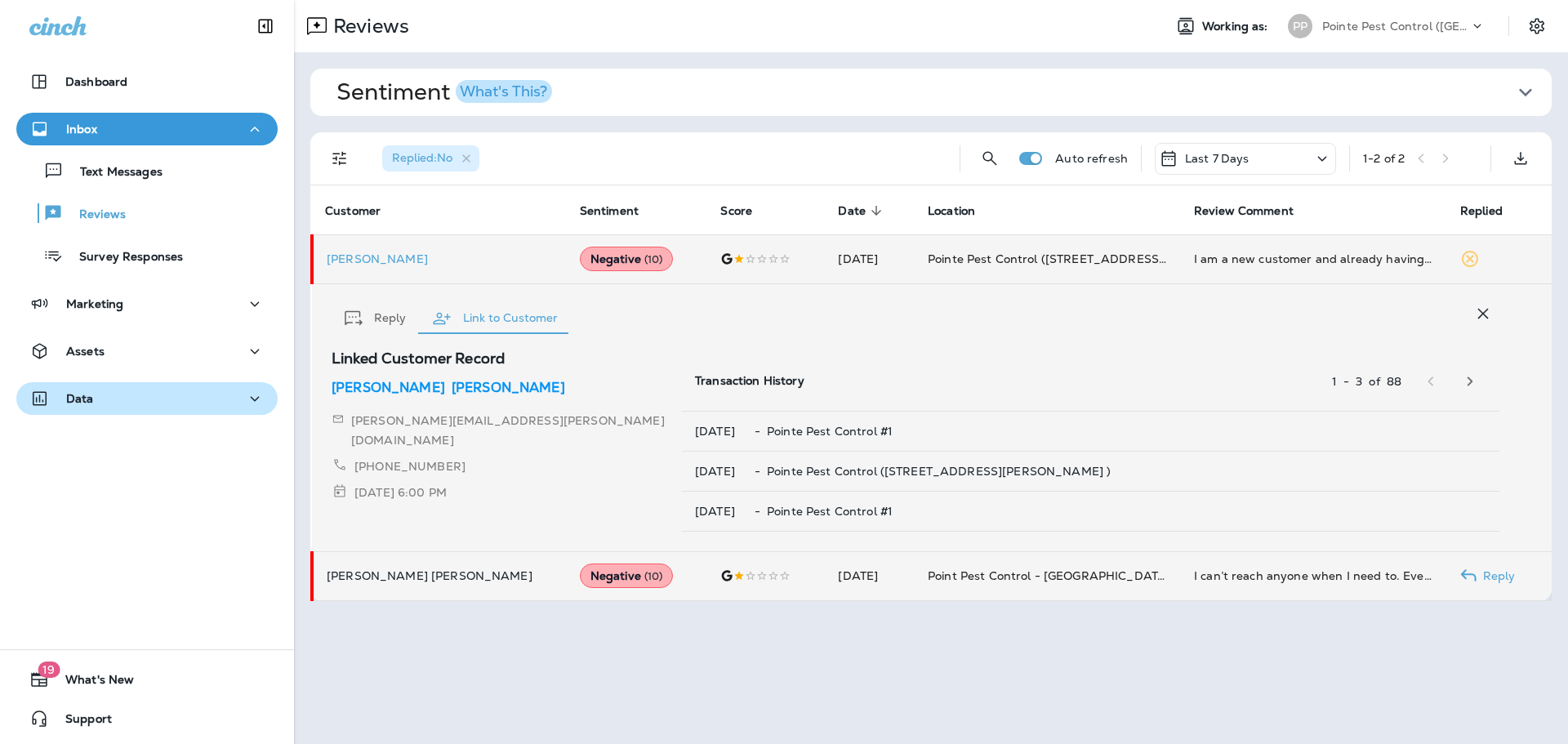
click at [825, 569] on td "[DATE]" at bounding box center [870, 576] width 90 height 49
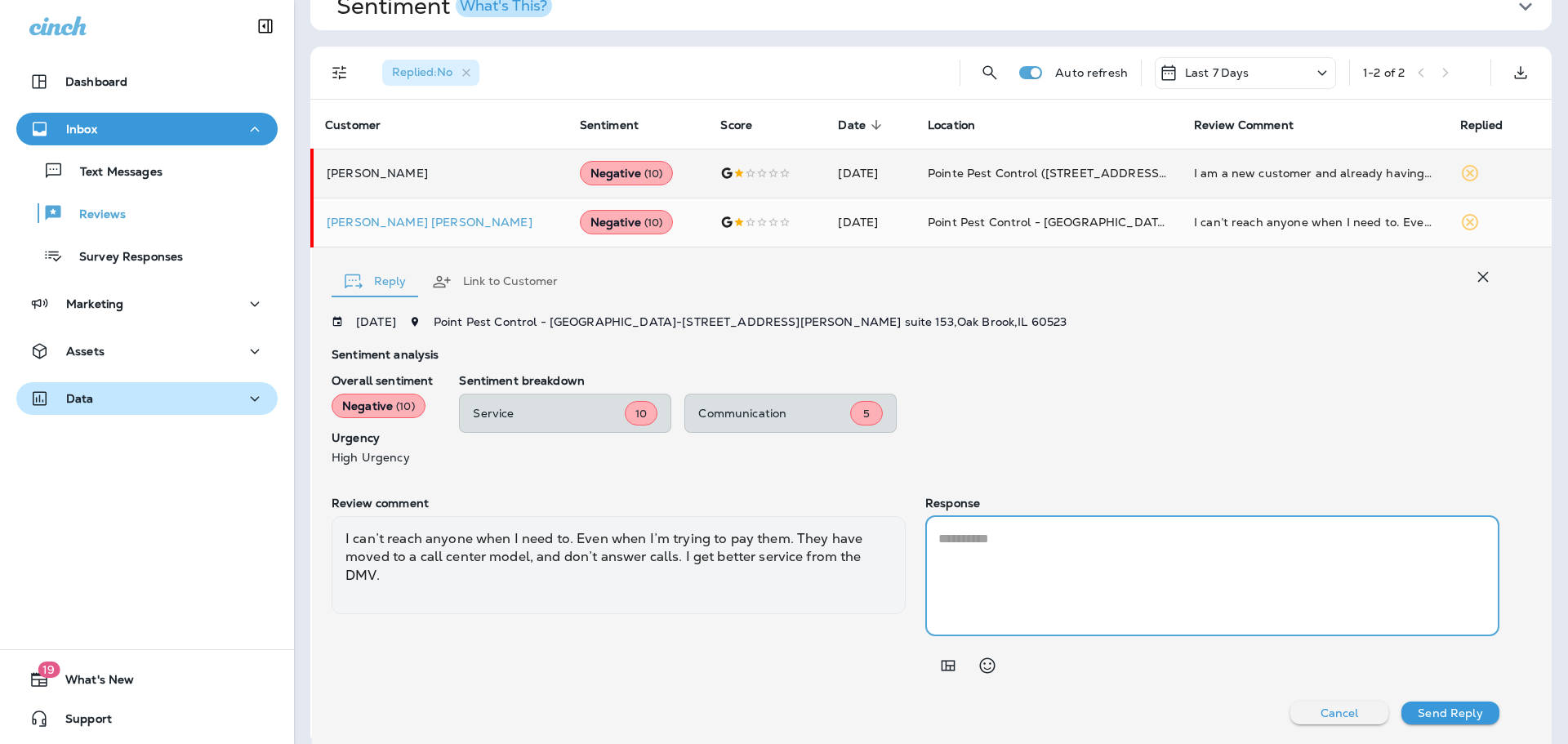
drag, startPoint x: 1031, startPoint y: 589, endPoint x: 1096, endPoint y: 477, distance: 129.5
click at [1034, 589] on textarea at bounding box center [1213, 576] width 548 height 94
paste textarea "**********"
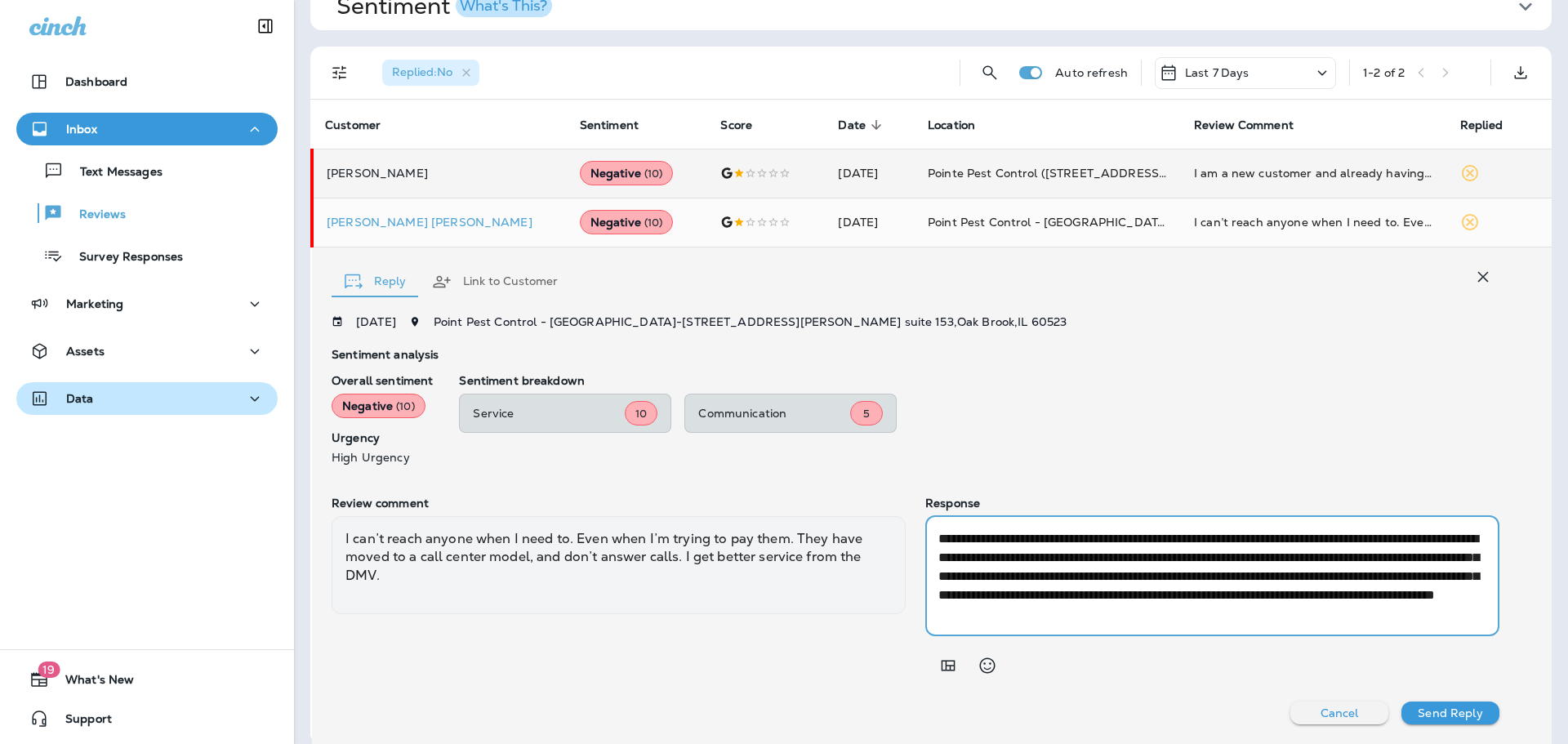
scroll to position [18, 0]
click at [1321, 595] on textarea "**********" at bounding box center [1210, 576] width 543 height 94
click at [1009, 534] on textarea "**********" at bounding box center [1210, 576] width 543 height 94
click at [1092, 578] on textarea "**********" at bounding box center [1210, 576] width 543 height 94
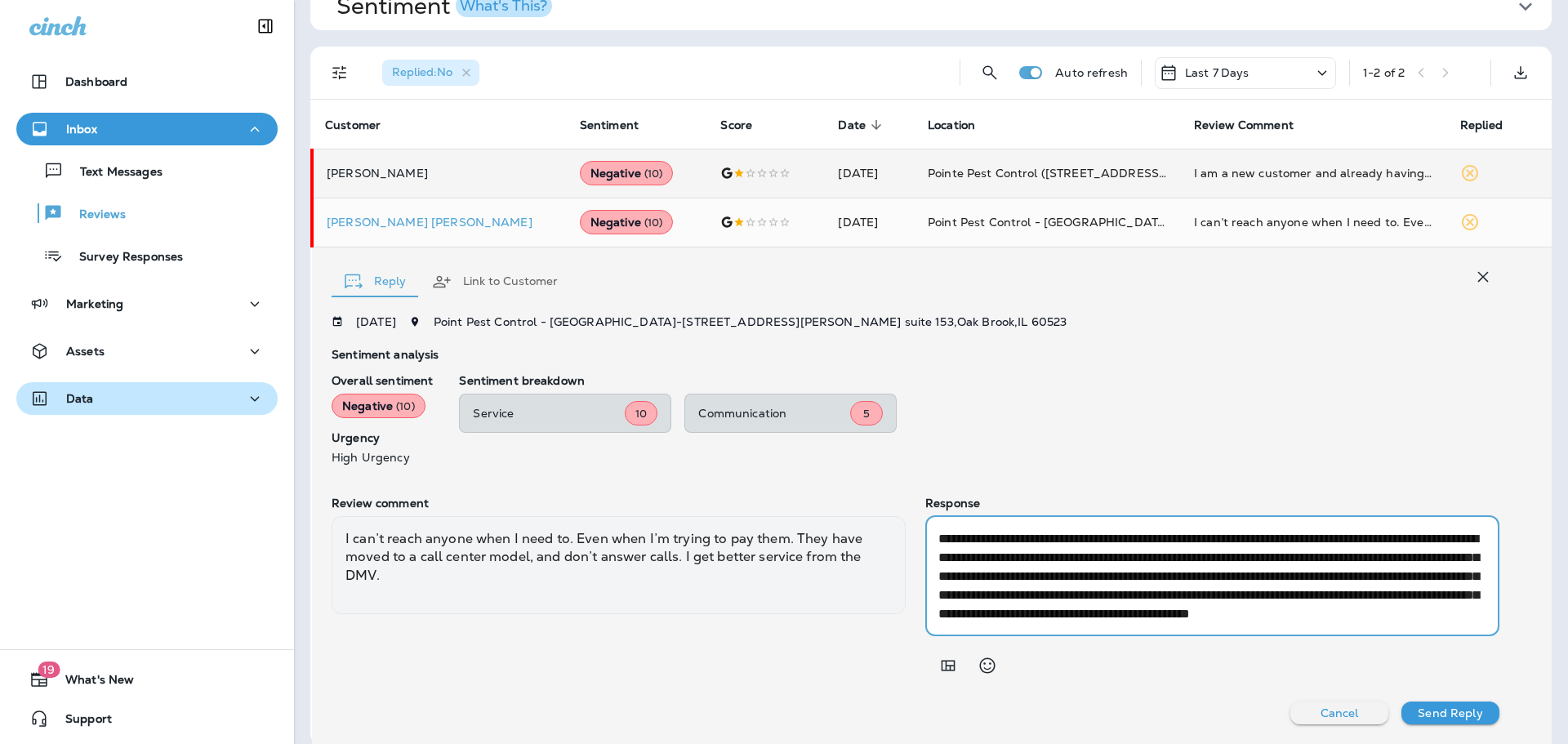
drag, startPoint x: 1098, startPoint y: 578, endPoint x: 1263, endPoint y: 562, distance: 165.8
click at [1263, 562] on textarea "**********" at bounding box center [1210, 576] width 543 height 94
click at [989, 601] on textarea "**********" at bounding box center [1210, 576] width 543 height 94
click at [1249, 595] on textarea "**********" at bounding box center [1210, 576] width 543 height 94
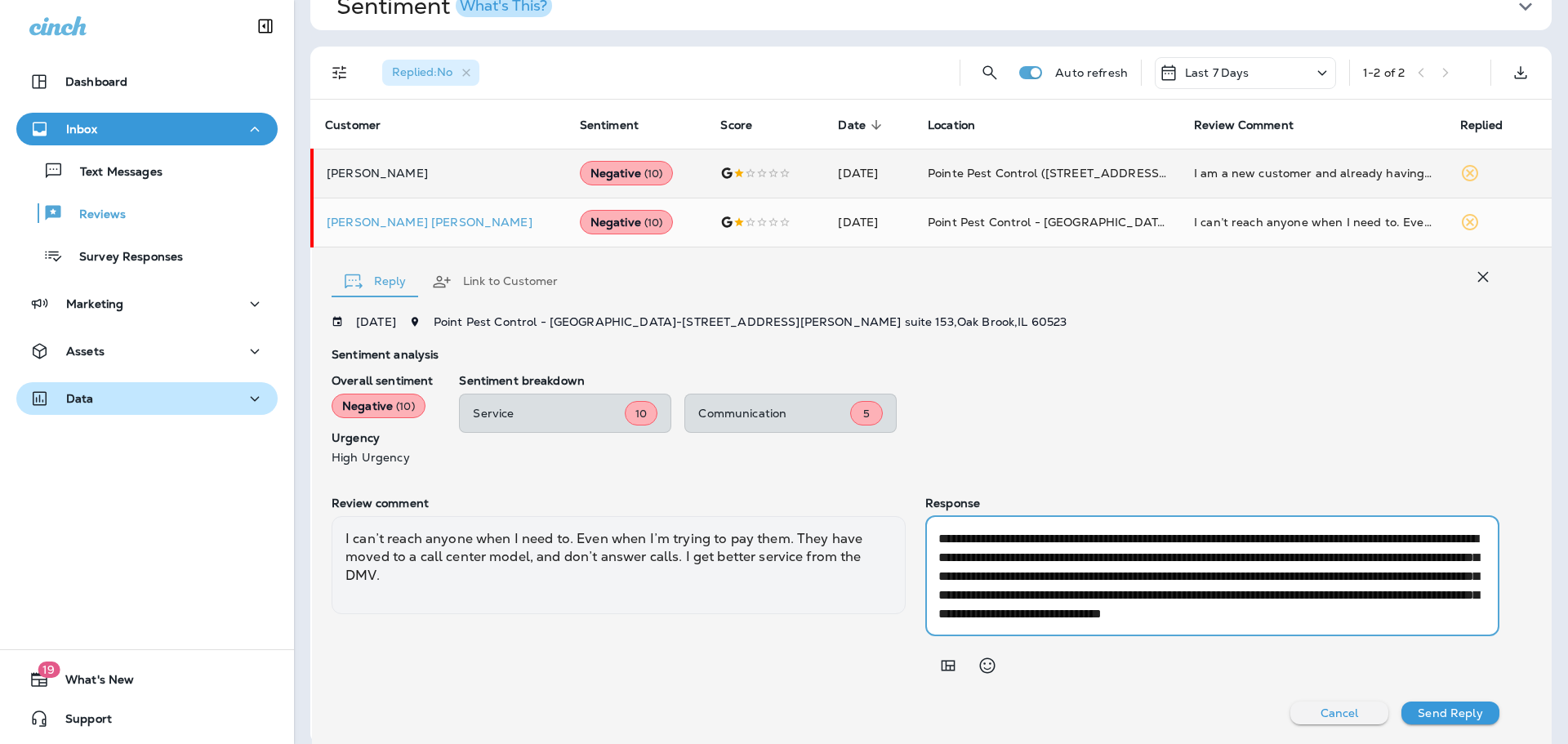
scroll to position [19, 0]
click at [1118, 612] on textarea "**********" at bounding box center [1210, 576] width 543 height 94
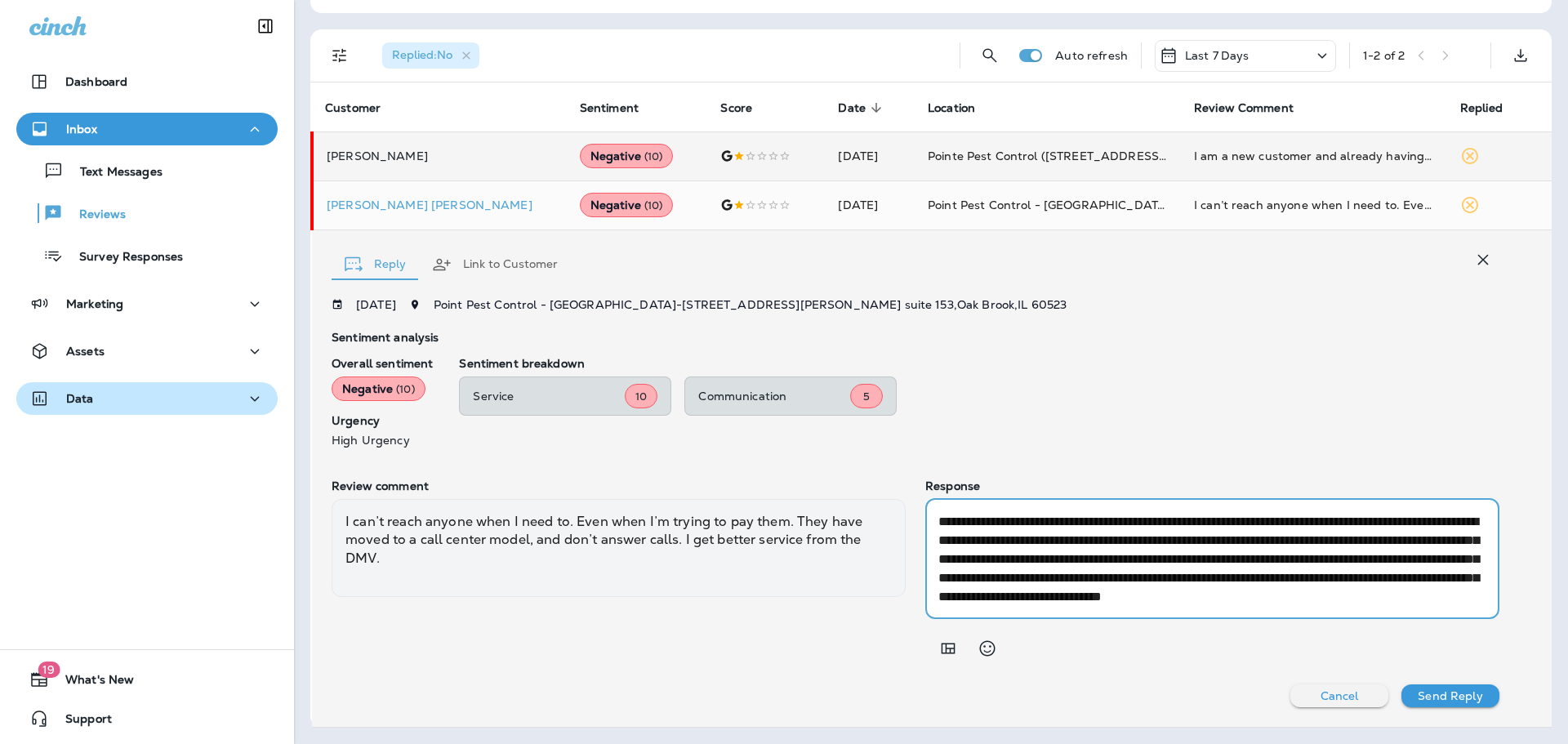
scroll to position [0, 0]
type textarea "**********"
click at [1438, 697] on p "Send Reply" at bounding box center [1451, 696] width 65 height 13
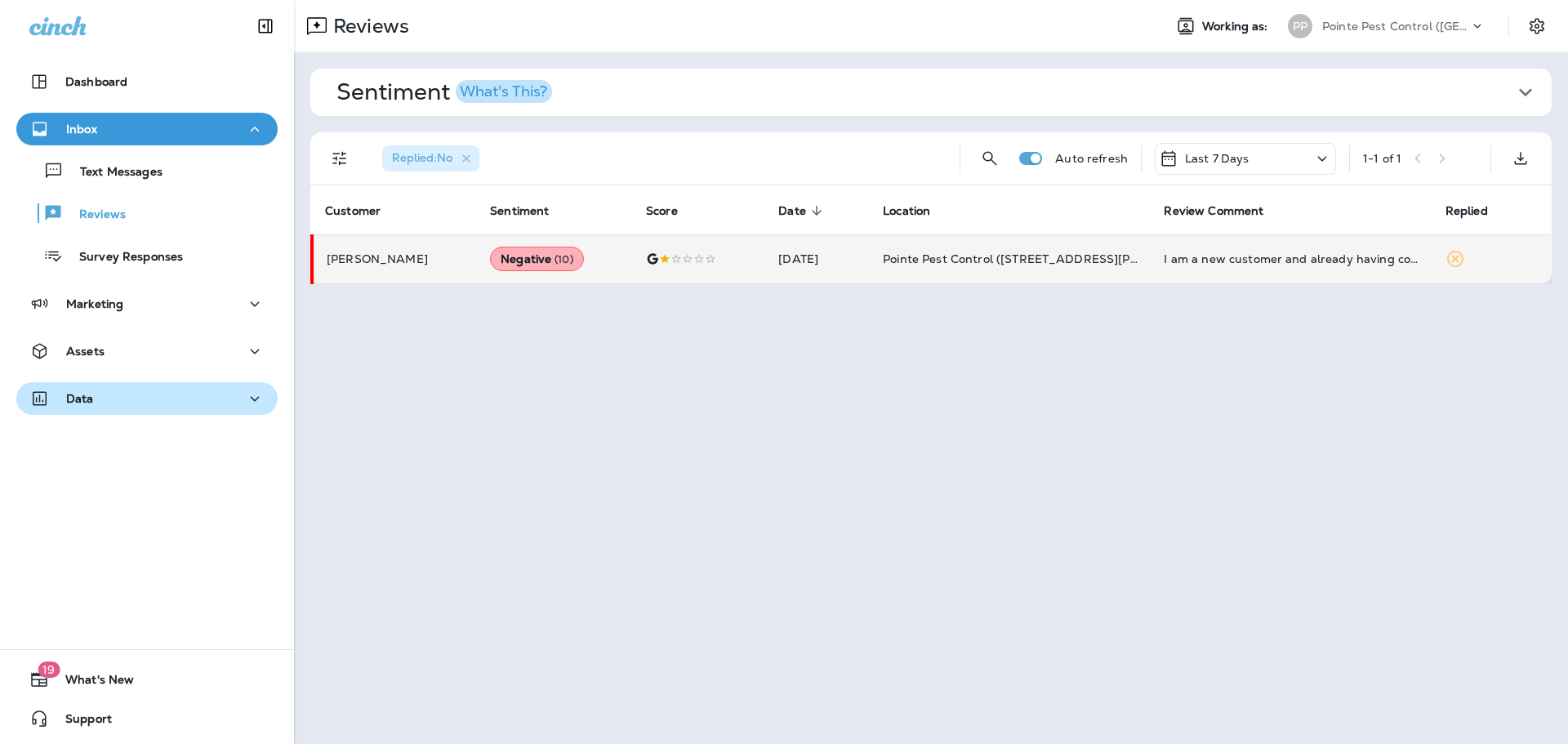
click at [1375, 23] on p "Pointe Pest Control ([GEOGRAPHIC_DATA])" at bounding box center [1396, 26] width 147 height 13
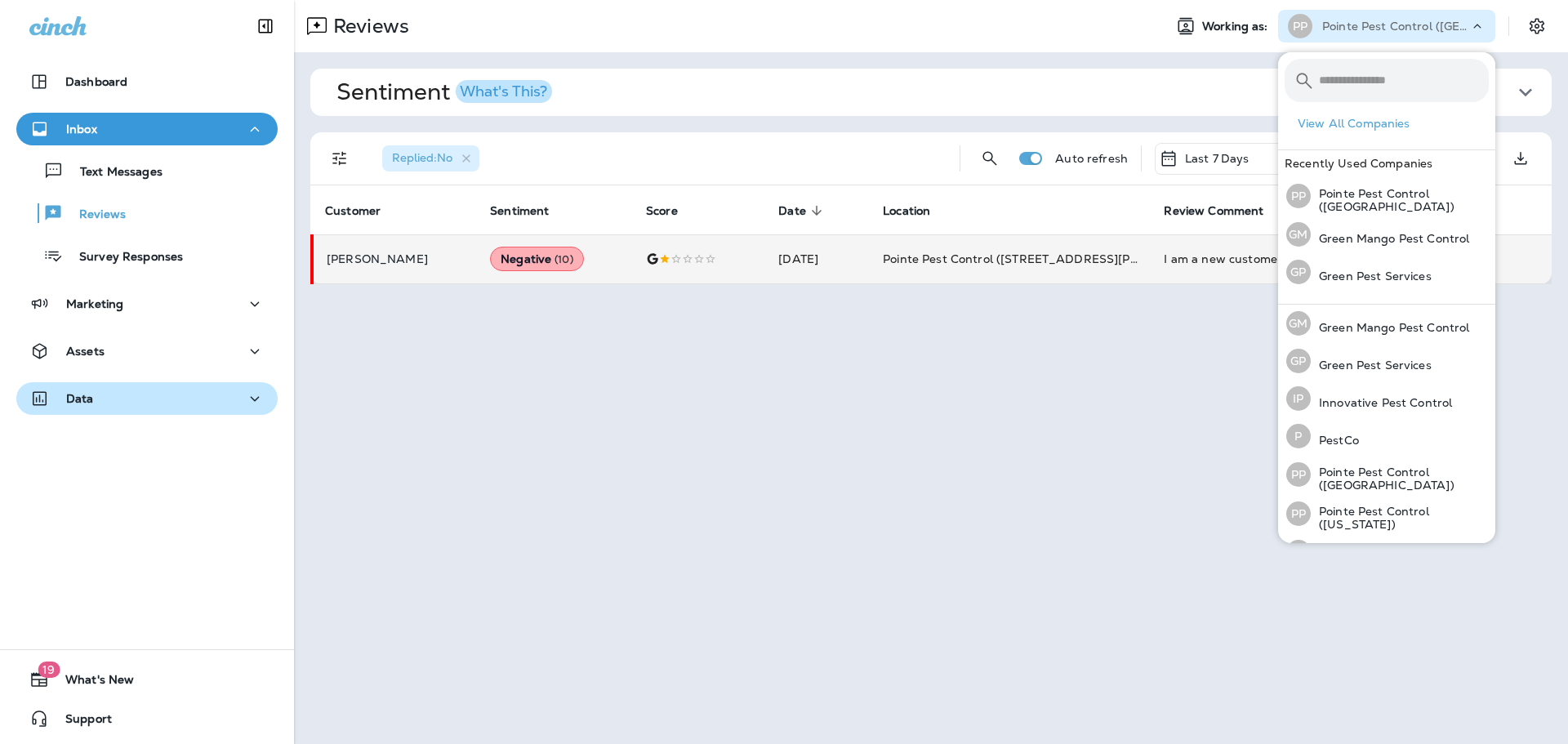
click at [959, 417] on div "Reviews Working as: PP Pointe Pest Control ([GEOGRAPHIC_DATA]) Sentiment What's…" at bounding box center [931, 372] width 1274 height 744
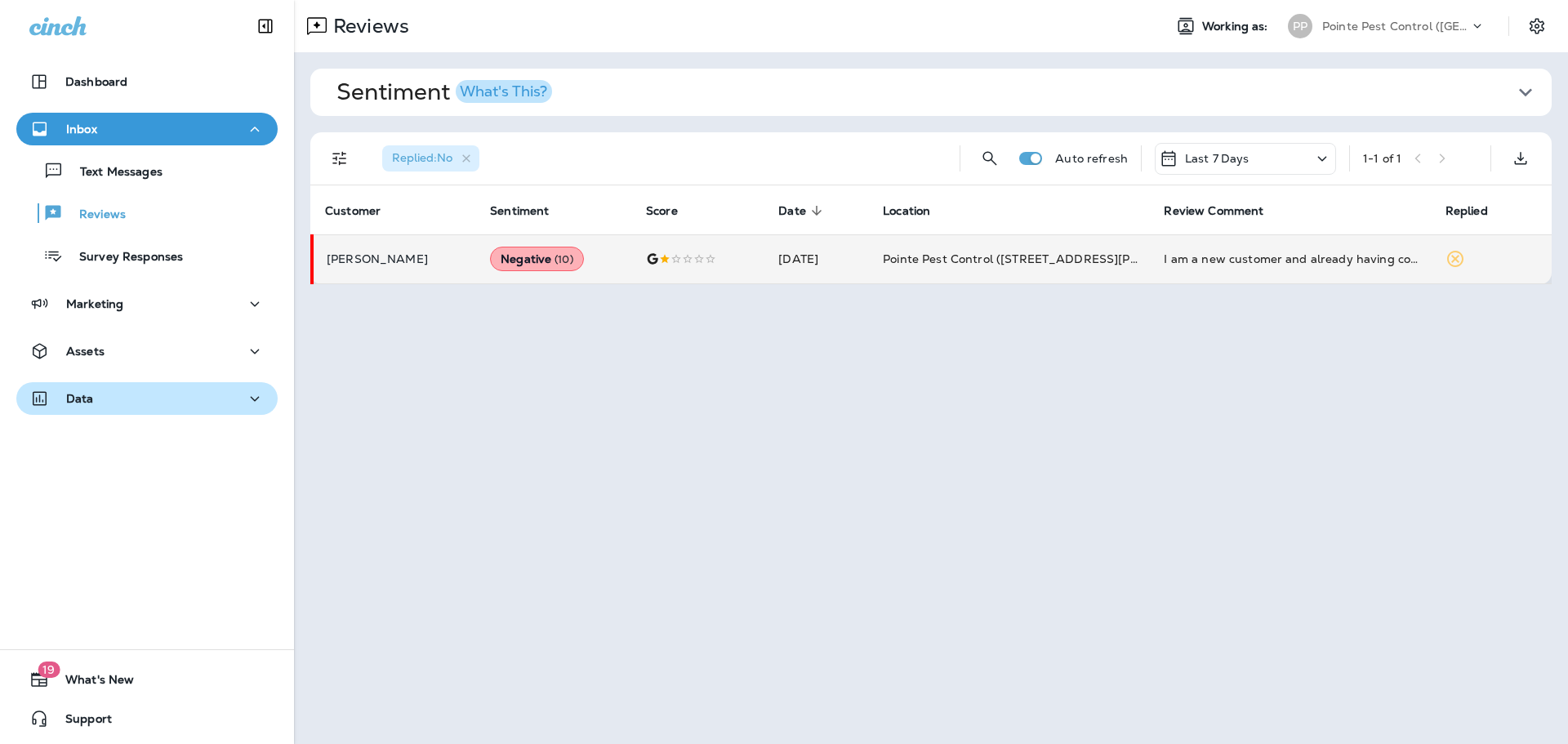
click at [227, 402] on div "Data" at bounding box center [147, 399] width 235 height 21
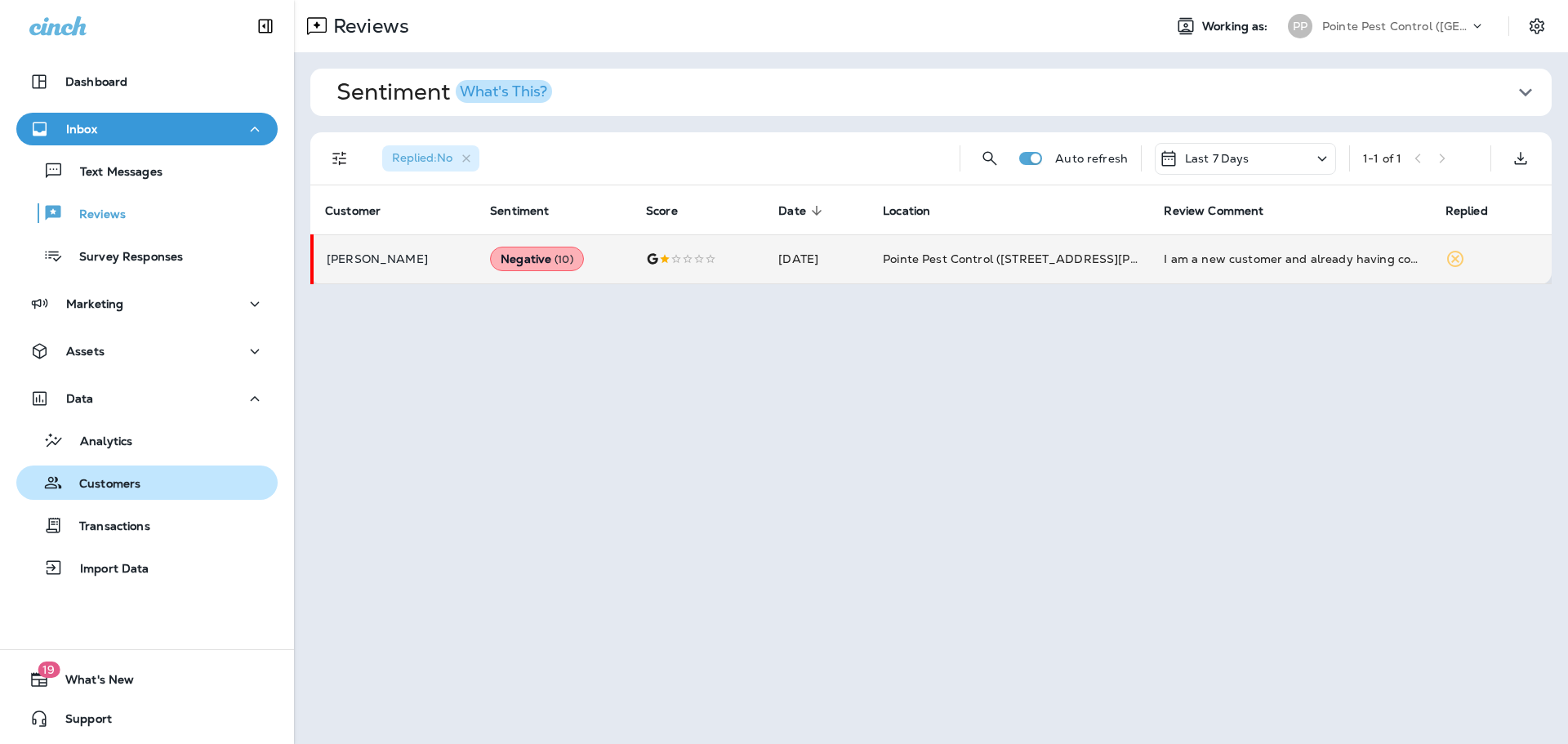
click at [175, 482] on div "Customers" at bounding box center [146, 482] width 248 height 24
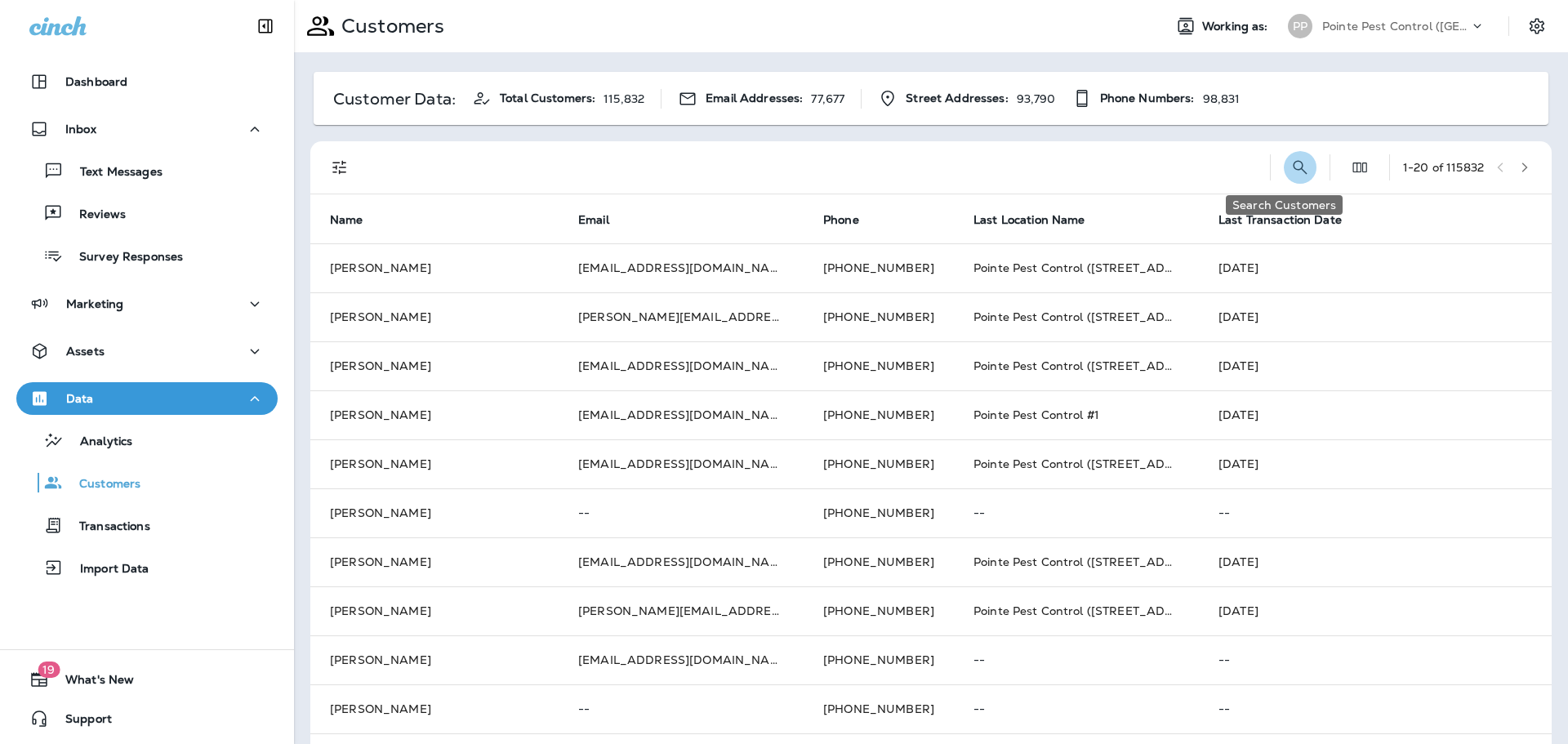
click at [1290, 161] on icon "Search Customers" at bounding box center [1300, 168] width 20 height 20
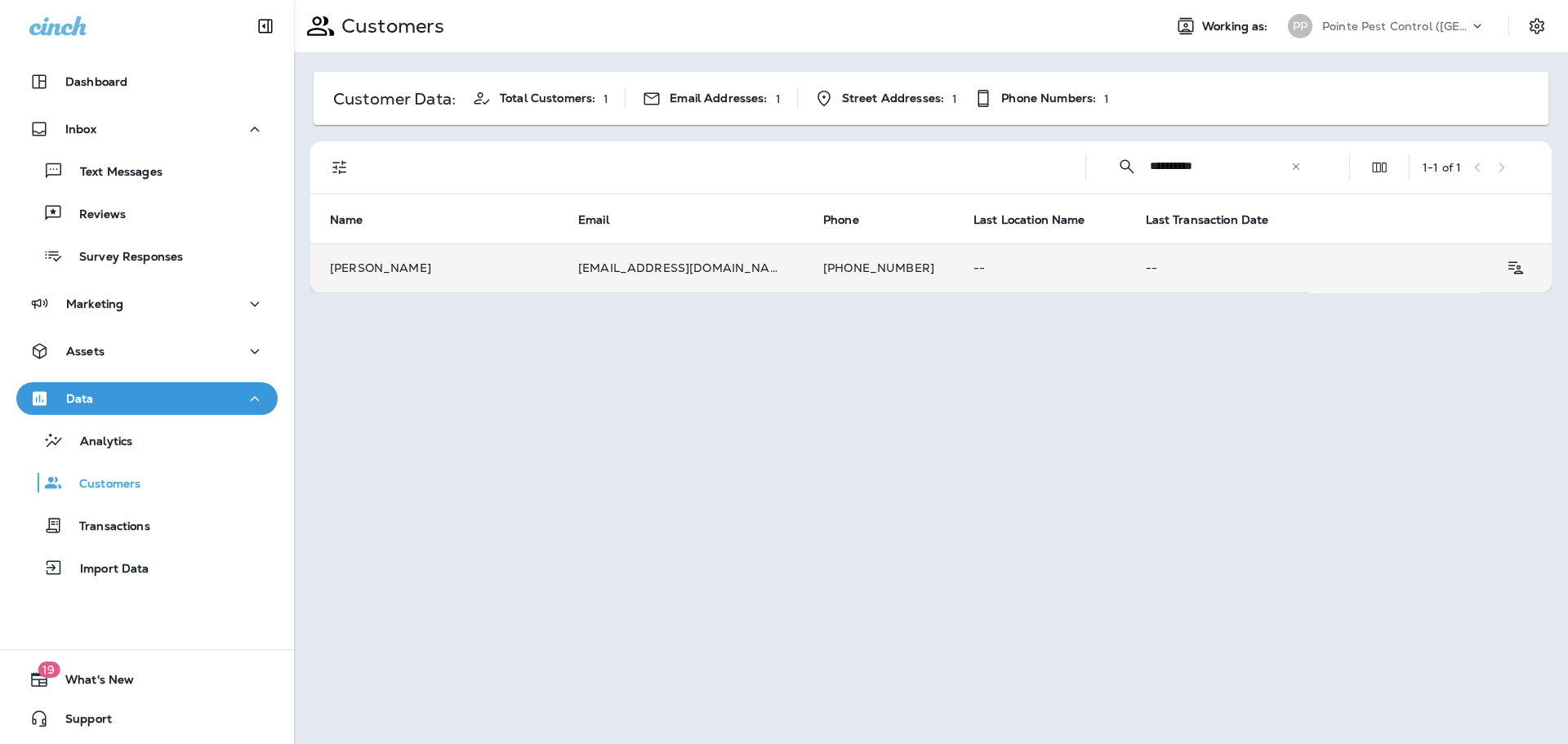
type input "**********"
click at [1046, 286] on td "--" at bounding box center [1040, 268] width 172 height 49
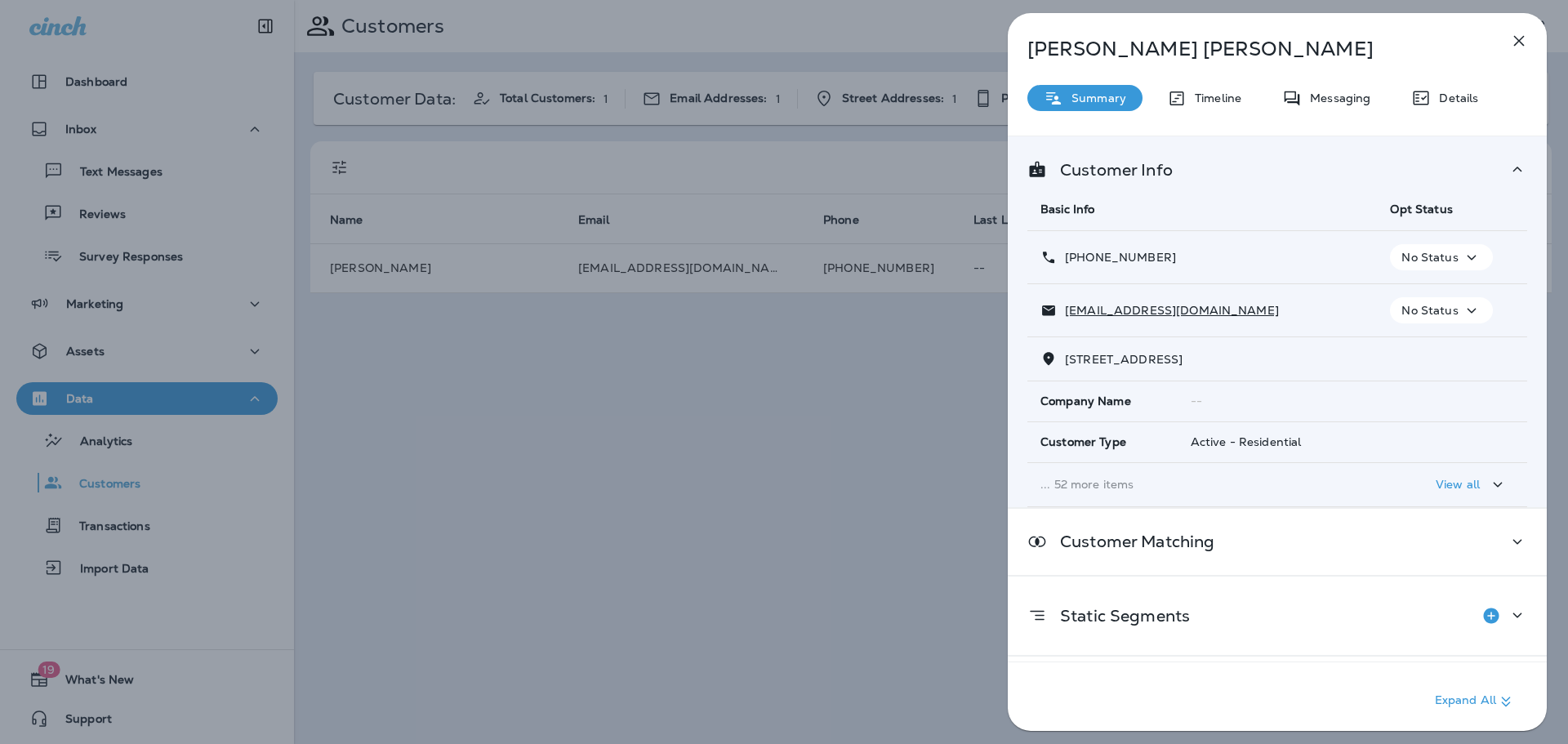
click at [1348, 114] on div "[PERSON_NAME] Summary Timeline Messaging Details Customer Info Basic Info Opt S…" at bounding box center [1278, 376] width 539 height 728
click at [1337, 89] on div "Messaging" at bounding box center [1326, 97] width 121 height 26
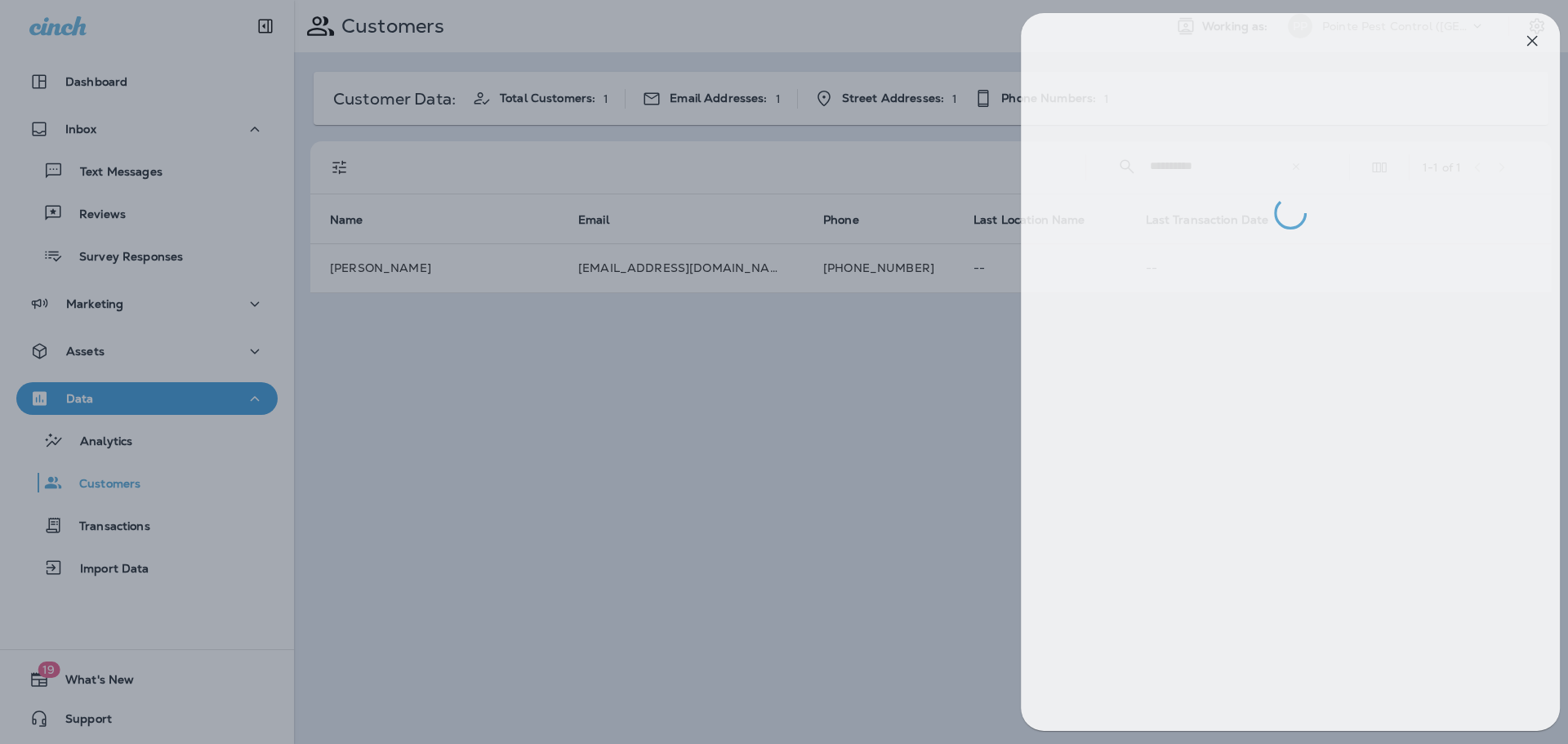
click at [774, 356] on div at bounding box center [796, 372] width 1568 height 744
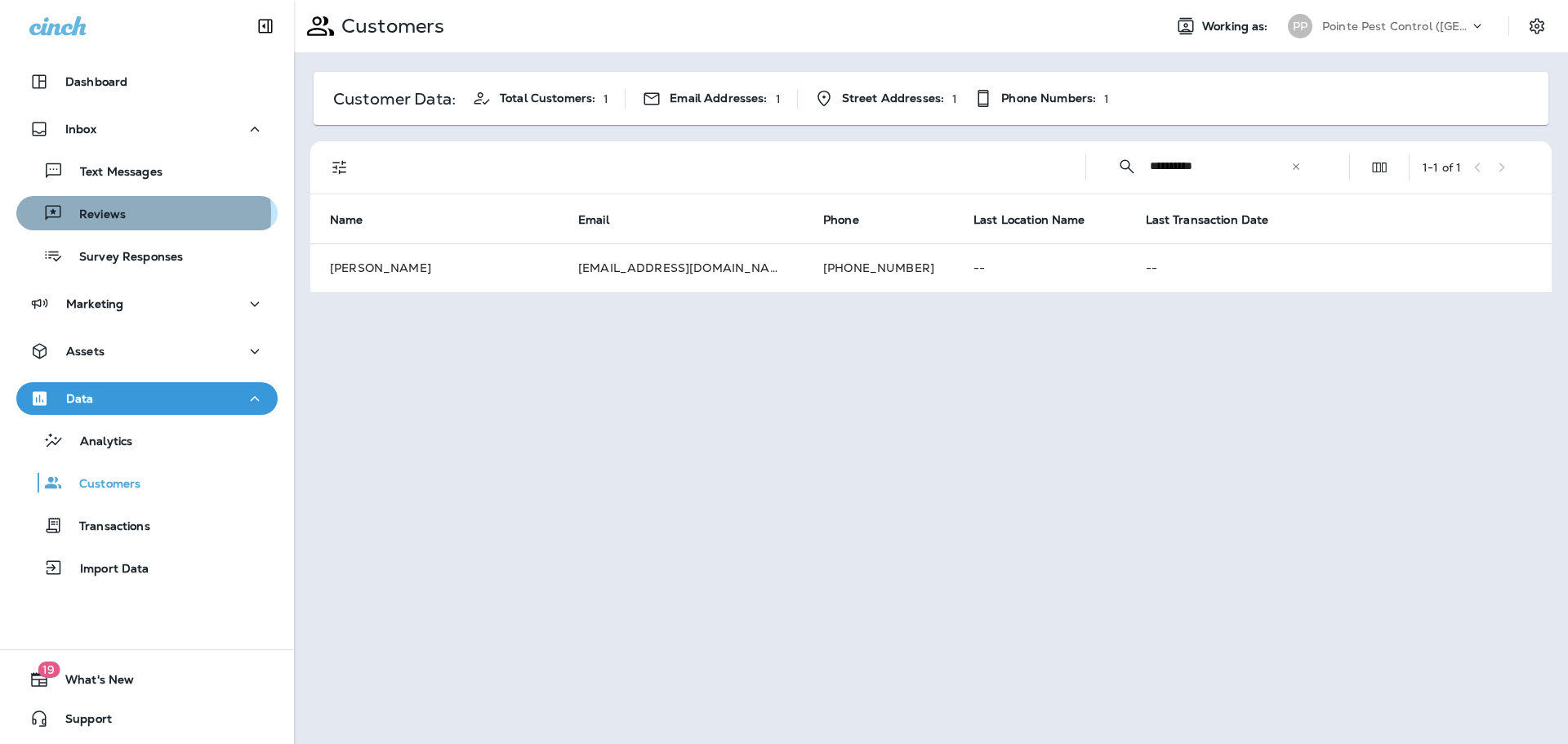
click at [141, 214] on div "Reviews" at bounding box center [146, 213] width 248 height 24
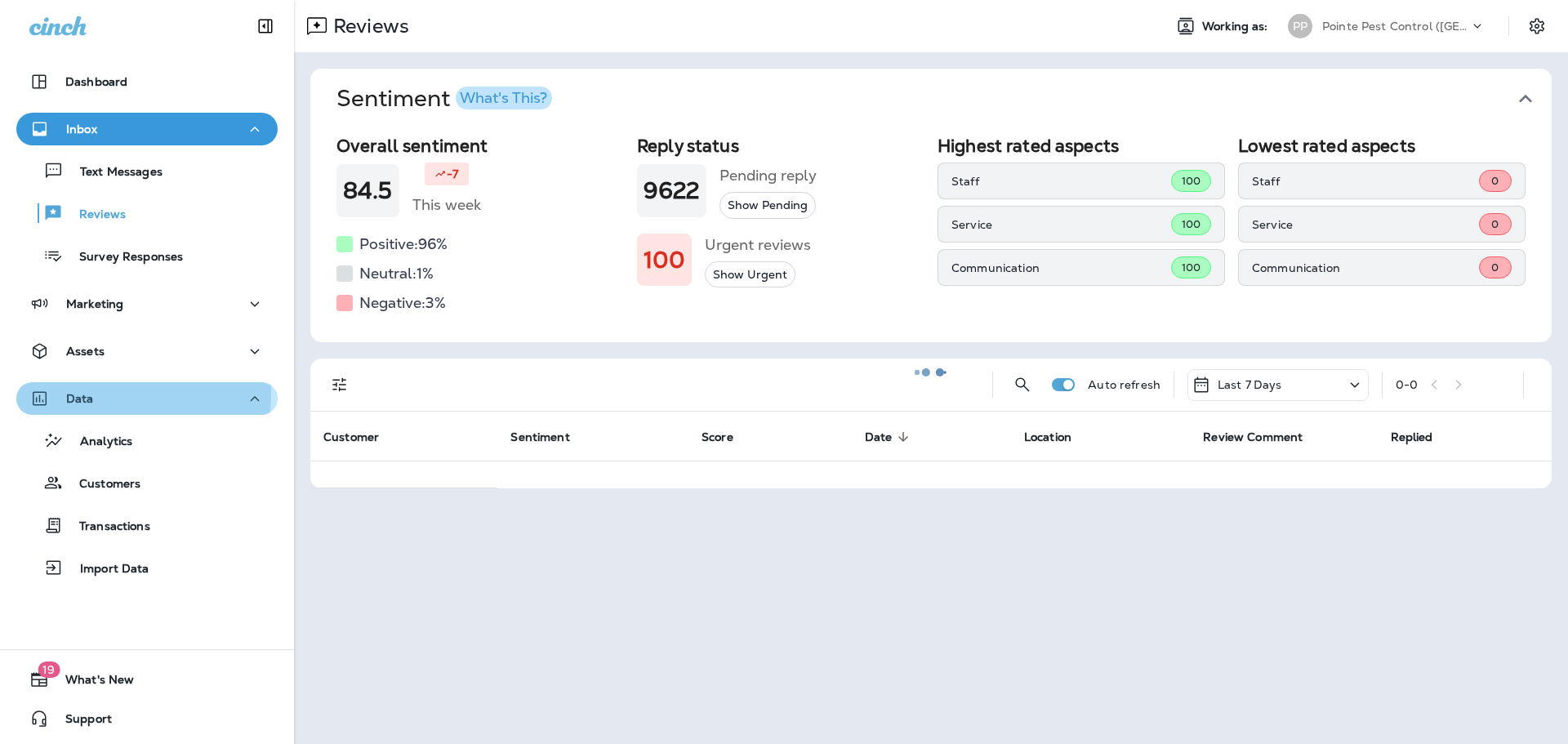
click at [118, 395] on div "Data" at bounding box center [147, 399] width 235 height 21
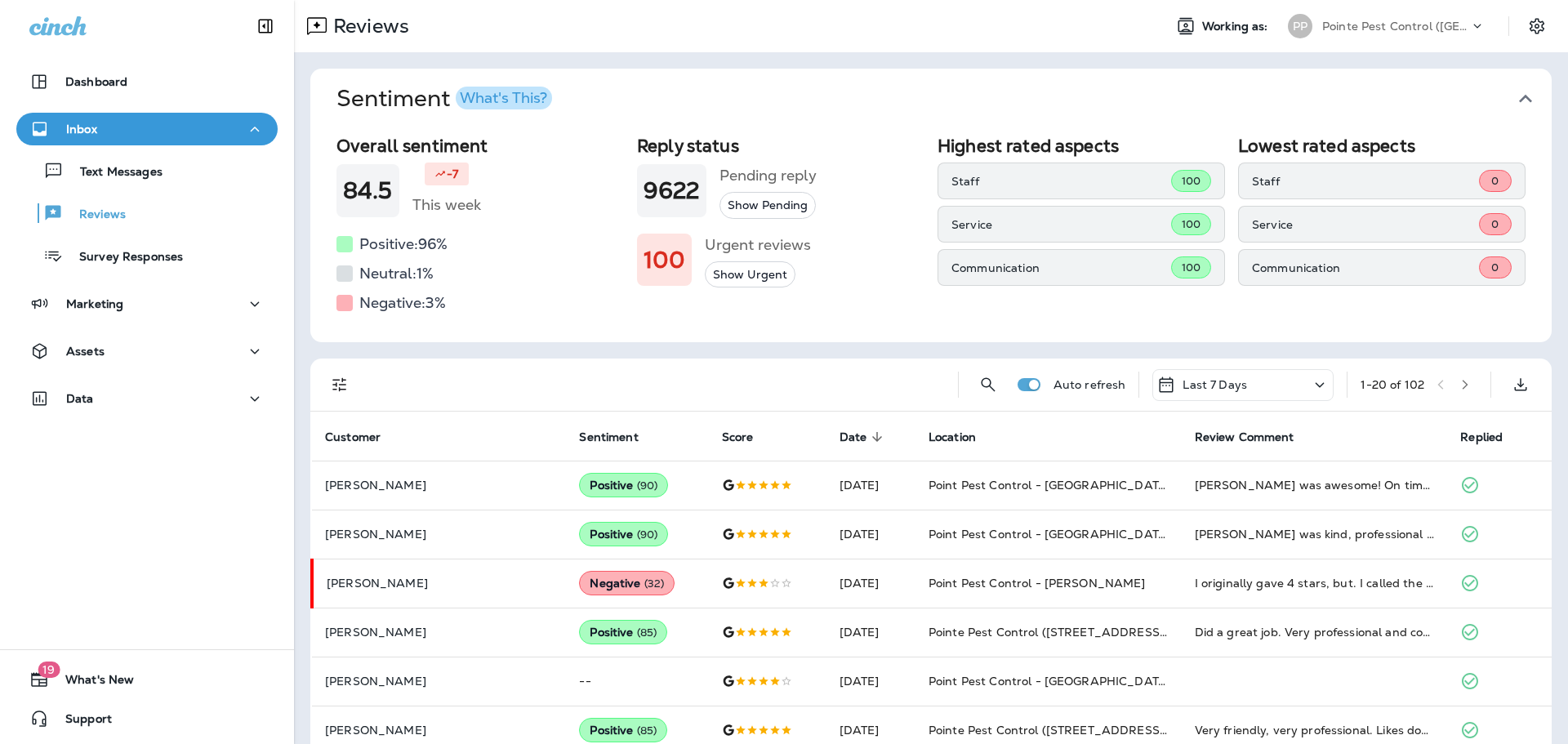
click at [1513, 100] on icon "button" at bounding box center [1526, 98] width 26 height 26
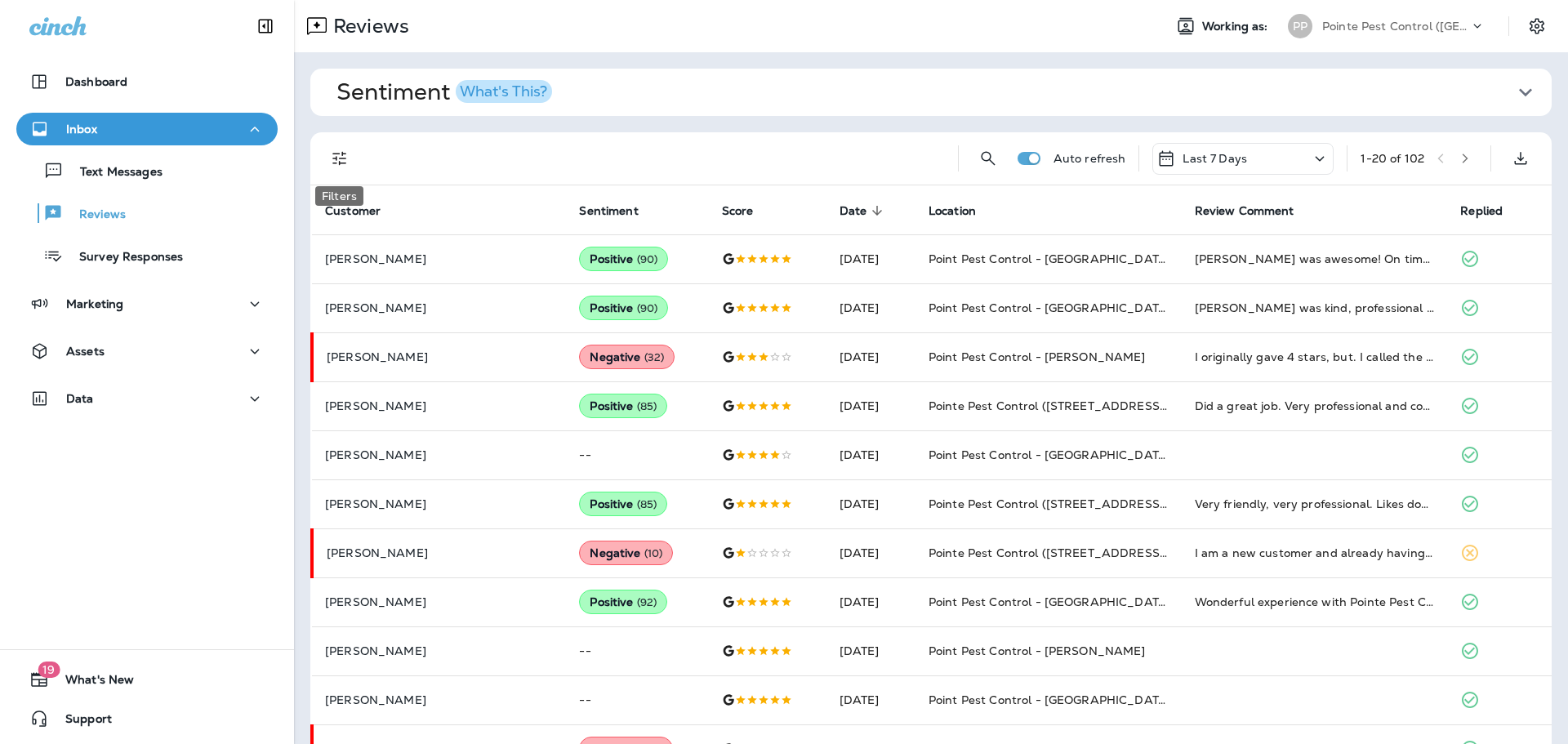
click at [348, 150] on icon "Filters" at bounding box center [340, 159] width 20 height 20
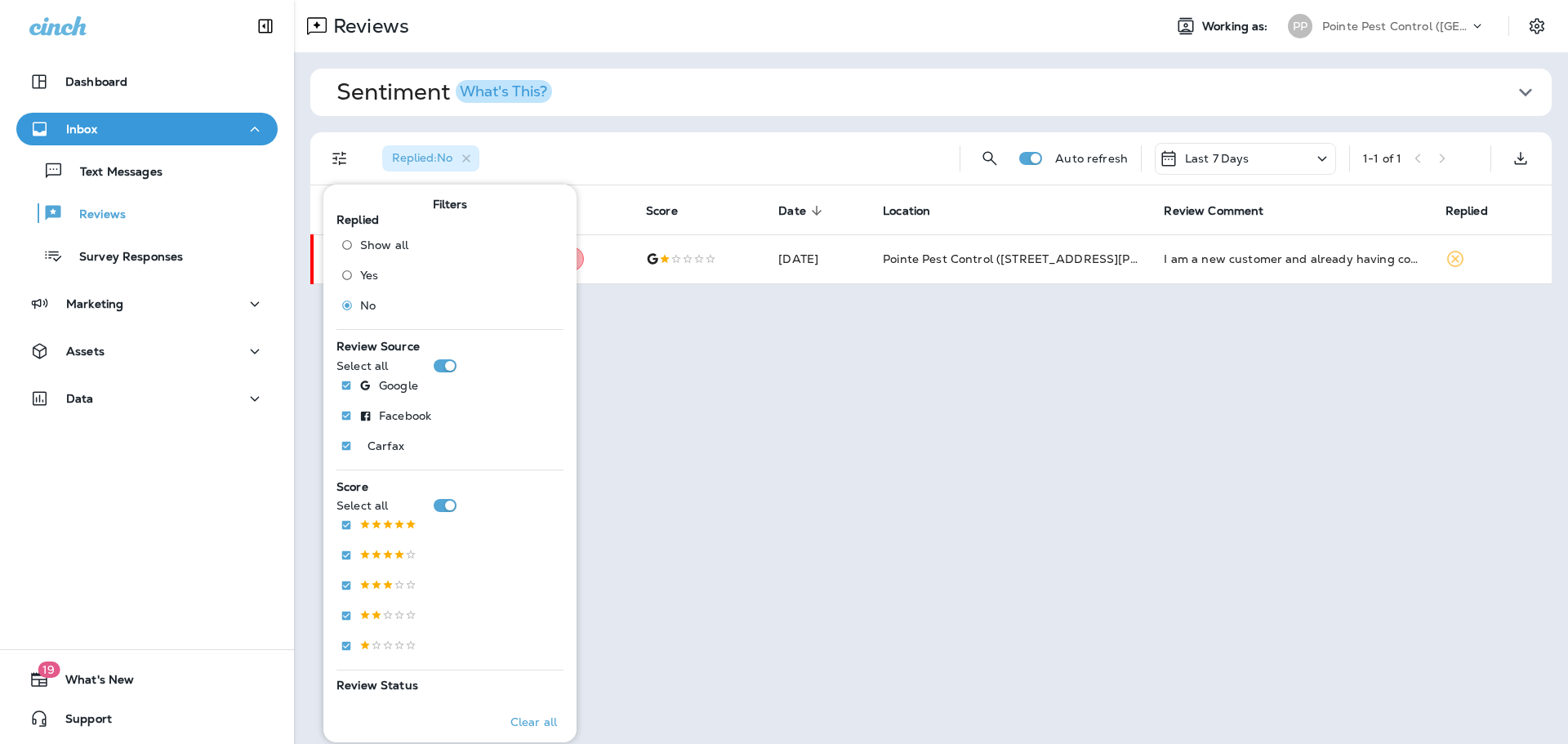
click at [766, 157] on div "Replied : No" at bounding box center [657, 159] width 578 height 52
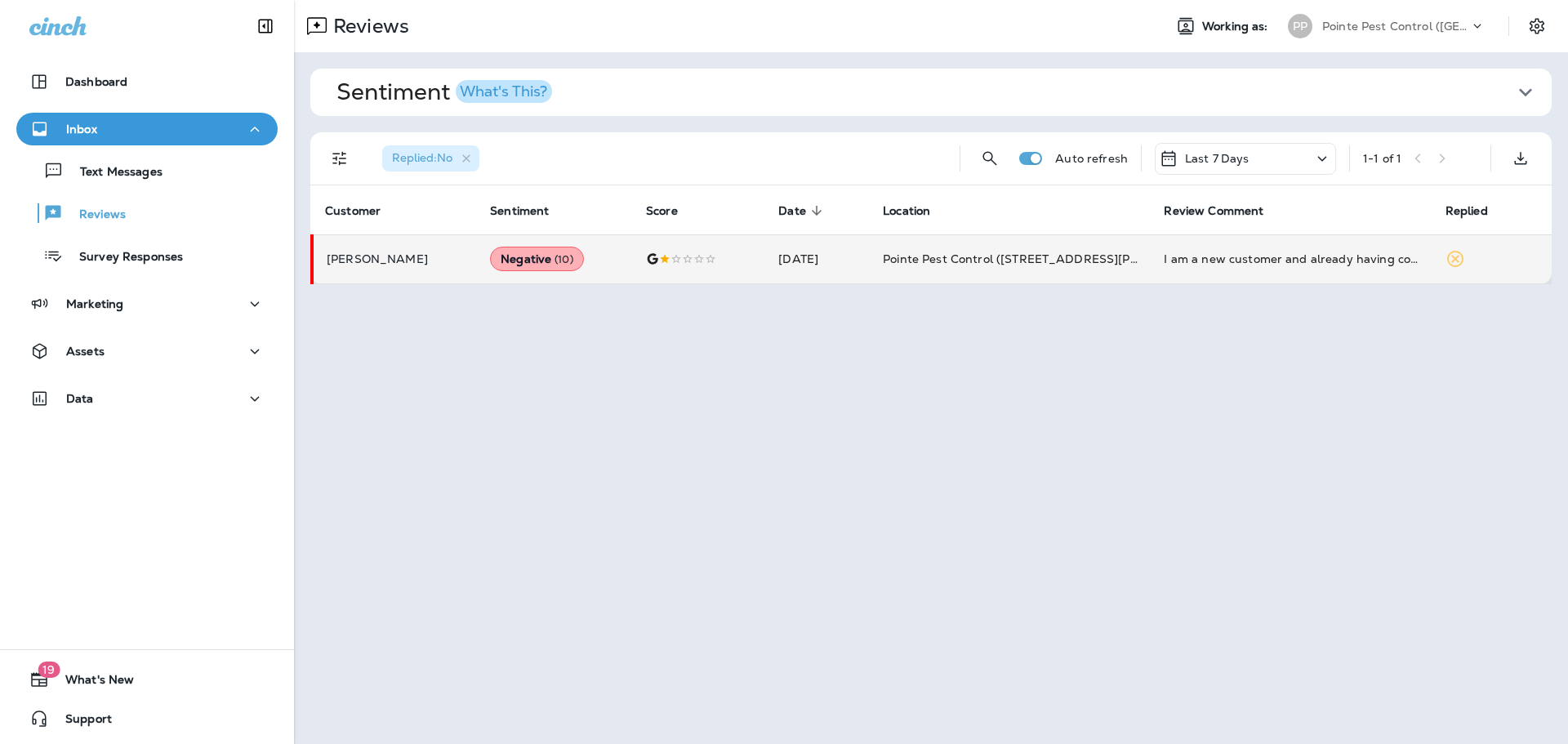
click at [839, 262] on td "[DATE]" at bounding box center [818, 259] width 105 height 49
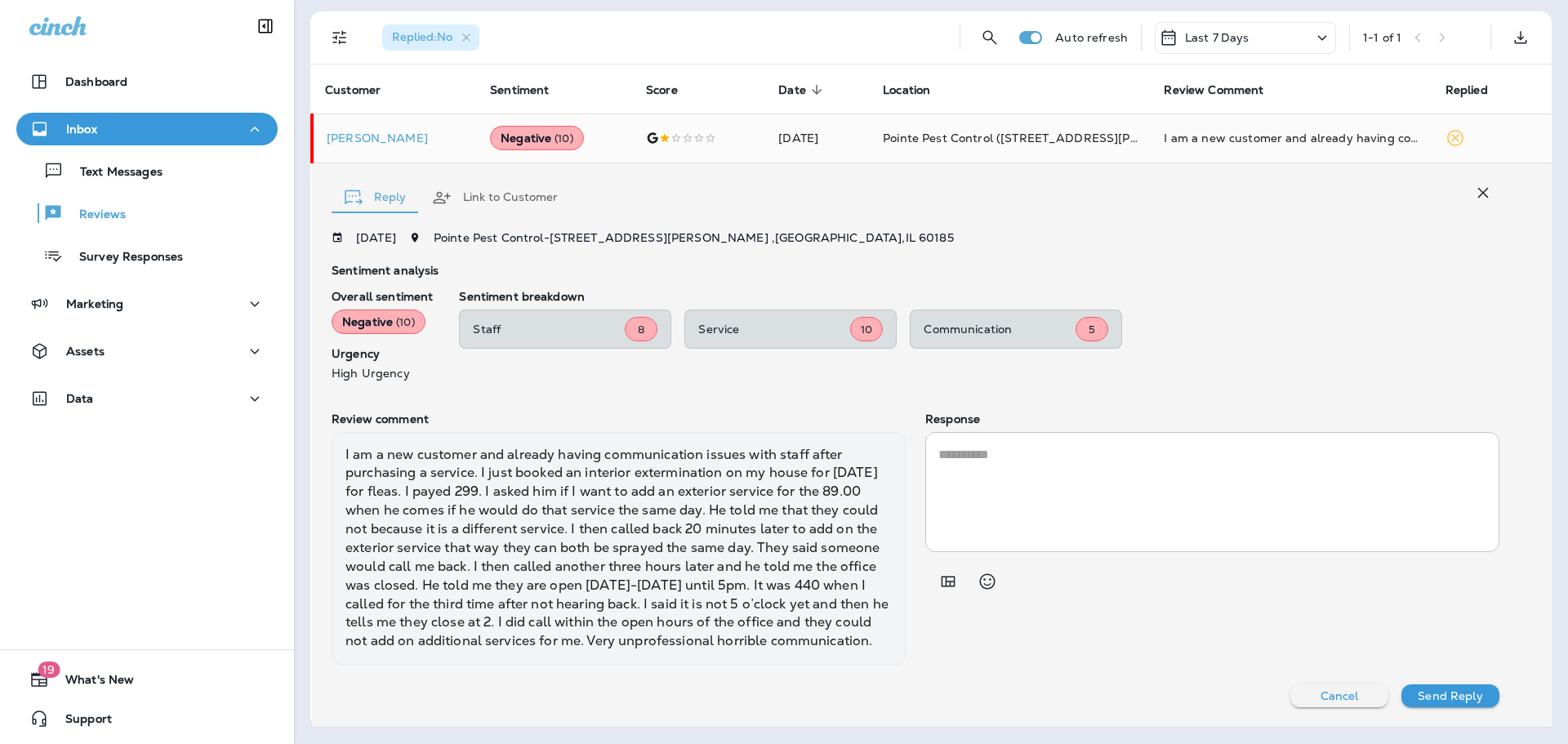
scroll to position [122, 0]
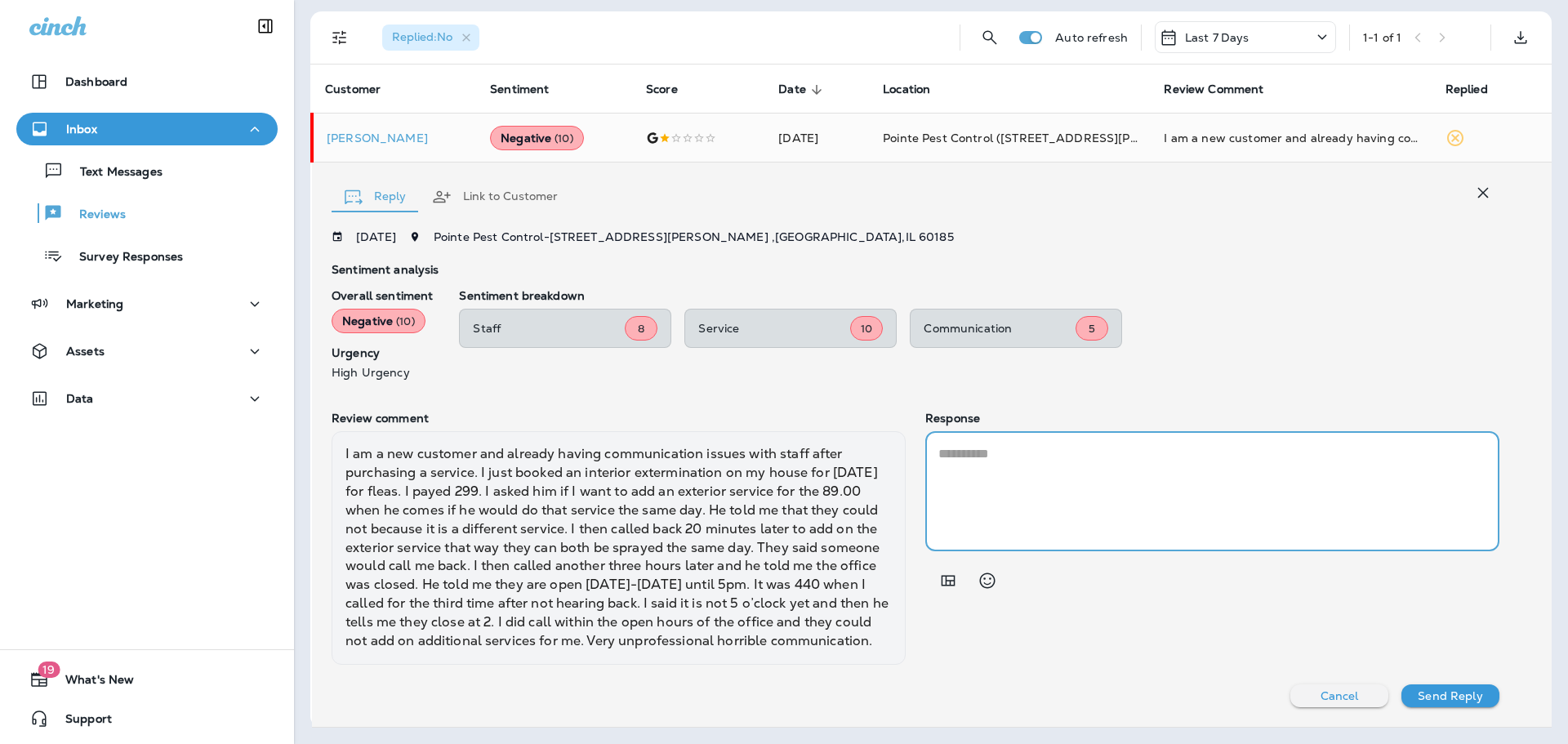
click at [1094, 456] on textarea at bounding box center [1213, 491] width 548 height 94
paste textarea "**********"
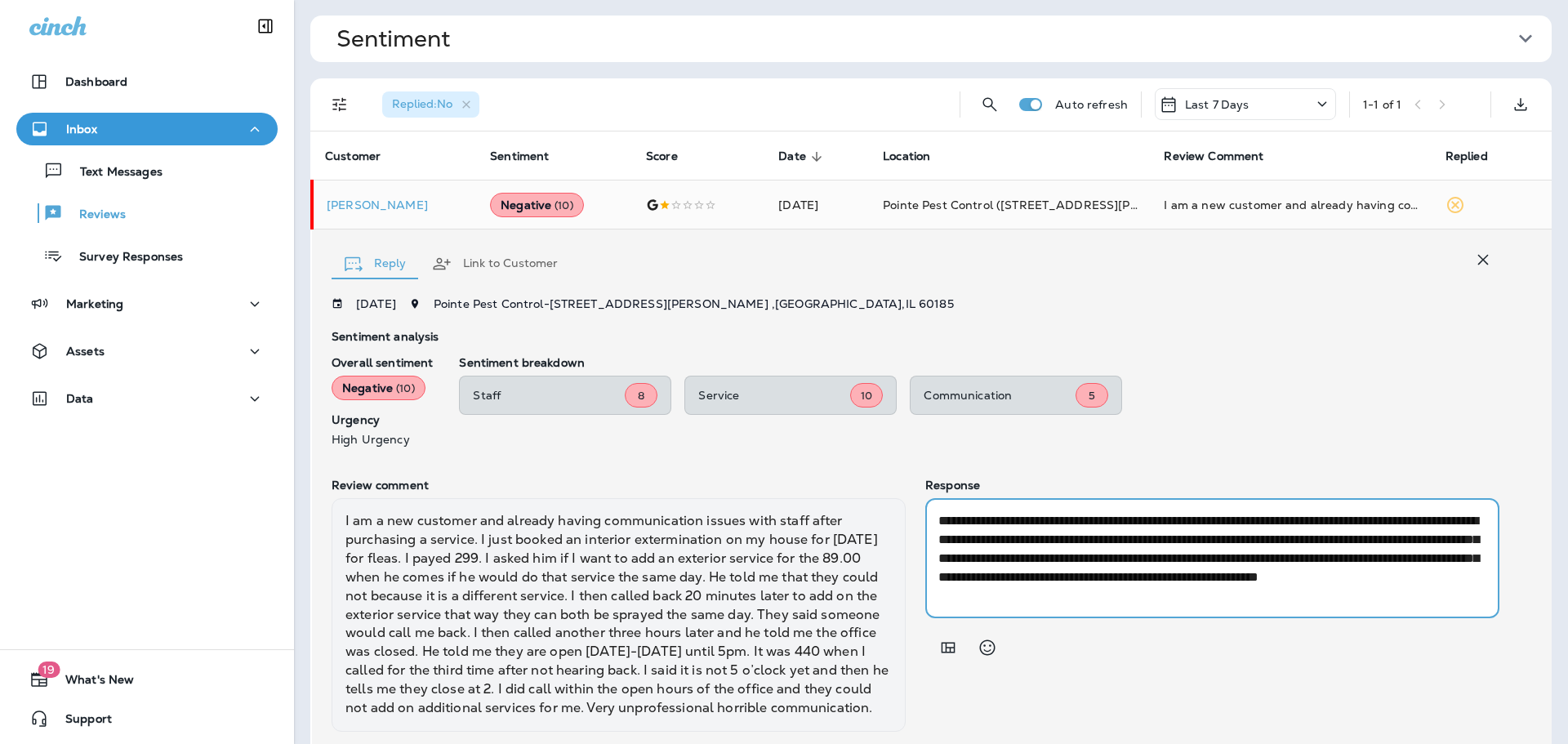
scroll to position [0, 0]
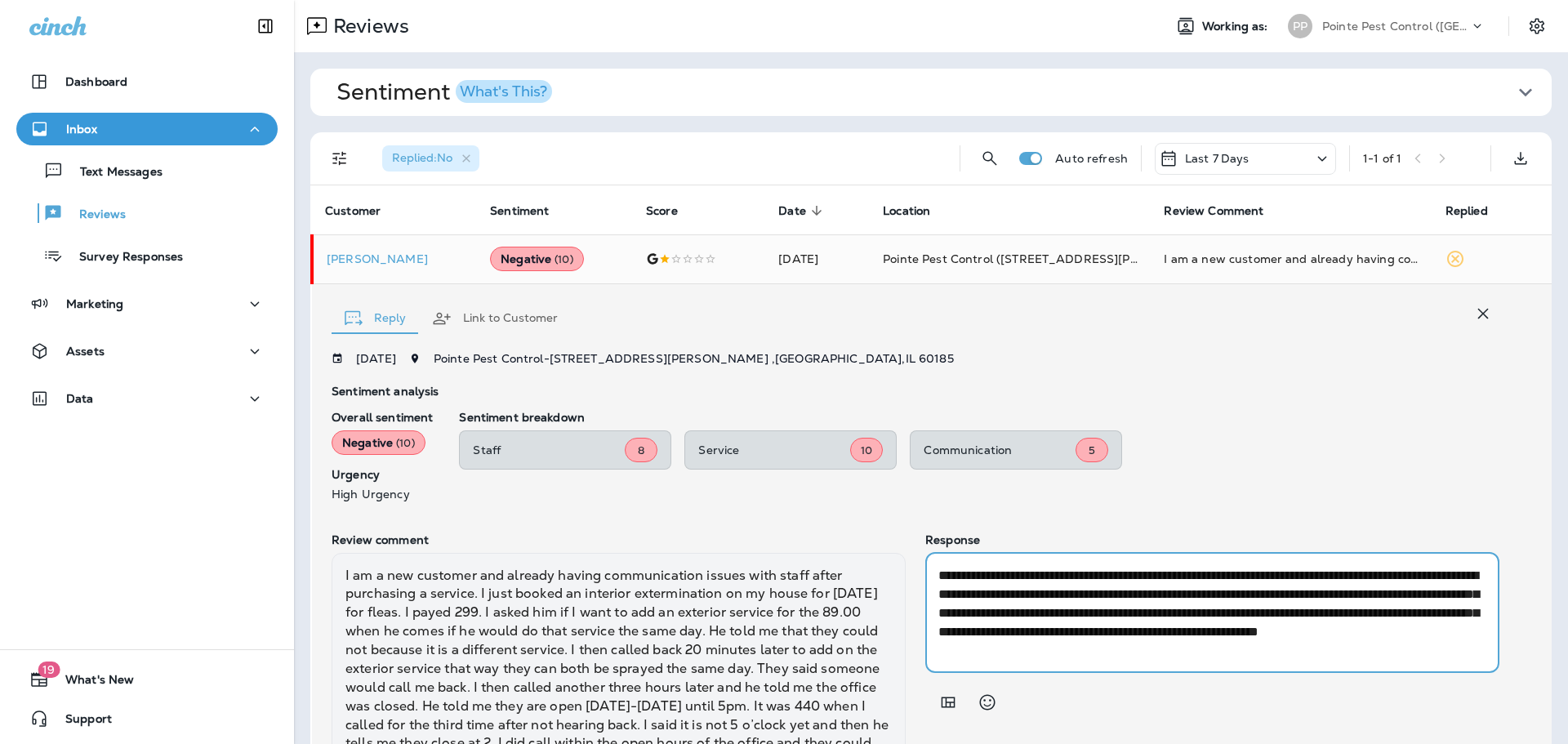
click at [976, 574] on textarea "**********" at bounding box center [1210, 613] width 543 height 94
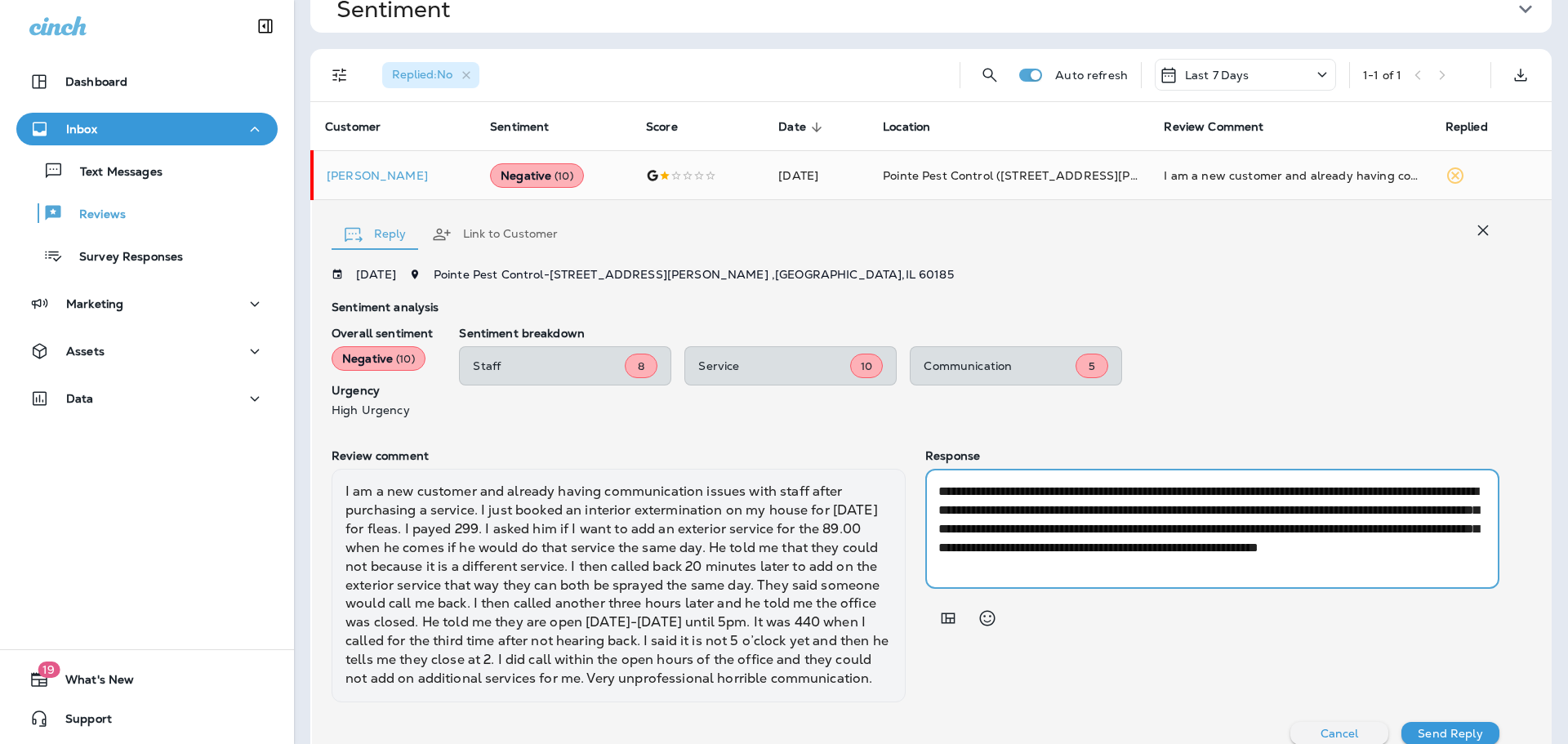
scroll to position [139, 0]
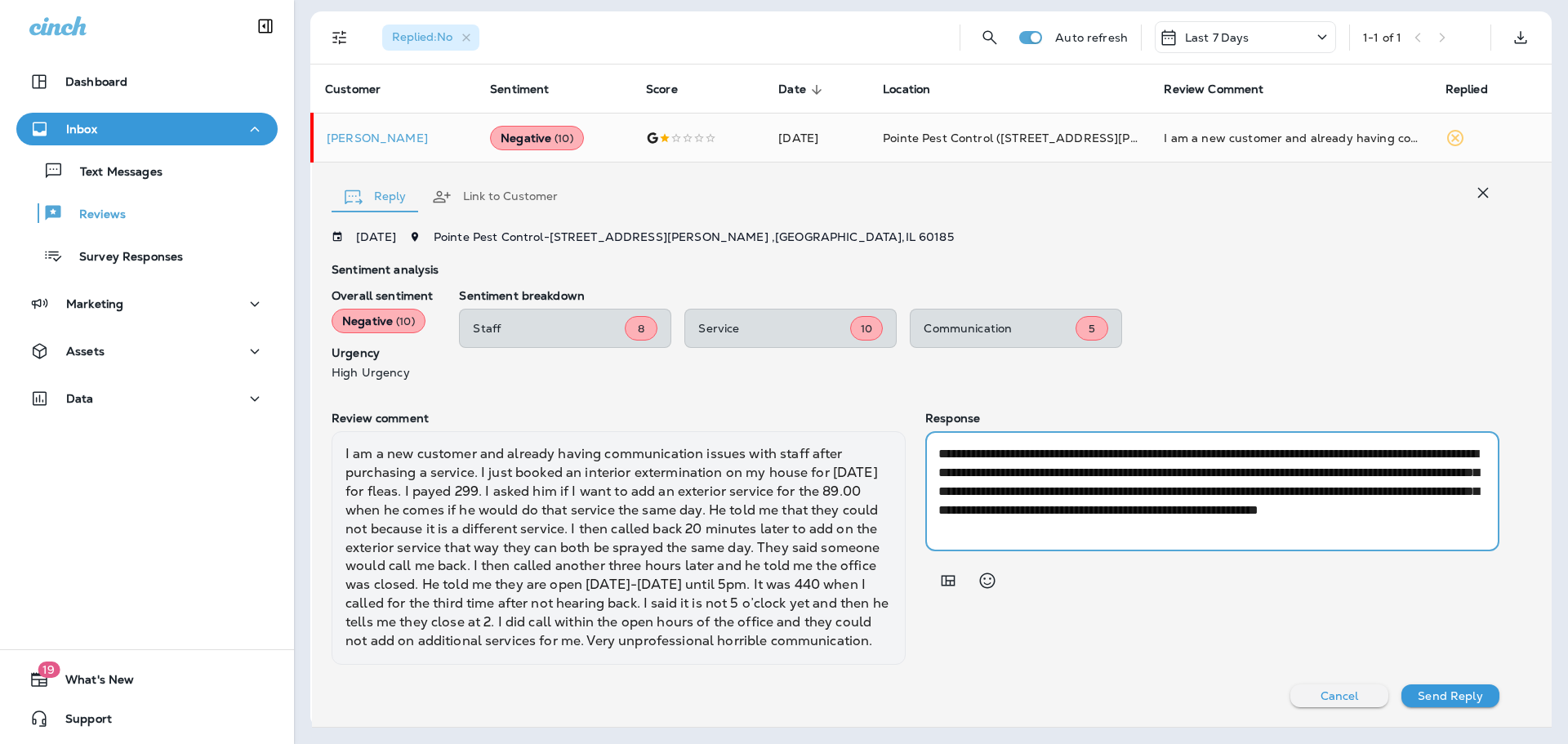
drag, startPoint x: 1056, startPoint y: 473, endPoint x: 1422, endPoint y: 449, distance: 366.8
click at [1422, 449] on textarea "**********" at bounding box center [1210, 491] width 543 height 94
drag, startPoint x: 1169, startPoint y: 495, endPoint x: 1148, endPoint y: 492, distance: 21.2
click at [1148, 492] on textarea "**********" at bounding box center [1210, 491] width 543 height 94
click at [1453, 507] on textarea "**********" at bounding box center [1210, 491] width 543 height 94
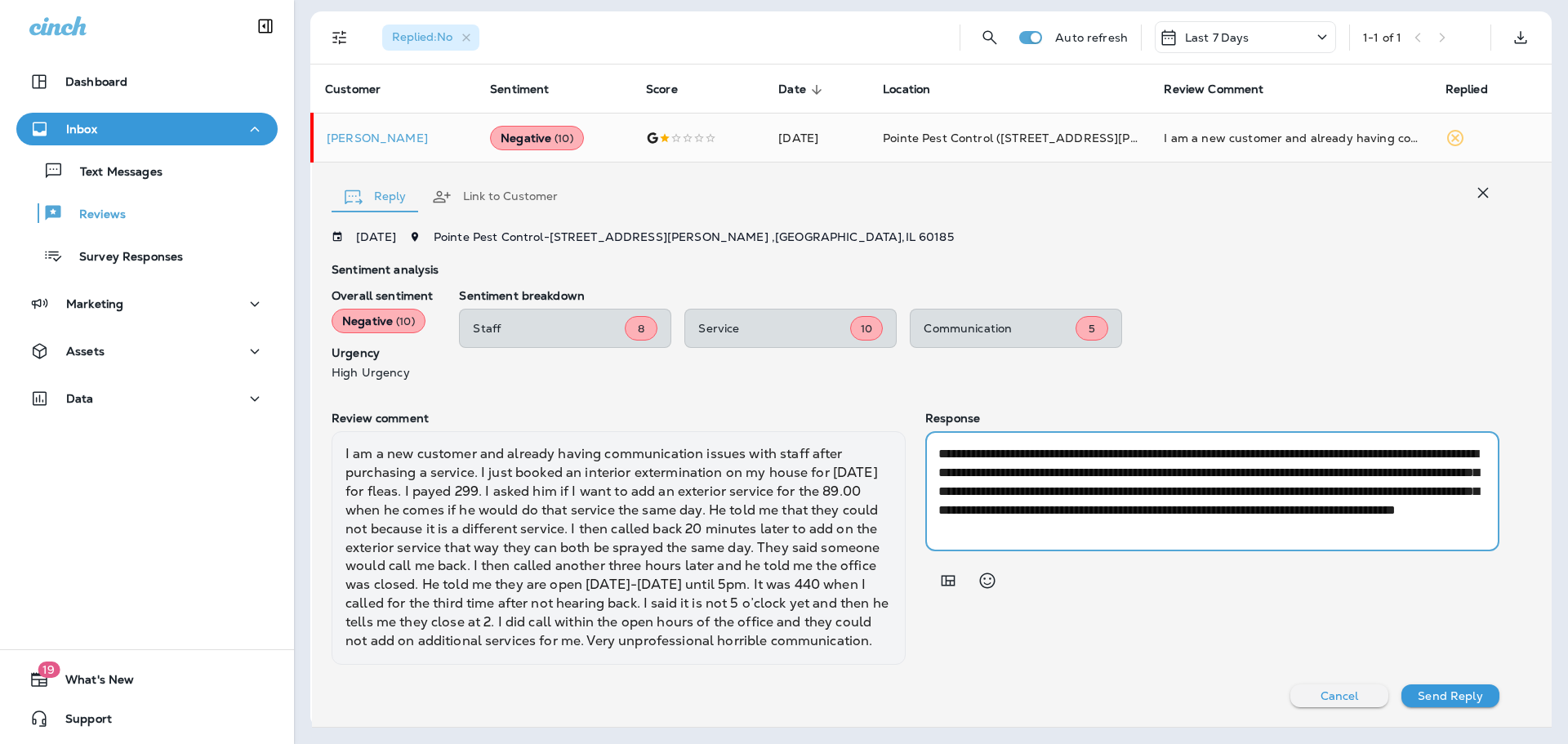
drag, startPoint x: 1155, startPoint y: 492, endPoint x: 1222, endPoint y: 482, distance: 67.7
click at [1222, 482] on textarea "**********" at bounding box center [1210, 491] width 543 height 94
drag, startPoint x: 978, startPoint y: 494, endPoint x: 992, endPoint y: 516, distance: 26.1
click at [978, 494] on textarea "**********" at bounding box center [1210, 491] width 543 height 94
click at [1069, 509] on textarea "**********" at bounding box center [1210, 491] width 543 height 94
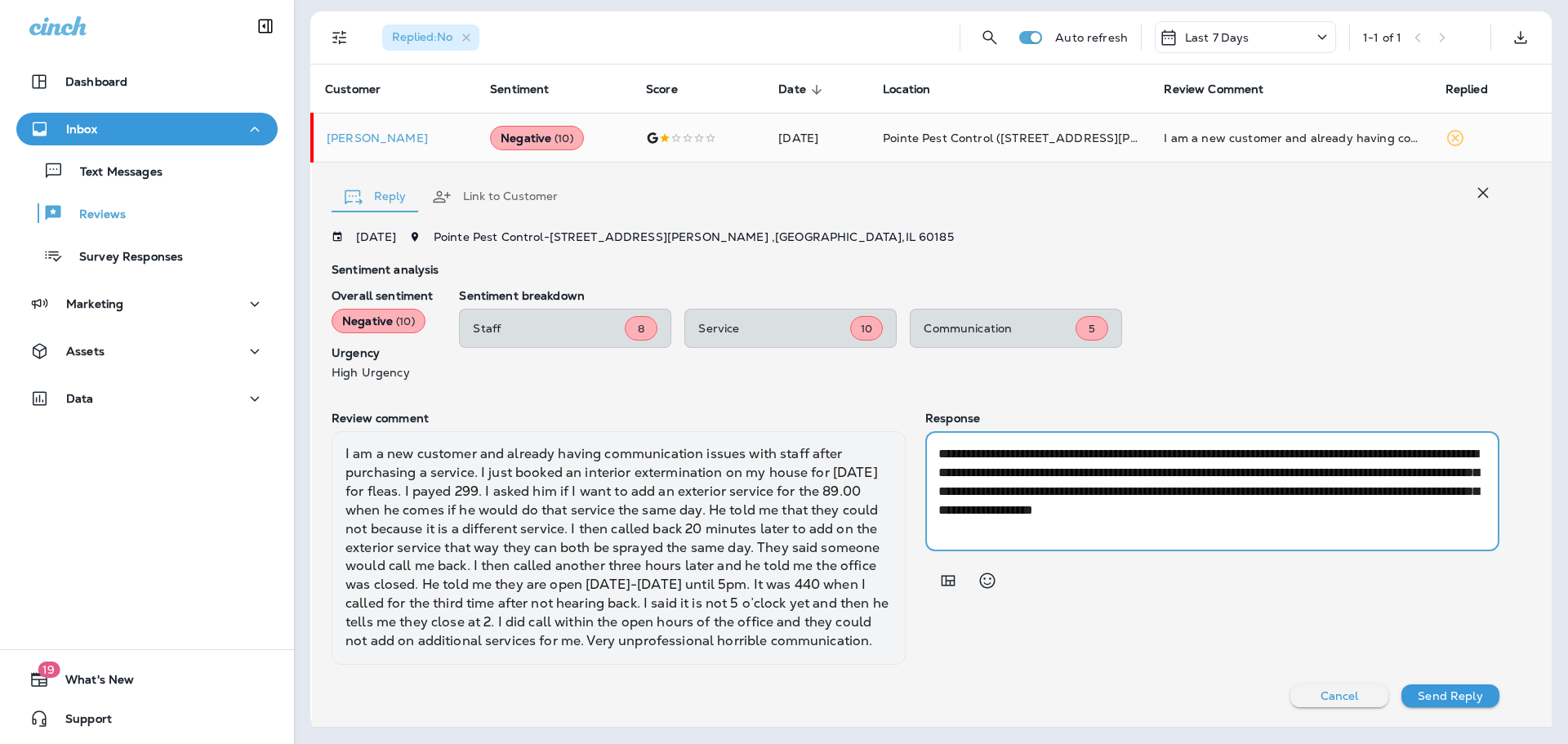
drag, startPoint x: 965, startPoint y: 515, endPoint x: 1268, endPoint y: 497, distance: 303.5
click at [1268, 497] on textarea "**********" at bounding box center [1210, 491] width 543 height 94
type textarea "**********"
click at [1444, 699] on p "Send Reply" at bounding box center [1451, 696] width 65 height 13
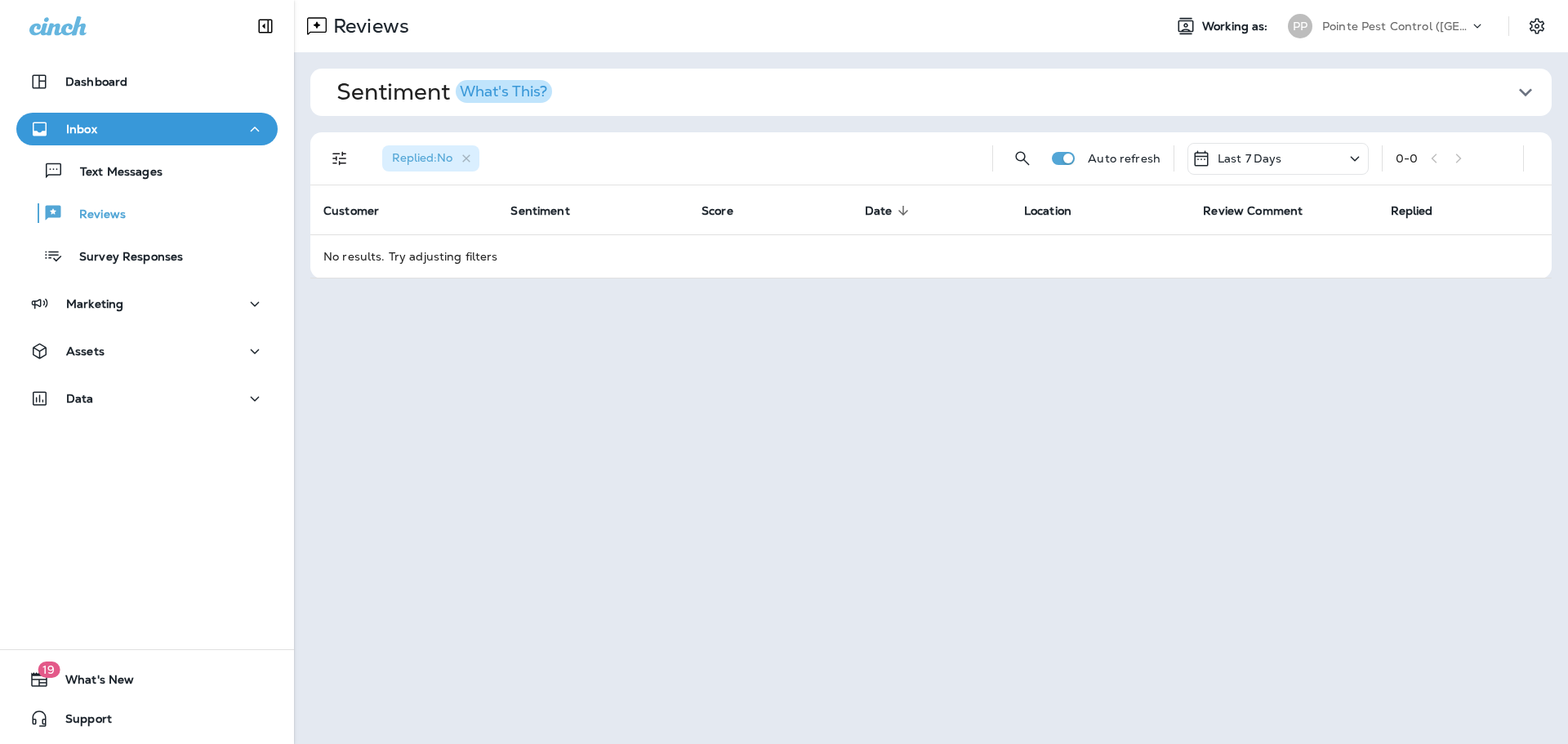
click at [1469, 14] on div "Pointe Pest Control ([GEOGRAPHIC_DATA])" at bounding box center [1396, 25] width 147 height 24
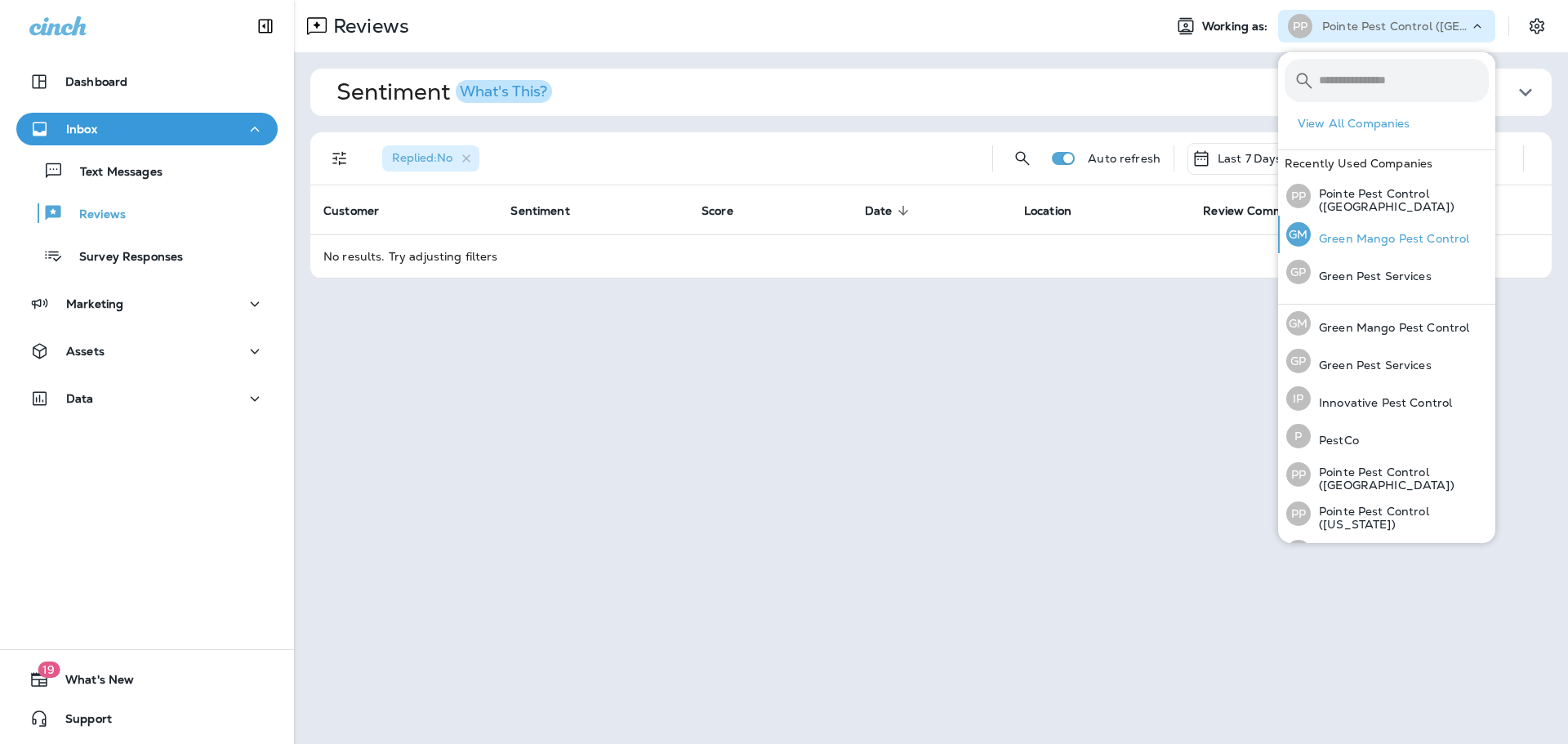
click at [1374, 234] on p "Green Mango Pest Control" at bounding box center [1390, 238] width 159 height 13
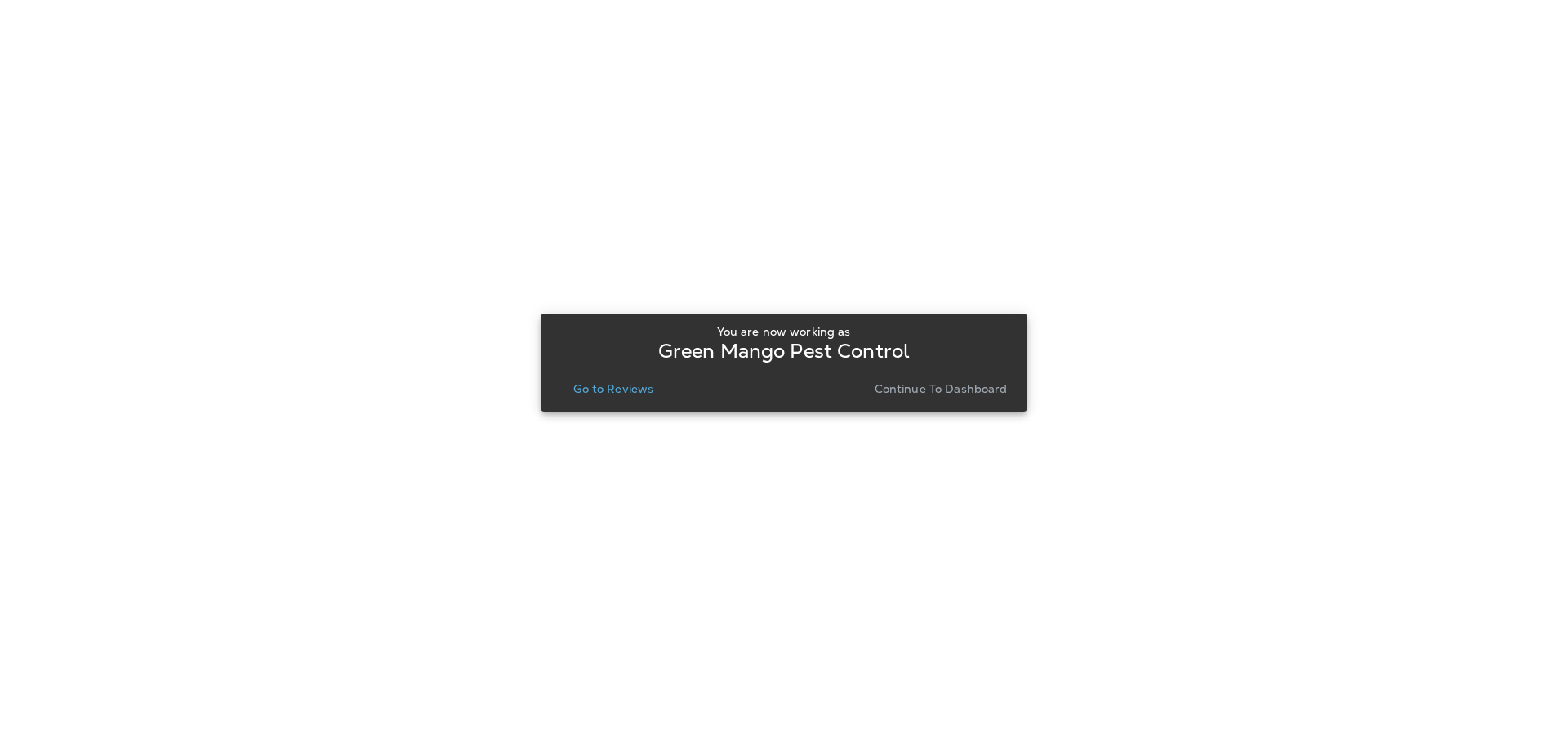
click at [612, 386] on p "Go to Reviews" at bounding box center [613, 389] width 80 height 13
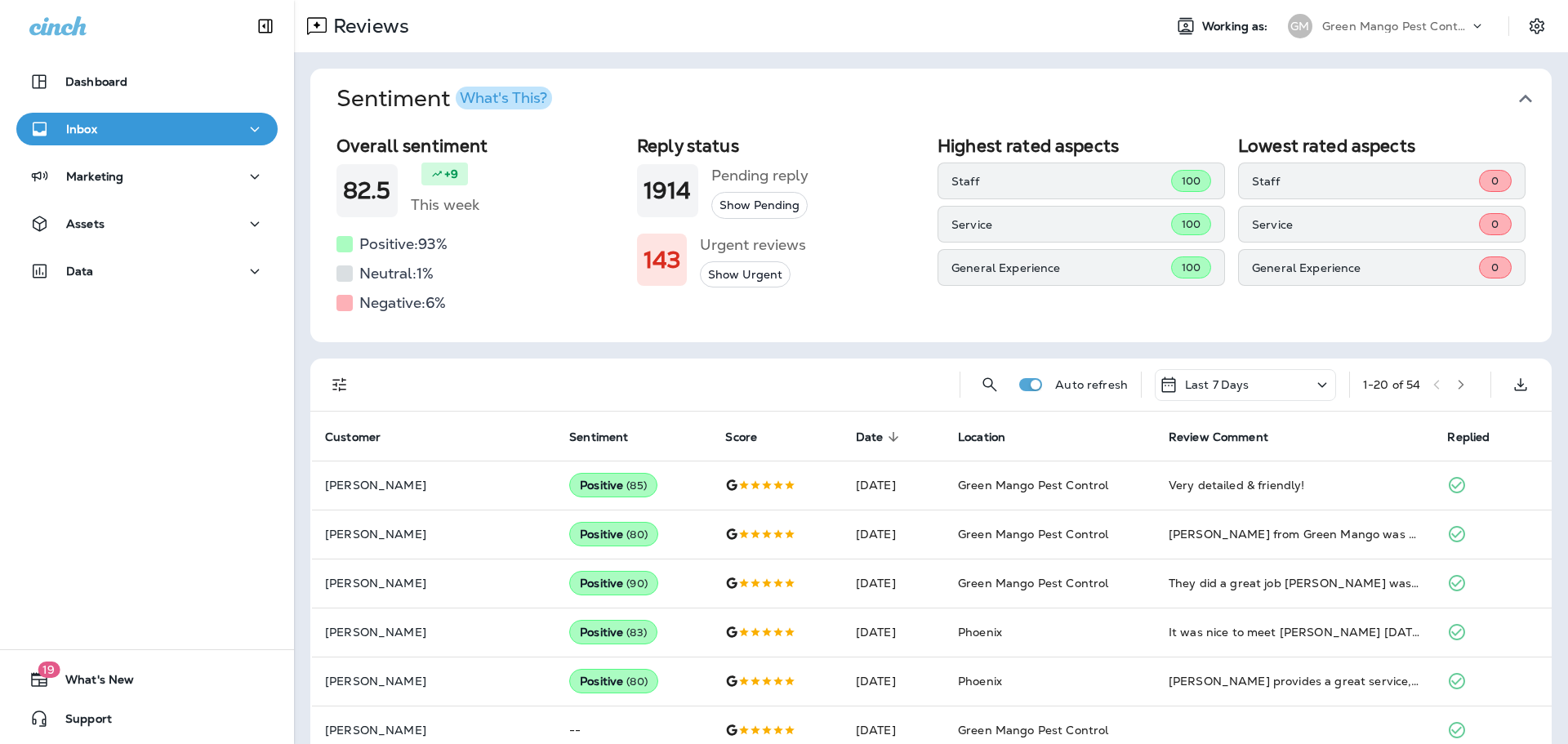
click at [1519, 99] on icon "button" at bounding box center [1526, 98] width 13 height 8
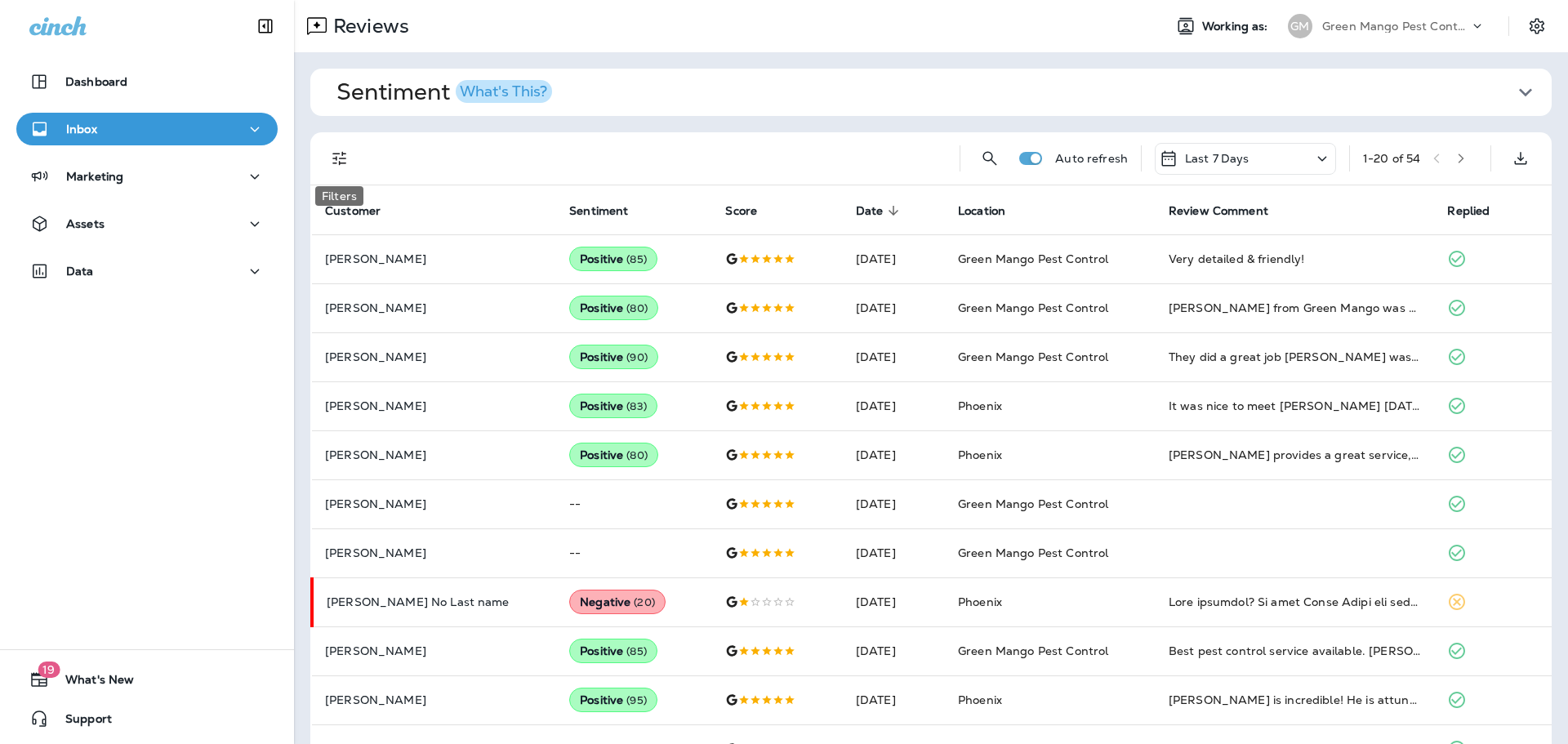
click at [335, 157] on icon "Filters" at bounding box center [339, 159] width 14 height 14
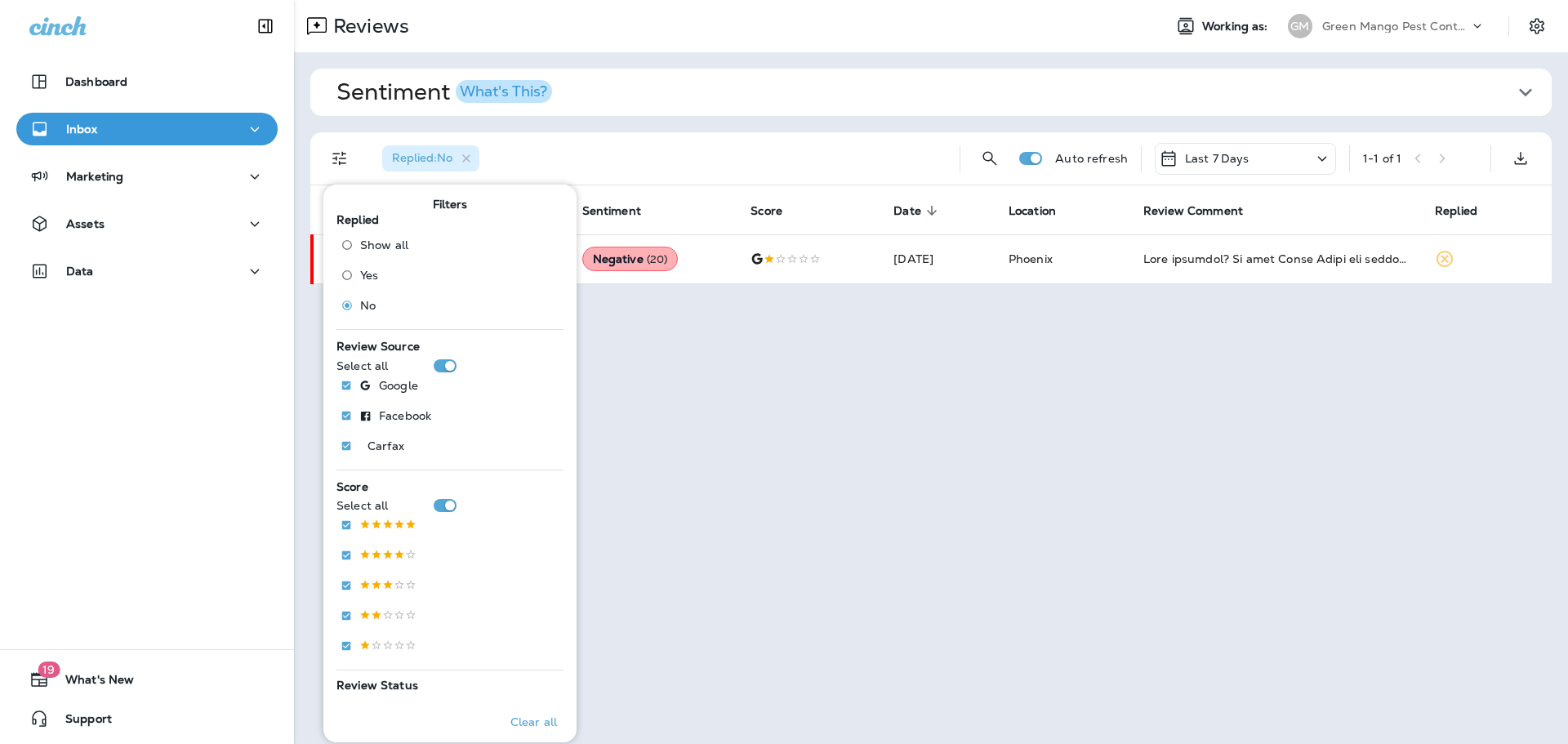
click at [667, 163] on div "Replied : No" at bounding box center [657, 159] width 578 height 52
